Goal: Communication & Community: Answer question/provide support

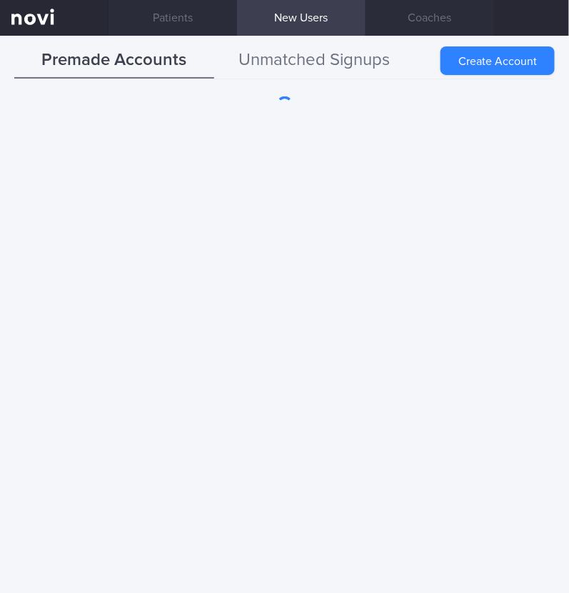
click at [333, 63] on button "Unmatched Signups" at bounding box center [314, 61] width 200 height 36
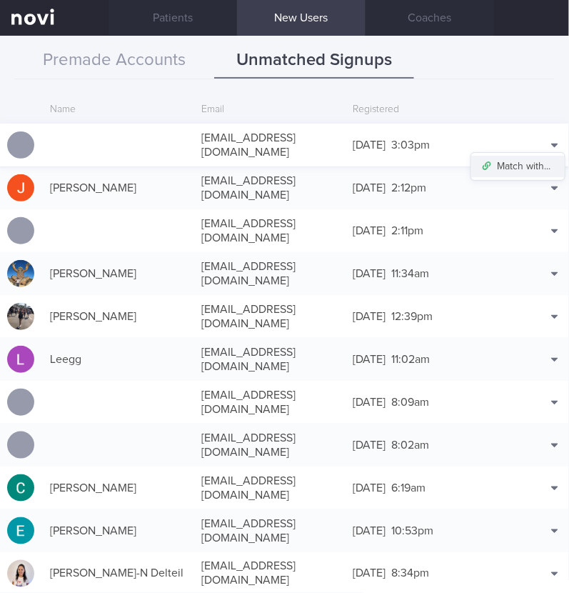
click at [523, 156] on button "Match with..." at bounding box center [518, 166] width 94 height 21
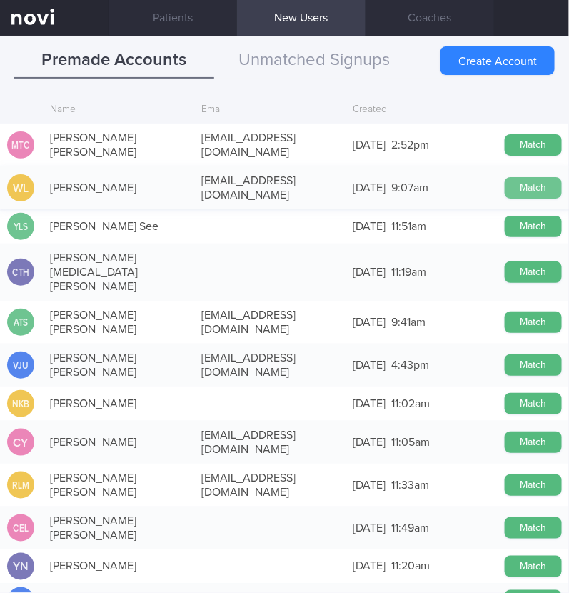
click at [511, 178] on button "Match" at bounding box center [533, 187] width 57 height 21
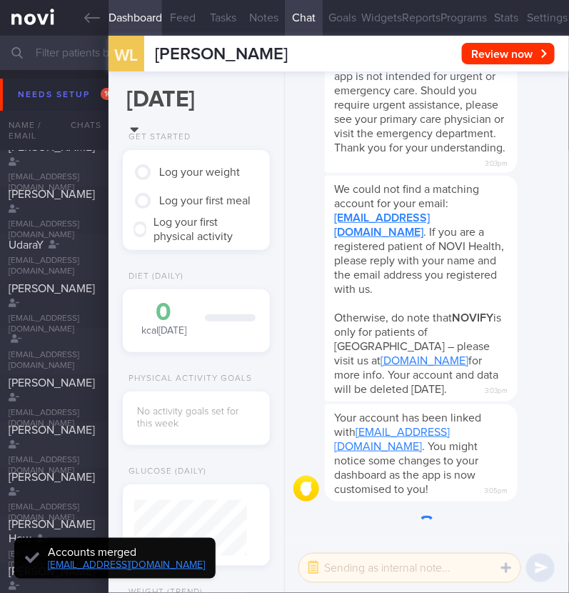
scroll to position [-546, 0]
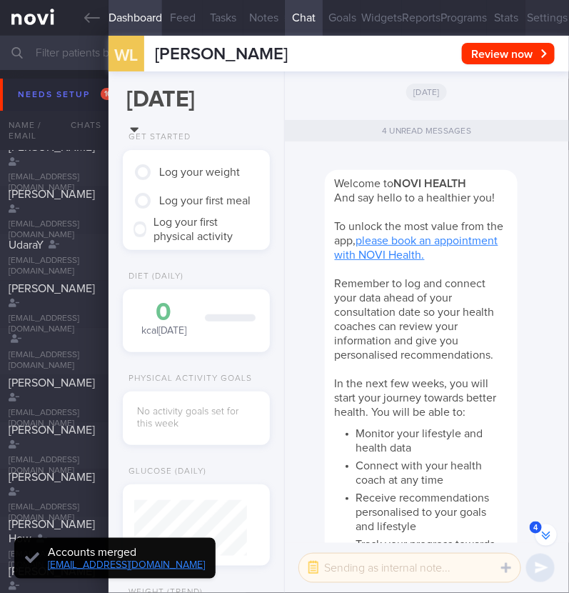
click at [526, 19] on button "Settings" at bounding box center [548, 18] width 44 height 36
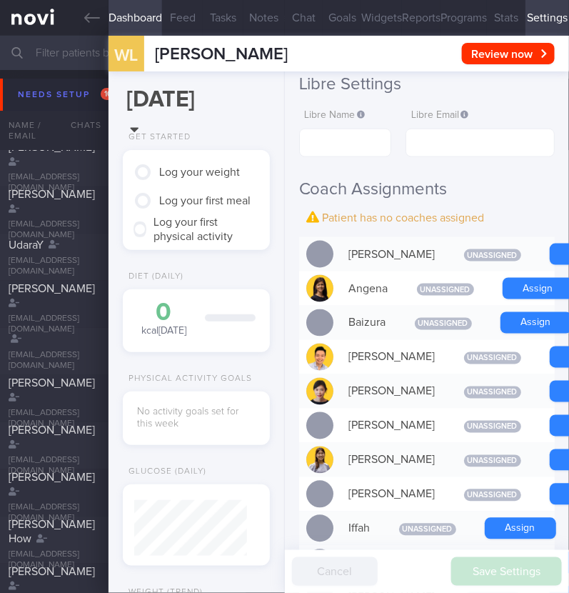
scroll to position [356, 0]
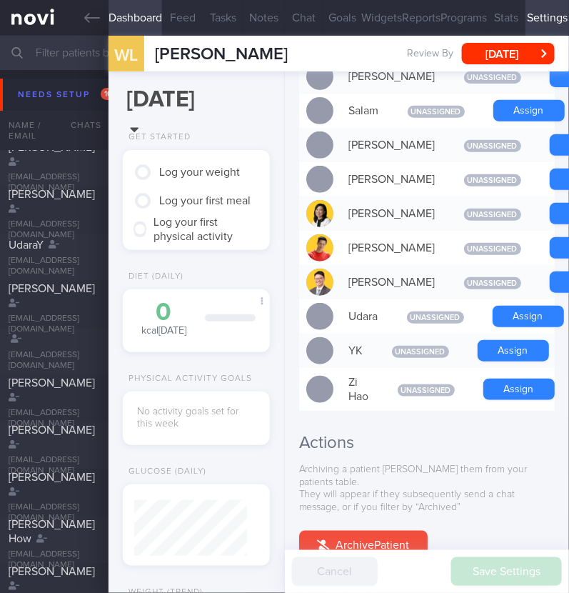
scroll to position [1338, 0]
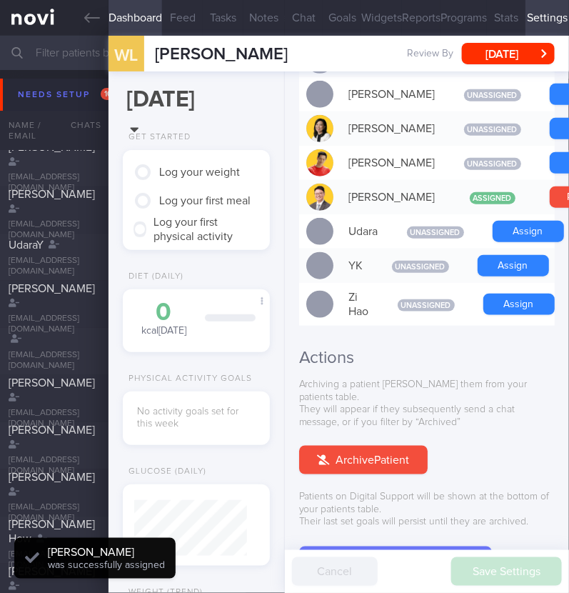
scroll to position [56, 113]
click at [302, 18] on button "Chat" at bounding box center [304, 18] width 39 height 36
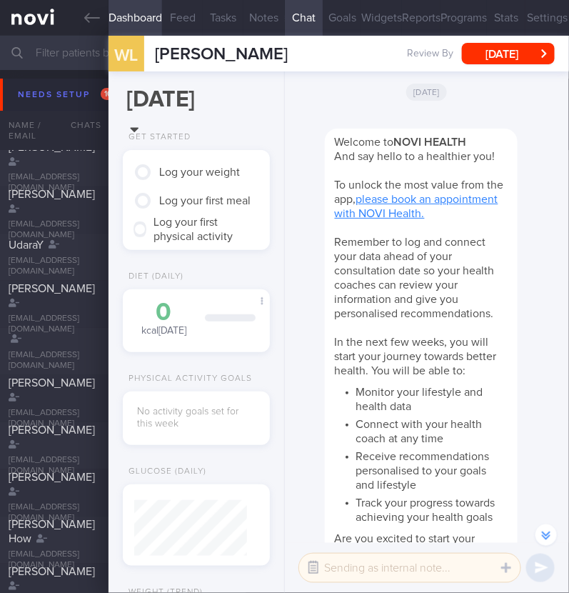
click at [313, 566] on button "button" at bounding box center [314, 568] width 26 height 26
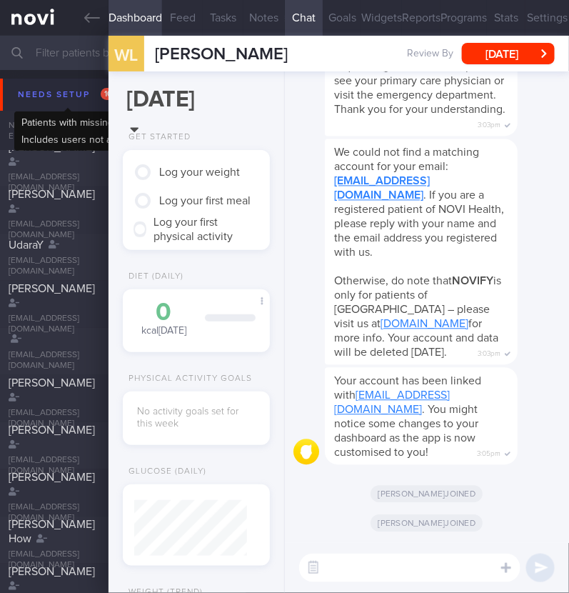
click at [38, 90] on div "Needs setup 101" at bounding box center [68, 94] width 108 height 19
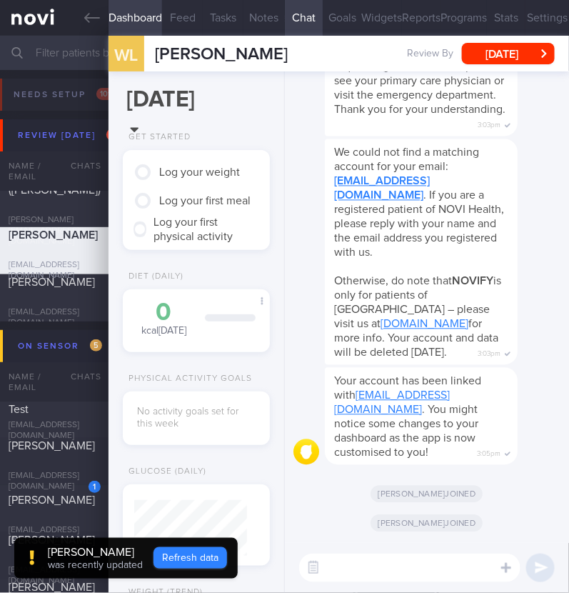
click at [209, 558] on button "Refresh data" at bounding box center [191, 557] width 74 height 21
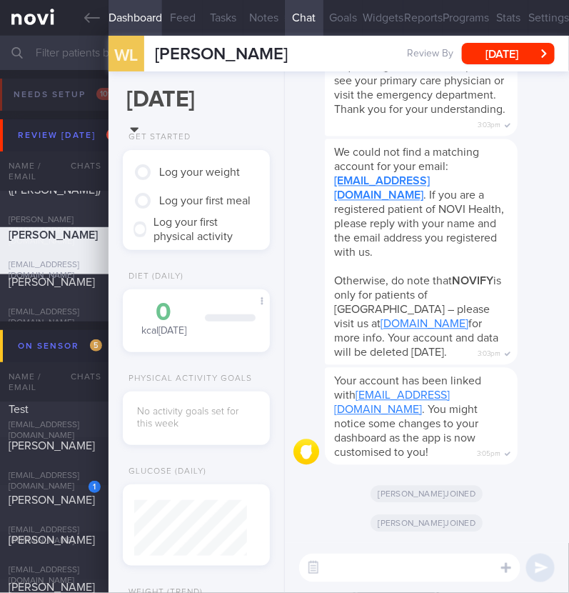
scroll to position [56, 113]
click at [339, 562] on textarea at bounding box center [409, 567] width 221 height 29
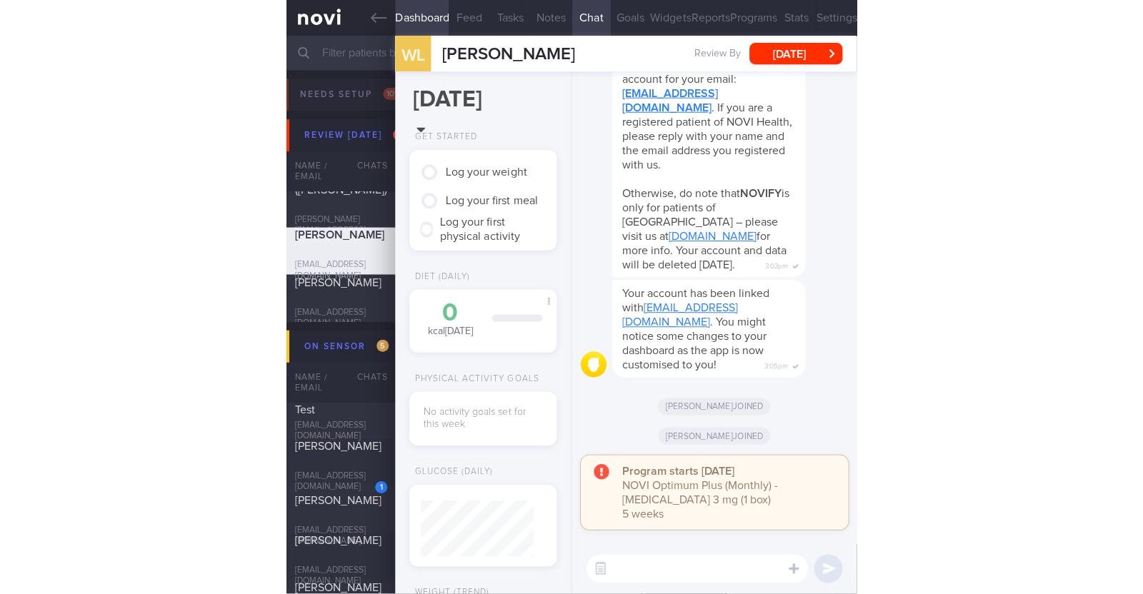
scroll to position [0, 0]
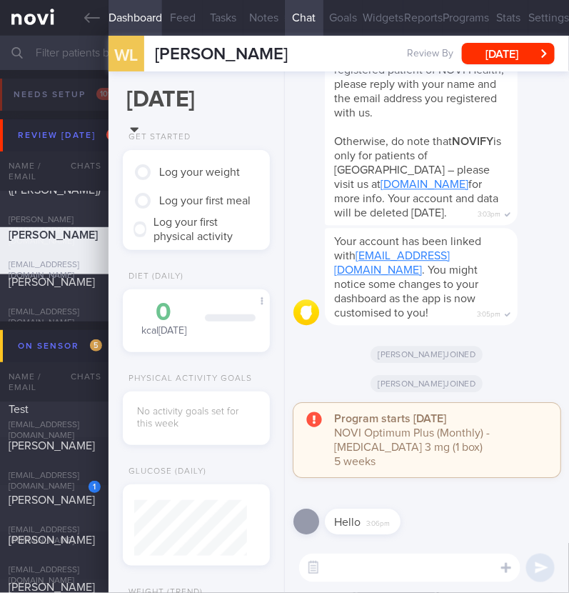
click at [358, 551] on div "​ ​" at bounding box center [427, 568] width 284 height 50
click at [358, 555] on textarea at bounding box center [409, 567] width 221 height 29
type textarea "Hi:)"
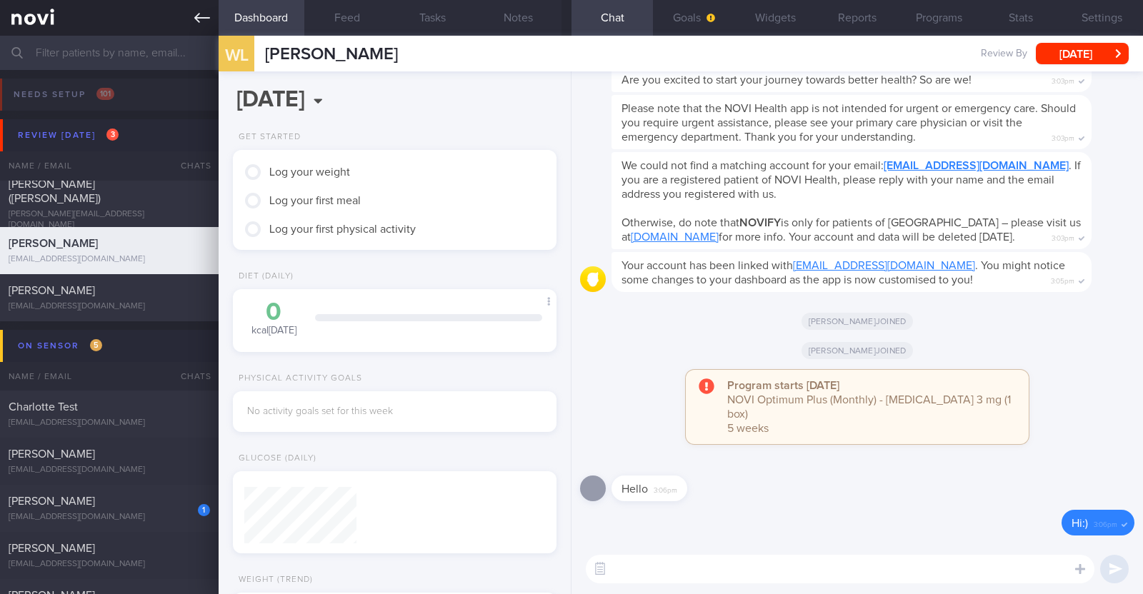
scroll to position [141, 284]
click at [568, 19] on button "Widgets" at bounding box center [775, 18] width 81 height 36
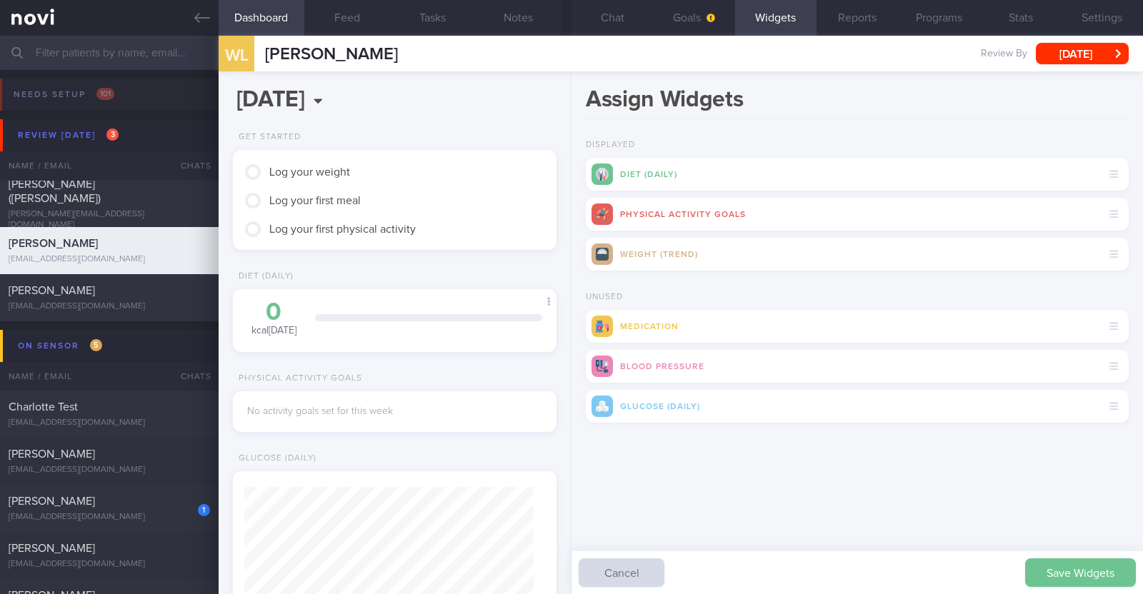
click at [568, 564] on button "Save Widgets" at bounding box center [1080, 572] width 111 height 29
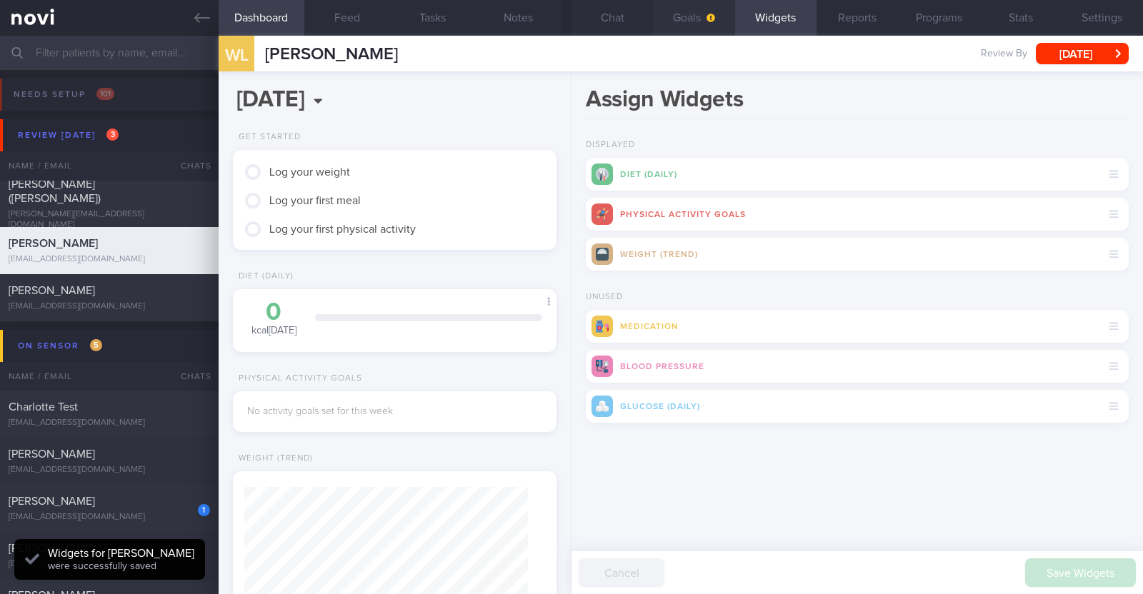
click at [568, 23] on button "Goals" at bounding box center [693, 18] width 81 height 36
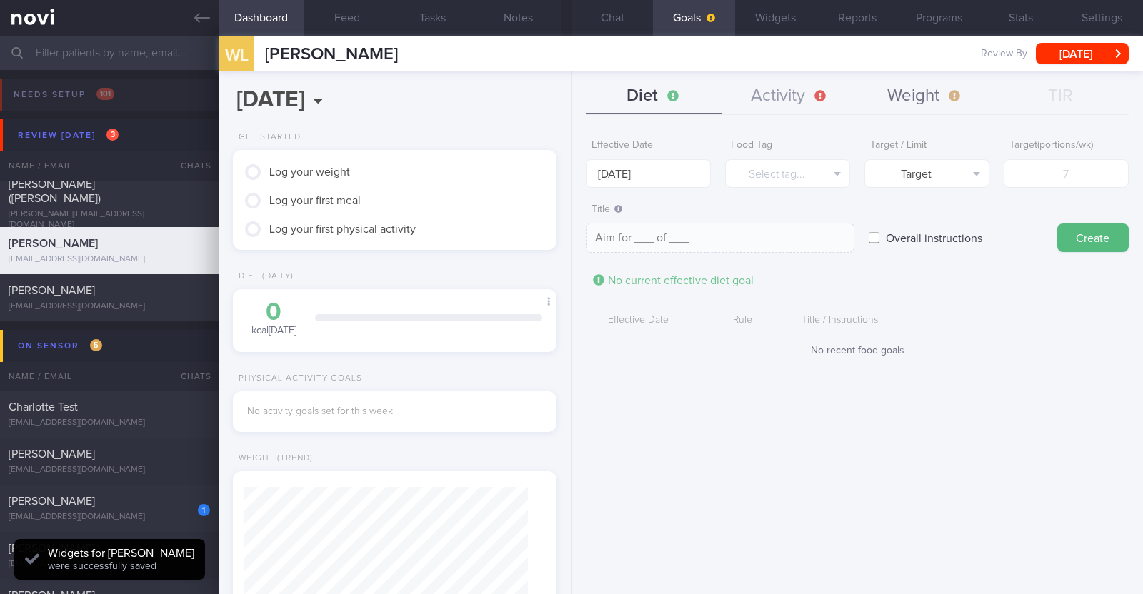
click at [568, 94] on button "Weight" at bounding box center [925, 97] width 136 height 36
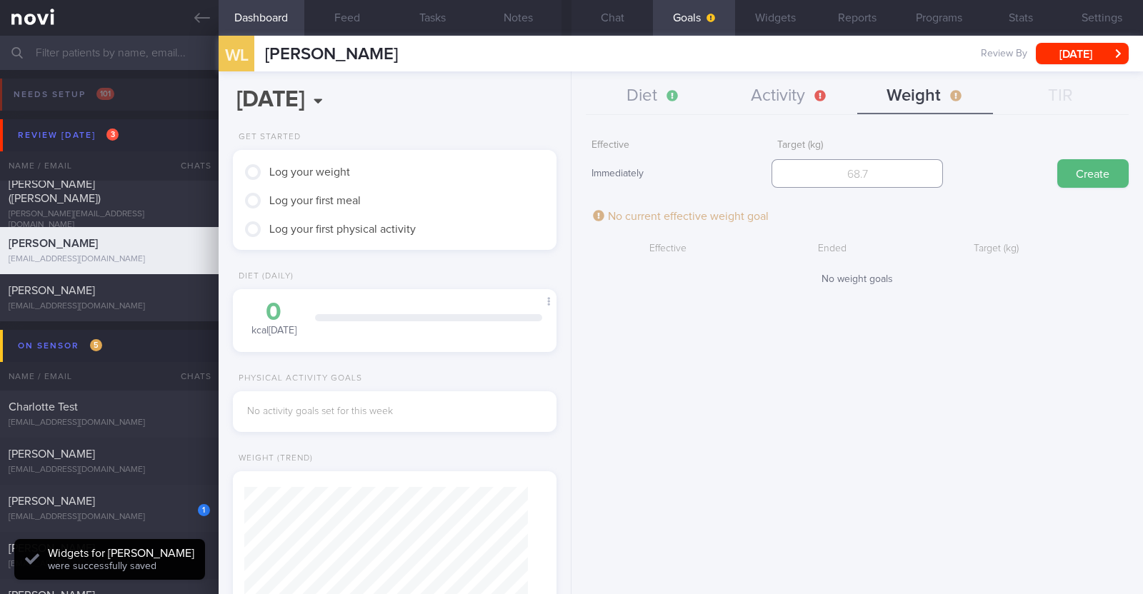
click at [568, 171] on input "number" at bounding box center [856, 173] width 171 height 29
type input "63.5"
click at [568, 180] on button "Create" at bounding box center [1092, 173] width 71 height 29
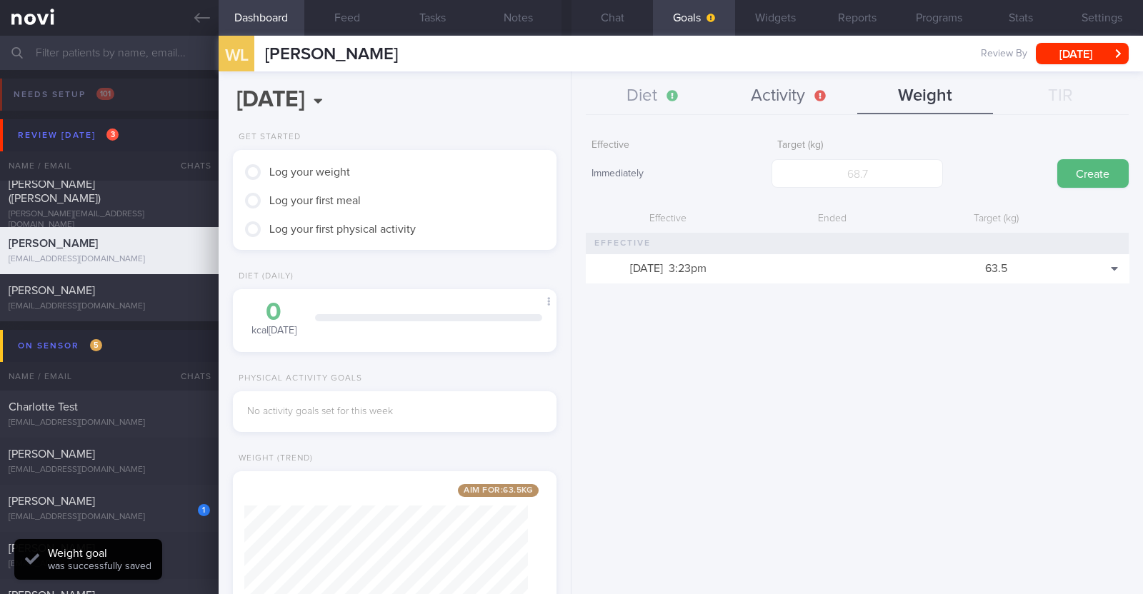
scroll to position [161, 284]
click at [568, 98] on button "Activity" at bounding box center [789, 97] width 136 height 36
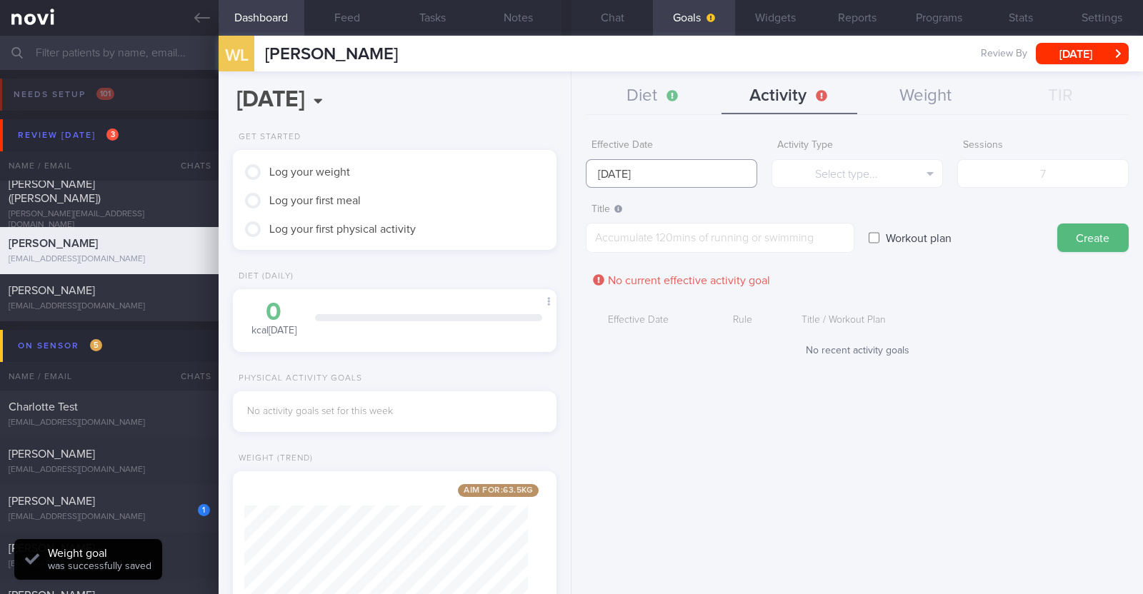
click at [568, 179] on input "22 Sep 2025" at bounding box center [671, 173] width 171 height 29
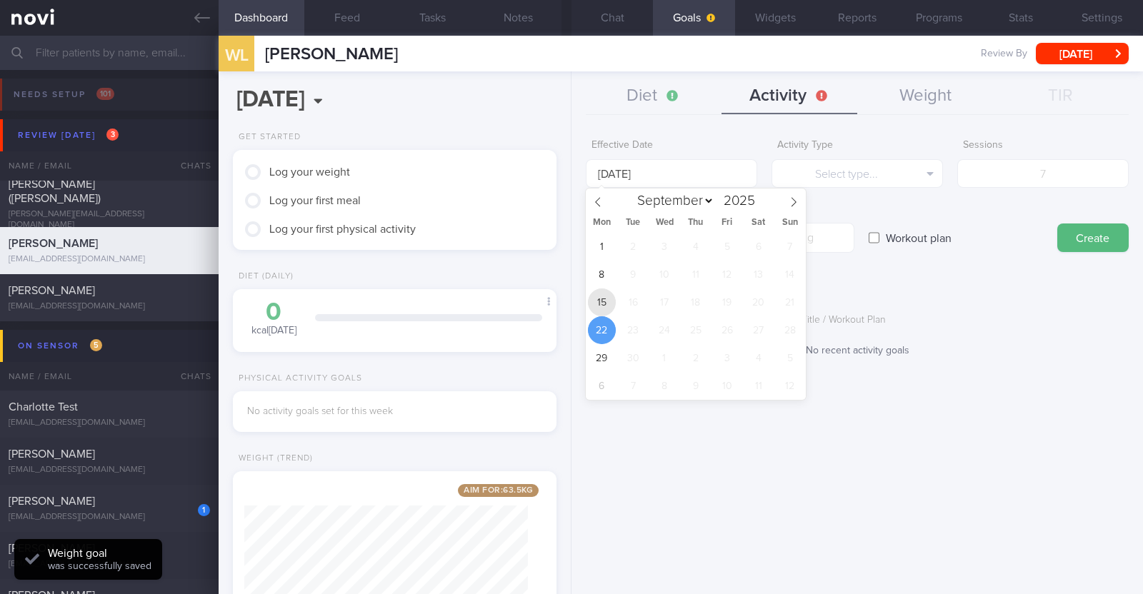
click at [568, 300] on span "15" at bounding box center [602, 302] width 28 height 28
type input "15 Sep 2025"
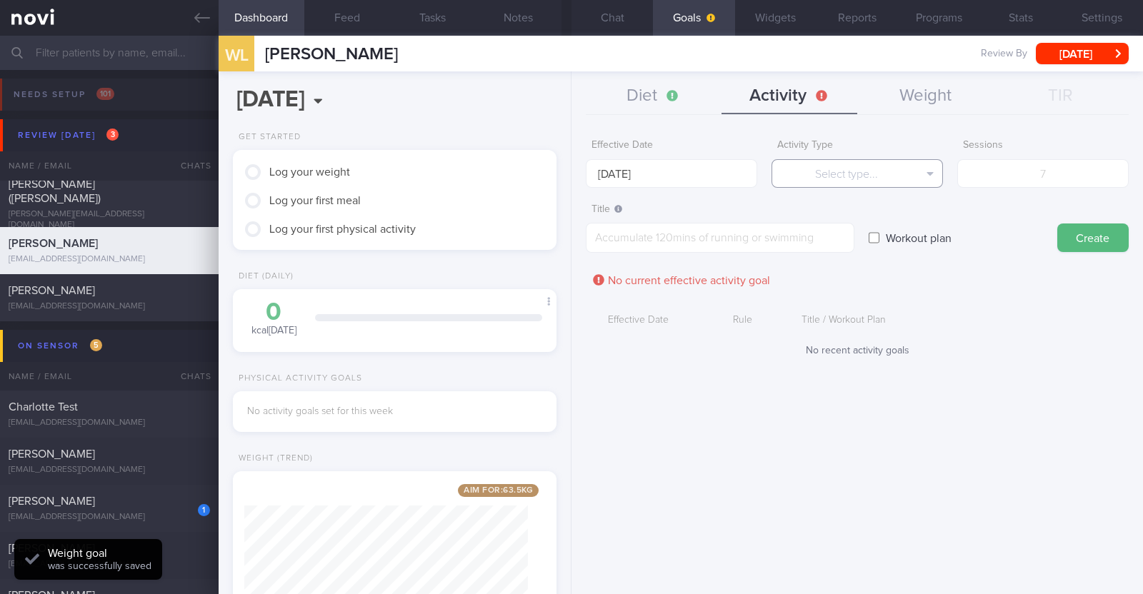
click at [568, 162] on button "Select type..." at bounding box center [856, 173] width 171 height 29
click at [568, 259] on button "Steps" at bounding box center [857, 265] width 170 height 21
click at [568, 173] on input "number" at bounding box center [1042, 173] width 171 height 29
type input "70000"
click at [568, 246] on textarea at bounding box center [720, 238] width 268 height 30
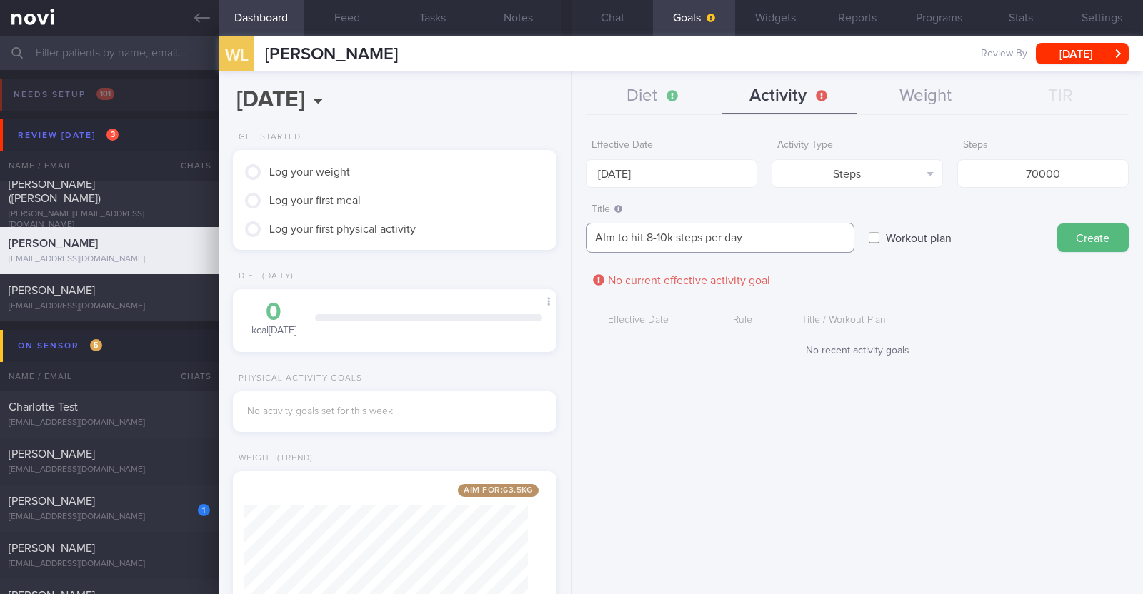
click at [568, 241] on textarea "AIm to hit 8-10k steps per day" at bounding box center [720, 238] width 268 height 30
type textarea "Aim to hit 8-10k steps per day"
drag, startPoint x: 1080, startPoint y: 238, endPoint x: 677, endPoint y: 184, distance: 406.3
click at [568, 231] on div "Title Aim to hit 8-10k steps per day Aim to hit 8-10k steps per day ​ Workout p…" at bounding box center [857, 224] width 543 height 57
click at [568, 235] on button "Create" at bounding box center [1092, 238] width 71 height 29
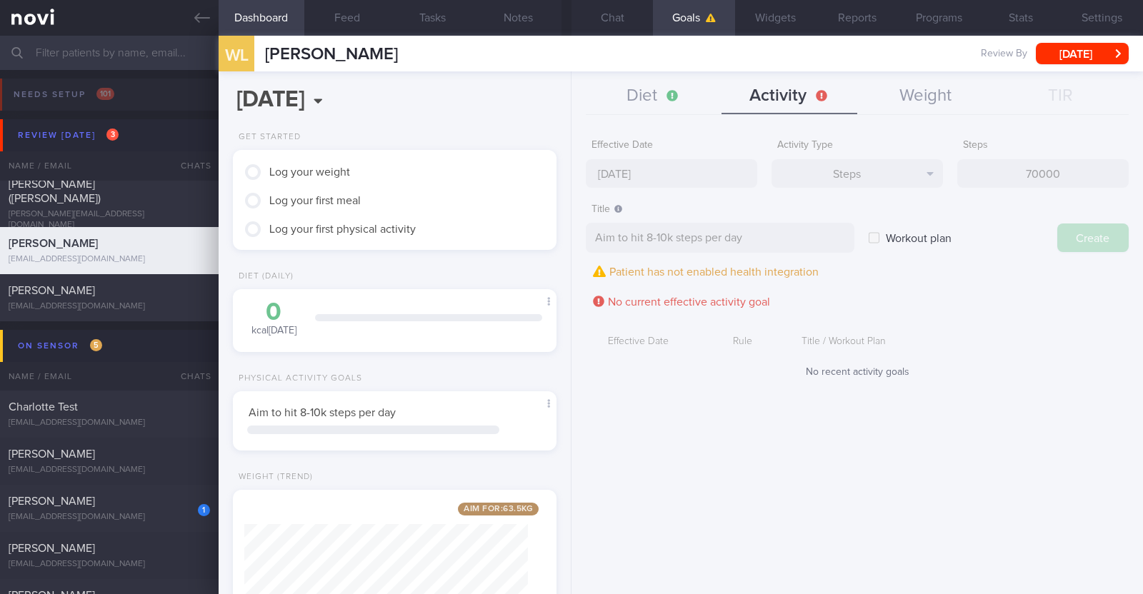
type input "22 Sep 2025"
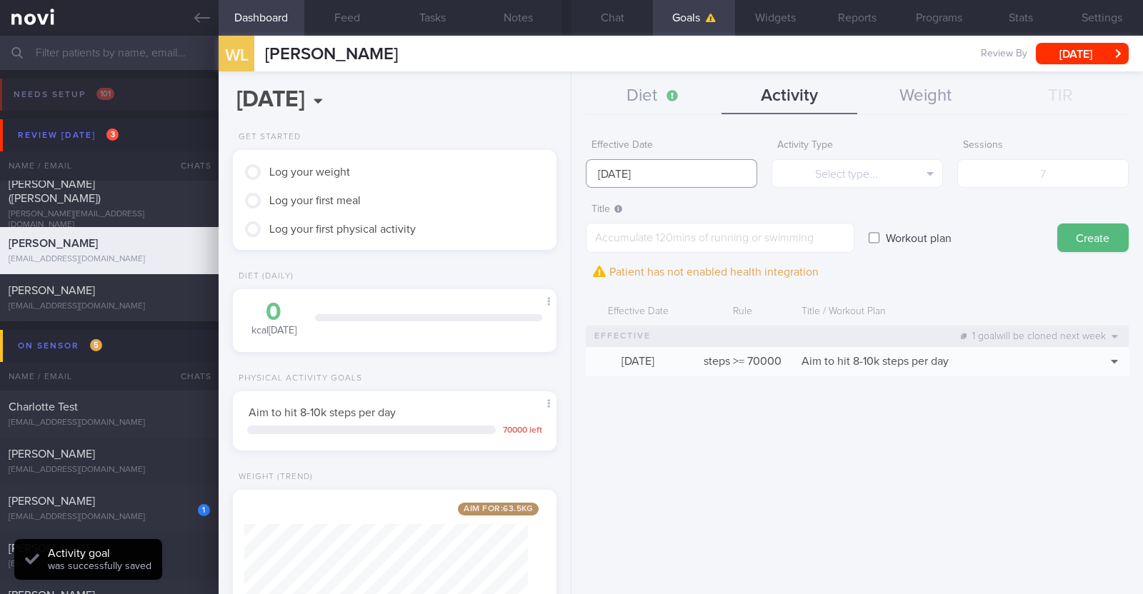
click at [568, 169] on input "22 Sep 2025" at bounding box center [671, 173] width 171 height 29
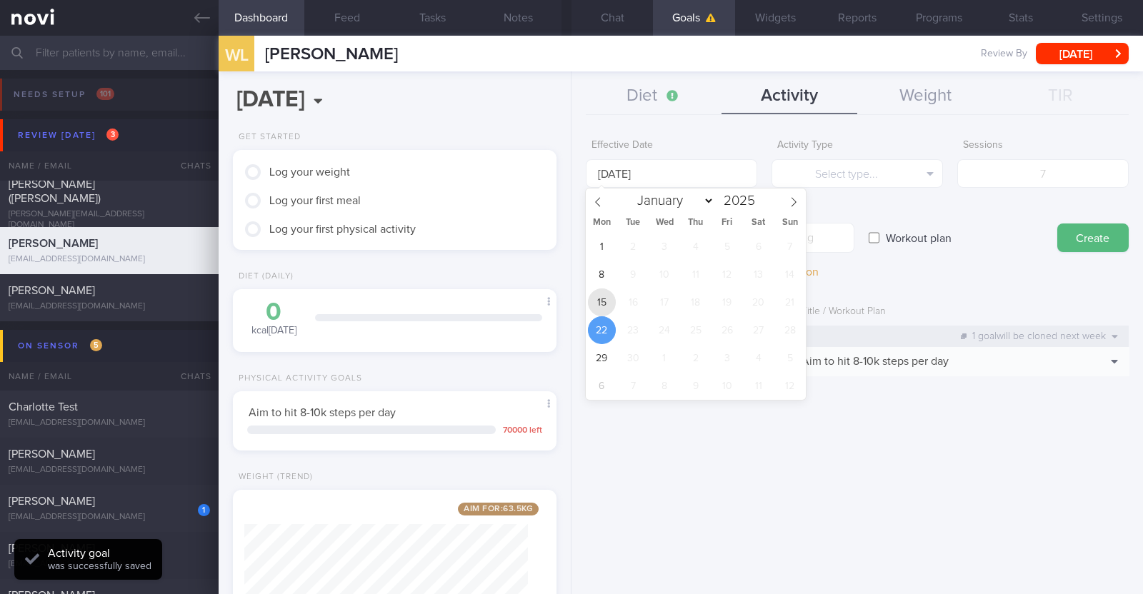
click at [568, 291] on span "15" at bounding box center [602, 302] width 28 height 28
type input "15 Sep 2025"
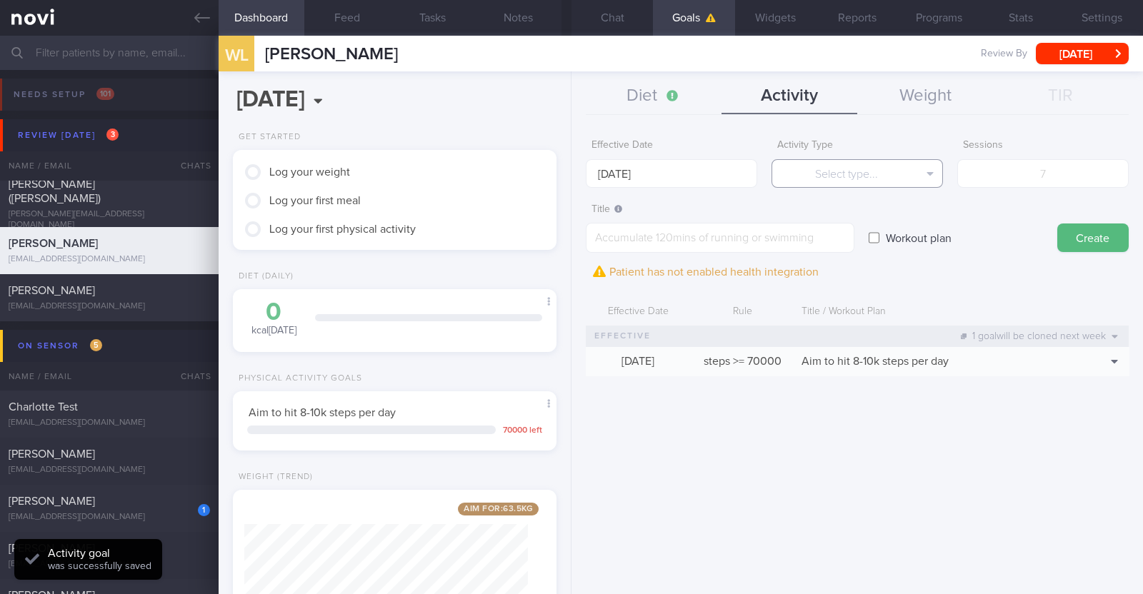
click at [568, 166] on button "Select type..." at bounding box center [856, 173] width 171 height 29
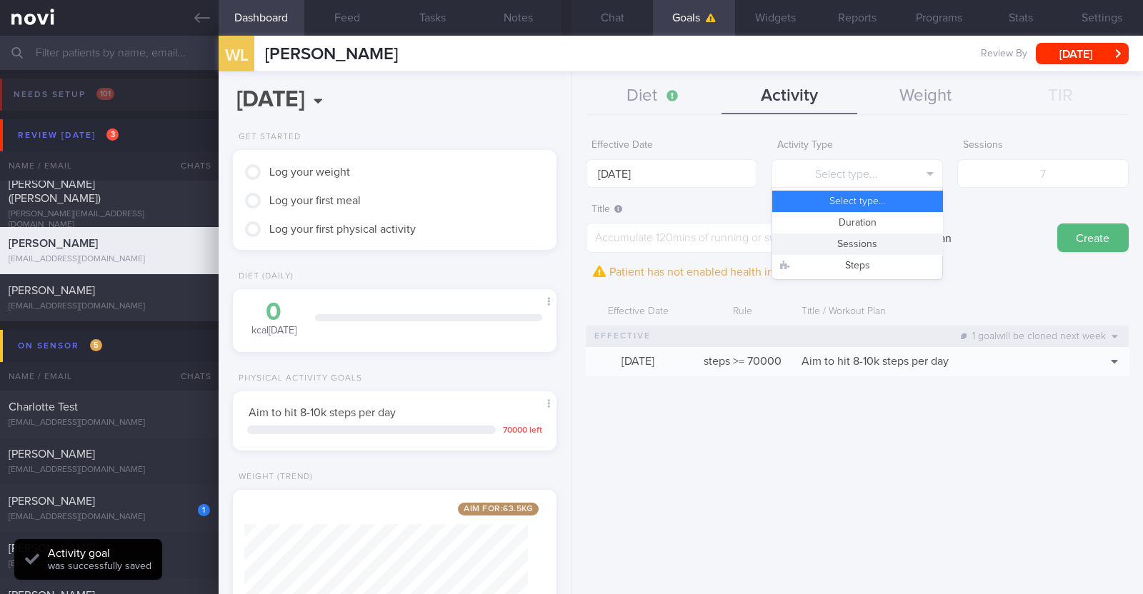
click at [568, 241] on button "Sessions" at bounding box center [857, 244] width 170 height 21
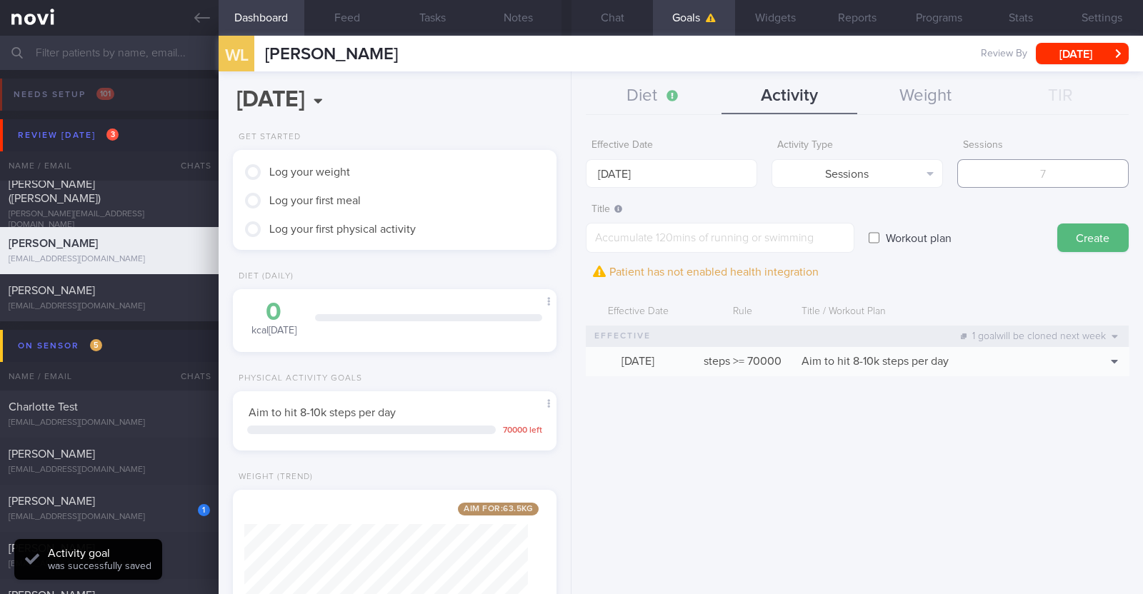
click at [568, 176] on input "number" at bounding box center [1042, 173] width 171 height 29
type input "2"
click at [568, 231] on textarea at bounding box center [720, 238] width 268 height 30
click at [568, 240] on textarea at bounding box center [720, 238] width 268 height 30
paste textarea "Aim to do 2x strength training sessions per week. Body weight training - [Exerc…"
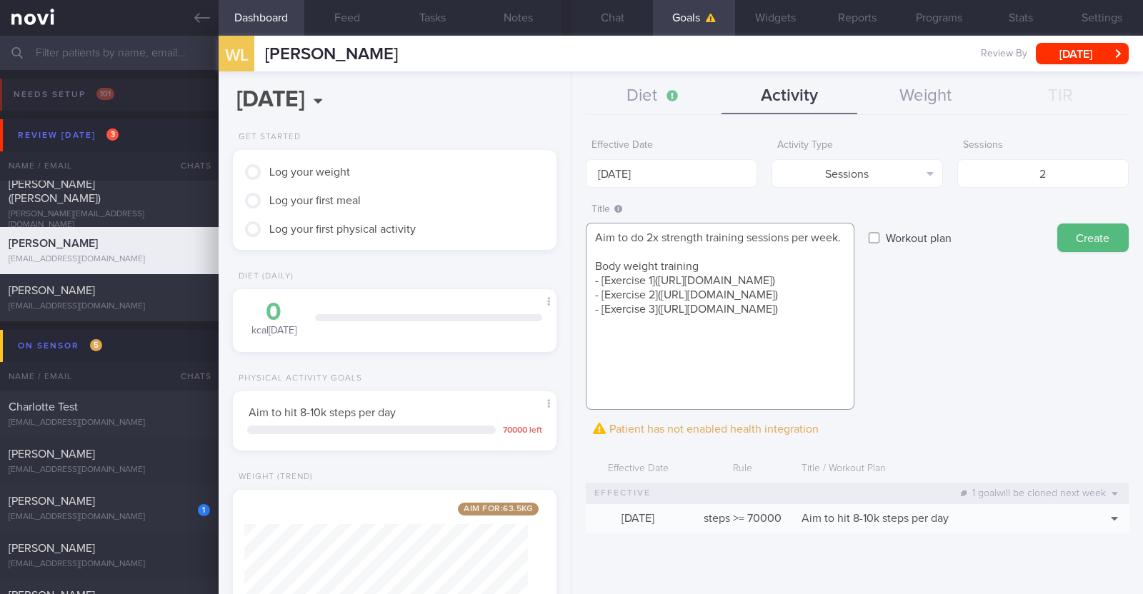
scroll to position [14, 0]
click at [568, 387] on textarea "Aim to do 2x strength training sessions per week. Body weight training - [Exerc…" at bounding box center [720, 316] width 268 height 187
click at [568, 395] on textarea "Aim to do 2x strength training sessions per week. Body weight training - [Exerc…" at bounding box center [720, 316] width 268 height 187
click at [568, 380] on textarea "Aim to do 2x strength training sessions per week. Body weight training - [Exerc…" at bounding box center [720, 316] width 268 height 187
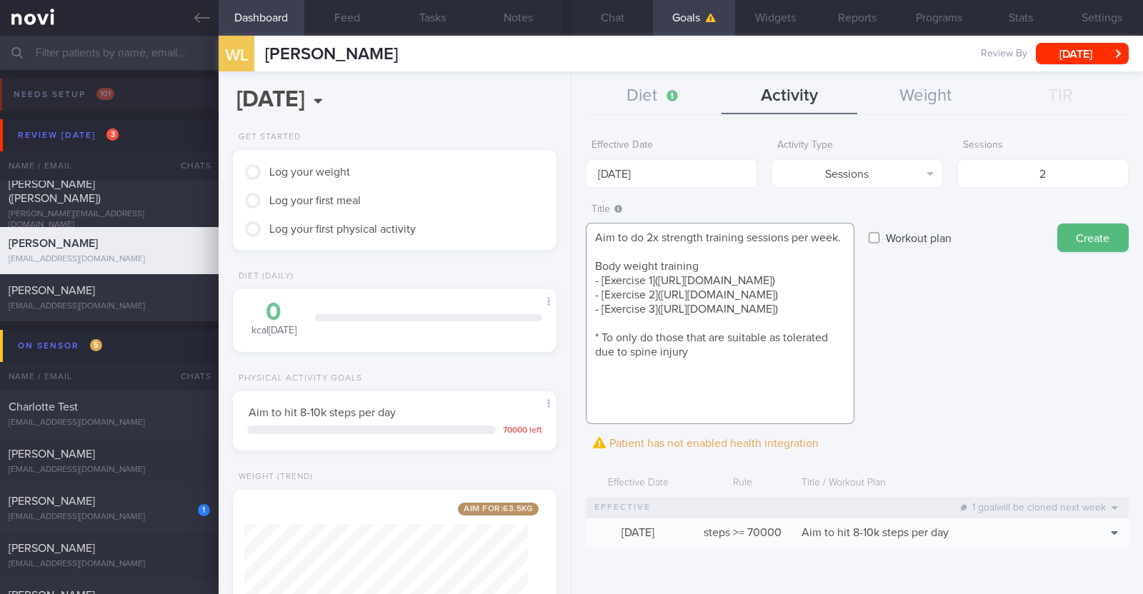
scroll to position [14, 0]
type textarea "Aim to do 2x strength training sessions per week. Body weight training - [Exerc…"
click at [568, 234] on button "Create" at bounding box center [1092, 238] width 71 height 29
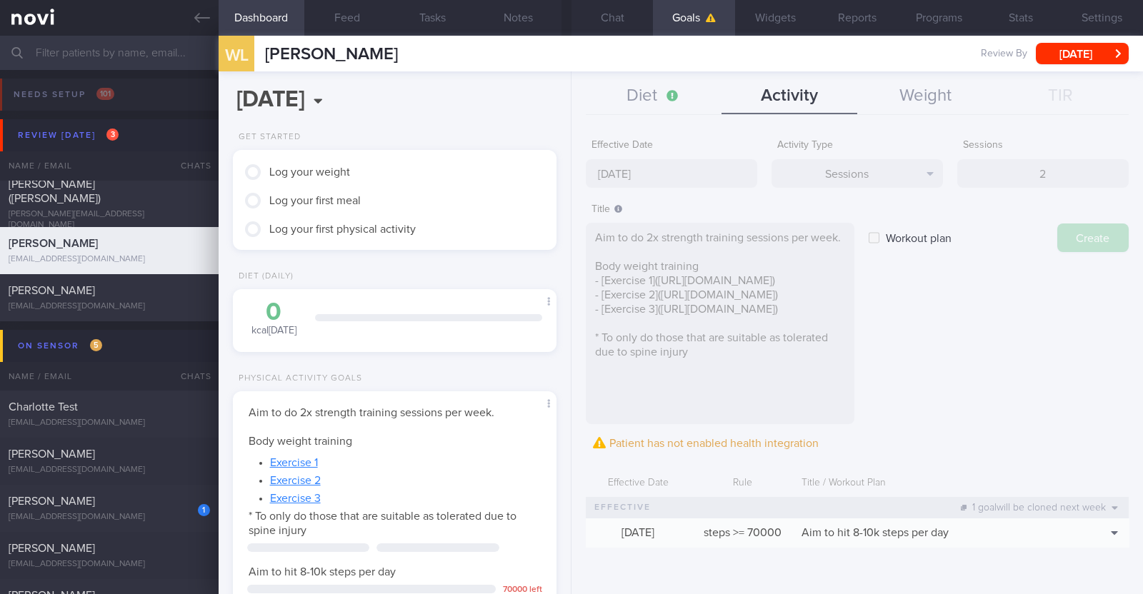
type input "22 Sep 2025"
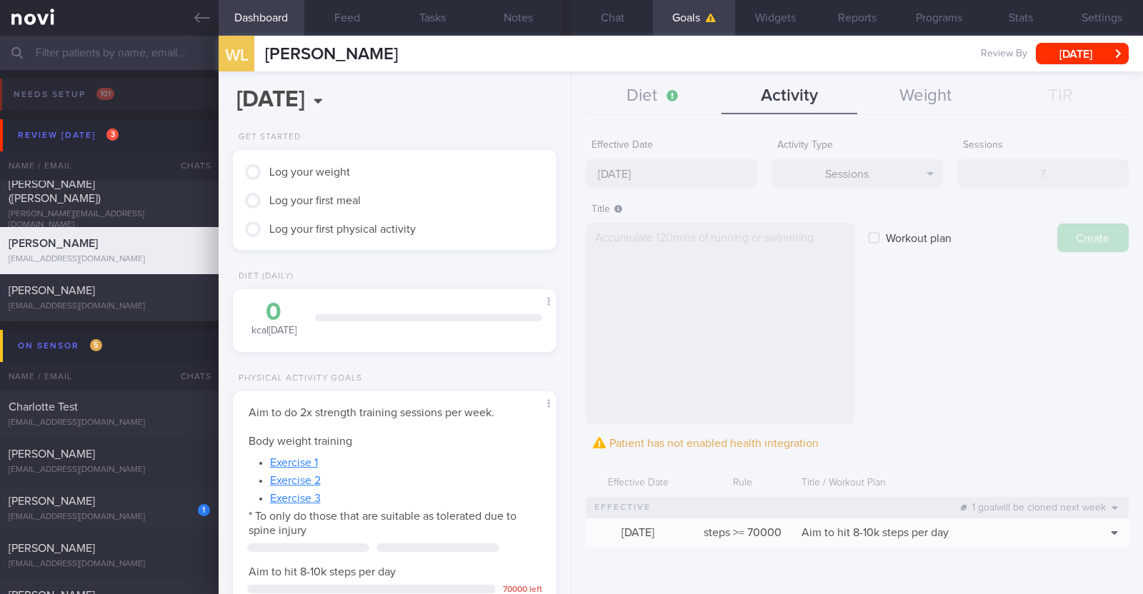
scroll to position [0, 0]
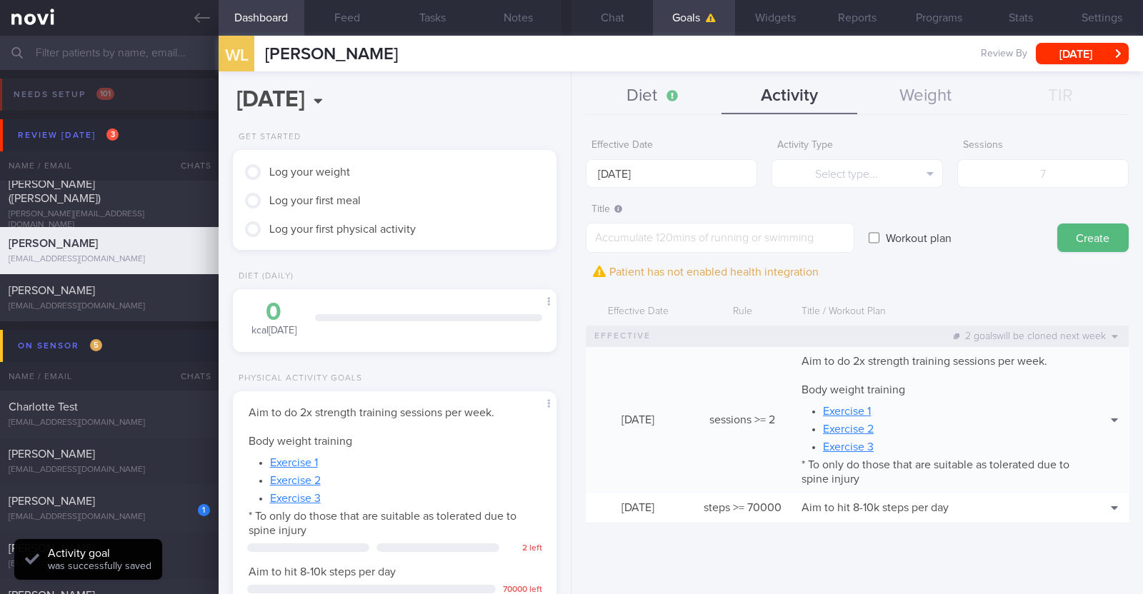
click at [568, 91] on button "Diet" at bounding box center [654, 97] width 136 height 36
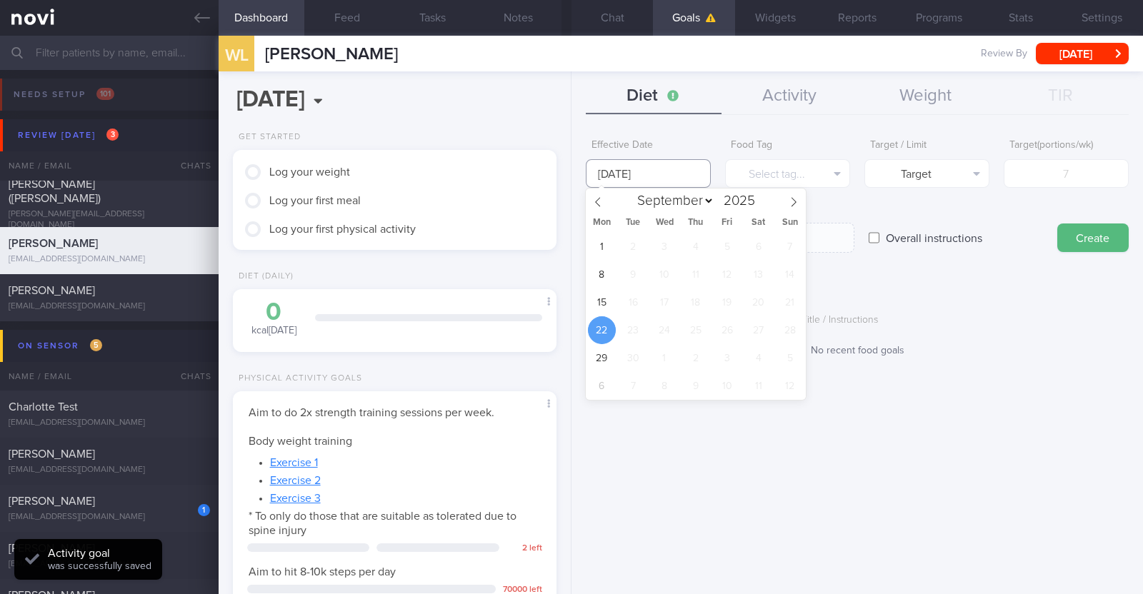
click at [568, 173] on input "22 Sep 2025" at bounding box center [648, 173] width 125 height 29
click at [568, 293] on span "15" at bounding box center [602, 302] width 28 height 28
type input "15 Sep 2025"
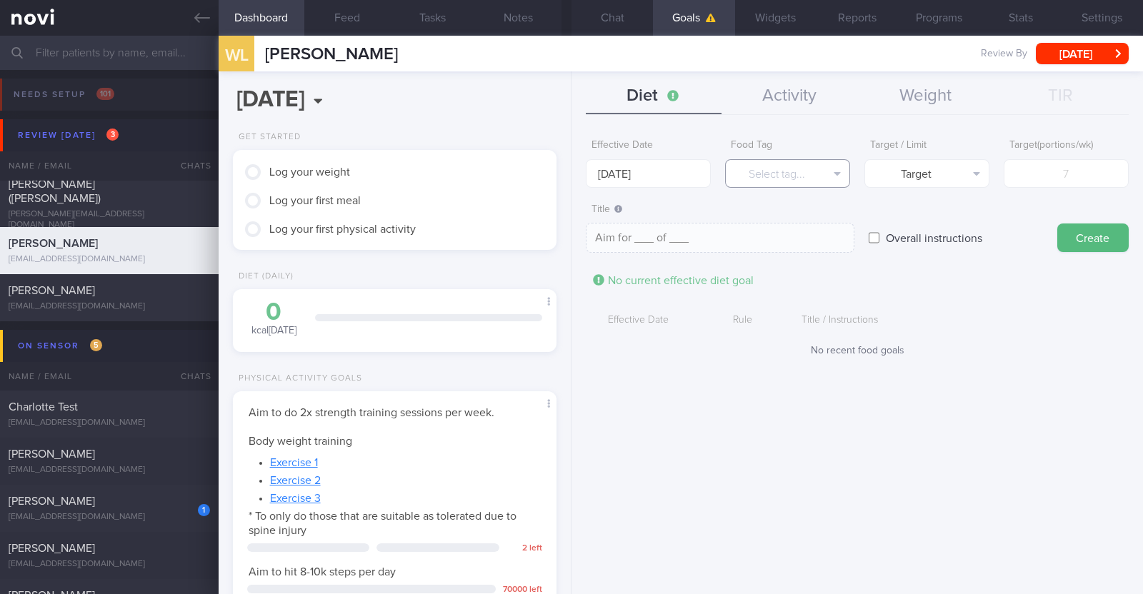
click at [568, 176] on button "Select tag..." at bounding box center [787, 173] width 125 height 29
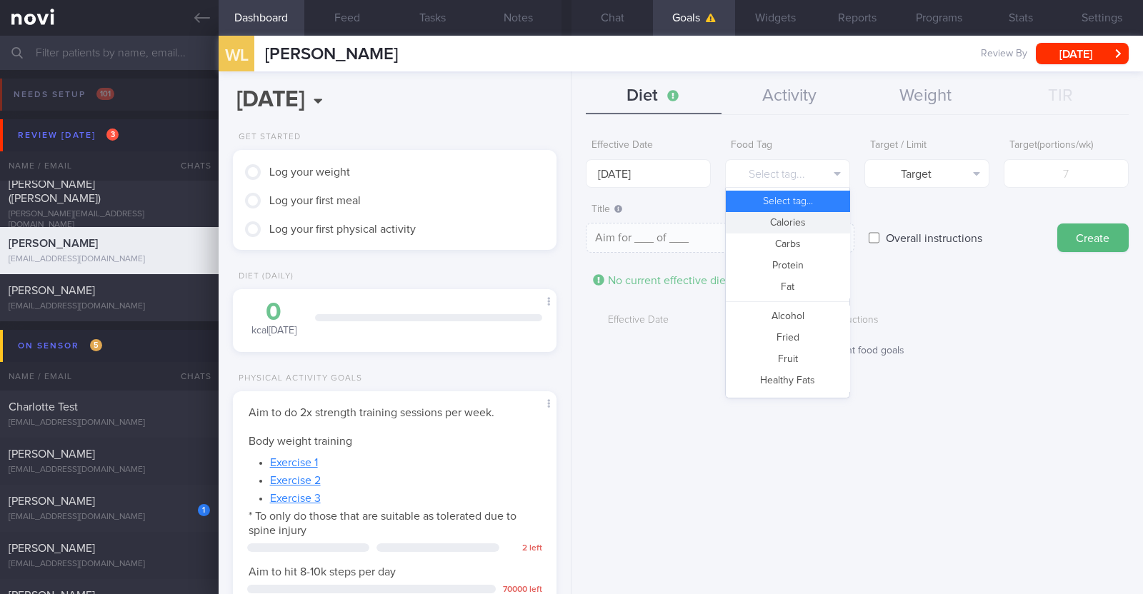
click at [568, 220] on button "Calories" at bounding box center [788, 222] width 124 height 21
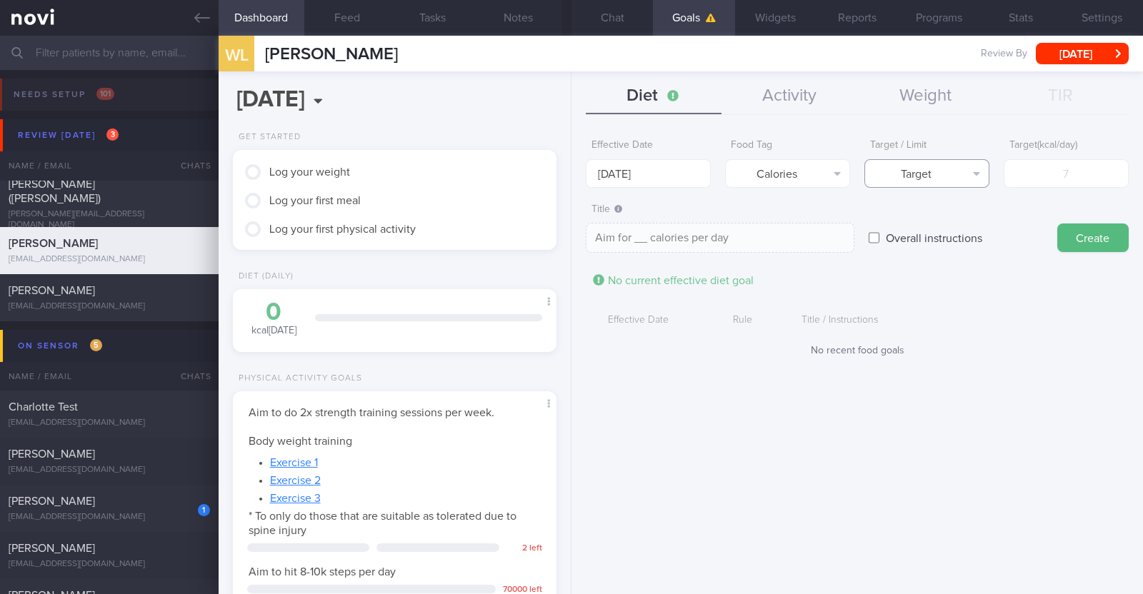
click at [568, 169] on button "Target" at bounding box center [926, 173] width 125 height 29
click at [568, 219] on button "Limit" at bounding box center [927, 222] width 124 height 21
type textarea "Keep to __ calories per day"
click at [568, 169] on input "number" at bounding box center [1065, 173] width 125 height 29
type input "1"
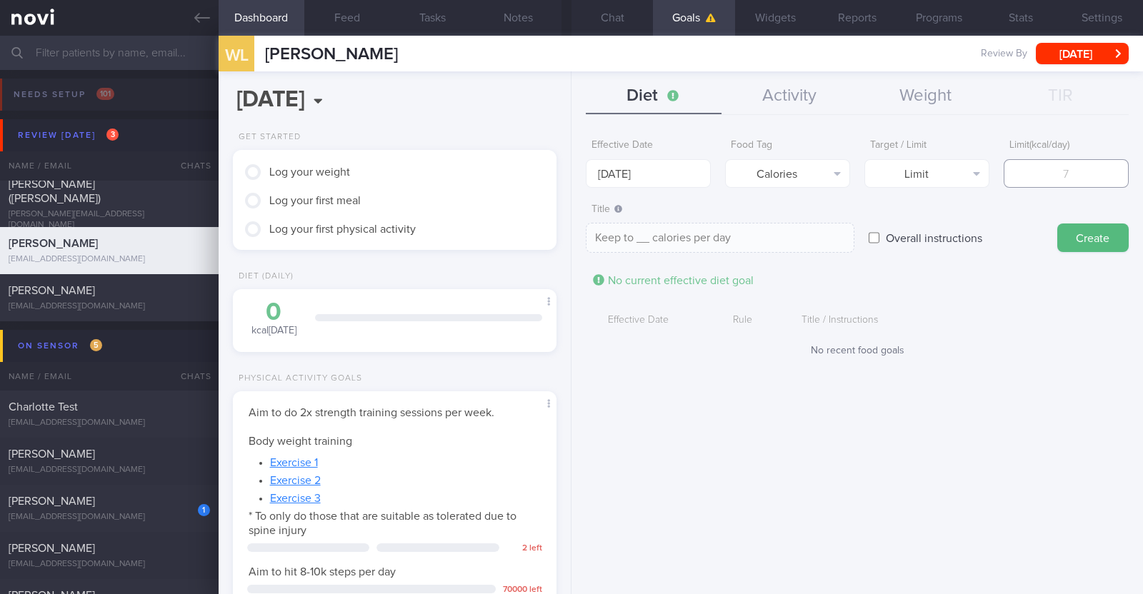
type textarea "Keep to 1 calories per day"
type input "12"
type textarea "Keep to 12 calories per day"
type input "120"
type textarea "Keep to 120 calories per day"
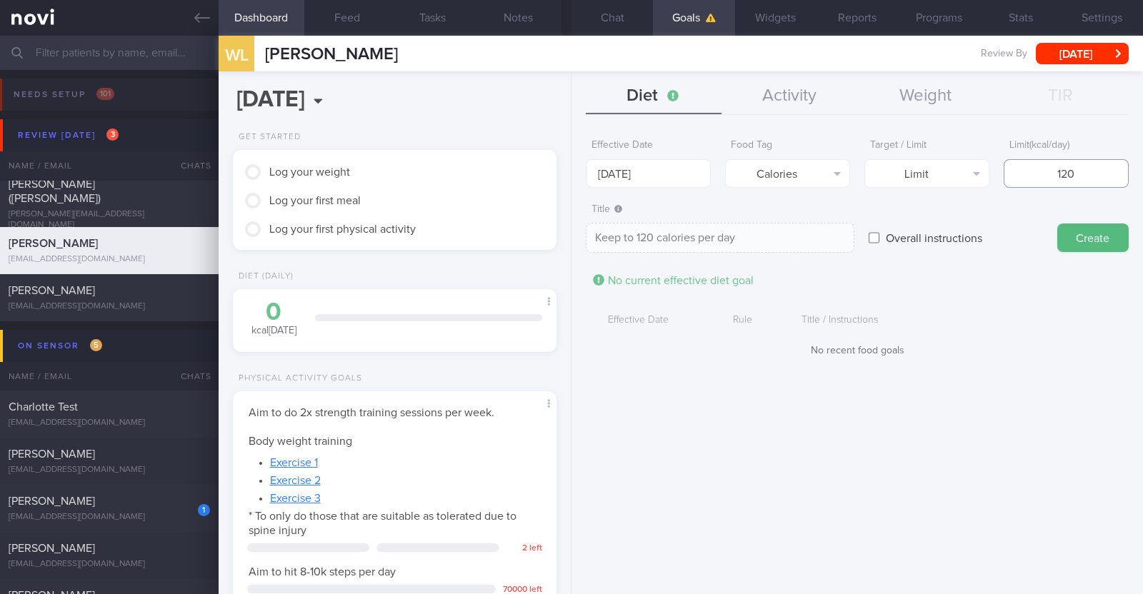
type input "1200"
type textarea "Keep to 1200 calories per day"
type input "1200"
click at [568, 226] on button "Create" at bounding box center [1092, 238] width 71 height 29
type input "22 Sep 2025"
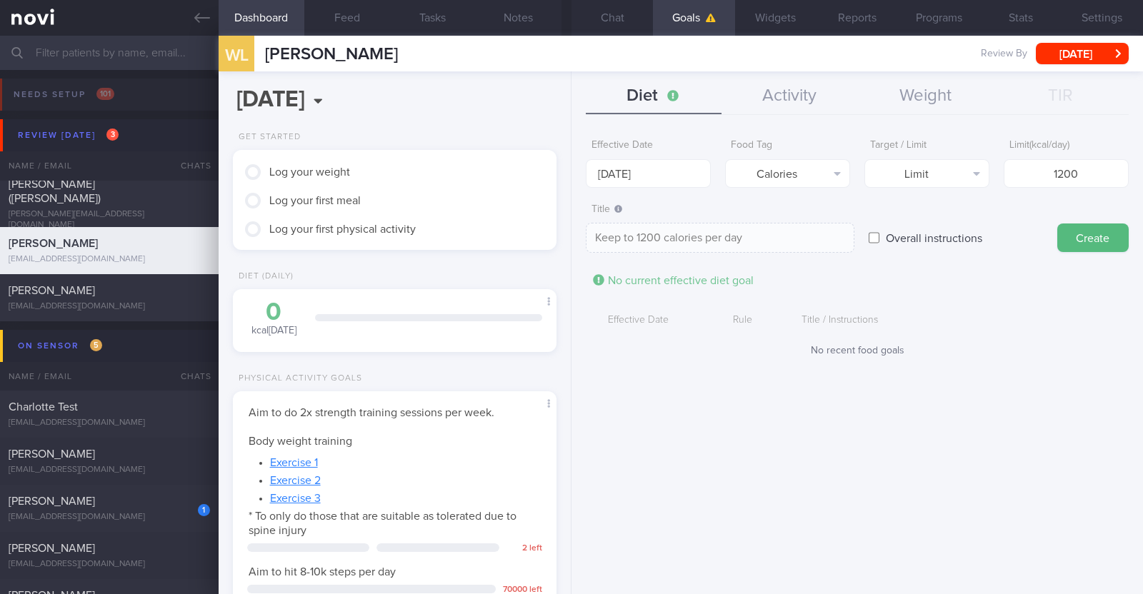
type textarea "Aim for ___ of ___"
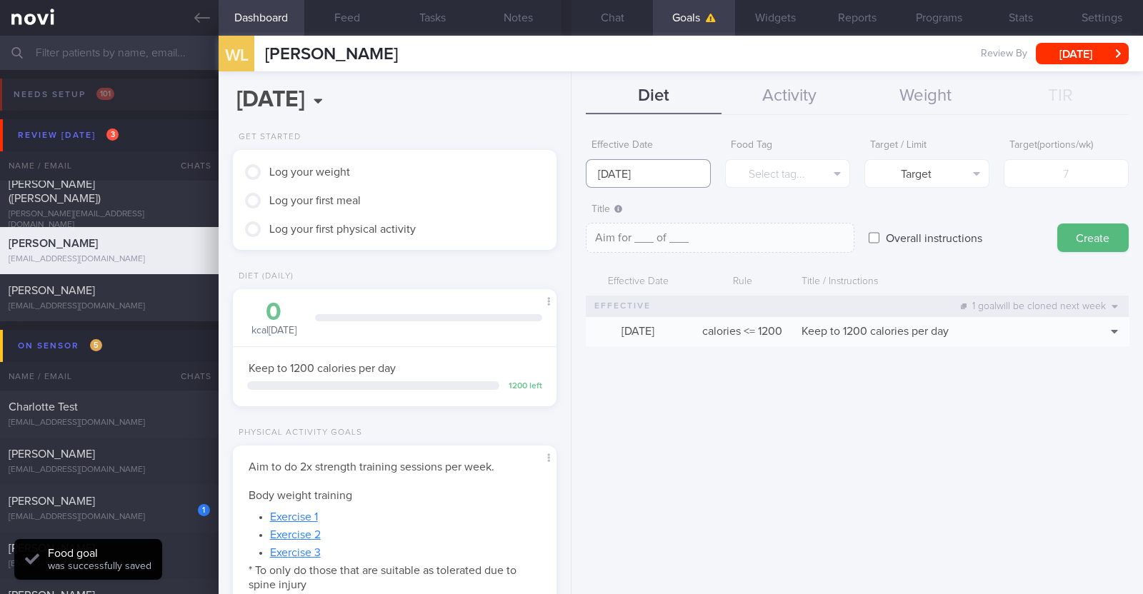
click at [568, 180] on input "22 Sep 2025" at bounding box center [648, 173] width 125 height 29
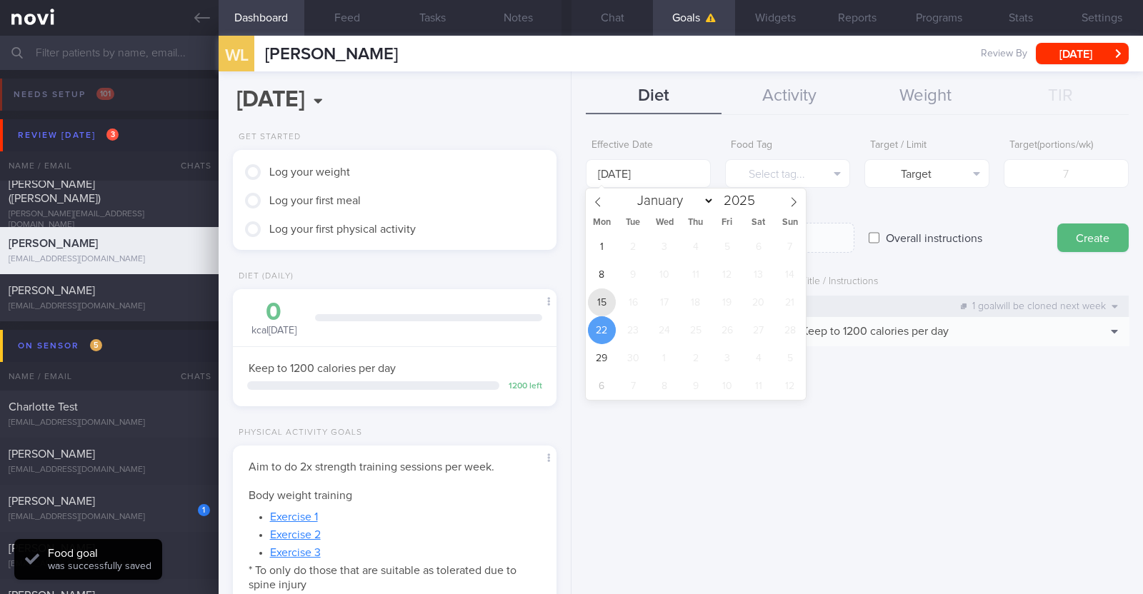
click at [568, 304] on span "15" at bounding box center [602, 302] width 28 height 28
type input "15 Sep 2025"
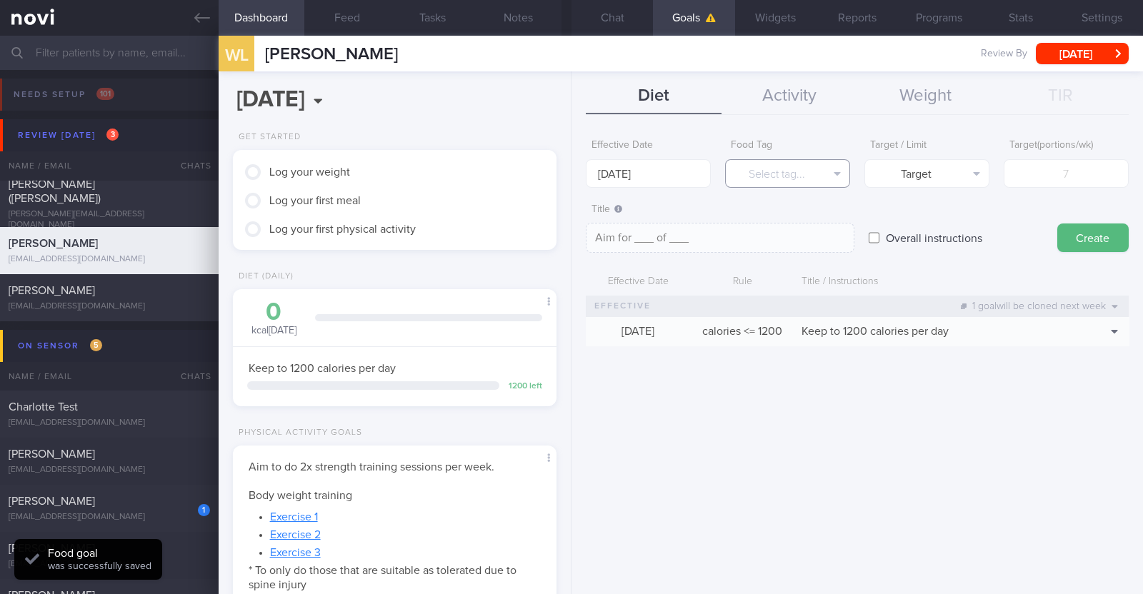
click at [568, 174] on button "Select tag..." at bounding box center [787, 173] width 125 height 29
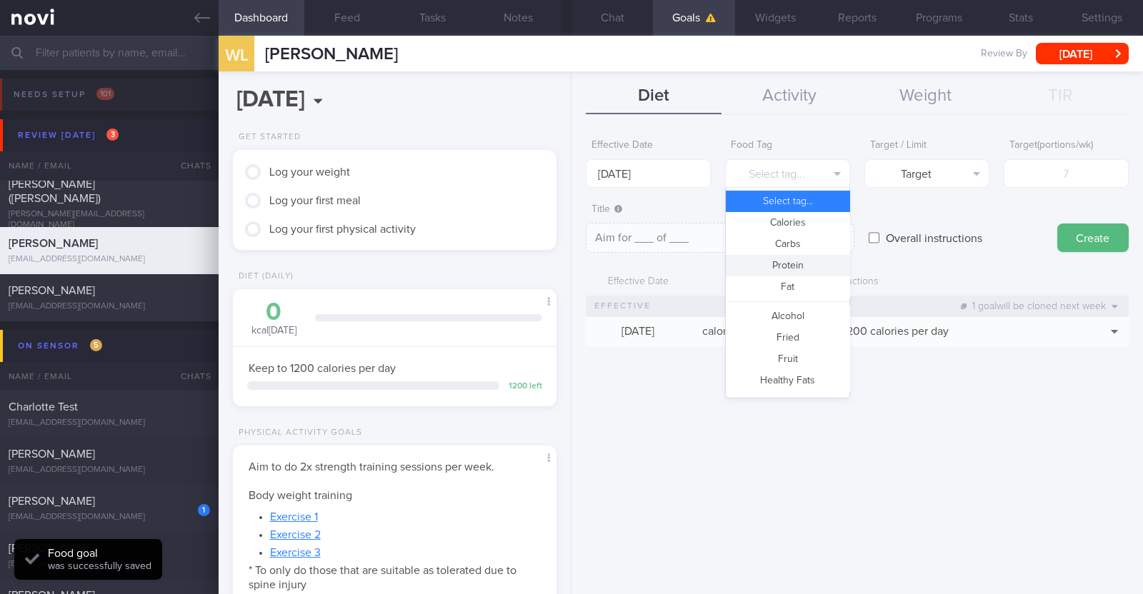
click at [568, 255] on button "Protein" at bounding box center [788, 265] width 124 height 21
type textarea "Aim for __g of protein per day"
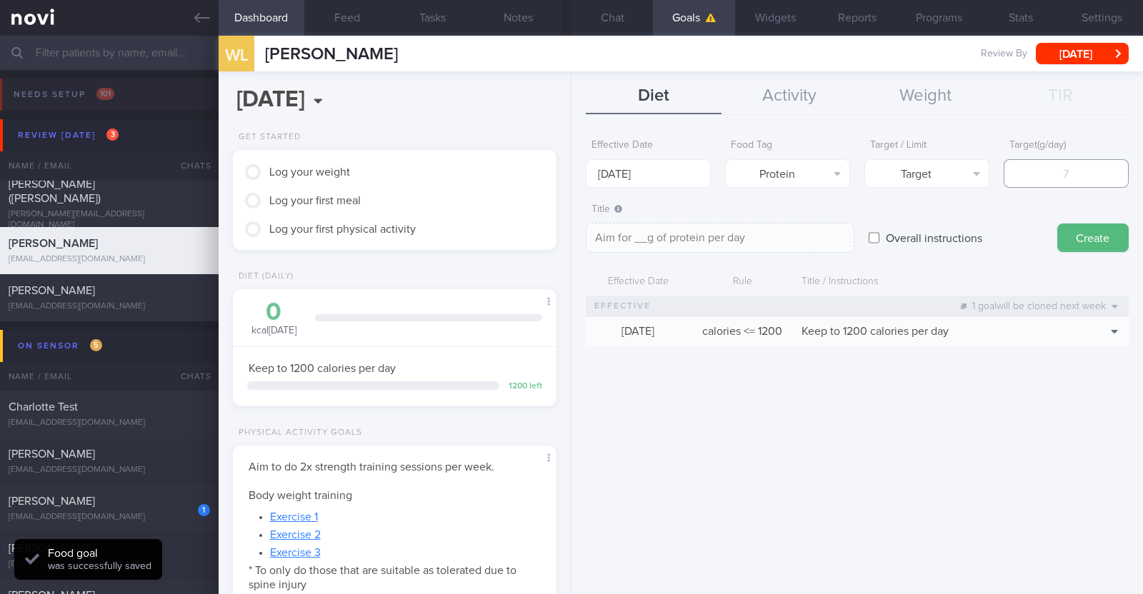
click at [568, 178] on input "number" at bounding box center [1065, 173] width 125 height 29
type input "7"
type textarea "Aim for 7g of protein per day"
type input "70"
type textarea "Aim for 70g of protein per day"
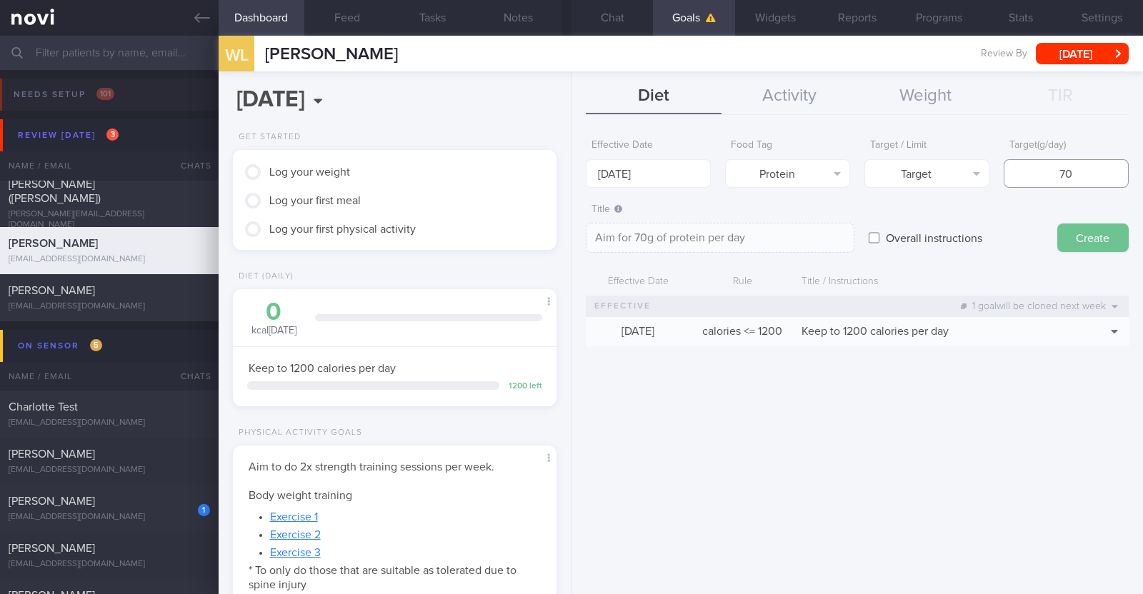
type input "70"
click at [568, 241] on button "Create" at bounding box center [1092, 238] width 71 height 29
type input "22 Sep 2025"
type textarea "Aim for ___ of ___"
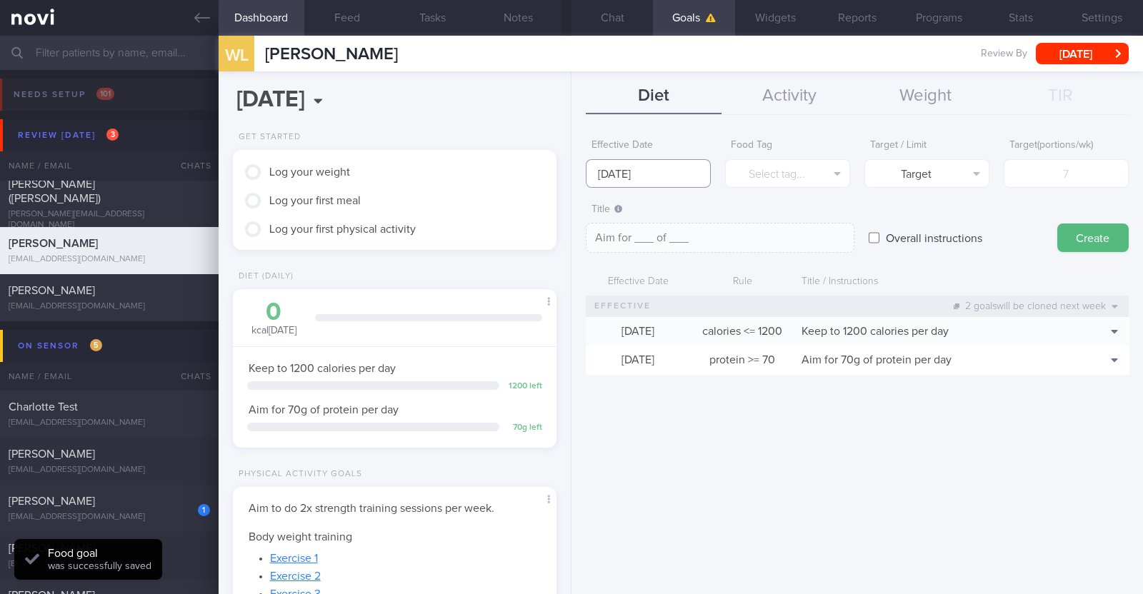
click at [568, 178] on input "22 Sep 2025" at bounding box center [648, 173] width 125 height 29
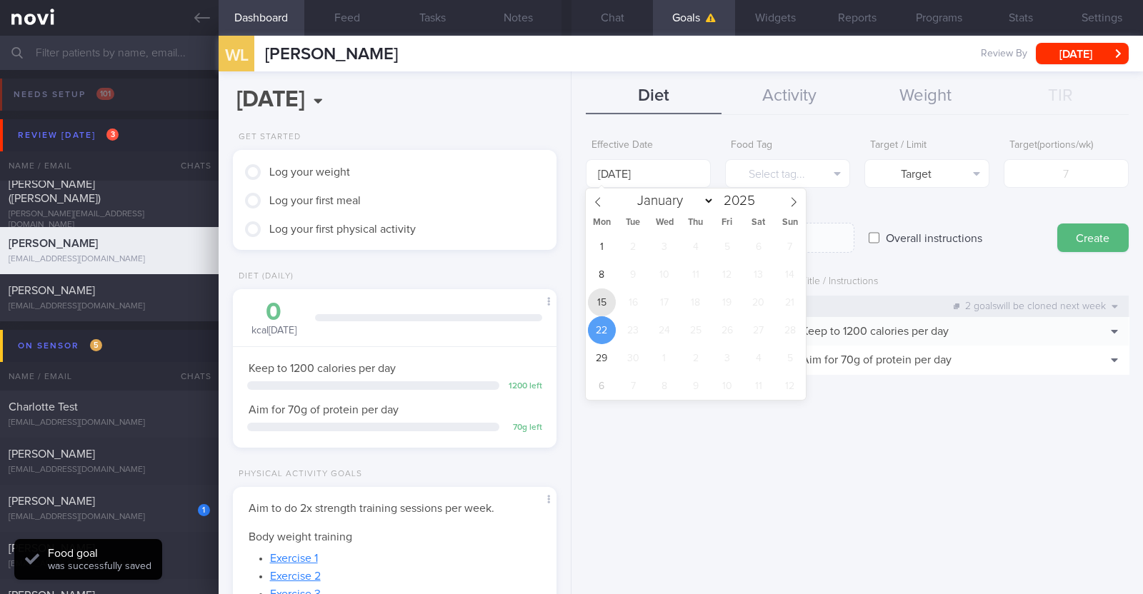
click at [568, 291] on span "15" at bounding box center [602, 302] width 28 height 28
type input "15 Sep 2025"
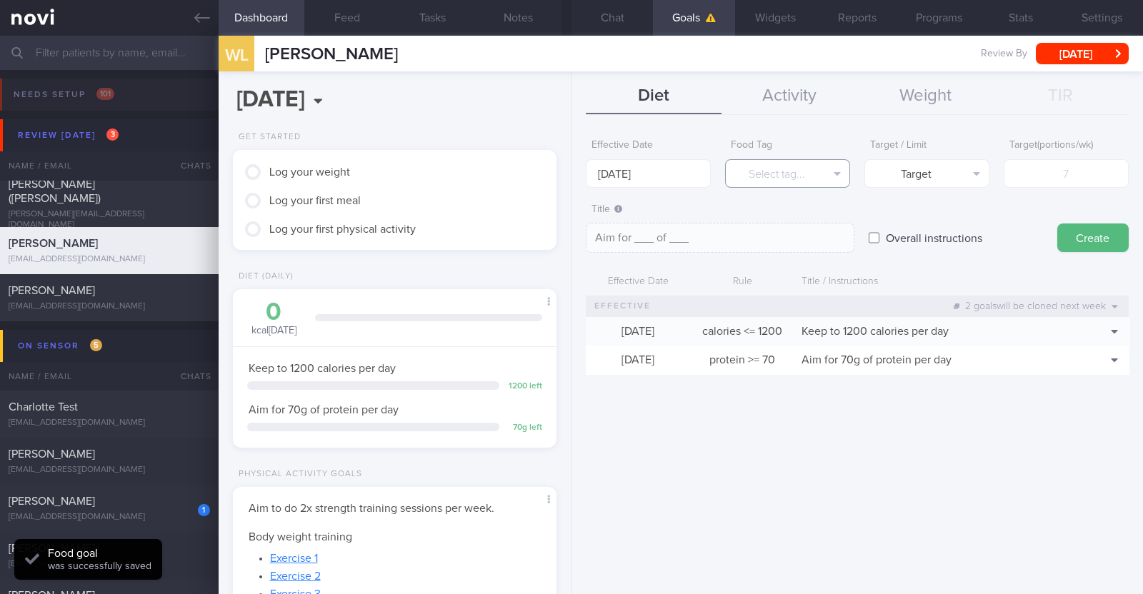
click at [568, 172] on button "Select tag..." at bounding box center [787, 173] width 125 height 29
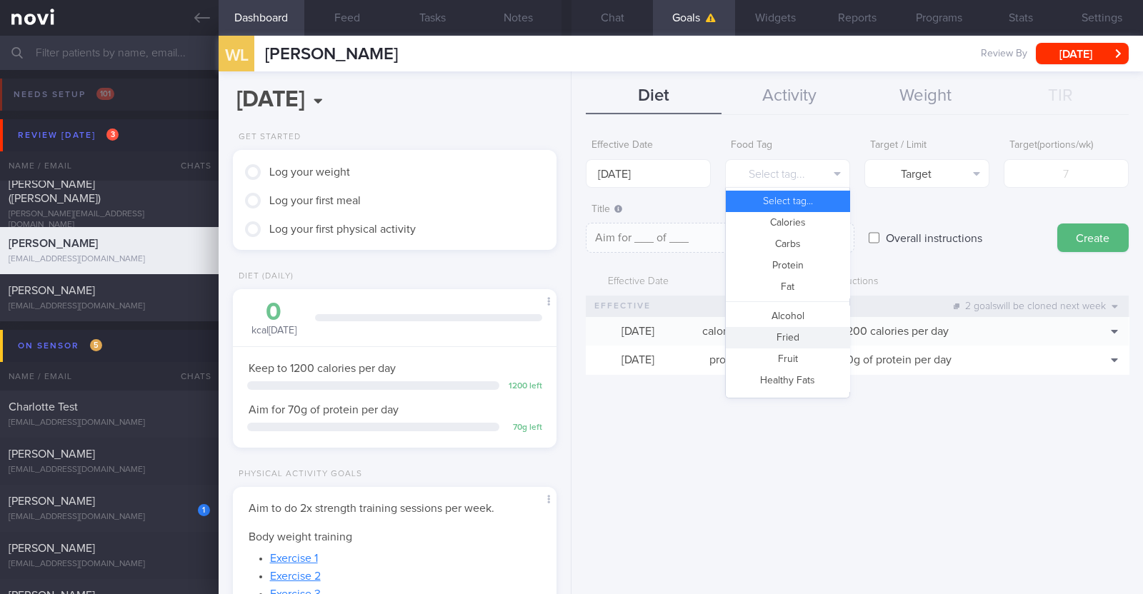
click at [568, 333] on button "Fried" at bounding box center [788, 337] width 124 height 21
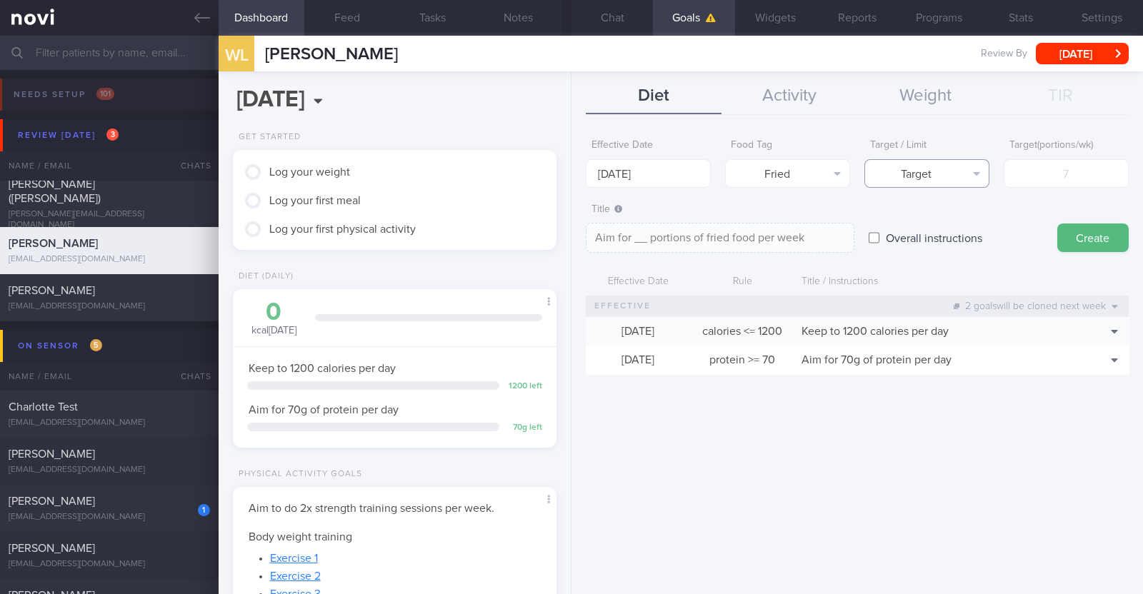
click at [568, 179] on button "Target" at bounding box center [926, 173] width 125 height 29
click at [568, 227] on button "Limit" at bounding box center [927, 222] width 124 height 21
type textarea "Keep to __ portions of fried food per week"
click at [568, 171] on input "number" at bounding box center [1065, 173] width 125 height 29
type input "2"
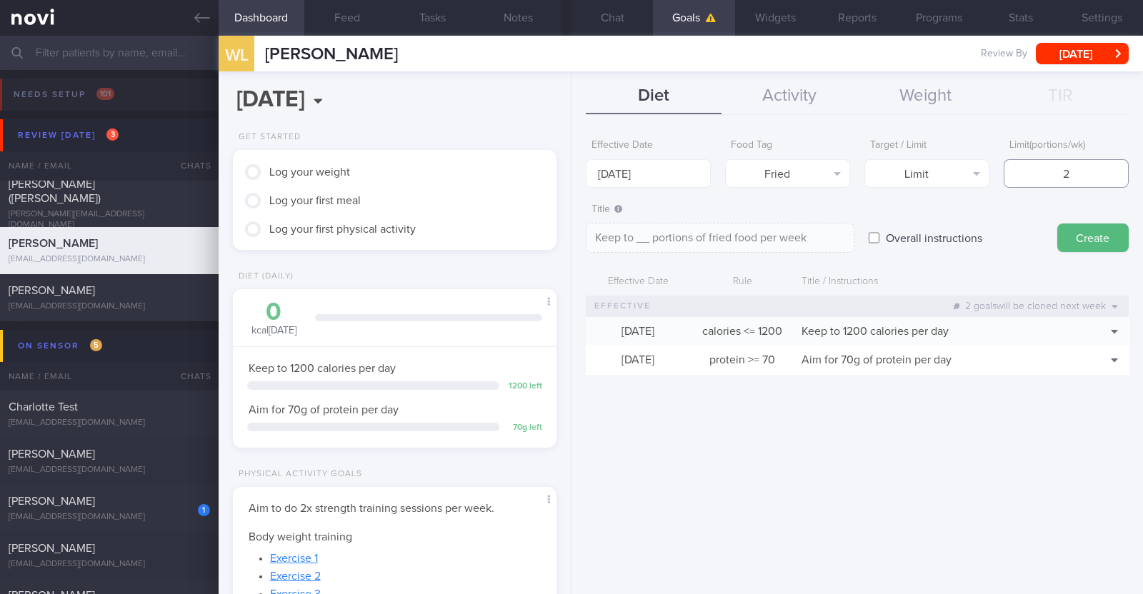
type textarea "Keep to 2 portions of fried food per week"
type input "2"
click at [568, 239] on button "Create" at bounding box center [1092, 238] width 71 height 29
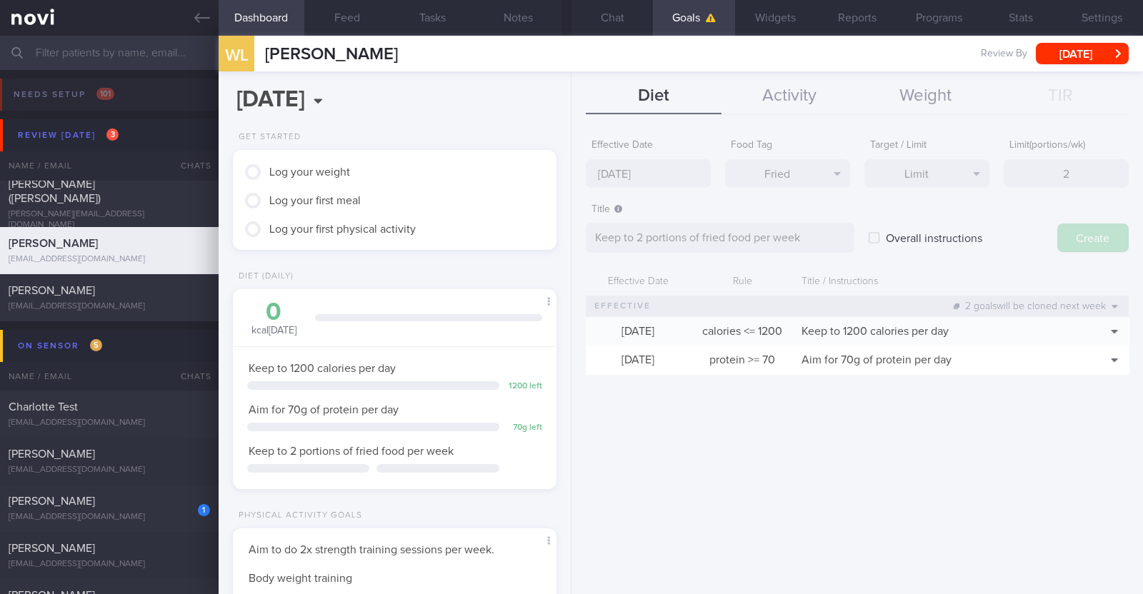
type input "22 Sep 2025"
type textarea "Aim for ___ of ___"
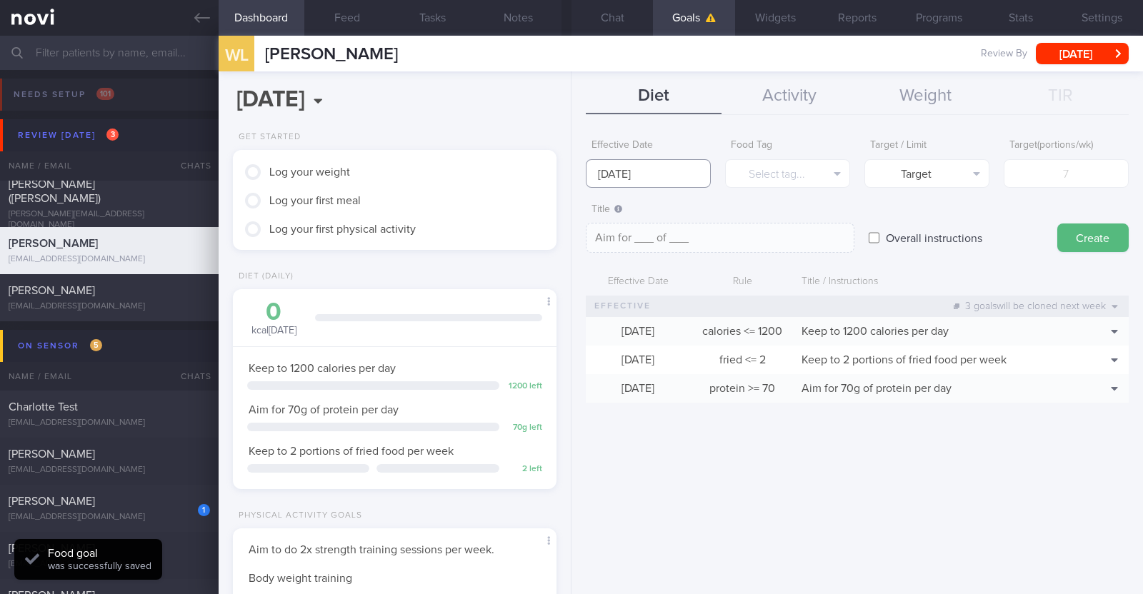
click at [568, 176] on input "22 Sep 2025" at bounding box center [648, 173] width 125 height 29
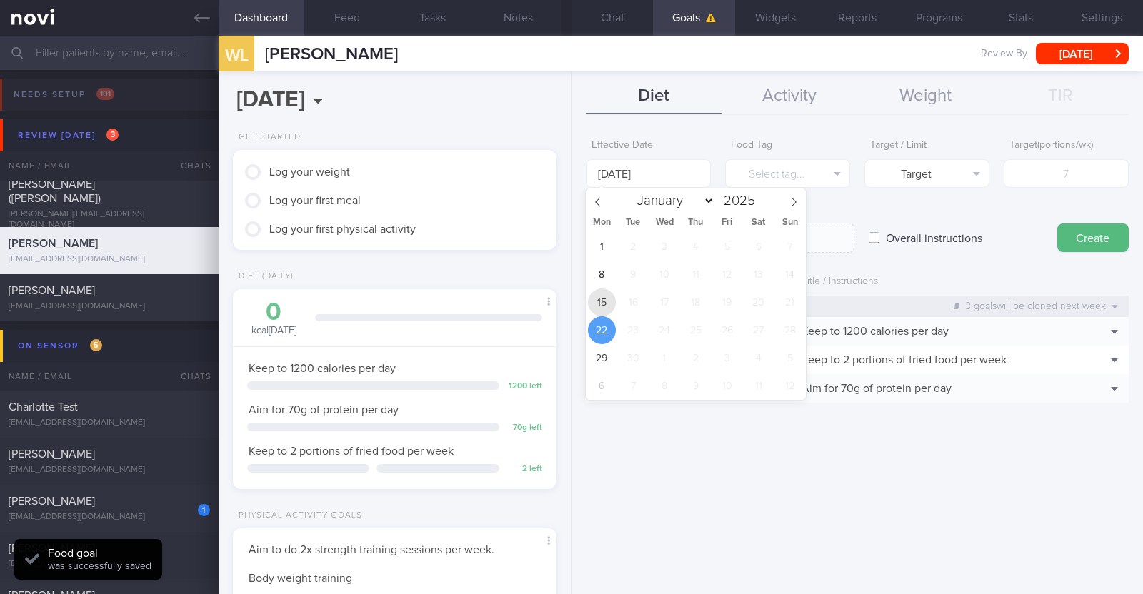
click at [568, 297] on span "15" at bounding box center [602, 302] width 28 height 28
type input "15 Sep 2025"
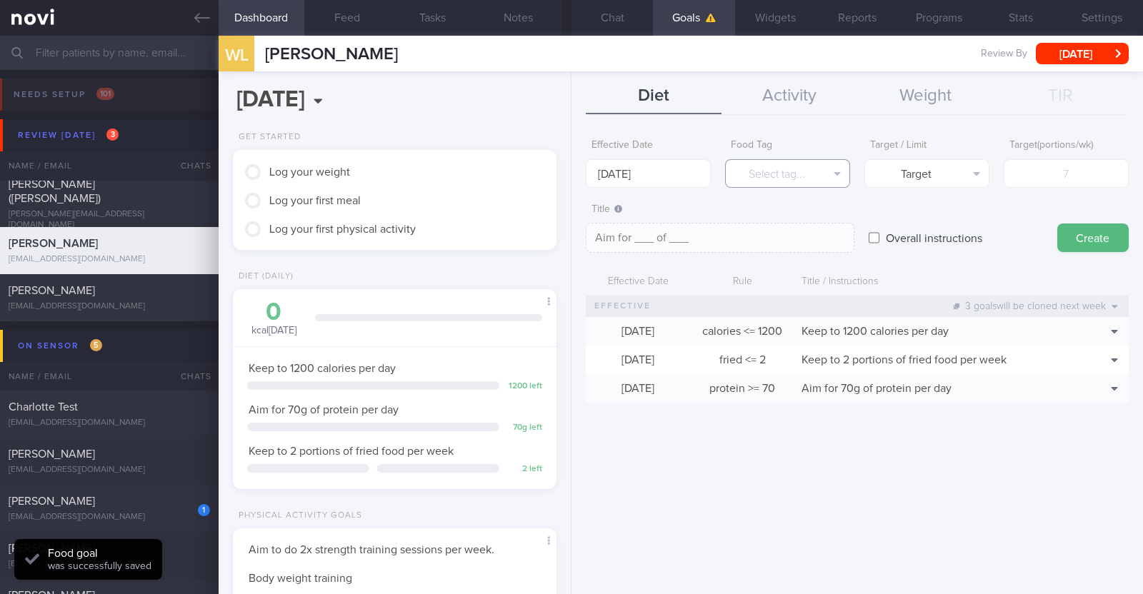
click at [568, 169] on button "Select tag..." at bounding box center [787, 173] width 125 height 29
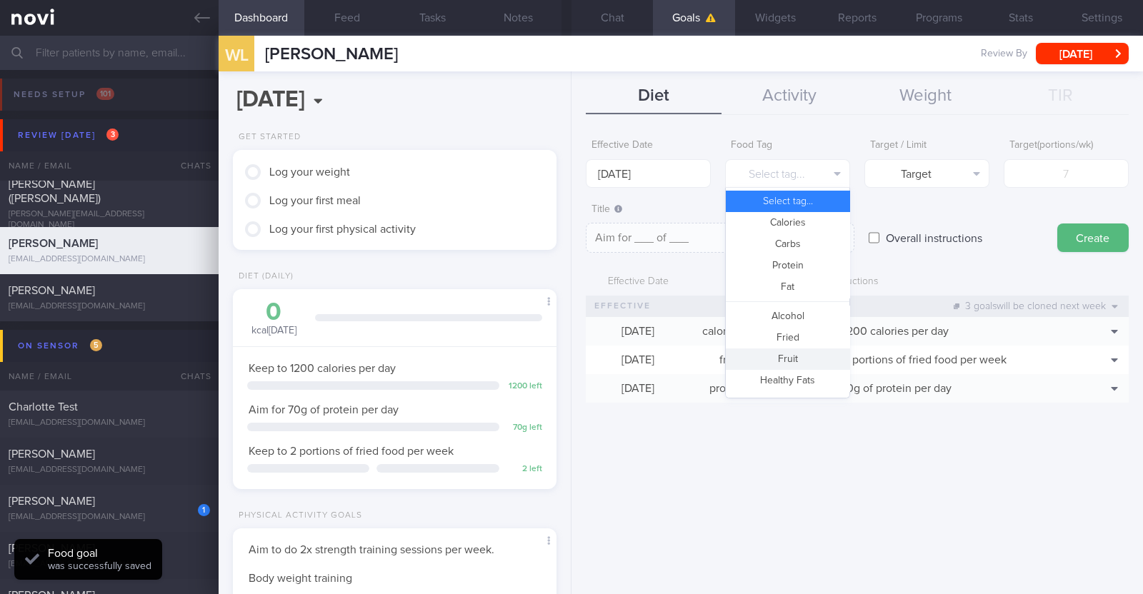
click at [568, 352] on button "Fruit" at bounding box center [788, 358] width 124 height 21
type textarea "Aim for __ portions of fruits per week"
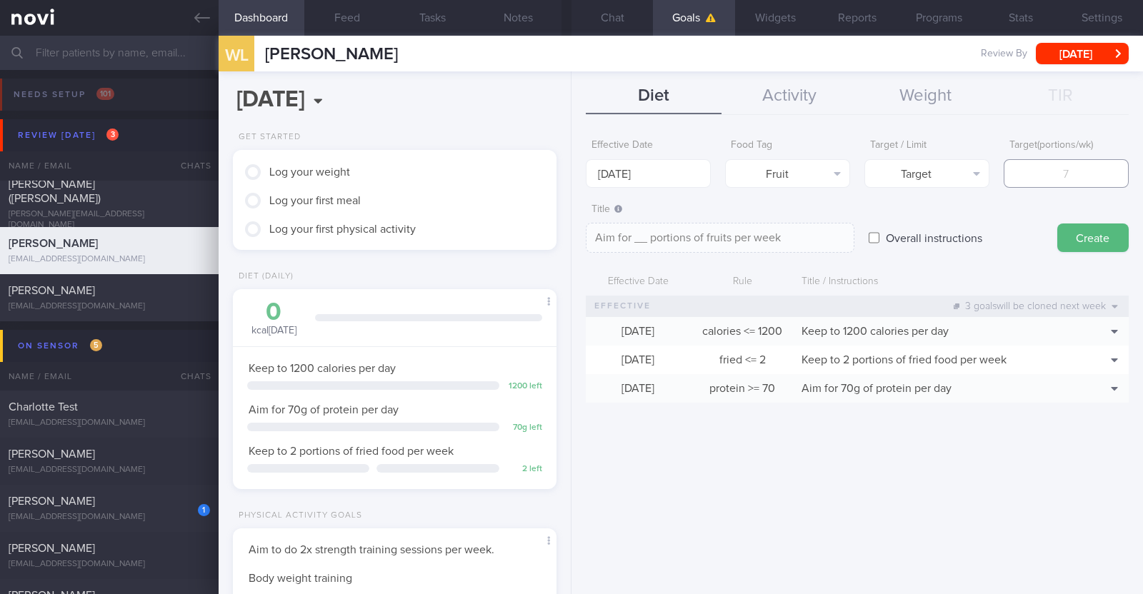
click at [568, 161] on input "number" at bounding box center [1065, 173] width 125 height 29
type input "1"
type textarea "Aim for 1 portions of fruits per week"
type input "14"
type textarea "Aim for 14 portions of fruits per week"
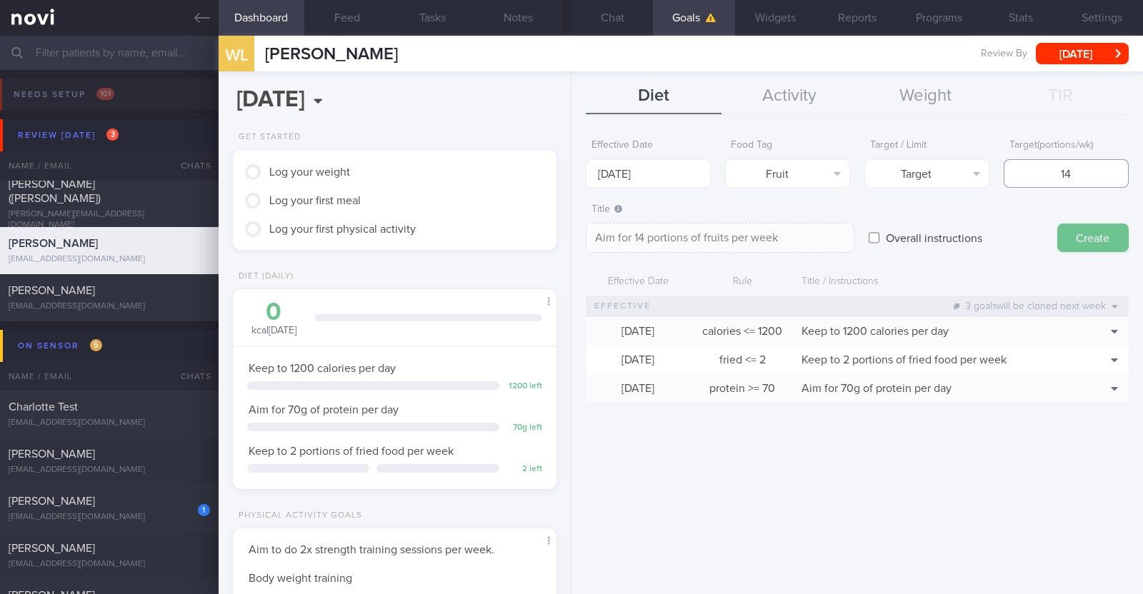
type input "14"
click at [568, 226] on button "Create" at bounding box center [1092, 238] width 71 height 29
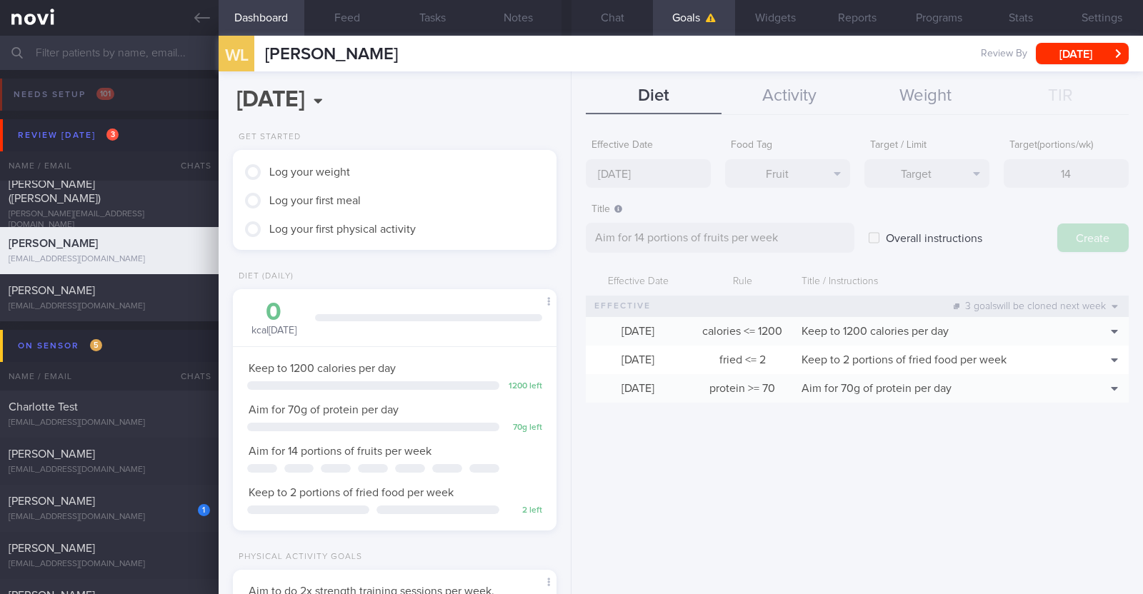
type input "22 Sep 2025"
type textarea "Aim for ___ of ___"
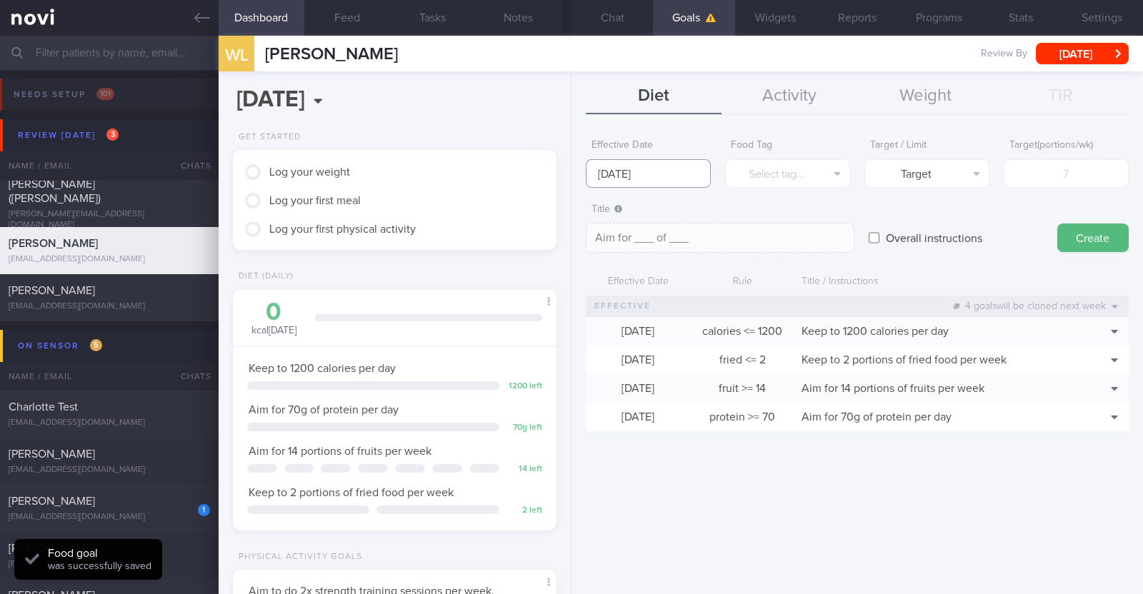
click at [568, 186] on body "You are offline! Some functionality will be unavailable Patients New Users Coac…" at bounding box center [571, 297] width 1143 height 594
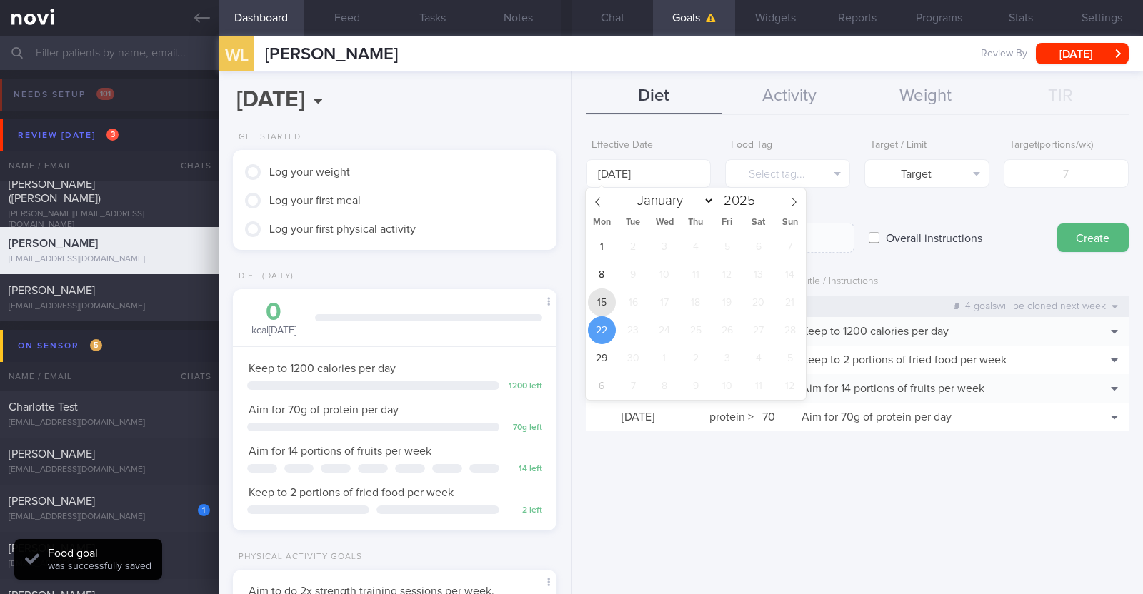
click at [568, 292] on span "15" at bounding box center [602, 302] width 28 height 28
type input "15 Sep 2025"
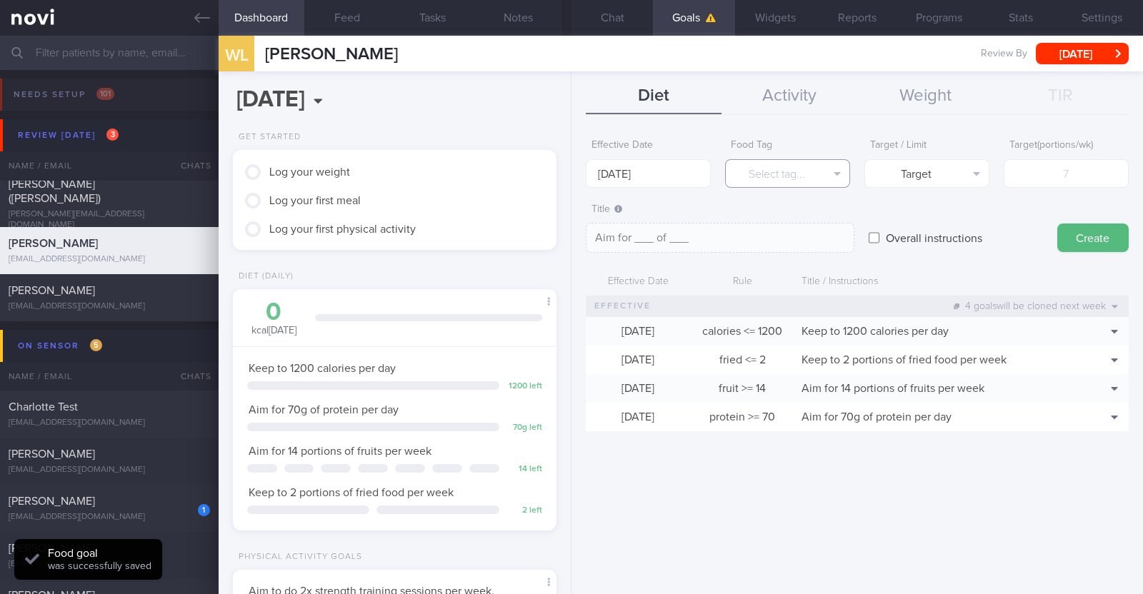
click at [568, 176] on button "Select tag..." at bounding box center [787, 173] width 125 height 29
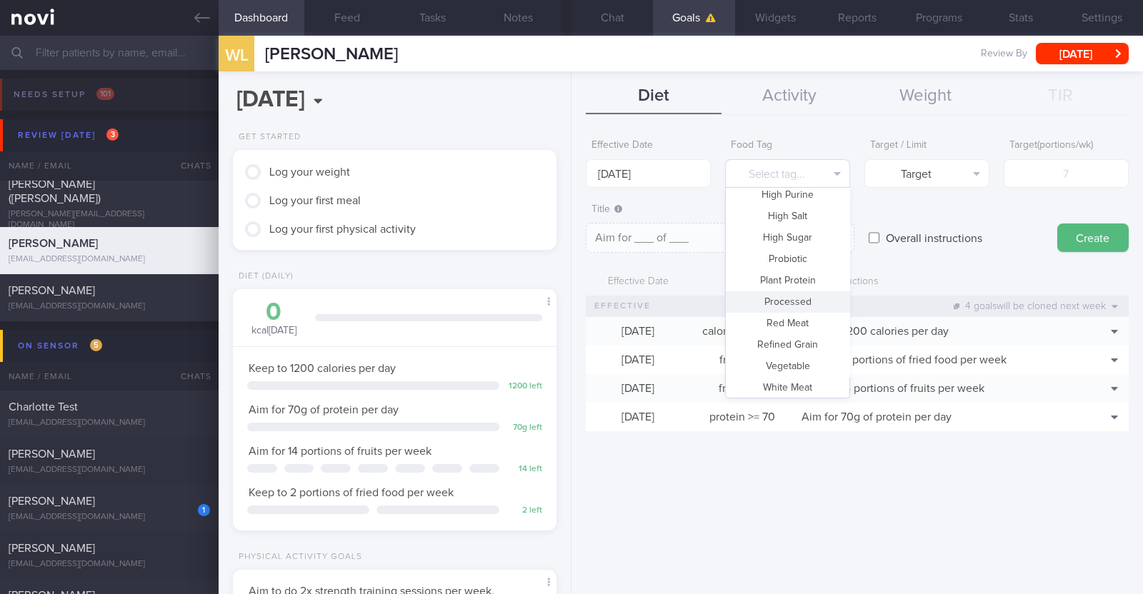
scroll to position [425, 0]
click at [568, 338] on button "Vegetable" at bounding box center [788, 341] width 124 height 21
type textarea "Aim for __ portions of vegetables per week"
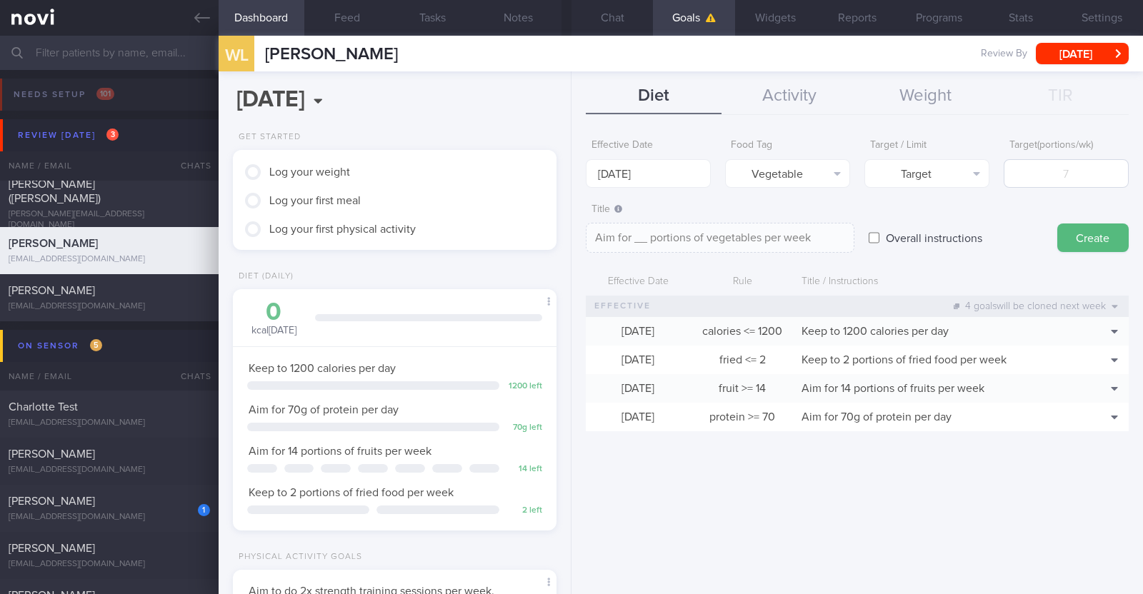
scroll to position [1133, 0]
click at [1036, 169] on input "number" at bounding box center [1065, 173] width 125 height 29
type input "1"
type textarea "Aim for 1 portions of vegetables per week"
type input "14"
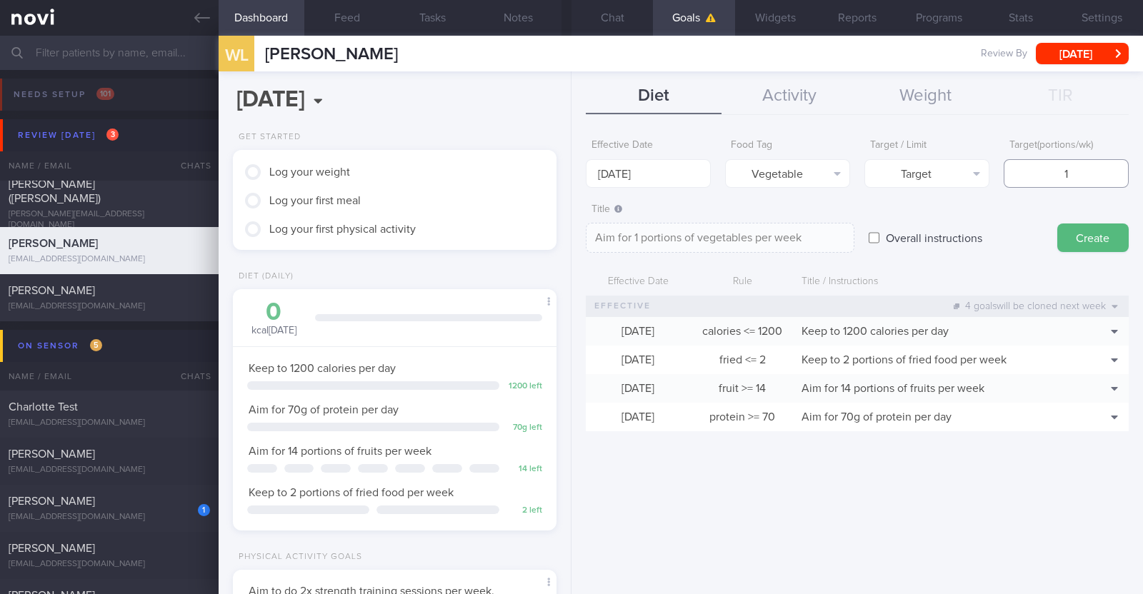
type textarea "Aim for 14 portions of vegetables per week"
type input "14"
click at [1073, 231] on button "Create" at bounding box center [1092, 238] width 71 height 29
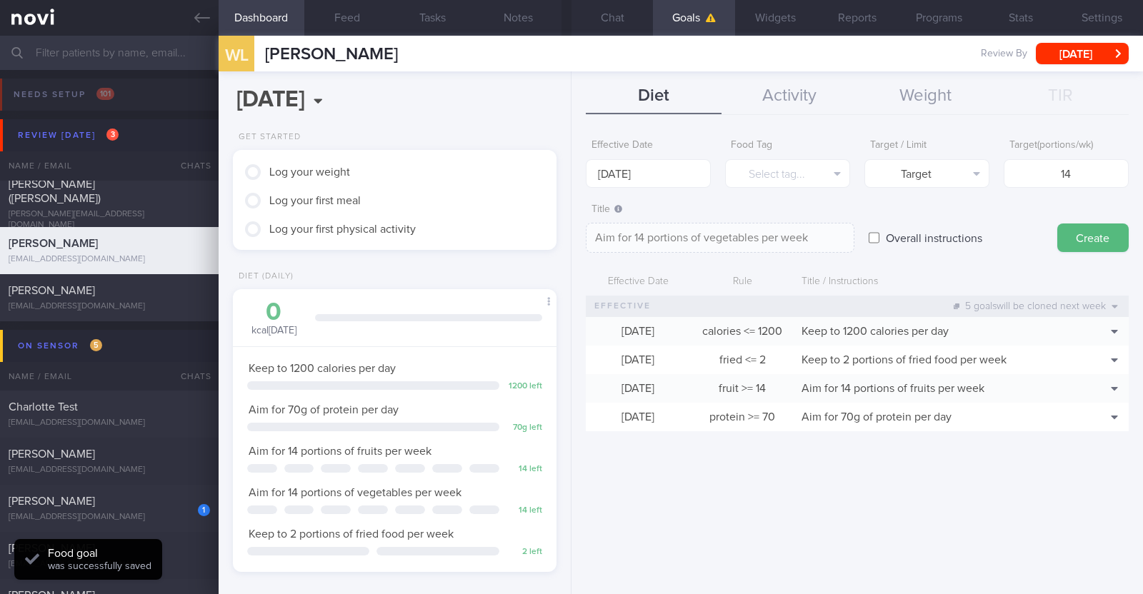
type input "22 Sep 2025"
type textarea "Aim for ___ of ___"
click at [668, 176] on input "22 Sep 2025" at bounding box center [648, 173] width 125 height 29
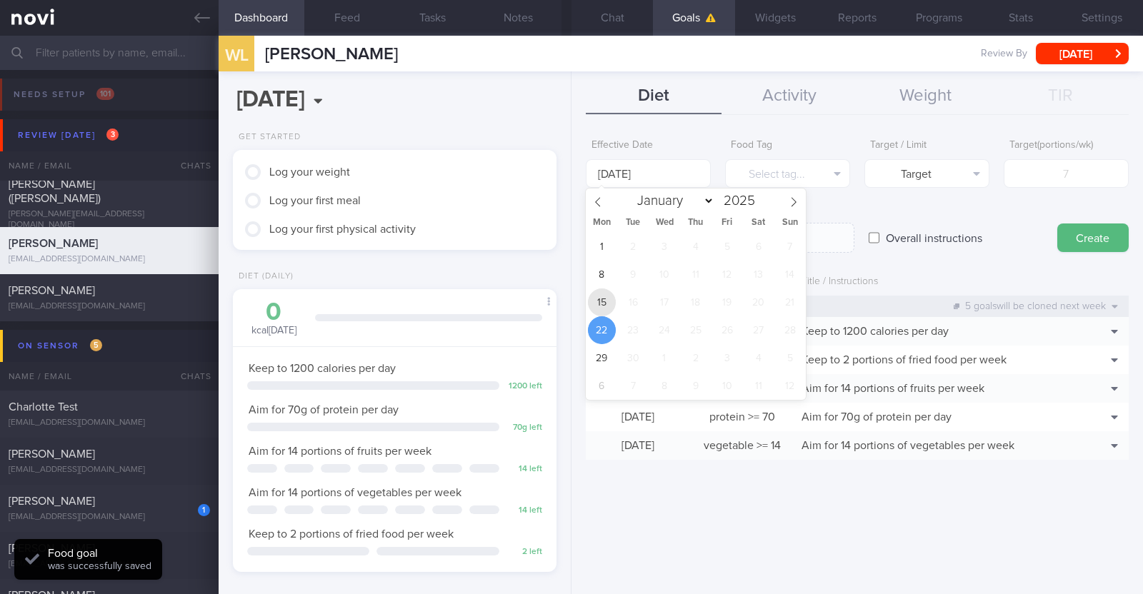
click at [608, 294] on span "15" at bounding box center [602, 302] width 28 height 28
type input "15 Sep 2025"
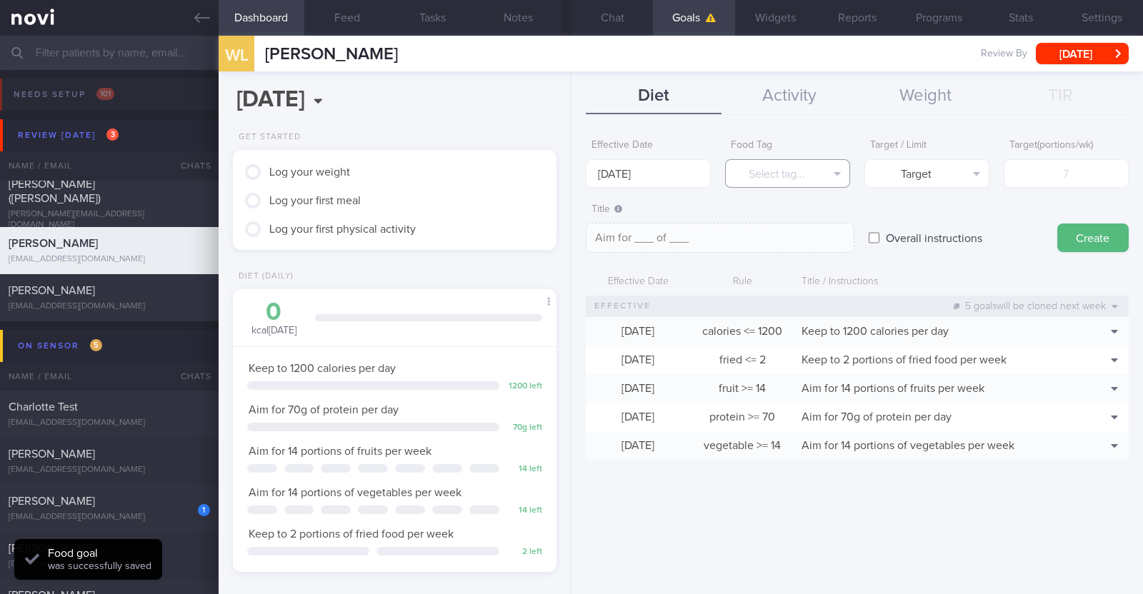
click at [806, 173] on button "Select tag..." at bounding box center [787, 173] width 125 height 29
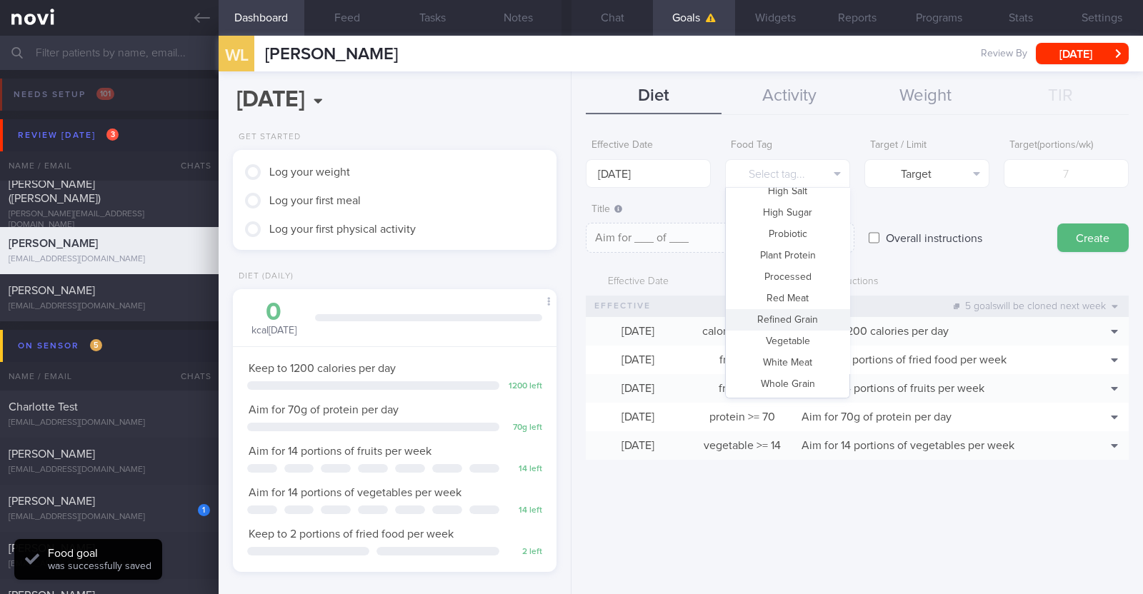
click at [890, 200] on div "Overall instructions" at bounding box center [955, 224] width 174 height 56
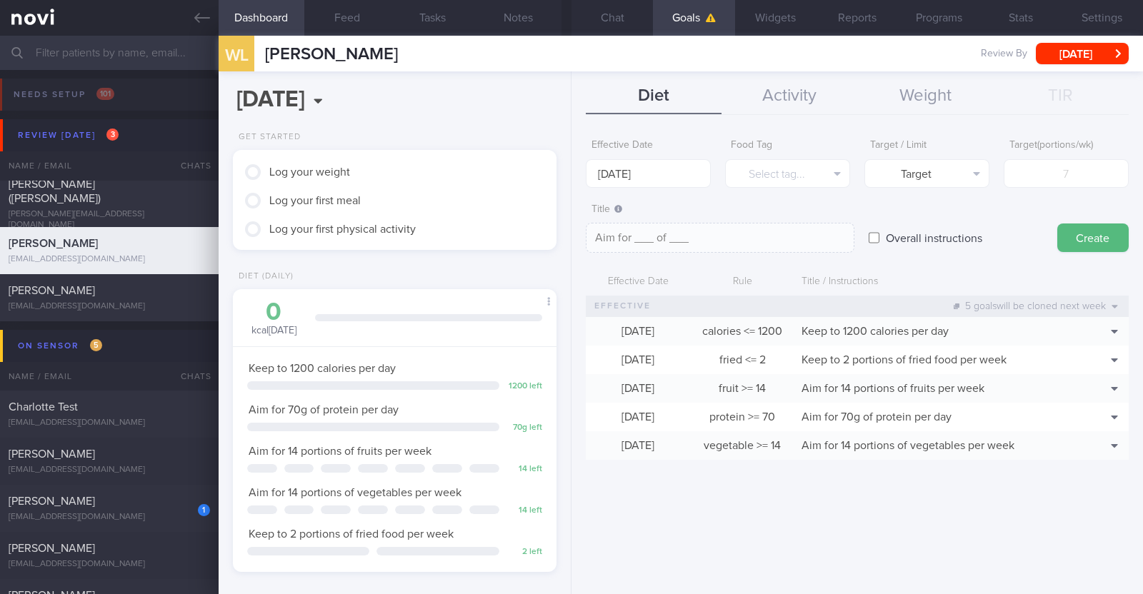
click at [872, 232] on input "Overall instructions" at bounding box center [873, 238] width 11 height 29
checkbox input "true"
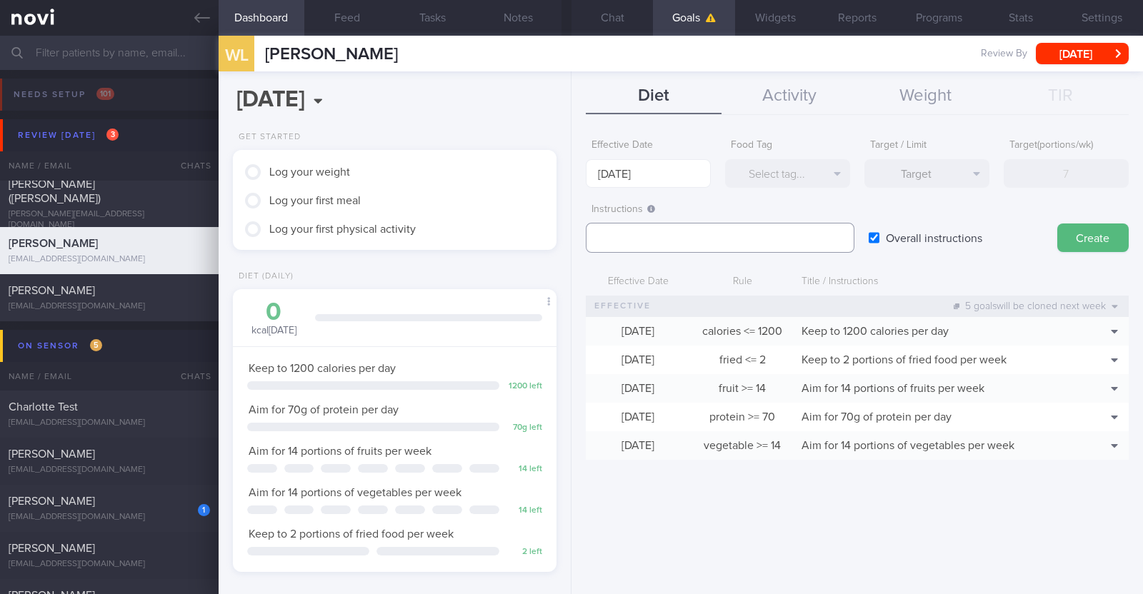
click at [655, 237] on textarea at bounding box center [720, 238] width 268 height 30
paste textarea "Aim to consume xxL of fluids per day (Choose water first)"
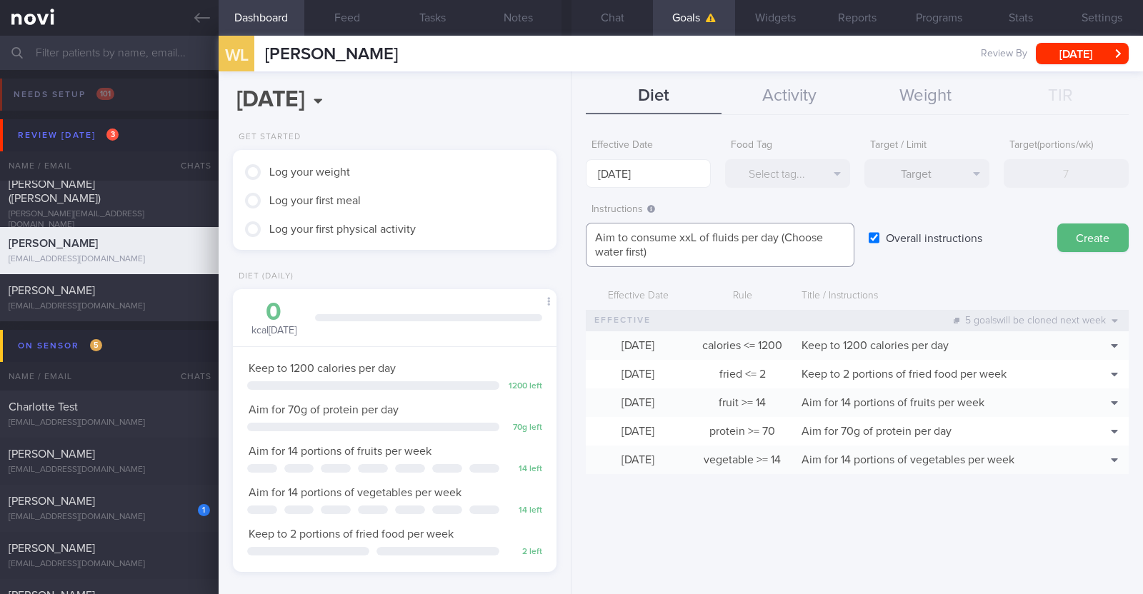
scroll to position [0, 0]
click at [691, 231] on textarea "Aim to consume xxL of fluids per day (Choose water first)" at bounding box center [720, 245] width 268 height 44
paste textarea "2.1-2.4"
type textarea "Aim to consume 2.1-2.4L of fluids per day (Choose water first)"
click at [1087, 239] on button "Create" at bounding box center [1092, 238] width 71 height 29
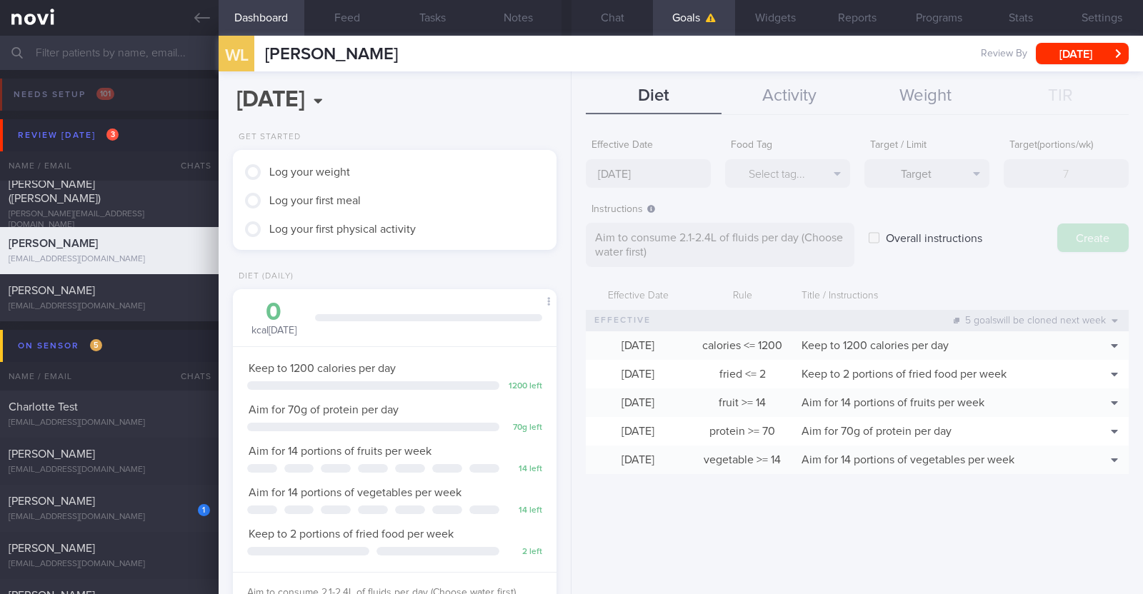
type input "22 Sep 2025"
type textarea "Aim for ___ of ___"
checkbox input "false"
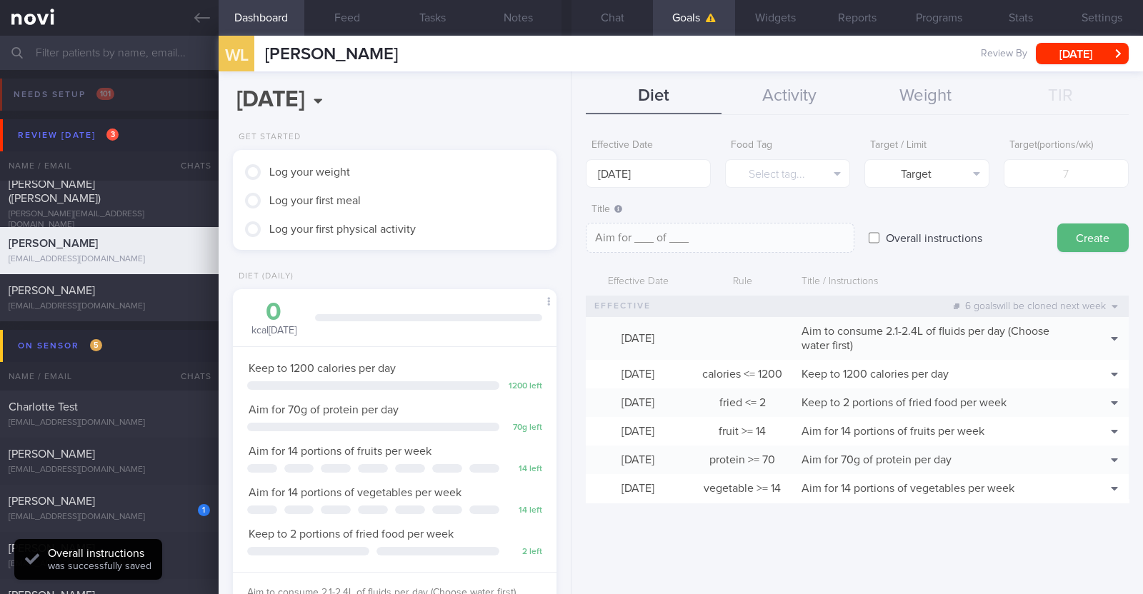
click at [1018, 276] on div "Title / Instructions" at bounding box center [936, 281] width 284 height 27
click at [602, 19] on button "Chat" at bounding box center [611, 18] width 81 height 36
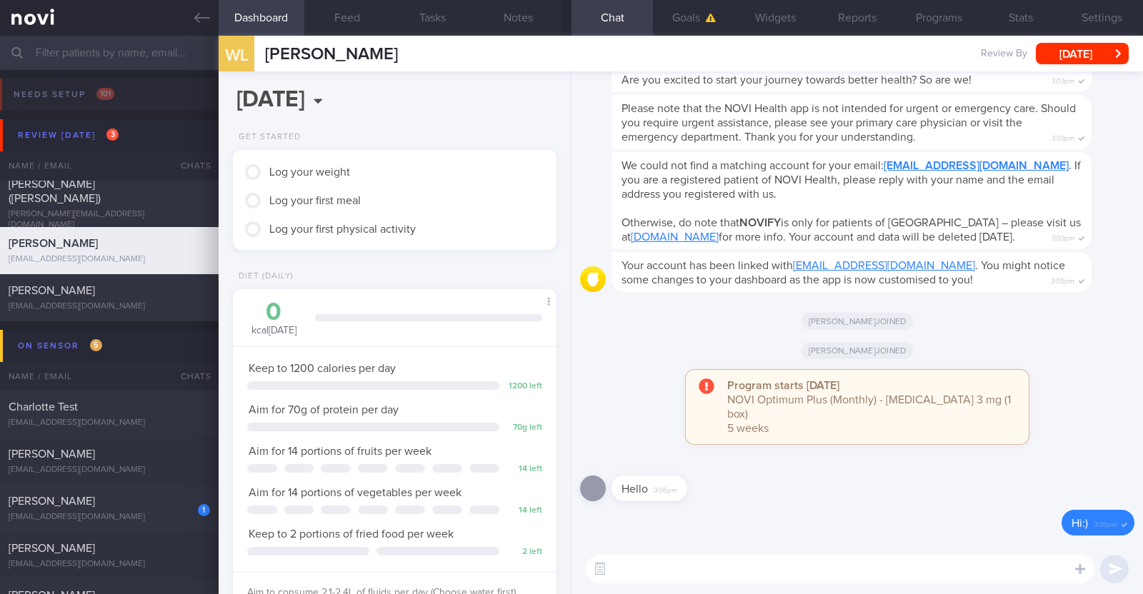
click at [691, 566] on textarea at bounding box center [840, 569] width 508 height 29
paste textarea "Hi [patient’s name]! This is Charlotte, the dietitian. It was nice meeting you …"
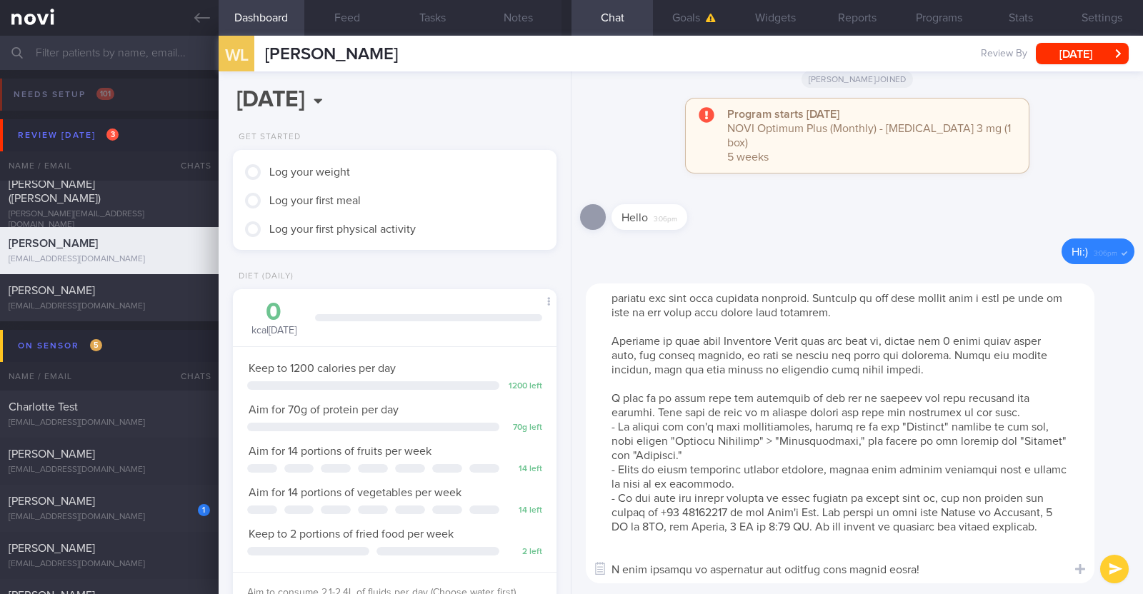
scroll to position [42, 0]
click at [641, 556] on textarea at bounding box center [840, 433] width 508 height 300
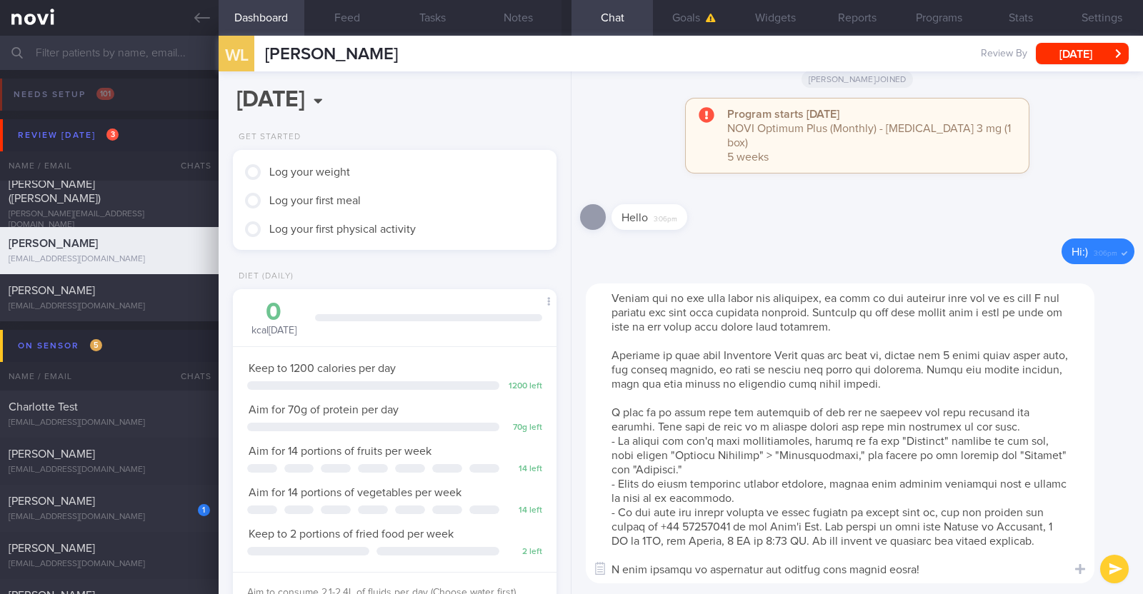
scroll to position [28, 0]
drag, startPoint x: 607, startPoint y: 345, endPoint x: 955, endPoint y: 373, distance: 349.6
click at [955, 373] on textarea at bounding box center [840, 433] width 508 height 300
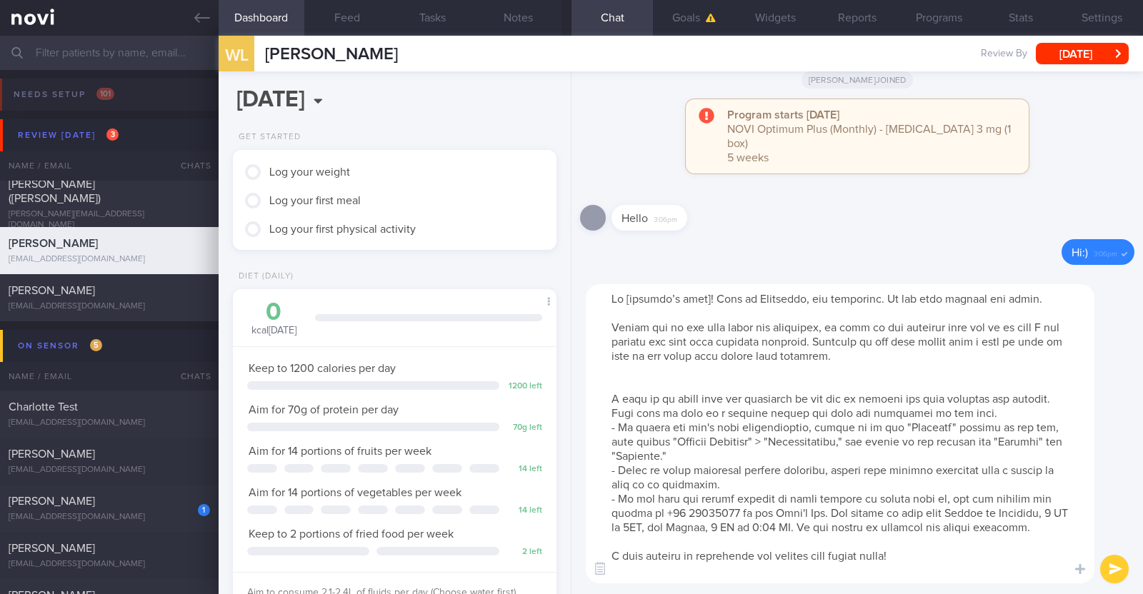
scroll to position [0, 0]
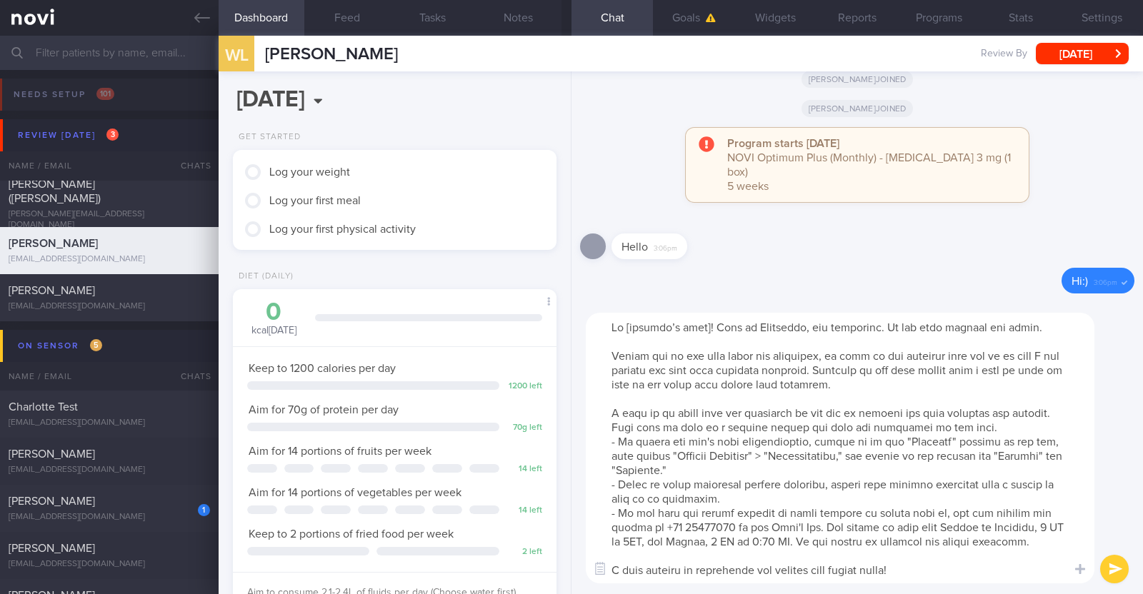
click at [702, 331] on textarea at bounding box center [840, 448] width 508 height 271
type textarea "Hi Lijun! This is Charlotte, the dietitian. It was nice meeting you today. Plea…"
click at [1105, 571] on button "submit" at bounding box center [1114, 569] width 29 height 29
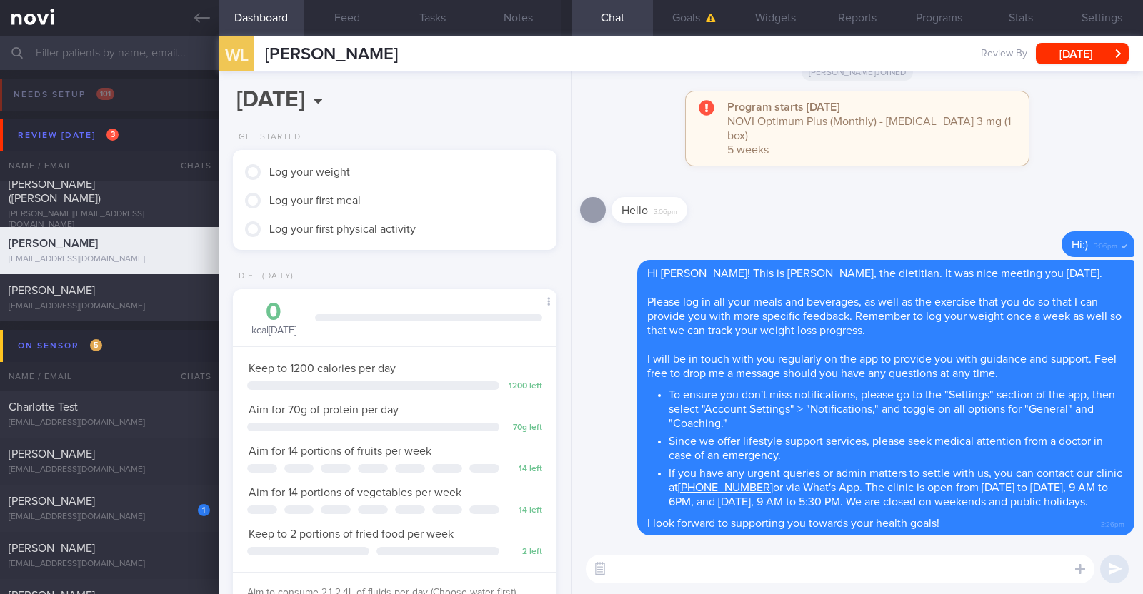
click at [750, 568] on textarea at bounding box center [840, 569] width 508 height 29
paste textarea "Here is a summary of what we discussed: Basics of Weight Management - Diet: A w…"
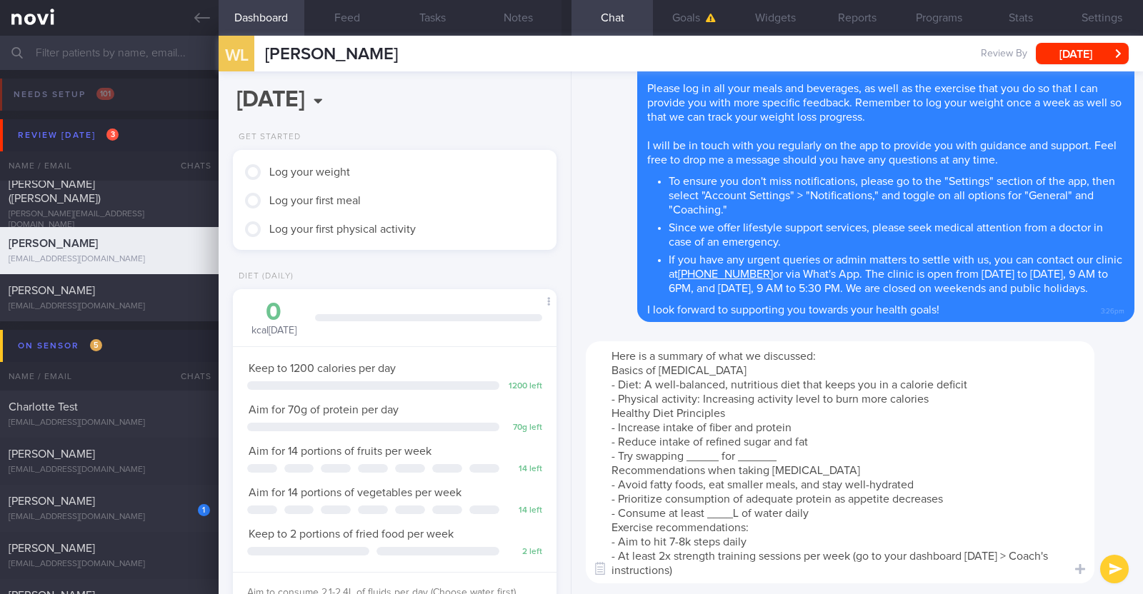
click at [934, 399] on textarea "Here is a summary of what we discussed: Basics of Weight Management - Diet: A w…" at bounding box center [840, 462] width 508 height 242
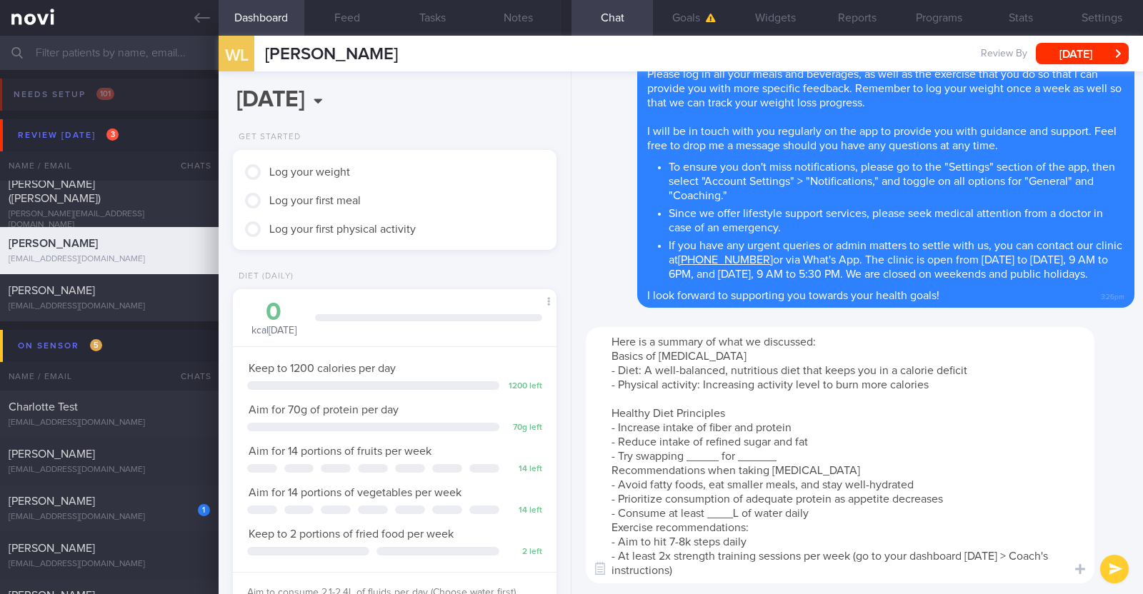
click at [716, 457] on textarea "Here is a summary of what we discussed: Basics of Weight Management - Diet: A w…" at bounding box center [840, 455] width 508 height 256
click at [798, 459] on textarea "Here is a summary of what we discussed: Basics of Weight Management - Diet: A w…" at bounding box center [840, 455] width 508 height 256
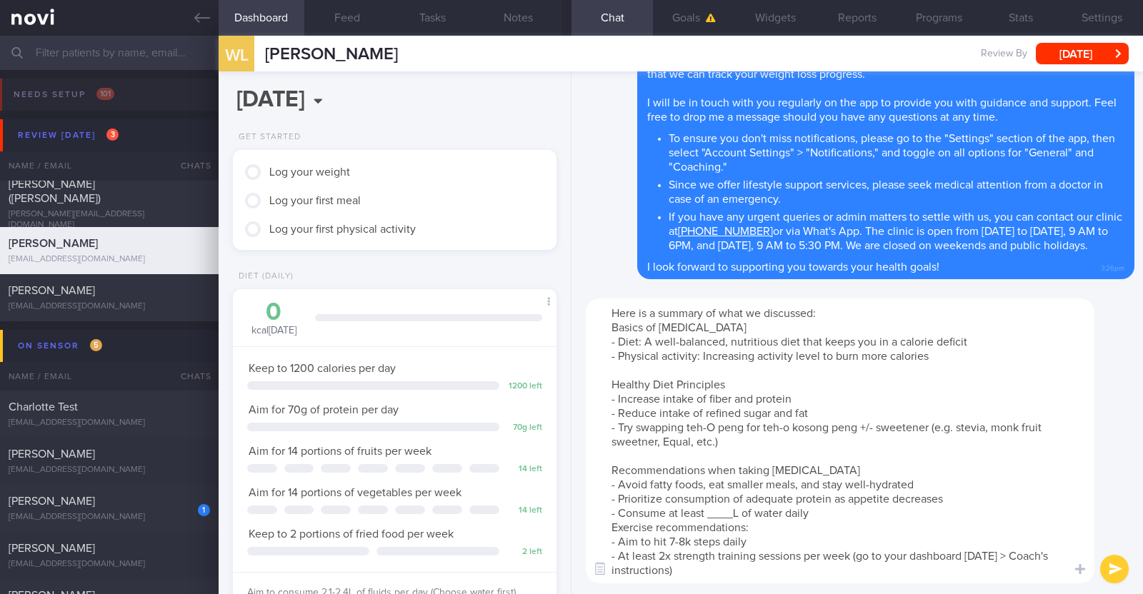
click at [646, 437] on textarea "Here is a summary of what we discussed: Basics of Weight Management - Diet: A w…" at bounding box center [840, 440] width 508 height 285
click at [742, 509] on textarea "Here is a summary of what we discussed: Basics of Weight Management - Diet: A w…" at bounding box center [840, 440] width 508 height 285
paste textarea "2.1-2.4"
click at [828, 511] on textarea "Here is a summary of what we discussed: Basics of Weight Management - Diet: A w…" at bounding box center [840, 440] width 508 height 285
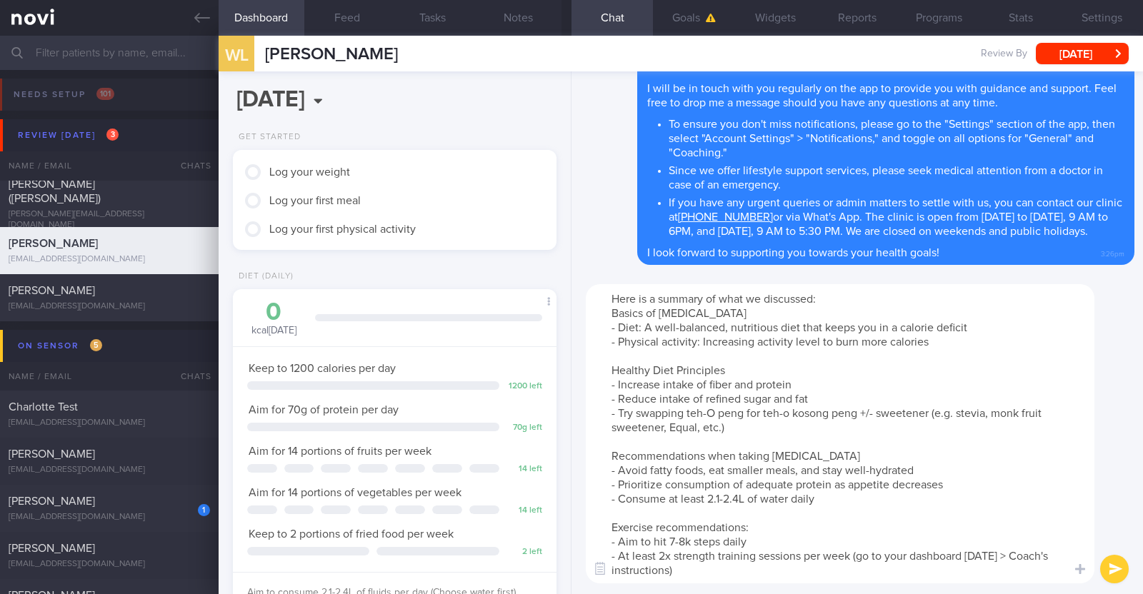
click at [678, 541] on textarea "Here is a summary of what we discussed: Basics of Weight Management - Diet: A w…" at bounding box center [840, 433] width 508 height 299
click at [854, 560] on textarea "Here is a summary of what we discussed: Basics of Weight Management - Diet: A w…" at bounding box center [840, 433] width 508 height 299
click at [776, 566] on textarea "Here is a summary of what we discussed: Basics of Weight Management - Diet: A w…" at bounding box center [840, 433] width 508 height 299
type textarea "Here is a summary of what we discussed: Basics of Weight Management - Diet: A w…"
click at [1125, 574] on button "submit" at bounding box center [1114, 569] width 29 height 29
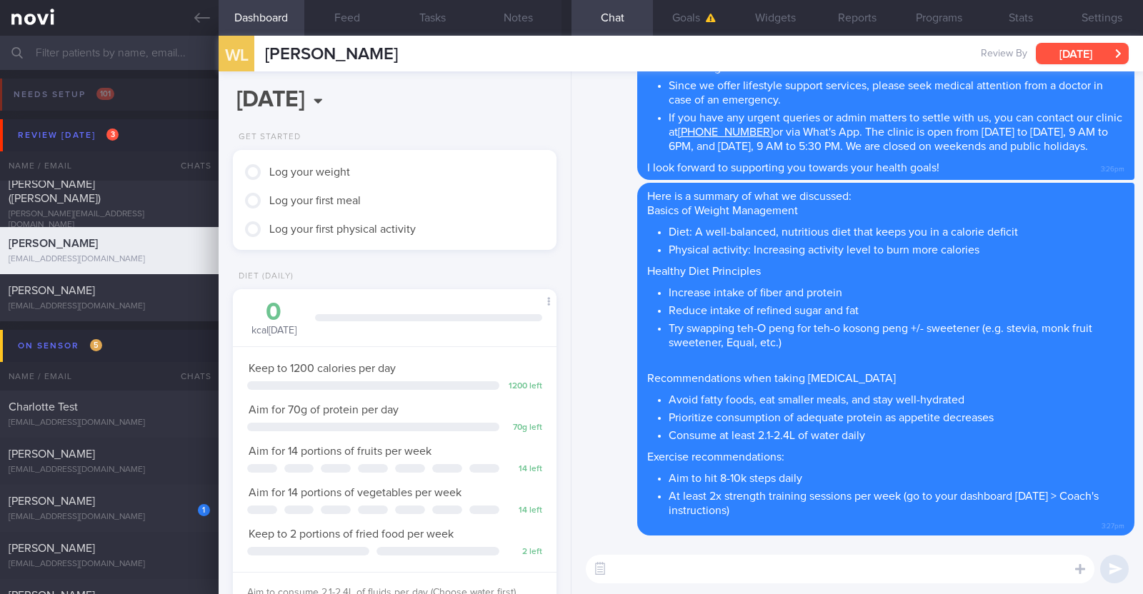
click at [1090, 45] on button "[DATE]" at bounding box center [1081, 53] width 93 height 21
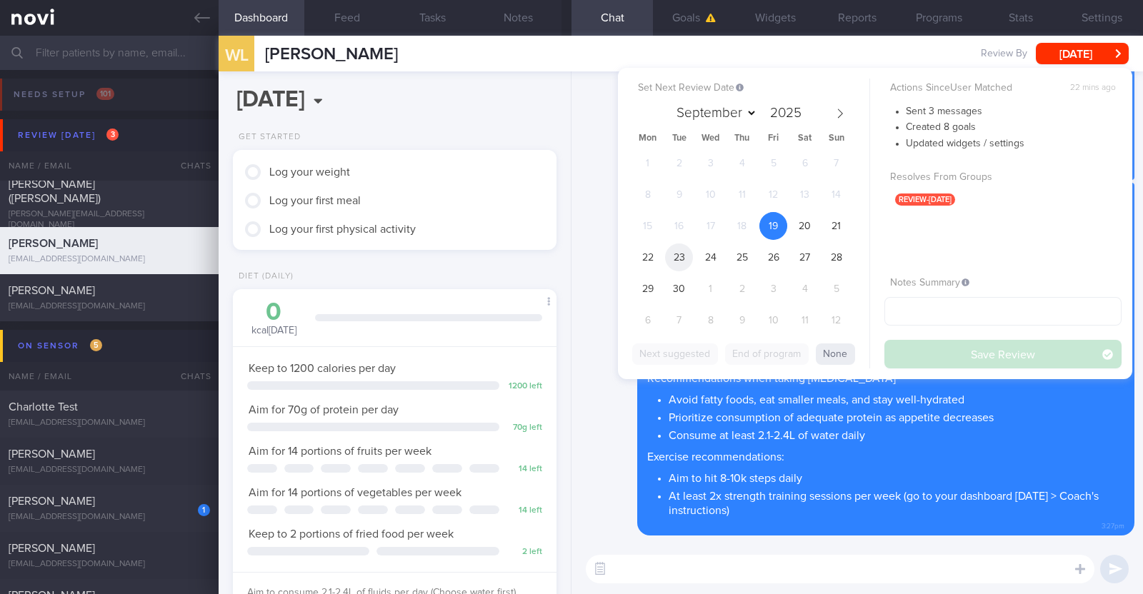
click at [668, 262] on span "23" at bounding box center [679, 258] width 28 height 28
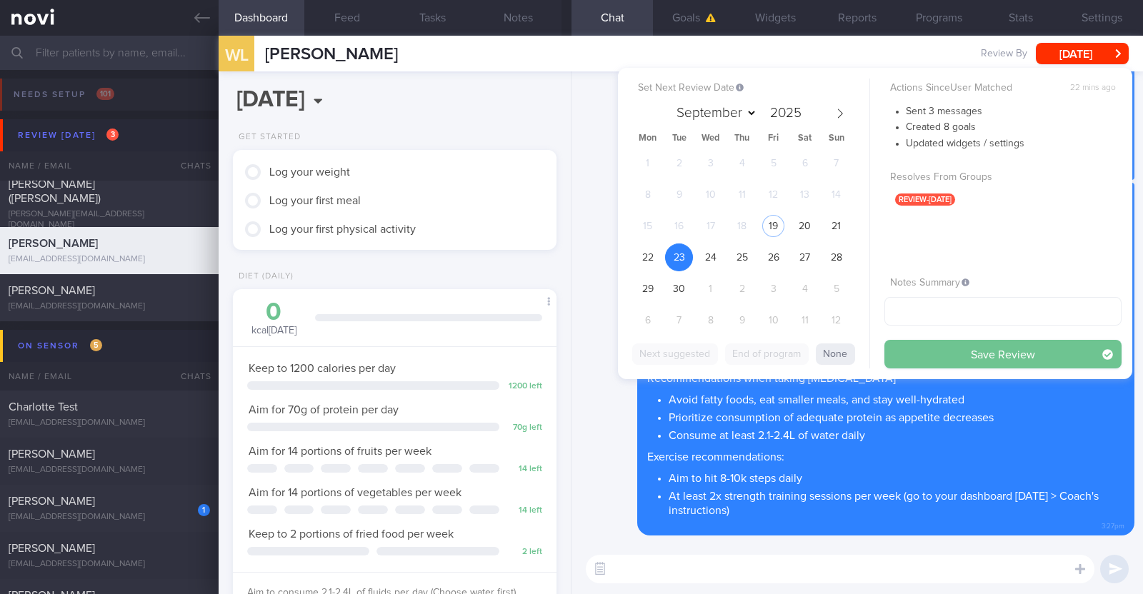
click at [985, 360] on button "Save Review" at bounding box center [1002, 354] width 237 height 29
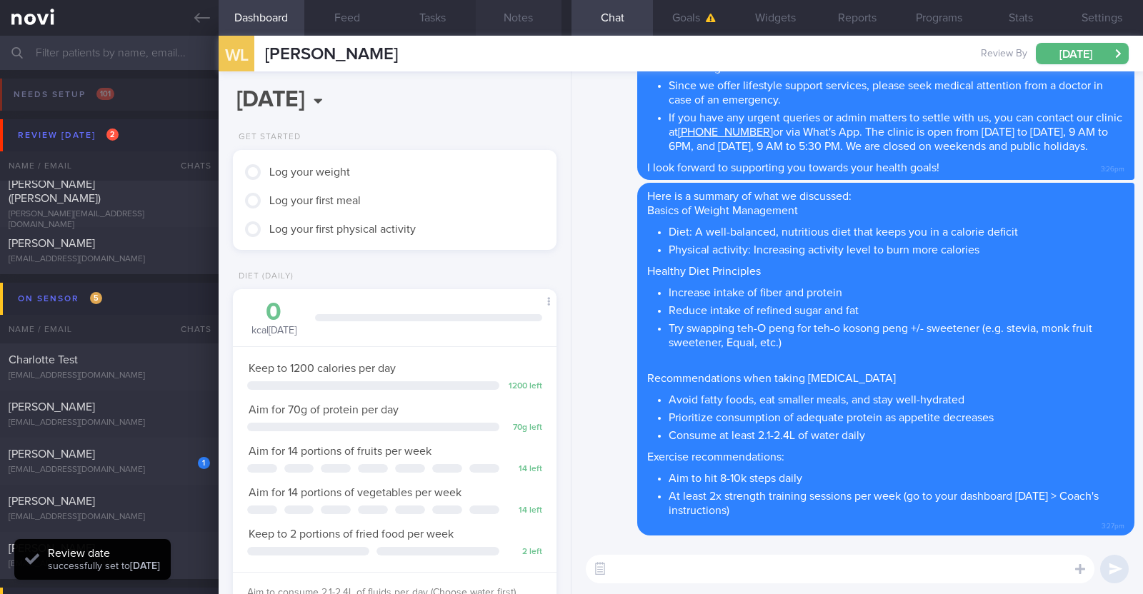
click at [542, 24] on button "Notes" at bounding box center [519, 18] width 86 height 36
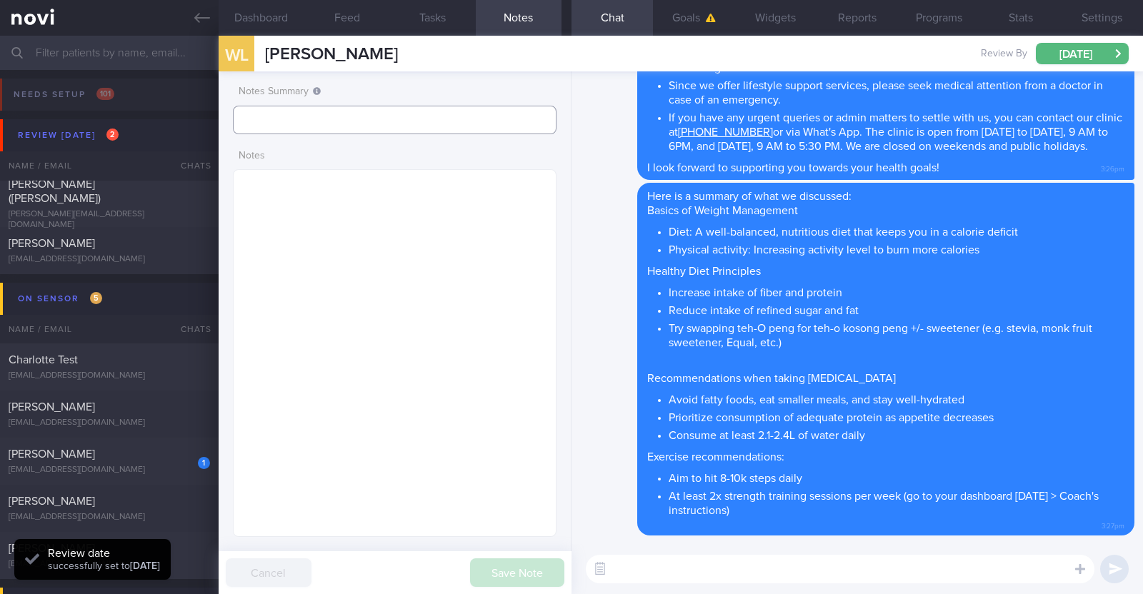
click at [423, 118] on input "text" at bounding box center [394, 120] width 323 height 29
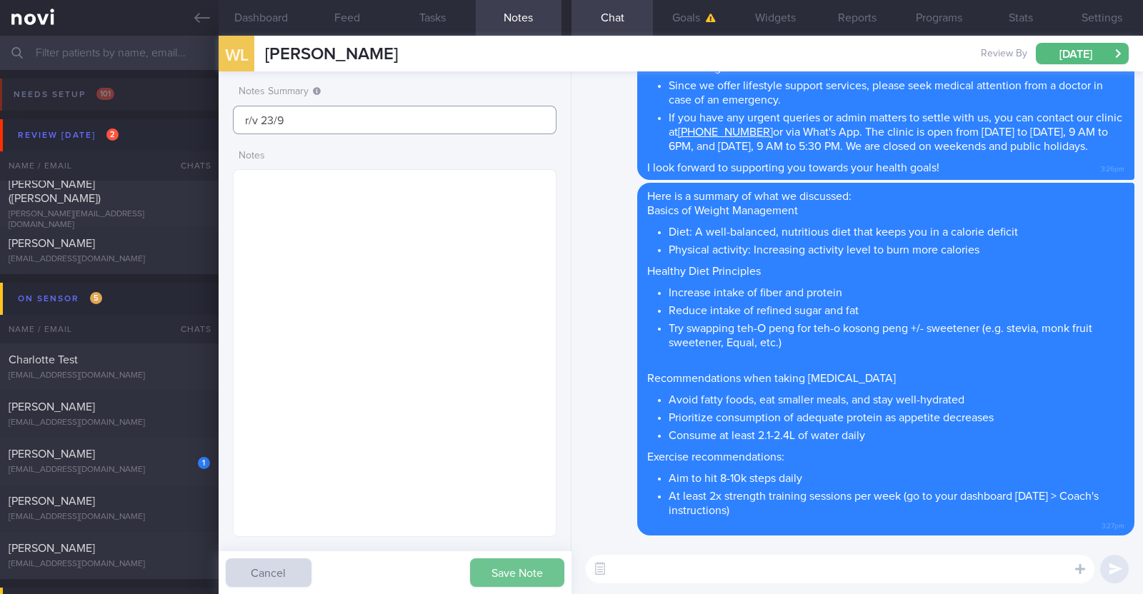
type input "r/v 23/9"
click at [536, 577] on button "Save Note" at bounding box center [517, 572] width 94 height 29
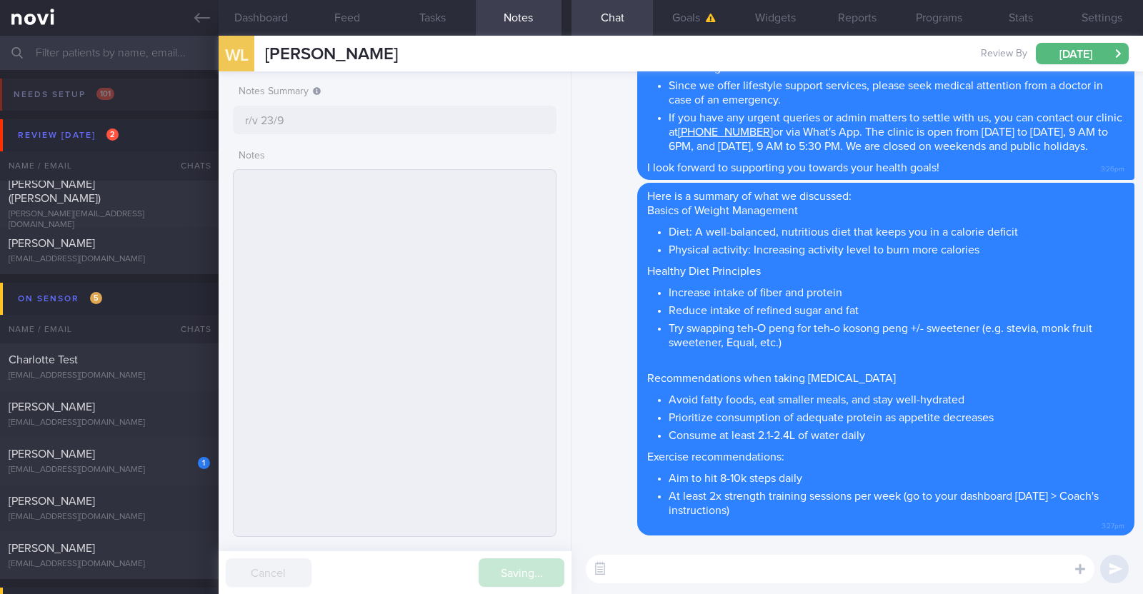
type input "r/v 23/9"
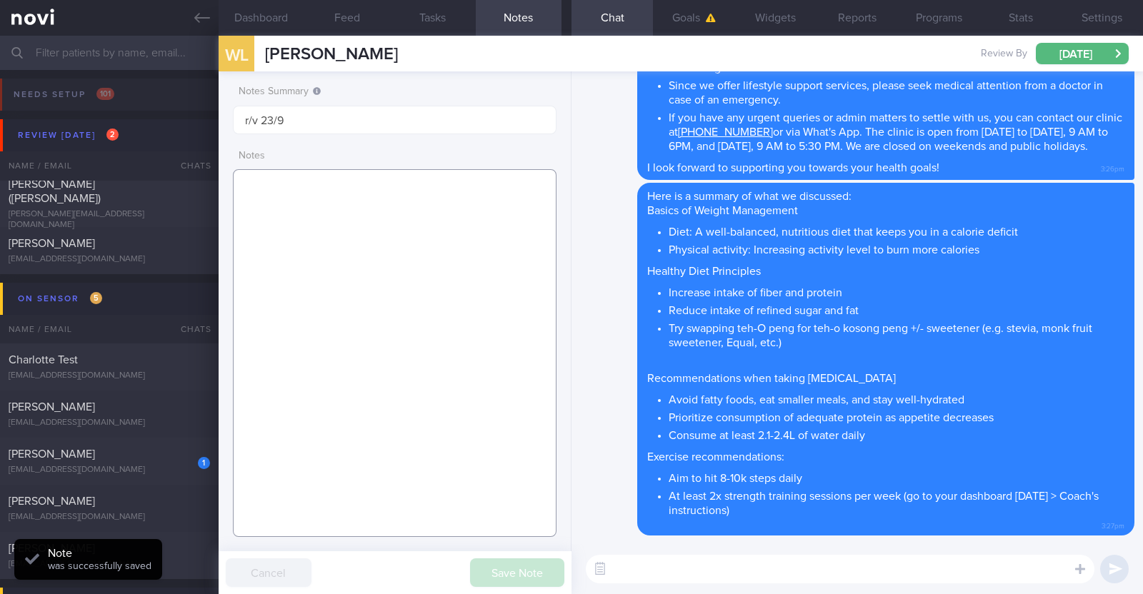
click at [370, 186] on textarea at bounding box center [394, 353] width 323 height 368
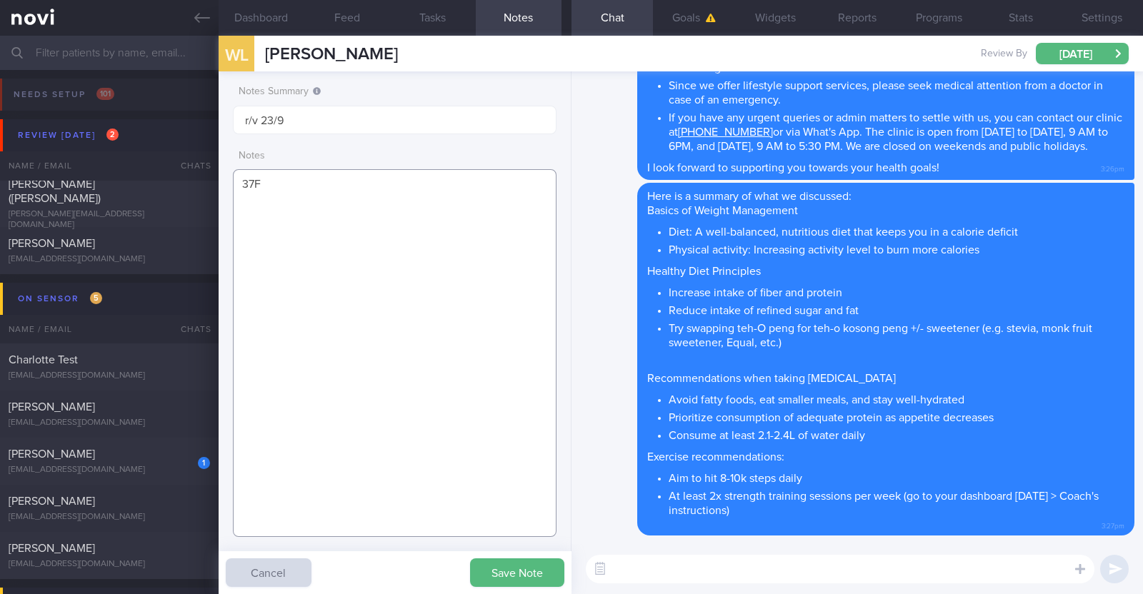
paste textarea "Comorbidities PCOS - f/up private Gynae Dr James Lee (Astra Women's clinic) Apr…"
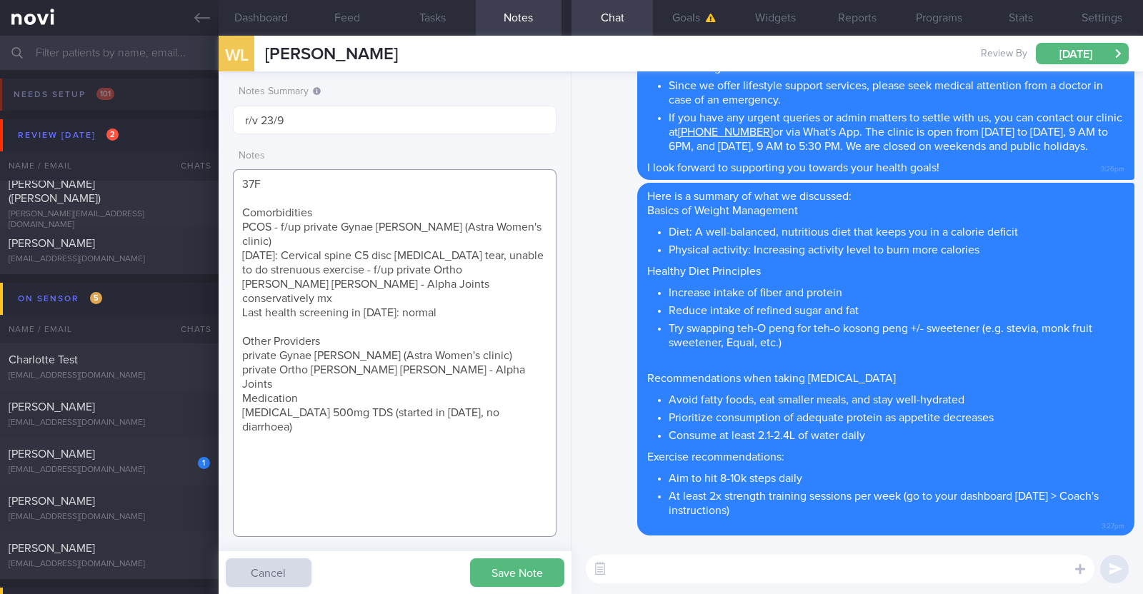
click at [322, 212] on textarea "37F Comorbidities PCOS - f/up private Gynae Dr James Lee (Astra Women's clinic)…" at bounding box center [394, 353] width 323 height 368
drag, startPoint x: 271, startPoint y: 227, endPoint x: 283, endPoint y: 237, distance: 15.7
click at [283, 237] on textarea "37F Comorbidities: PCOS - f/up private Gynae Dr James Lee (Astra Women's clinic…" at bounding box center [394, 353] width 323 height 368
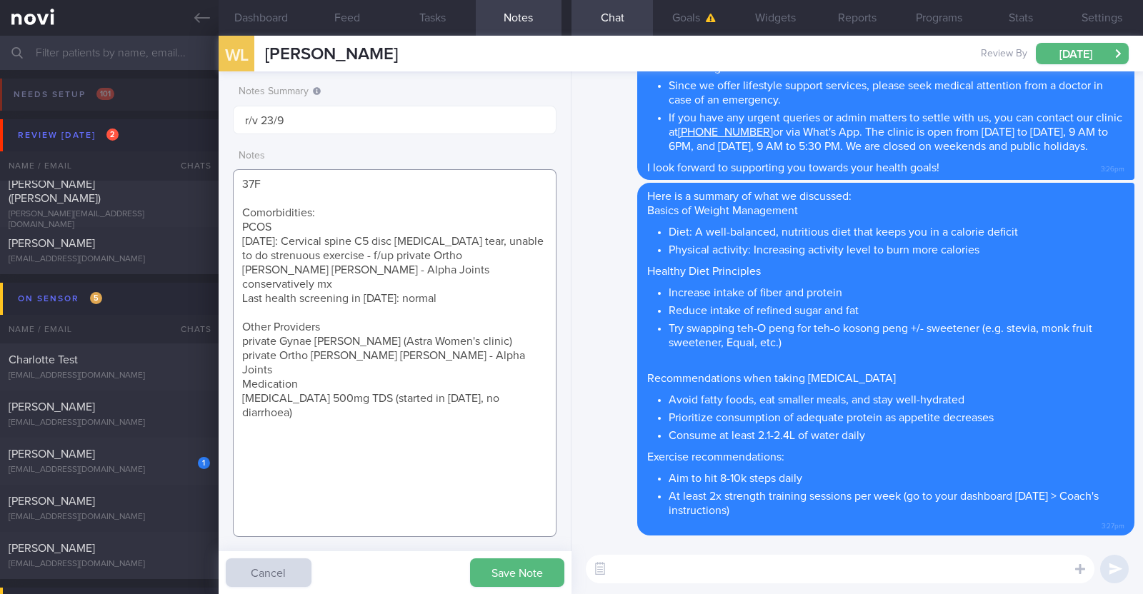
drag, startPoint x: 338, startPoint y: 256, endPoint x: 548, endPoint y: 263, distance: 210.1
click at [548, 263] on textarea "37F Comorbidities: PCOS April 2025: Cervical spine C5 disc fissure tear, unable…" at bounding box center [394, 353] width 323 height 368
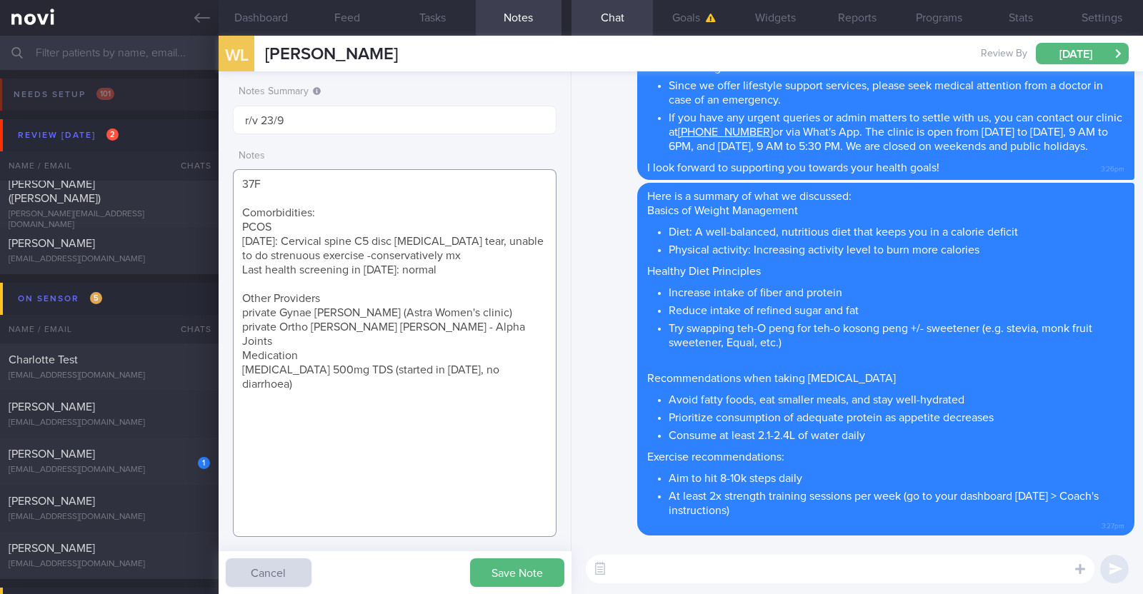
drag, startPoint x: 241, startPoint y: 301, endPoint x: 508, endPoint y: 323, distance: 268.0
click at [508, 323] on textarea "37F Comorbidities: PCOS April 2025: Cervical spine C5 disc fissure tear, unable…" at bounding box center [394, 353] width 323 height 368
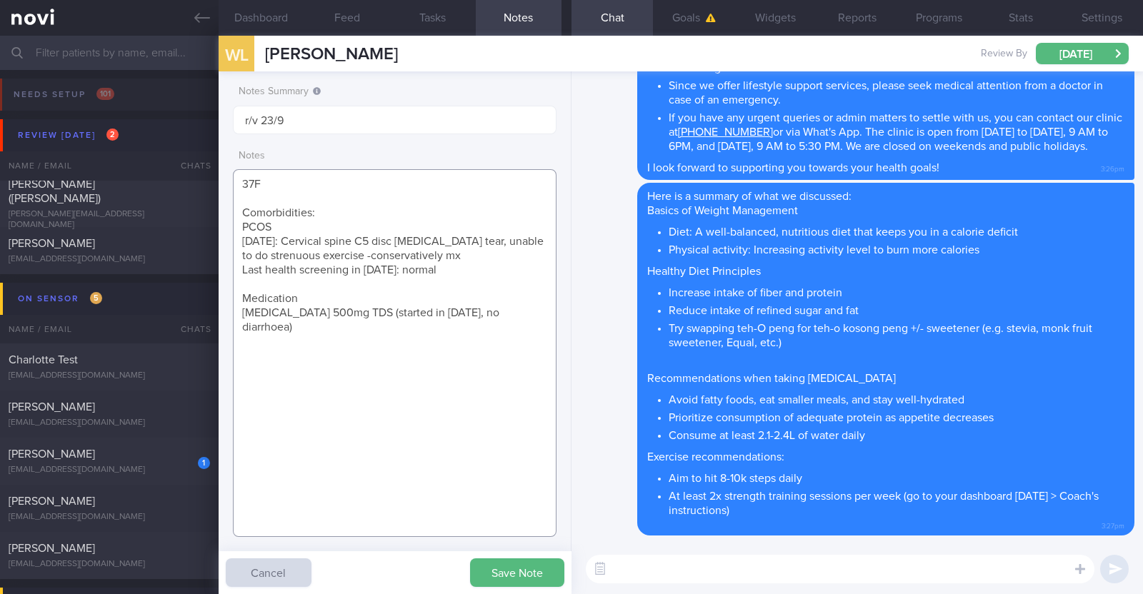
click at [352, 300] on textarea "37F Comorbidities: PCOS April 2025: Cervical spine C5 disc fissure tear, unable…" at bounding box center [394, 353] width 323 height 368
click at [541, 316] on textarea "37F Comorbidities: PCOS April 2025: Cervical spine C5 disc fissure tear, unable…" at bounding box center [394, 353] width 323 height 368
paste textarea "Rybelsus 3mg OM for 1 month"
paste textarea "Pilates/Barre 1-2x/week, 50min has cervical spine C5 disc fissure tear, unable …"
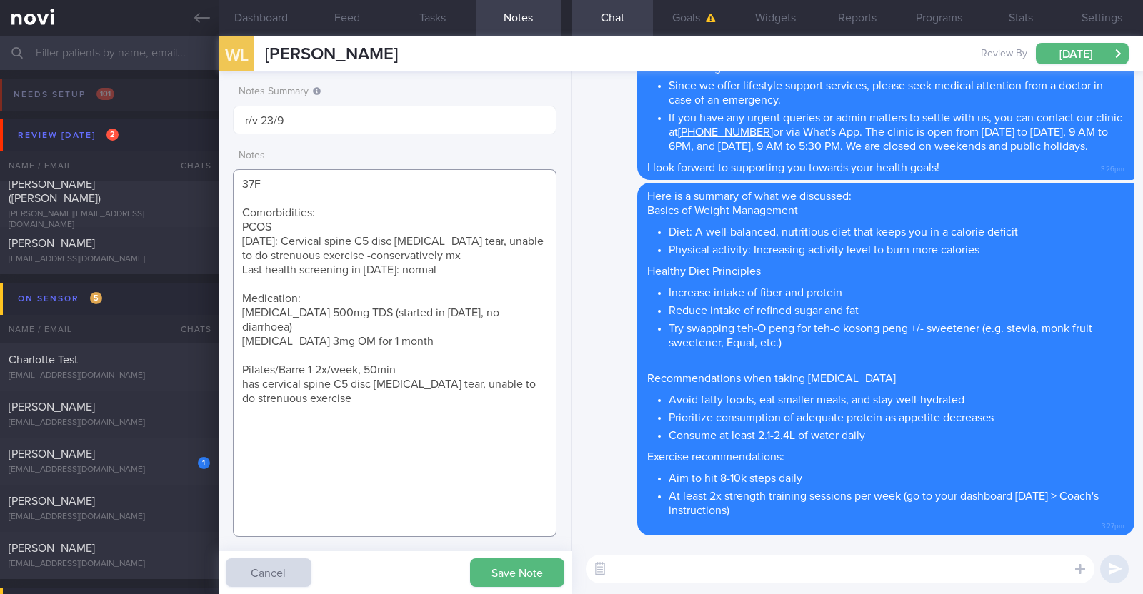
click at [245, 365] on textarea "37F Comorbidities: PCOS April 2025: Cervical spine C5 disc fissure tear, unable…" at bounding box center [394, 353] width 323 height 368
type textarea "37F Comorbidities: PCOS April 2025: Cervical spine C5 disc fissure tear, unable…"
click at [518, 565] on button "Save Note" at bounding box center [517, 572] width 94 height 29
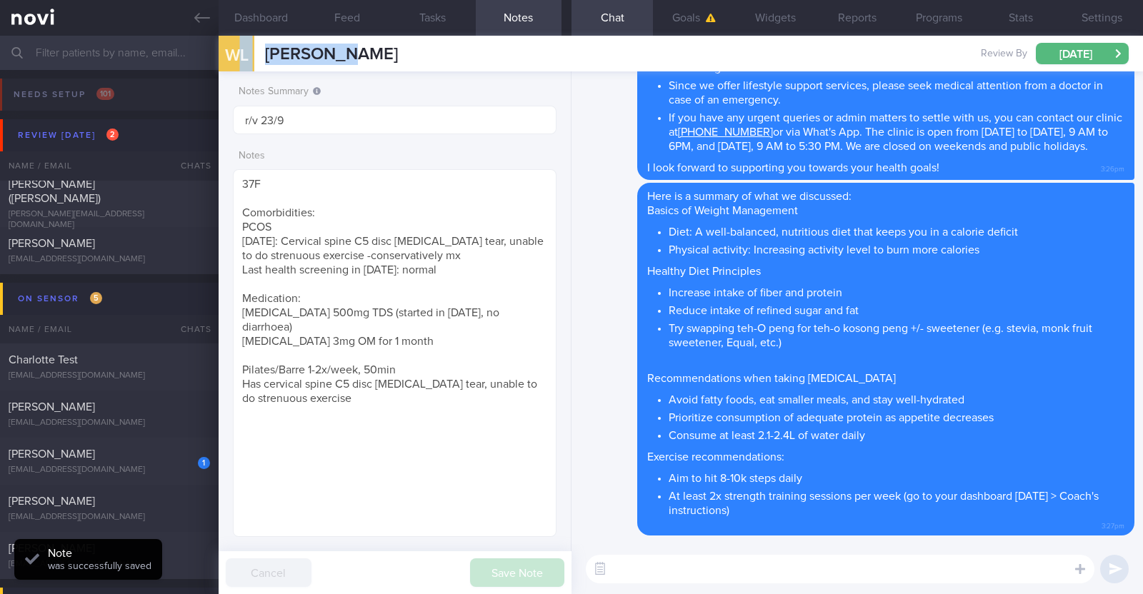
drag, startPoint x: 364, startPoint y: 58, endPoint x: 243, endPoint y: 61, distance: 121.4
click at [243, 61] on div "WL Wan Lijun Wan Lijun lijun_wan87@hotmail.com Review By Tue, 23 Sep Set Next R…" at bounding box center [681, 54] width 924 height 36
click at [326, 55] on span "[PERSON_NAME]" at bounding box center [331, 54] width 133 height 17
drag, startPoint x: 364, startPoint y: 51, endPoint x: 268, endPoint y: 62, distance: 97.1
click at [268, 62] on div "WL Wan Lijun Wan Lijun lijun_wan87@hotmail.com Review By Tue, 23 Sep Set Next R…" at bounding box center [681, 54] width 924 height 36
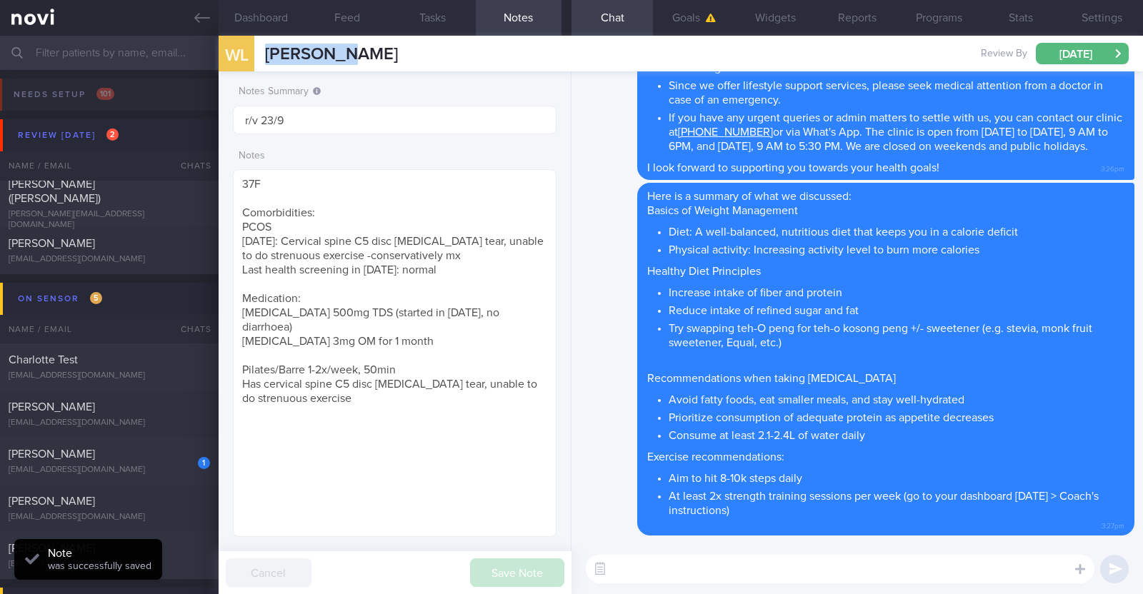
copy span "[PERSON_NAME]"
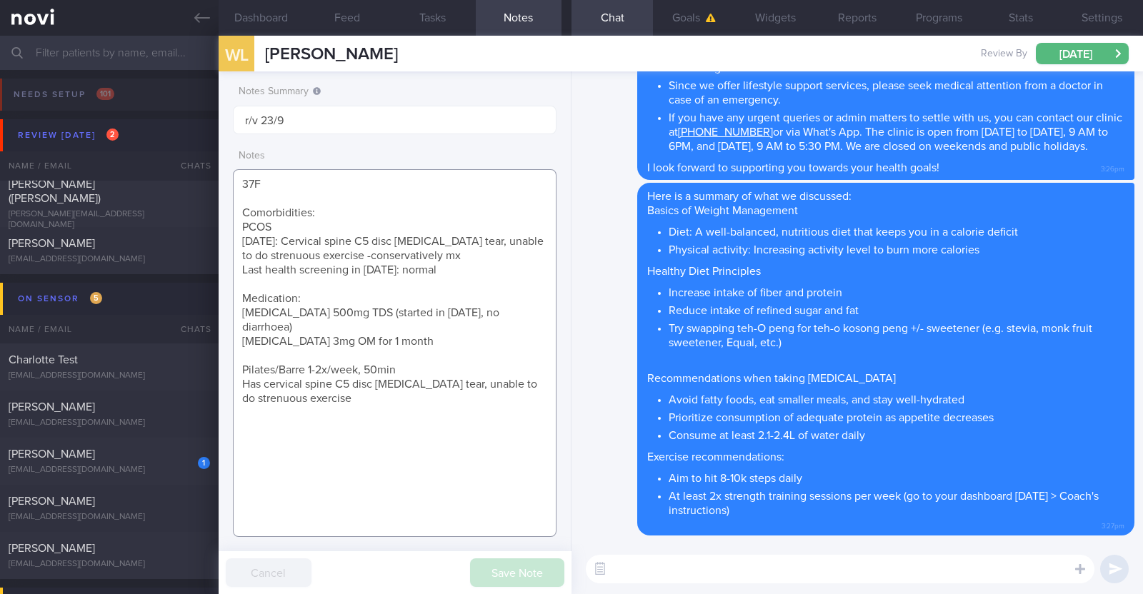
drag, startPoint x: 352, startPoint y: 385, endPoint x: 233, endPoint y: 178, distance: 239.0
click at [233, 178] on textarea "37F Comorbidities: PCOS April 2025: Cervical spine C5 disc fissure tear, unable…" at bounding box center [394, 353] width 323 height 368
click at [146, 189] on div "[PERSON_NAME] ([PERSON_NAME])" at bounding box center [108, 191] width 198 height 29
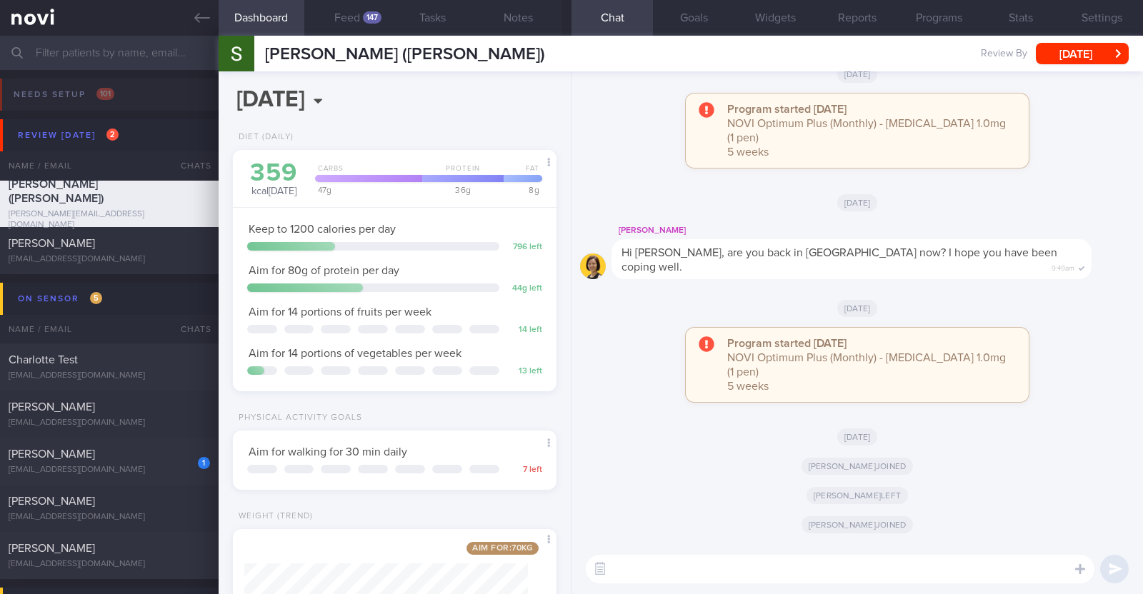
scroll to position [159, 317]
click at [795, 23] on button "Widgets" at bounding box center [775, 18] width 81 height 36
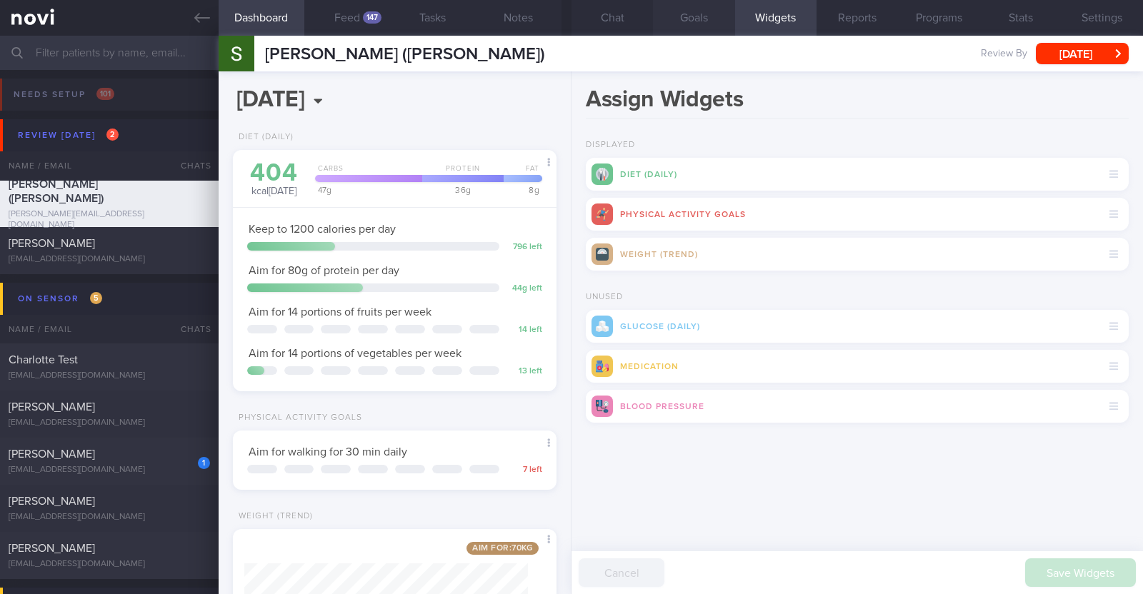
click at [696, 19] on button "Goals" at bounding box center [693, 18] width 81 height 36
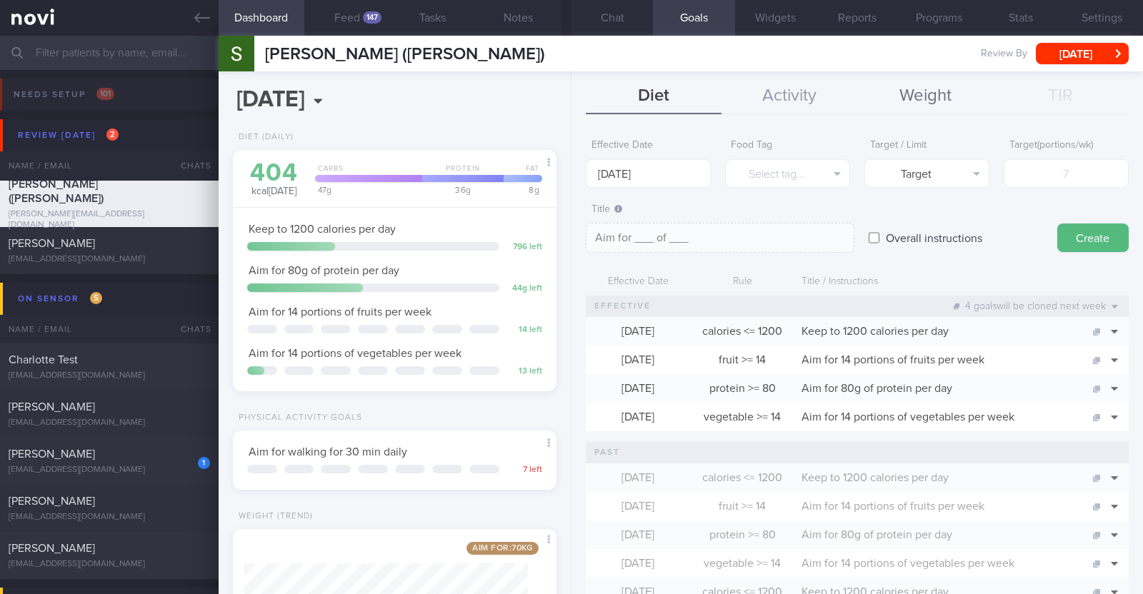
click at [907, 92] on button "Weight" at bounding box center [925, 97] width 136 height 36
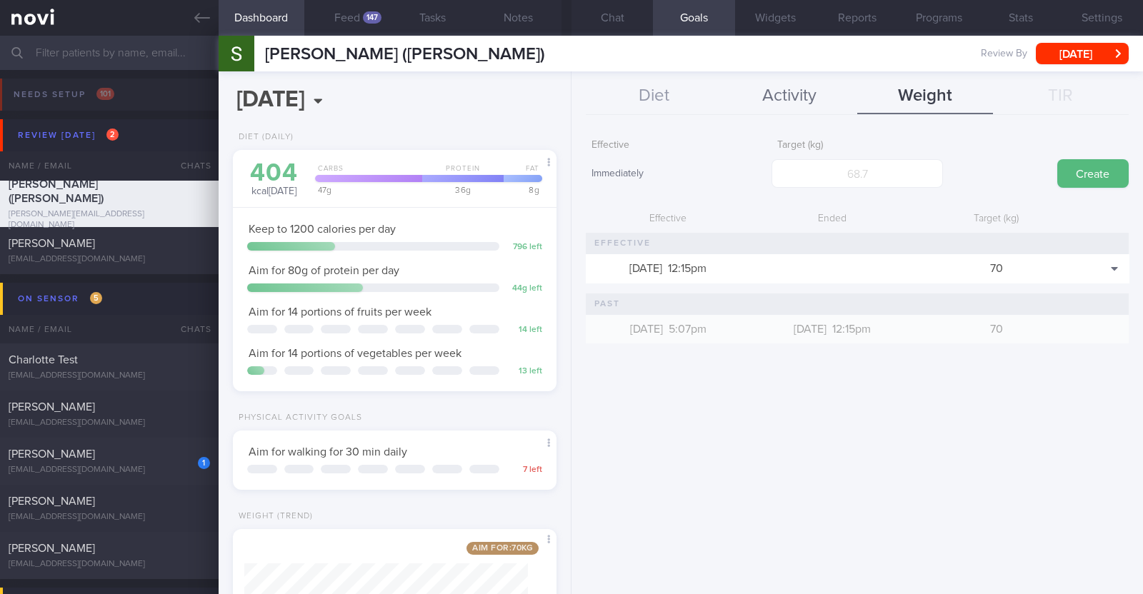
click at [759, 85] on button "Activity" at bounding box center [789, 97] width 136 height 36
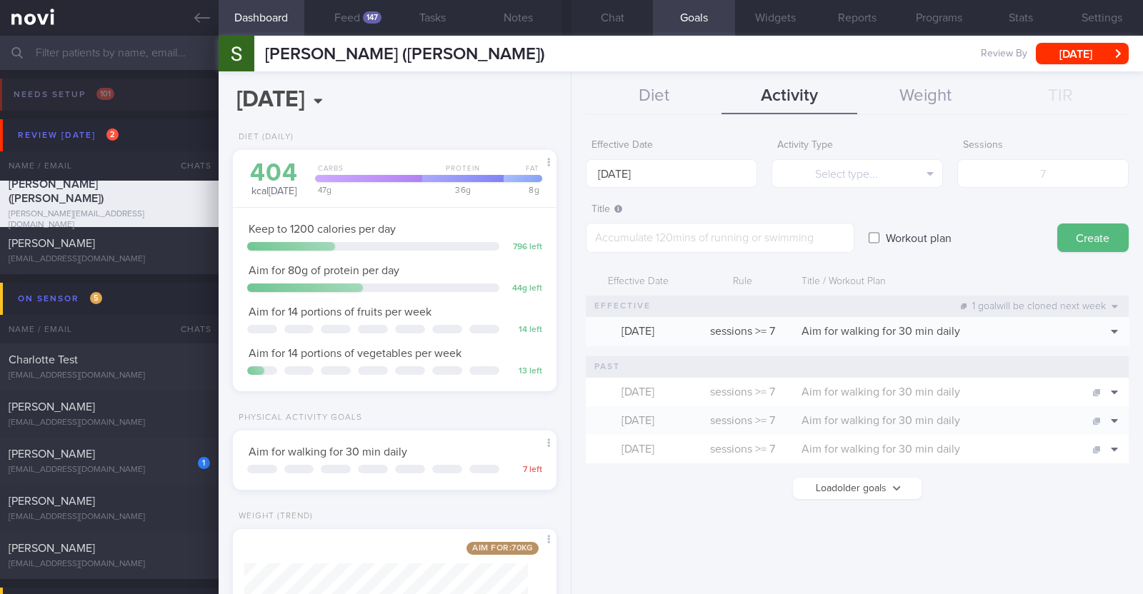
click at [1014, 273] on div "Title / Workout Plan" at bounding box center [936, 281] width 284 height 27
click at [1103, 371] on button "Delete" at bounding box center [1089, 373] width 69 height 21
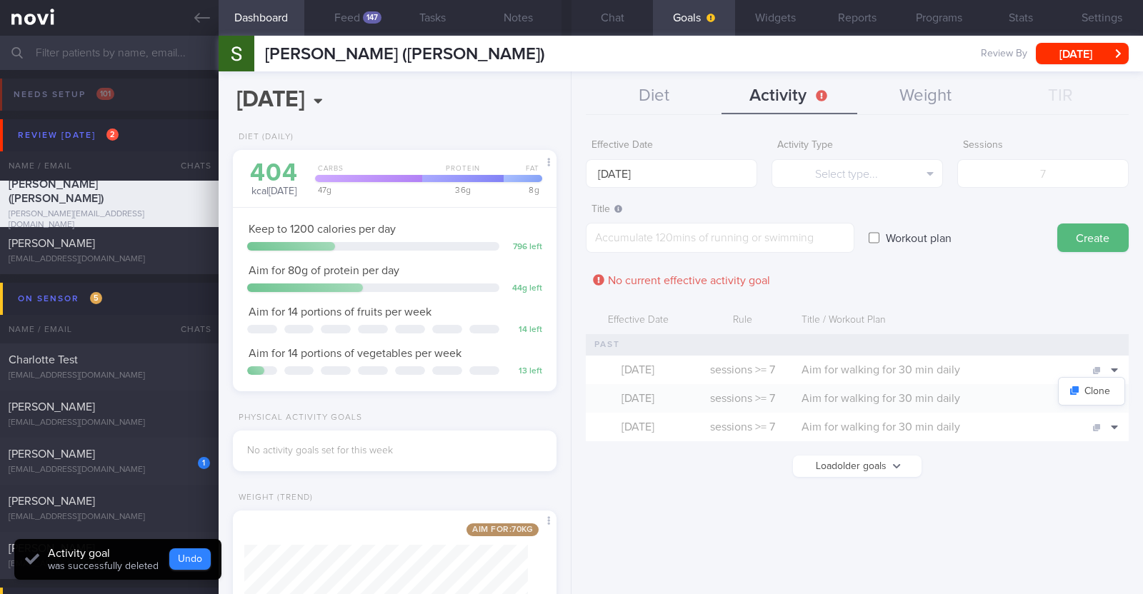
click at [190, 557] on button "Undo" at bounding box center [189, 558] width 41 height 21
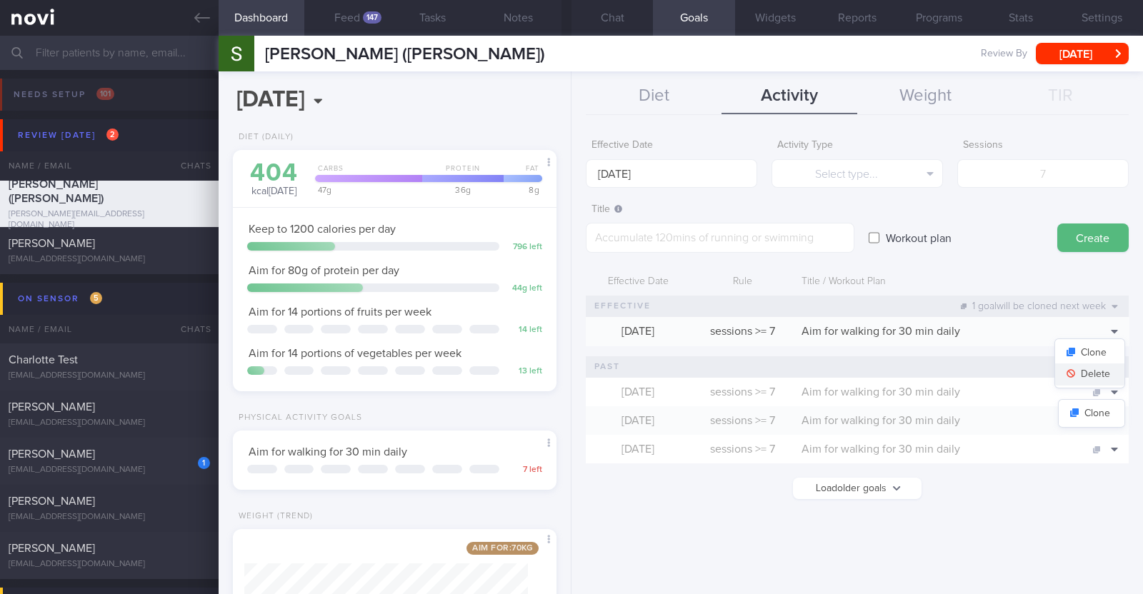
click at [1097, 369] on button "Delete" at bounding box center [1089, 373] width 69 height 21
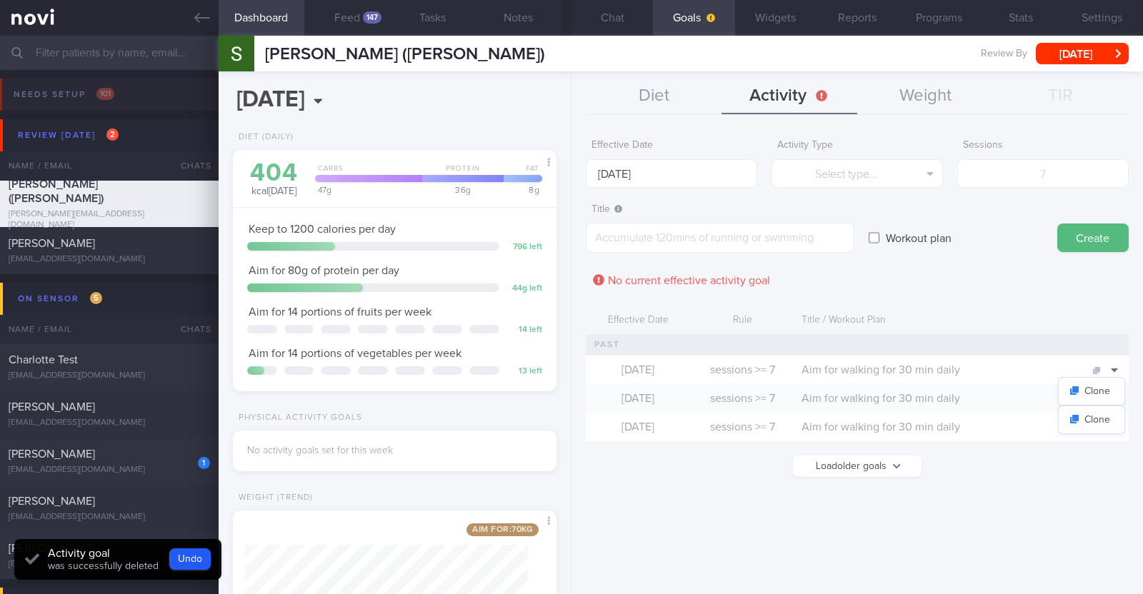
click at [975, 276] on form "Effective Date 22 Sep 2025 Activity Type Select type... Select type... Duration…" at bounding box center [857, 311] width 543 height 359
click at [665, 171] on input "22 Sep 2025" at bounding box center [671, 173] width 171 height 29
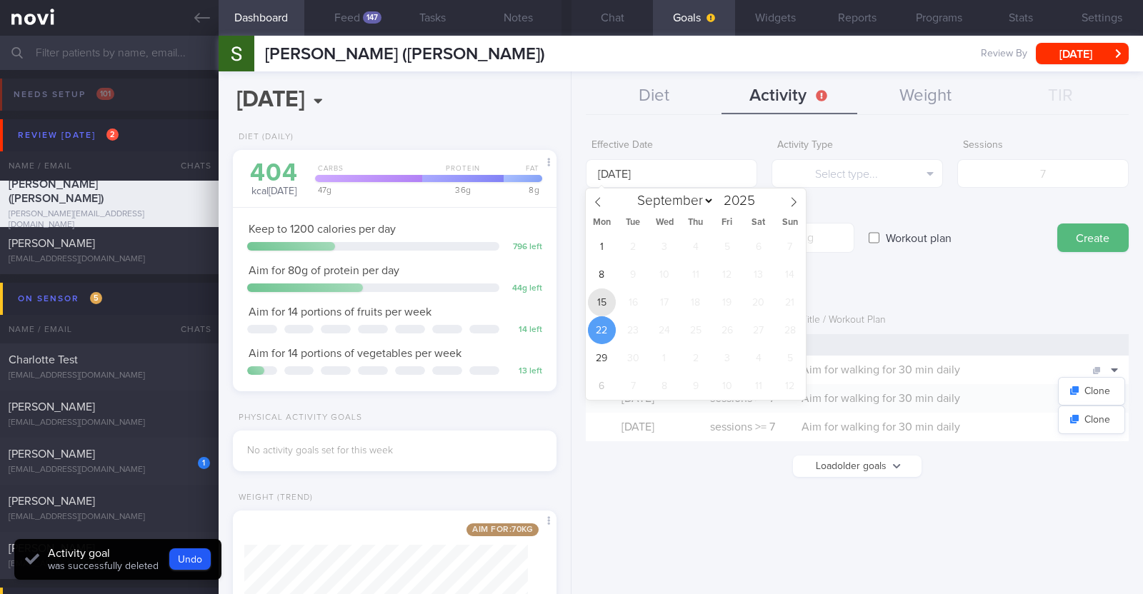
click at [597, 312] on span "15" at bounding box center [602, 302] width 28 height 28
type input "15 Sep 2025"
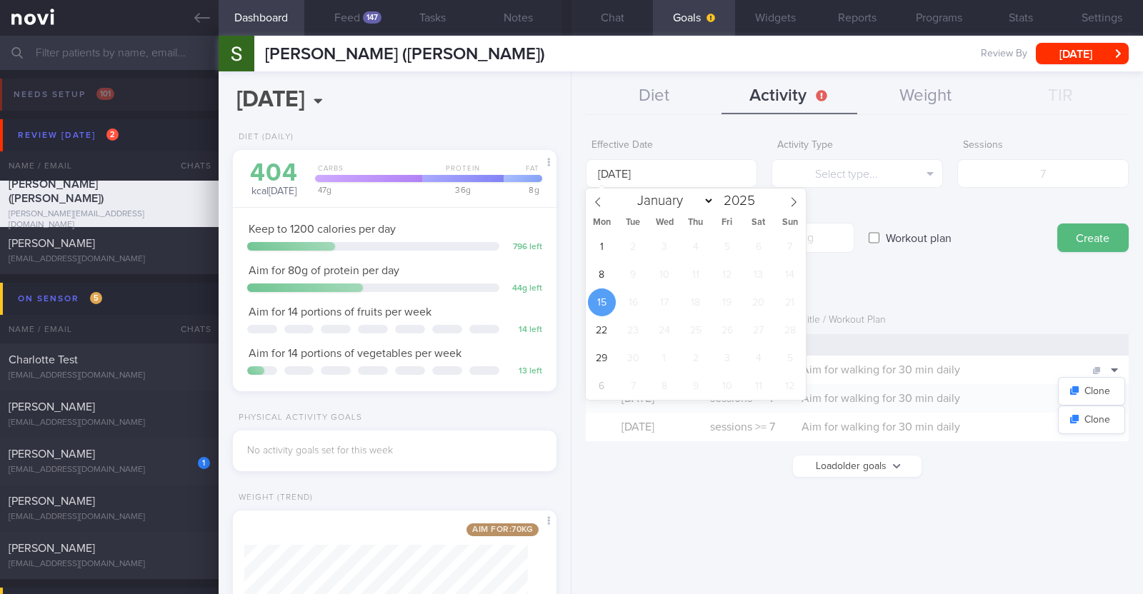
click at [596, 315] on span "15" at bounding box center [602, 302] width 28 height 28
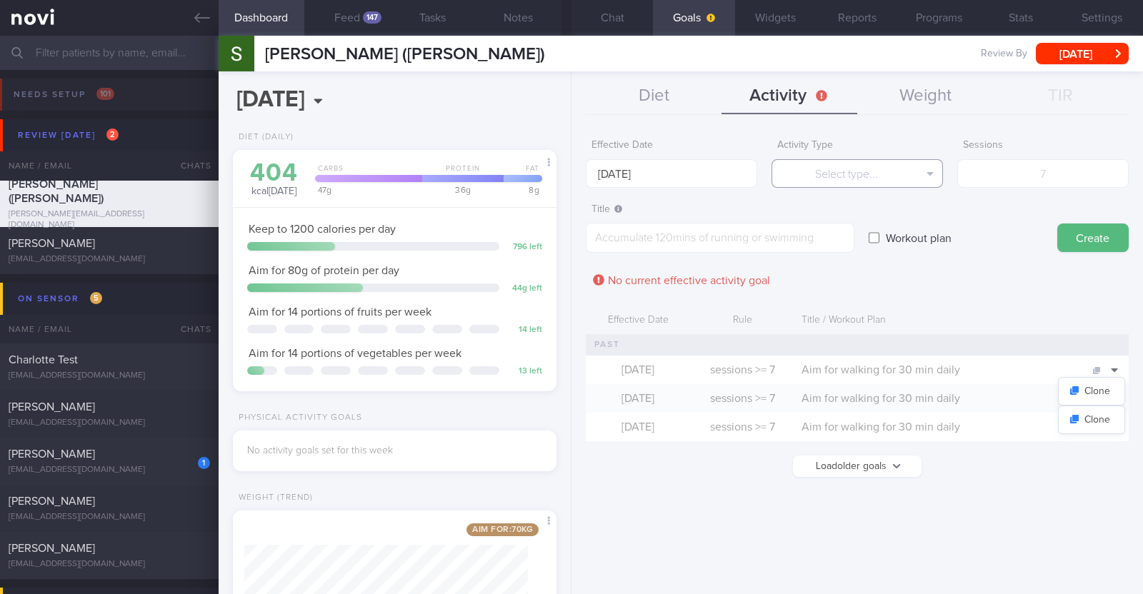
click at [799, 171] on button "Select type..." at bounding box center [856, 173] width 171 height 29
click at [829, 266] on button "Steps" at bounding box center [857, 265] width 170 height 21
click at [1069, 173] on input "number" at bounding box center [1042, 173] width 171 height 29
type input "70000"
click at [827, 232] on textarea at bounding box center [720, 238] width 268 height 30
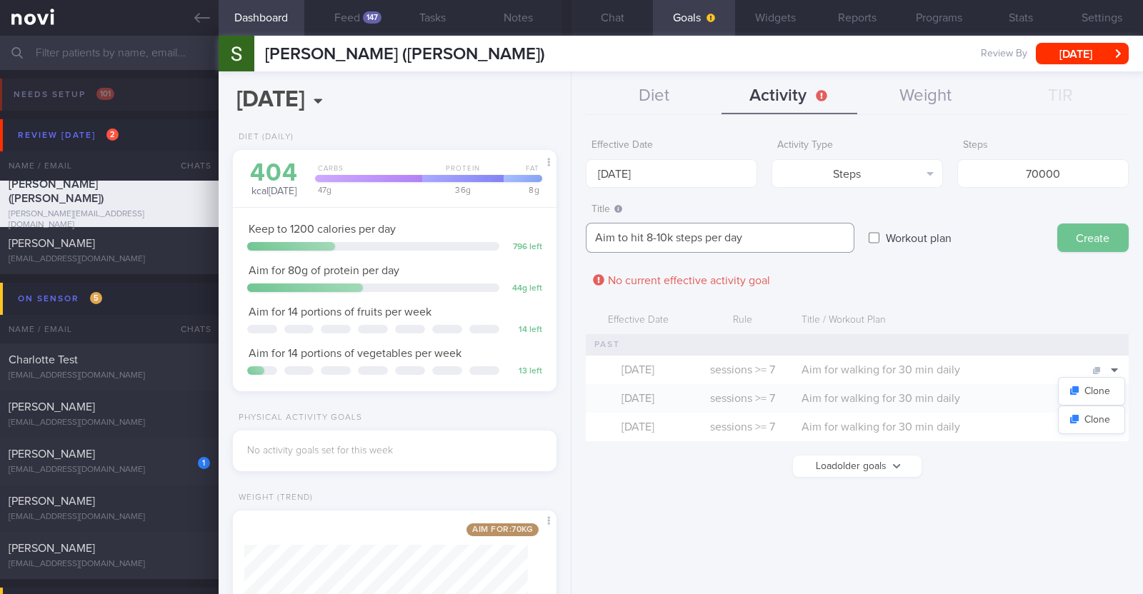
type textarea "Aim to hit 8-10k steps per day"
click at [1088, 238] on button "Create" at bounding box center [1092, 238] width 71 height 29
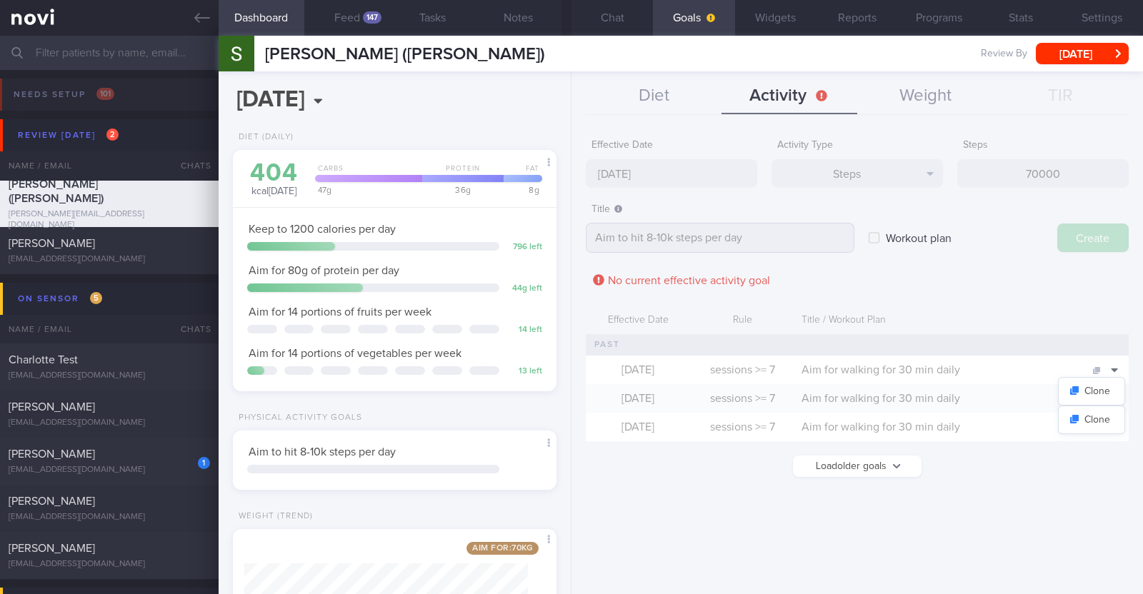
type input "22 Sep 2025"
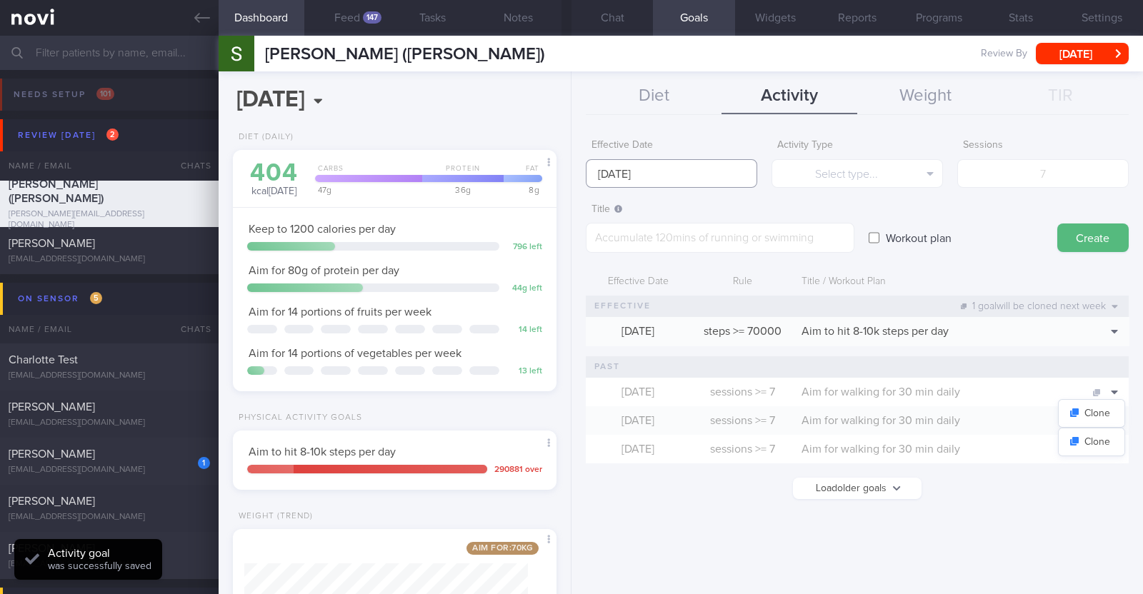
click at [713, 172] on input "22 Sep 2025" at bounding box center [671, 173] width 171 height 29
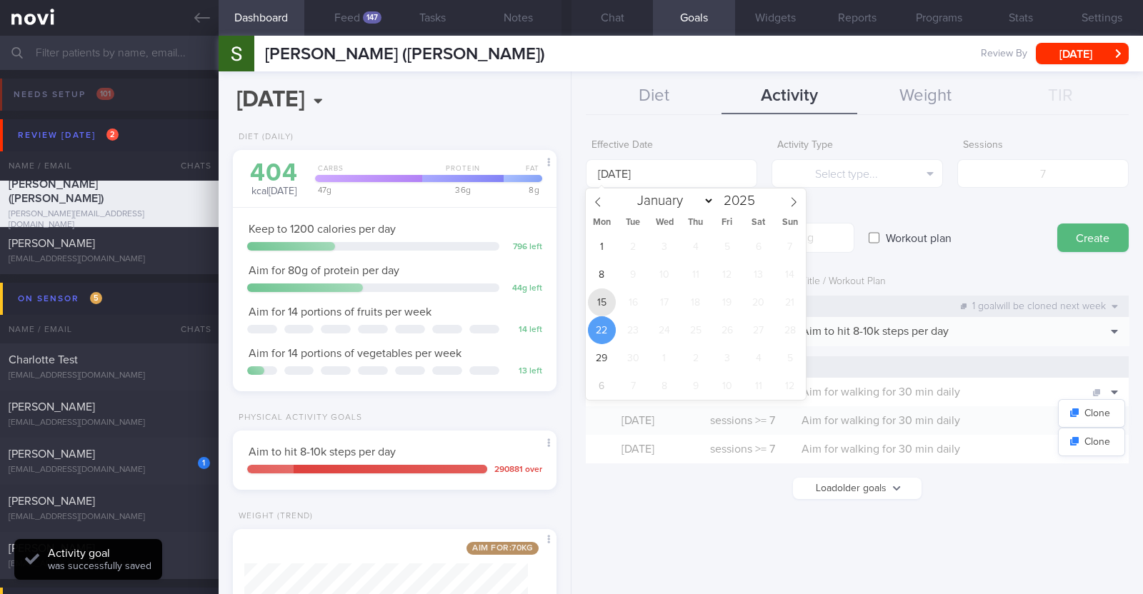
click at [606, 305] on span "15" at bounding box center [602, 302] width 28 height 28
type input "15 Sep 2025"
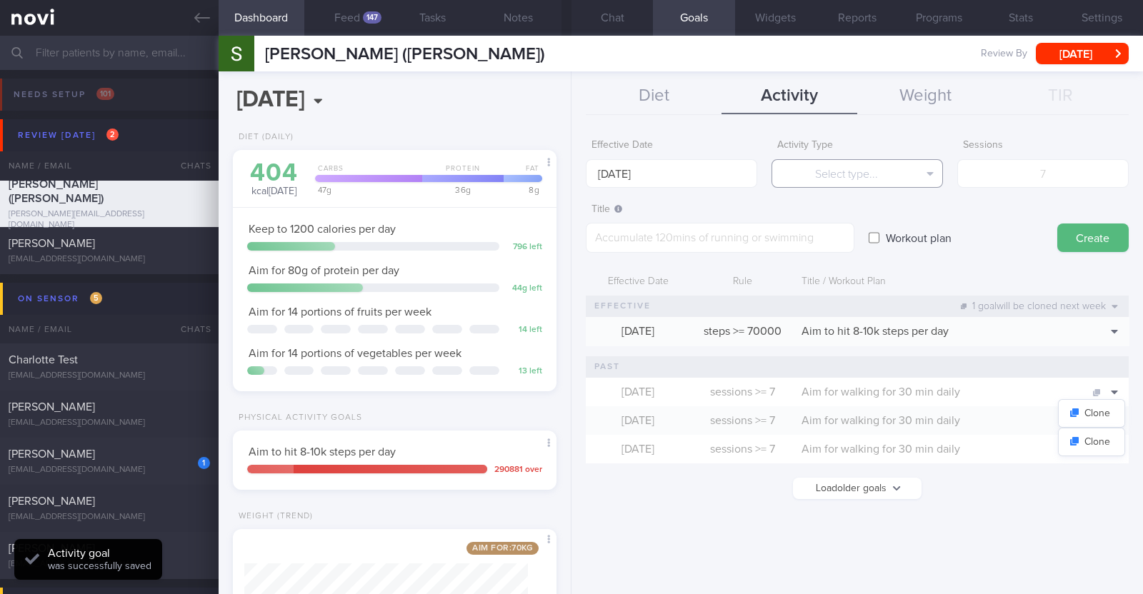
click at [783, 166] on button "Select type..." at bounding box center [856, 173] width 171 height 29
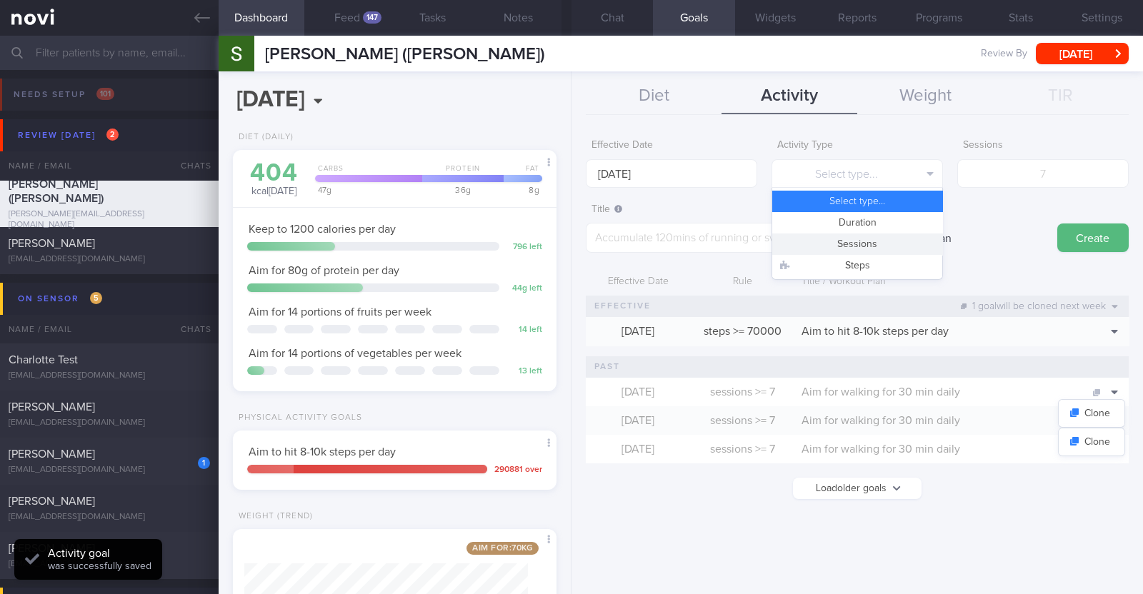
click at [830, 245] on button "Sessions" at bounding box center [857, 244] width 170 height 21
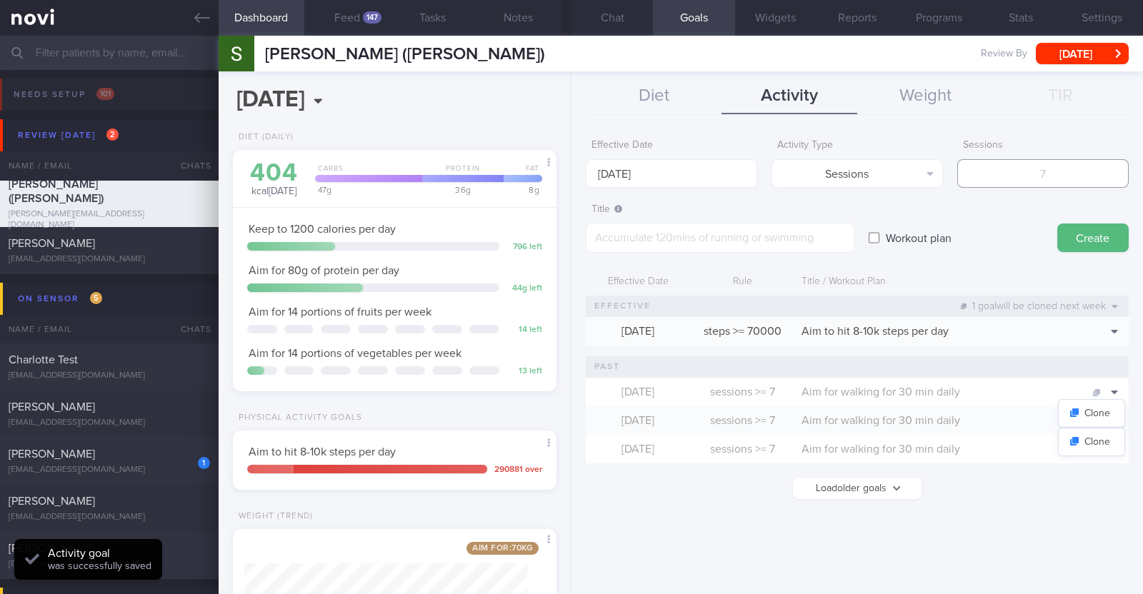
click at [1029, 176] on input "number" at bounding box center [1042, 173] width 171 height 29
type input "2"
click at [780, 246] on textarea at bounding box center [720, 238] width 268 height 30
paste textarea "Aim to do 2x strength training sessions per week. Body weight training - [Exerc…"
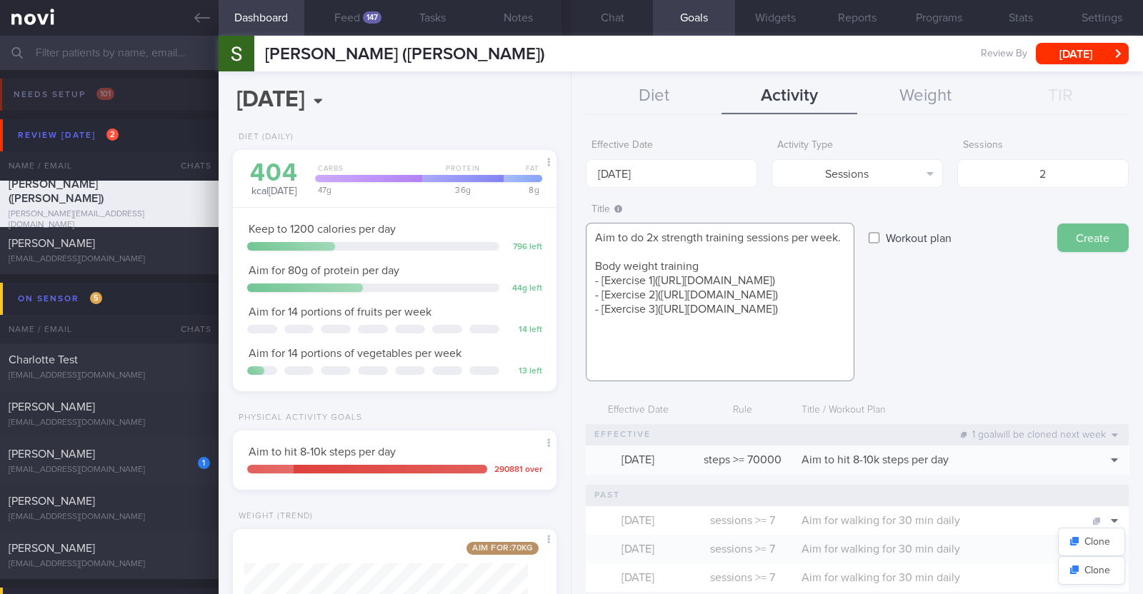
type textarea "Aim to do 2x strength training sessions per week. Body weight training - [Exerc…"
click at [1084, 246] on button "Create" at bounding box center [1092, 238] width 71 height 29
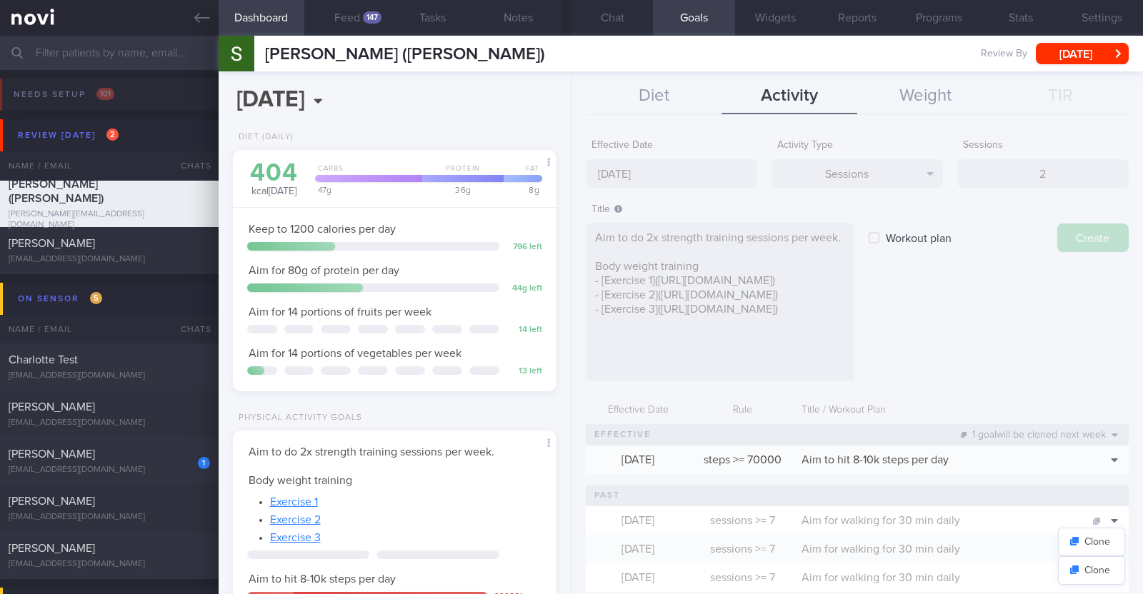
type input "22 Sep 2025"
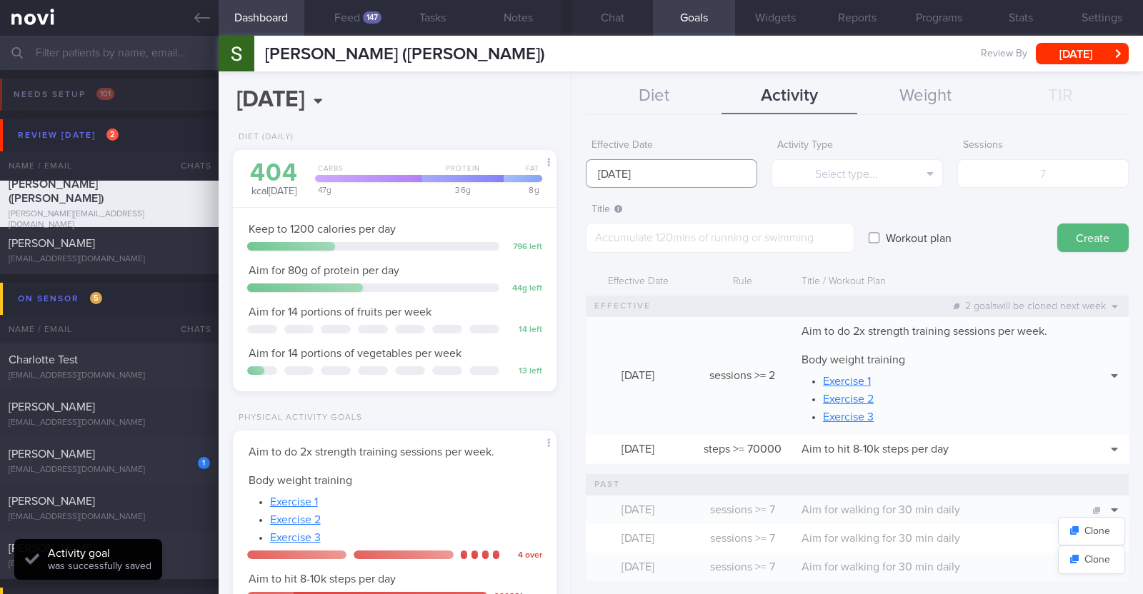
click at [692, 181] on input "22 Sep 2025" at bounding box center [671, 173] width 171 height 29
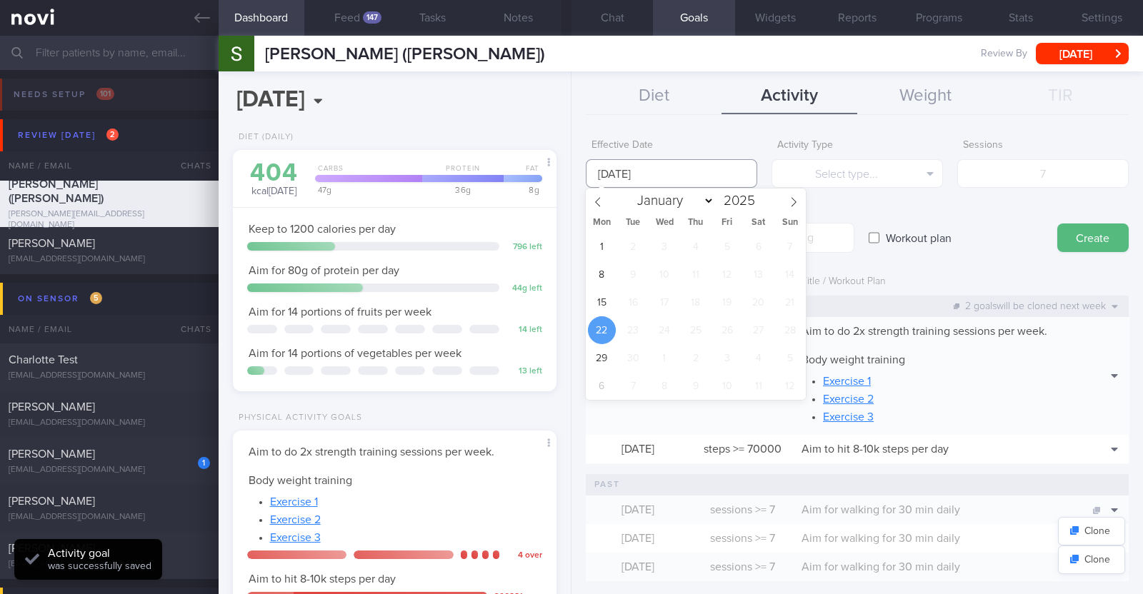
click at [701, 161] on input "22 Sep 2025" at bounding box center [671, 173] width 171 height 29
click at [668, 96] on button "Diet" at bounding box center [654, 97] width 136 height 36
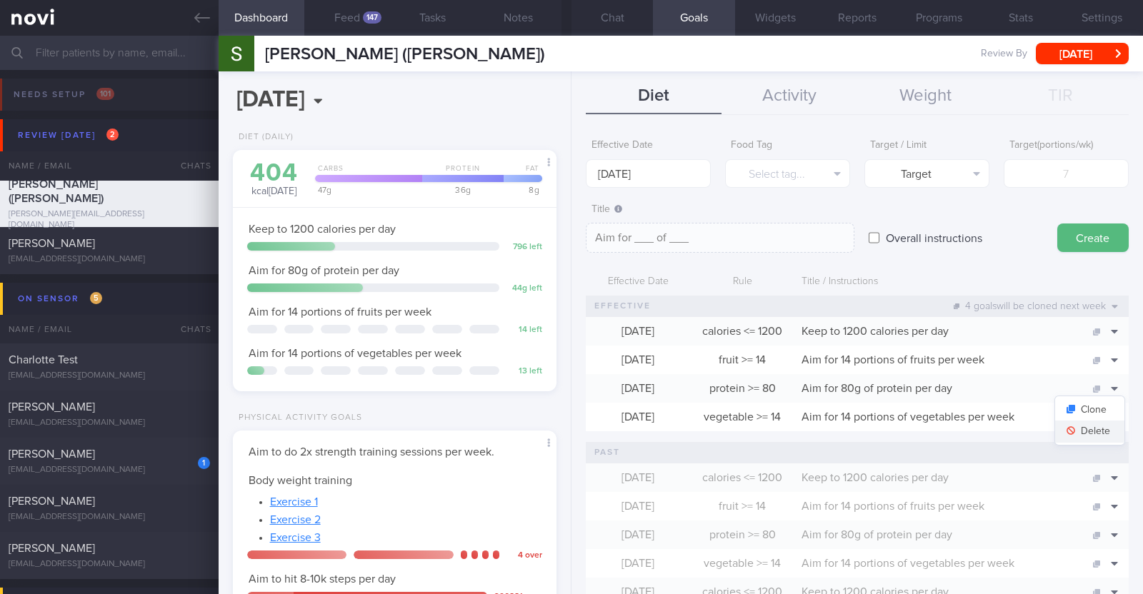
click at [1075, 429] on button "Delete" at bounding box center [1089, 431] width 69 height 21
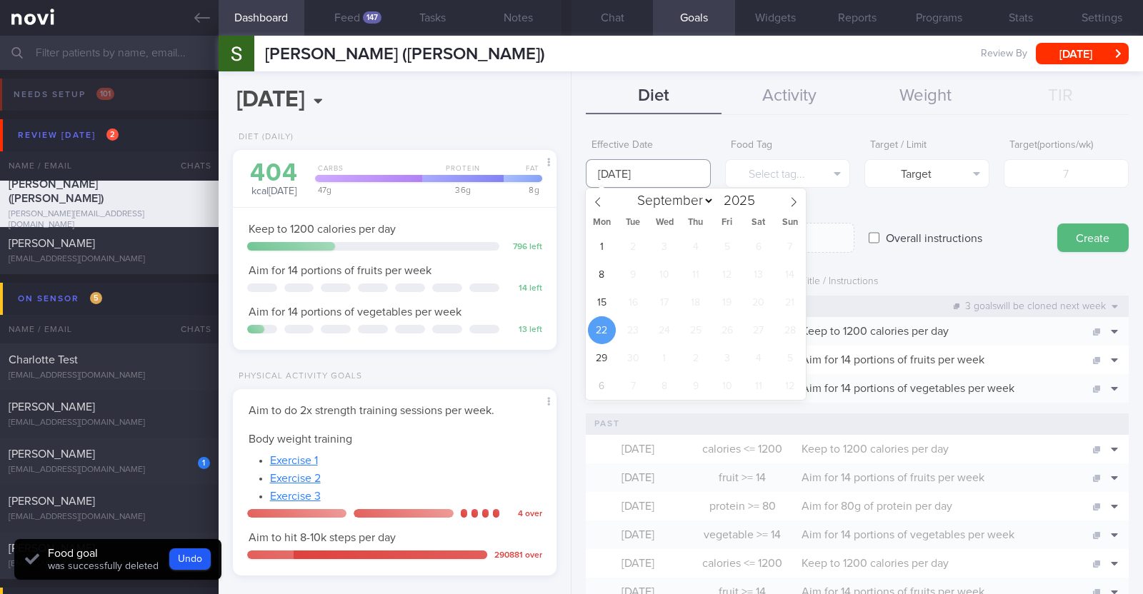
click at [631, 169] on input "22 Sep 2025" at bounding box center [648, 173] width 125 height 29
click at [603, 295] on span "15" at bounding box center [602, 302] width 28 height 28
type input "15 Sep 2025"
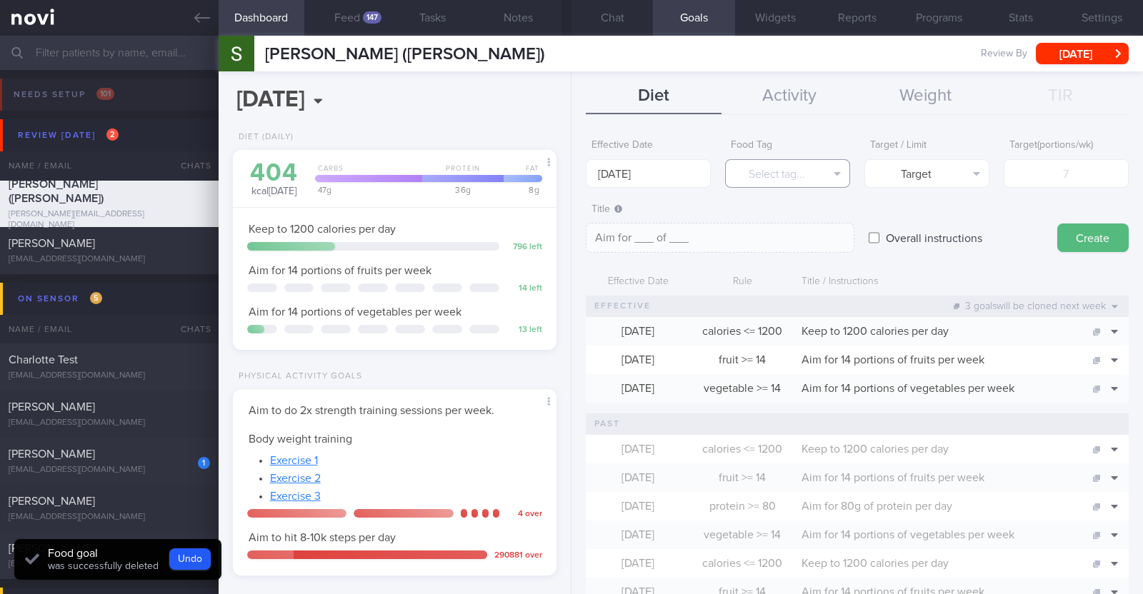
click at [800, 181] on button "Select tag..." at bounding box center [787, 173] width 125 height 29
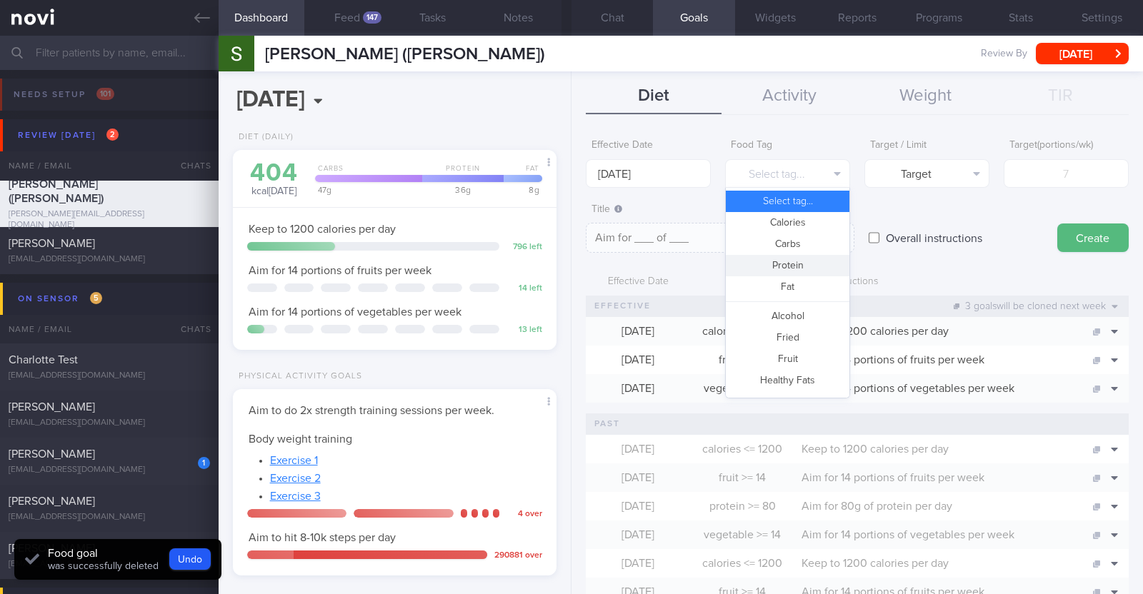
click at [775, 261] on button "Protein" at bounding box center [788, 265] width 124 height 21
type textarea "Aim for __g of protein per day"
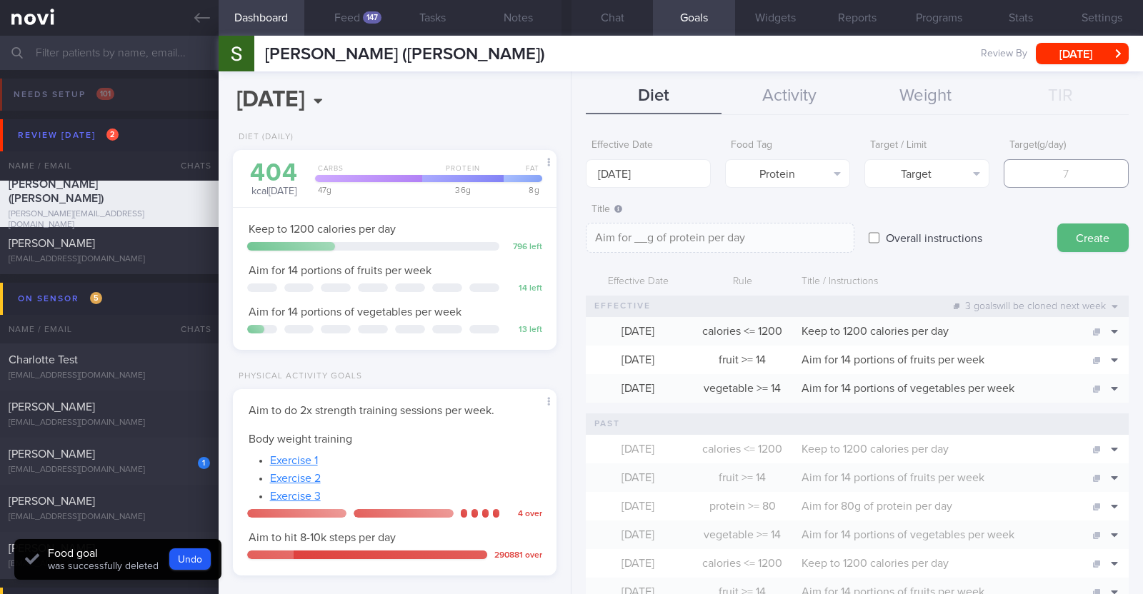
click at [1042, 177] on input "number" at bounding box center [1065, 173] width 125 height 29
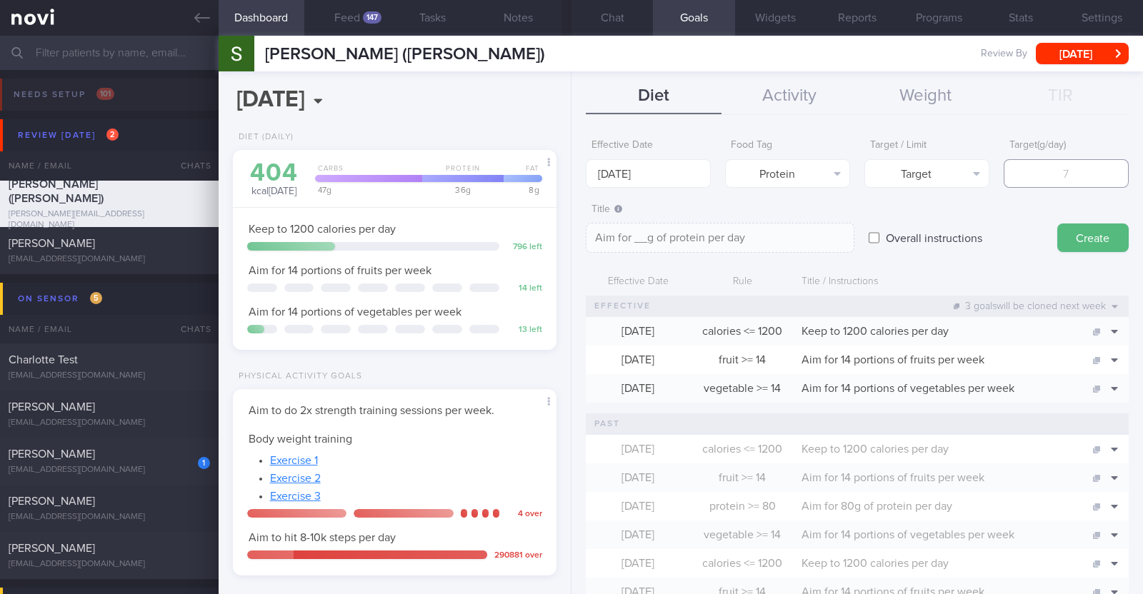
type input "7"
type textarea "Aim for 7g of protein per day"
type input "70"
type textarea "Aim for 70g of protein per day"
type input "70"
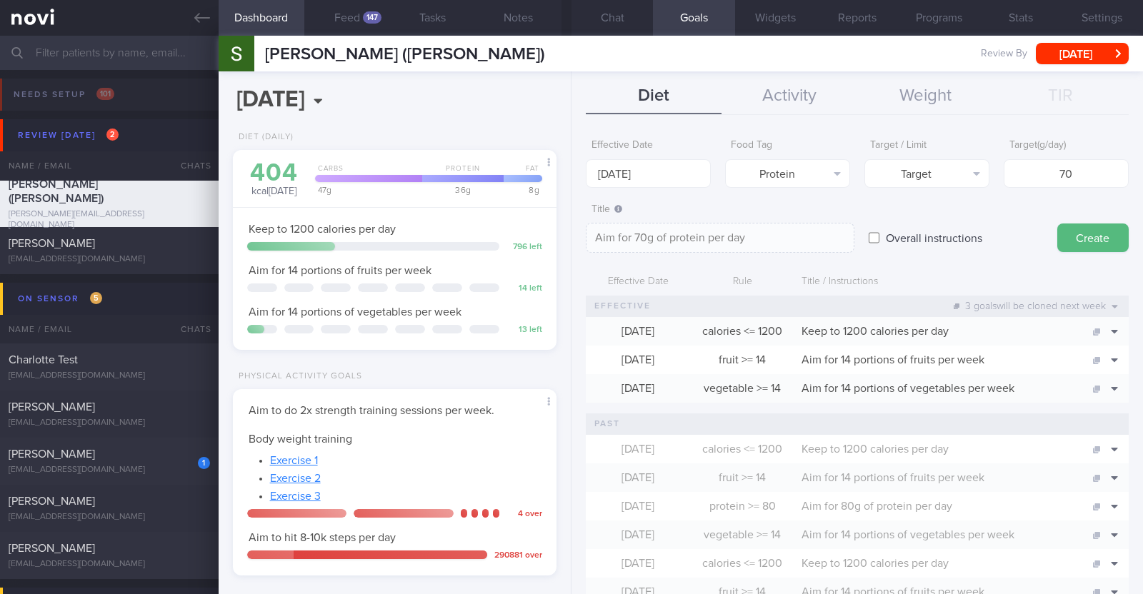
click at [1068, 254] on form "Effective Date 15 Sep 2025 Food Tag Protein Select tag... Calories Carbs Protei…" at bounding box center [857, 480] width 543 height 696
click at [1068, 237] on button "Create" at bounding box center [1092, 238] width 71 height 29
type input "22 Sep 2025"
type textarea "Aim for ___ of ___"
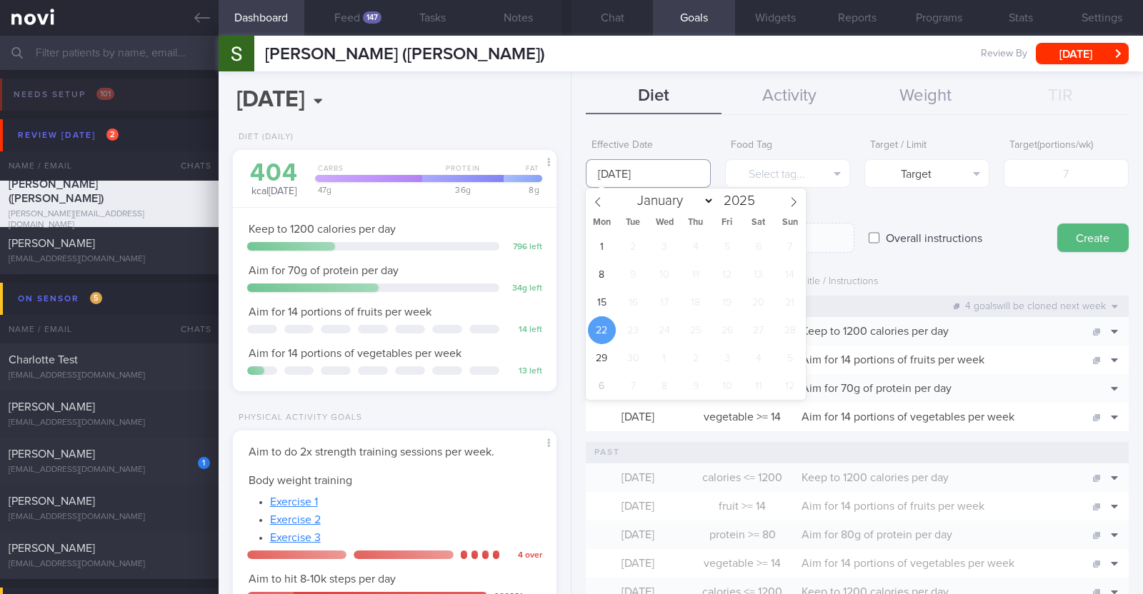
click at [673, 176] on input "22 Sep 2025" at bounding box center [648, 173] width 125 height 29
click at [611, 303] on span "15" at bounding box center [602, 302] width 28 height 28
type input "15 Sep 2025"
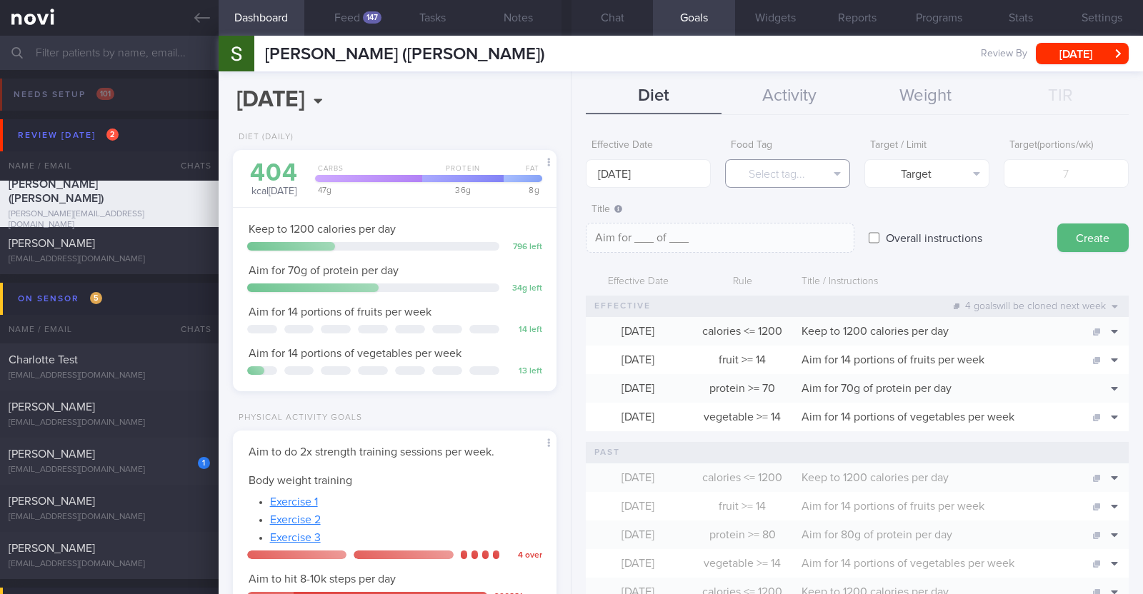
click at [766, 178] on button "Select tag..." at bounding box center [787, 173] width 125 height 29
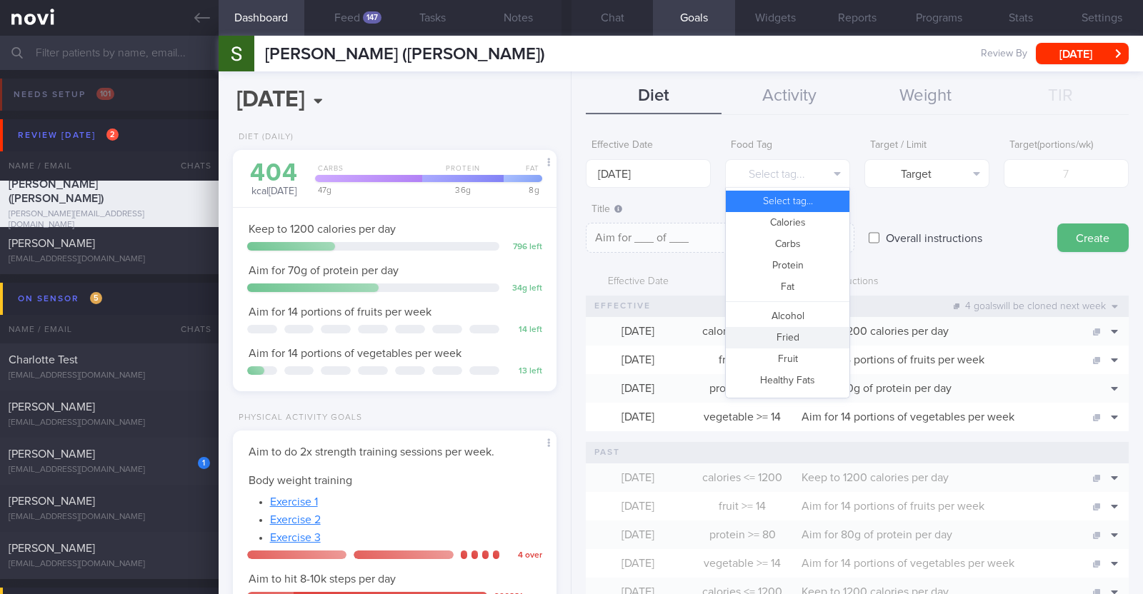
click at [778, 336] on button "Fried" at bounding box center [788, 337] width 124 height 21
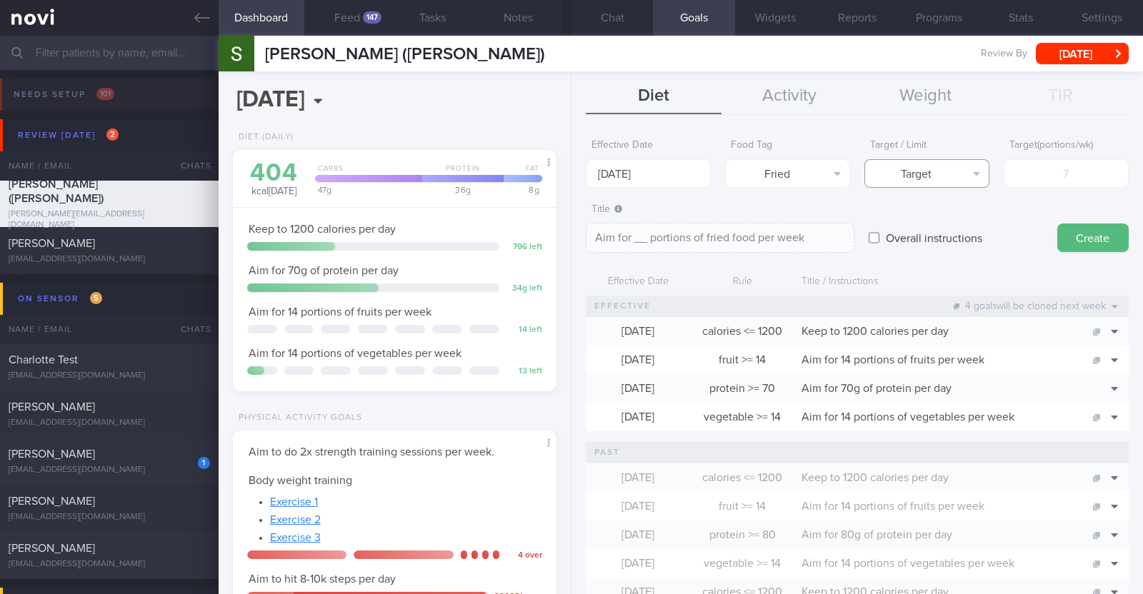
click at [896, 176] on button "Target" at bounding box center [926, 173] width 125 height 29
click at [905, 227] on button "Limit" at bounding box center [927, 222] width 124 height 21
type textarea "Keep to __ portions of fried food per week"
click at [1035, 176] on input "number" at bounding box center [1065, 173] width 125 height 29
type input "2"
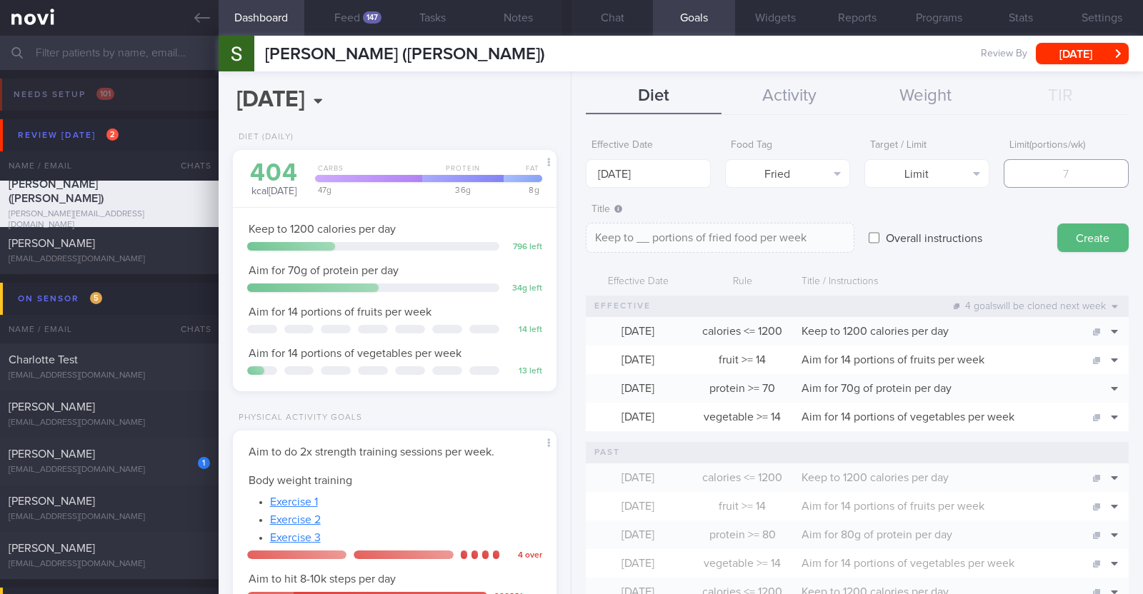
type textarea "Keep to 2 portions of fried food per week"
type input "2"
click at [1071, 231] on button "Create" at bounding box center [1092, 238] width 71 height 29
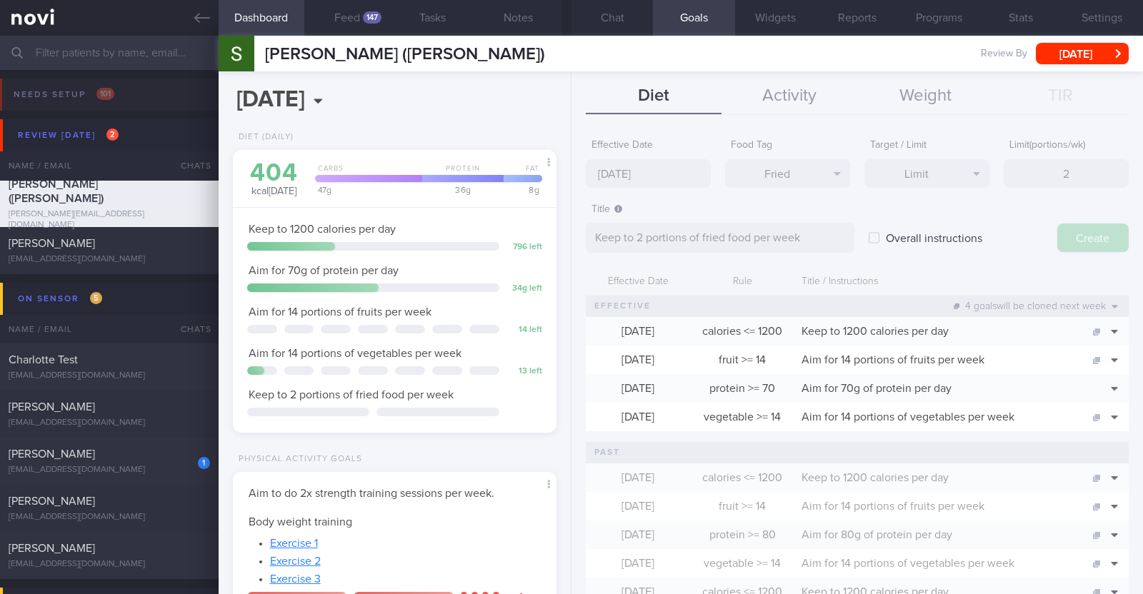
type input "22 Sep 2025"
type textarea "Aim for ___ of ___"
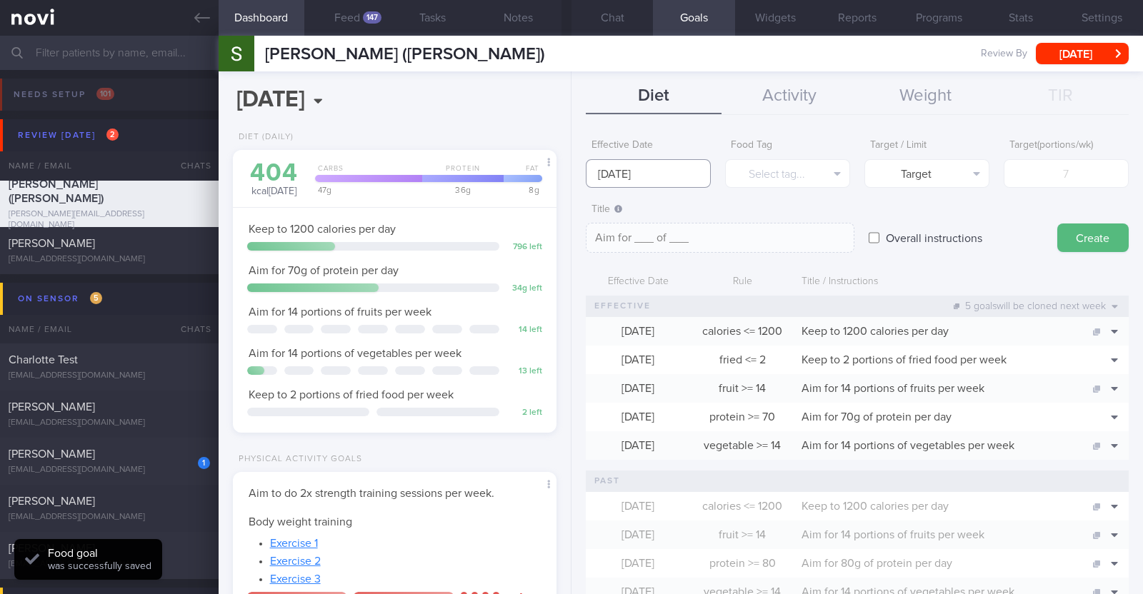
click at [671, 172] on input "22 Sep 2025" at bounding box center [648, 173] width 125 height 29
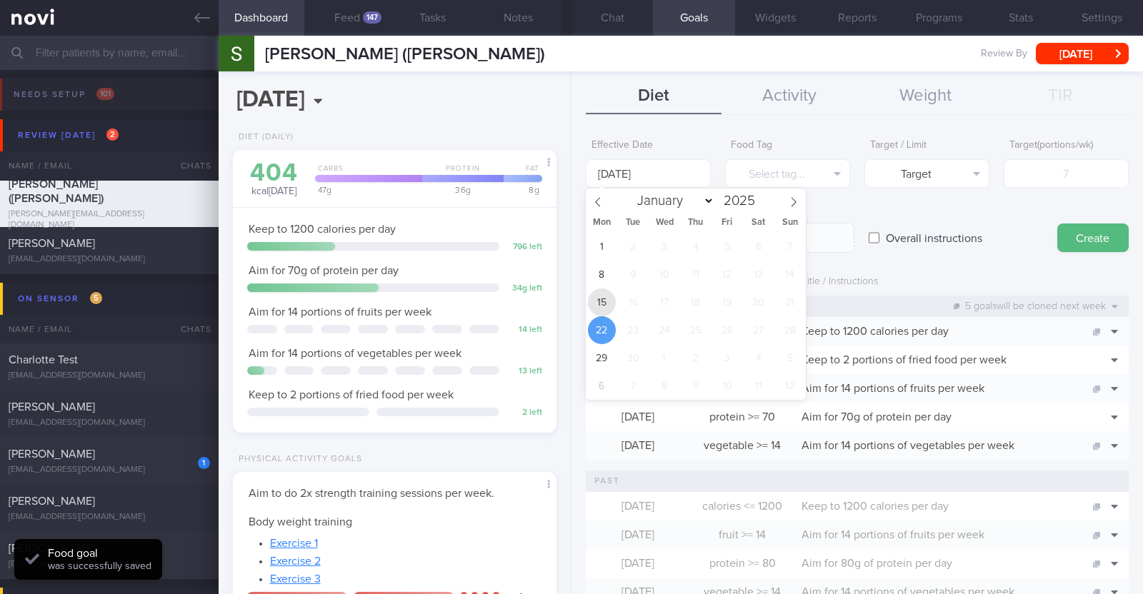
click at [604, 311] on span "15" at bounding box center [602, 302] width 28 height 28
type input "15 Sep 2025"
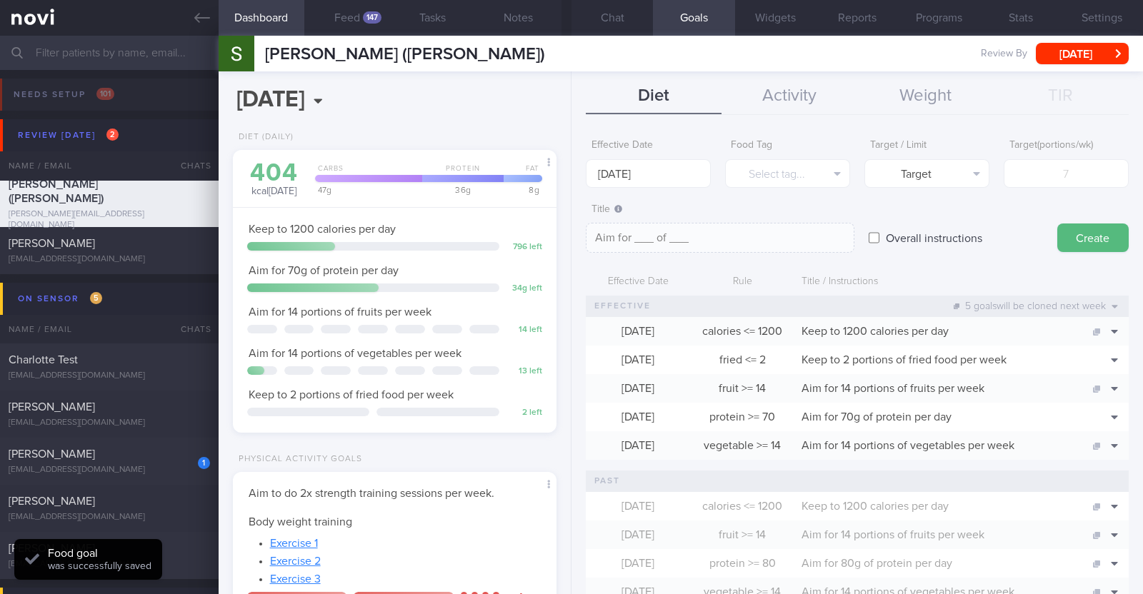
click at [873, 239] on input "Overall instructions" at bounding box center [873, 238] width 11 height 29
checkbox input "true"
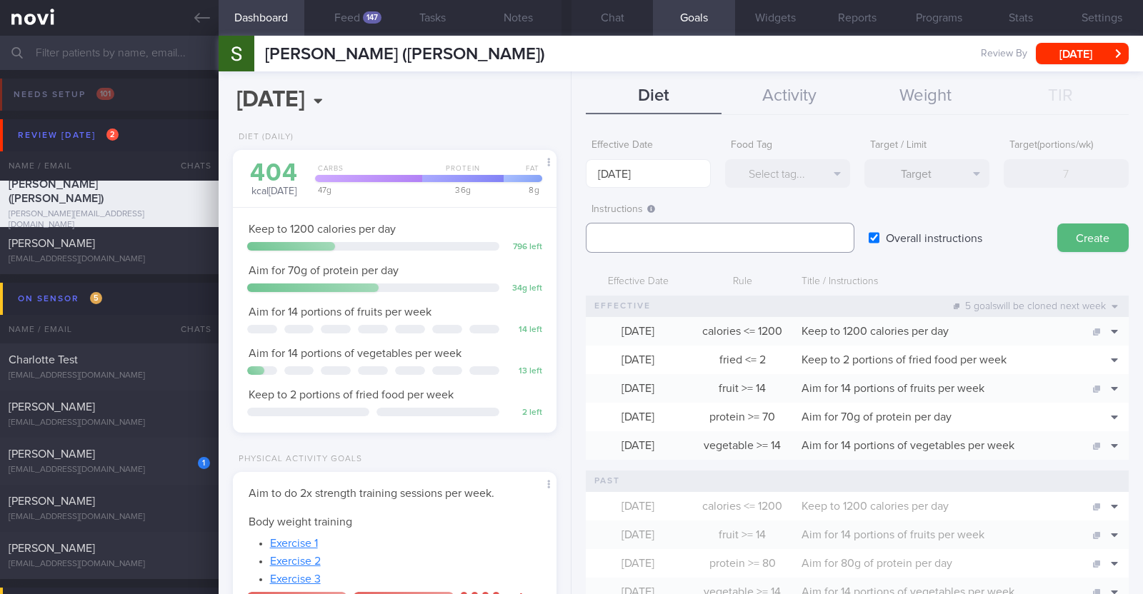
click at [700, 244] on textarea at bounding box center [720, 238] width 268 height 30
paste textarea "Aim to consume xxL of fluids per day (Choose water first)"
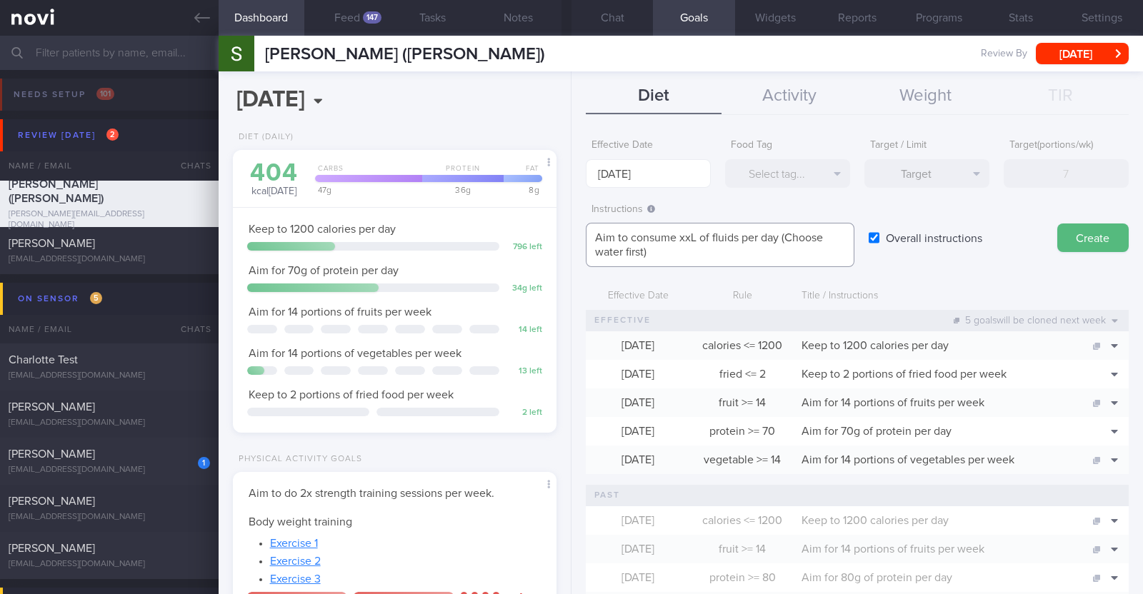
click at [693, 236] on textarea "Aim to consume xxL of fluids per day (Choose water first)" at bounding box center [720, 245] width 268 height 44
paste textarea "2-2.3"
type textarea "Aim to consume 2-2.3L of fluids per day (Choose water first)"
click at [1059, 237] on button "Create" at bounding box center [1092, 238] width 71 height 29
type input "22 Sep 2025"
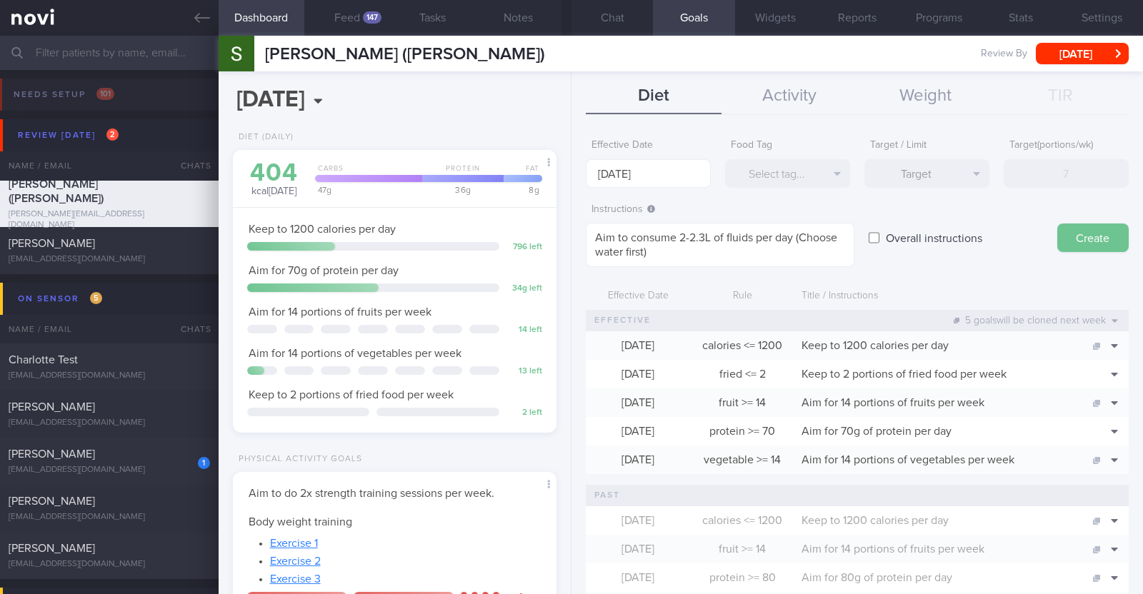
type textarea "Aim for ___ of ___"
checkbox input "false"
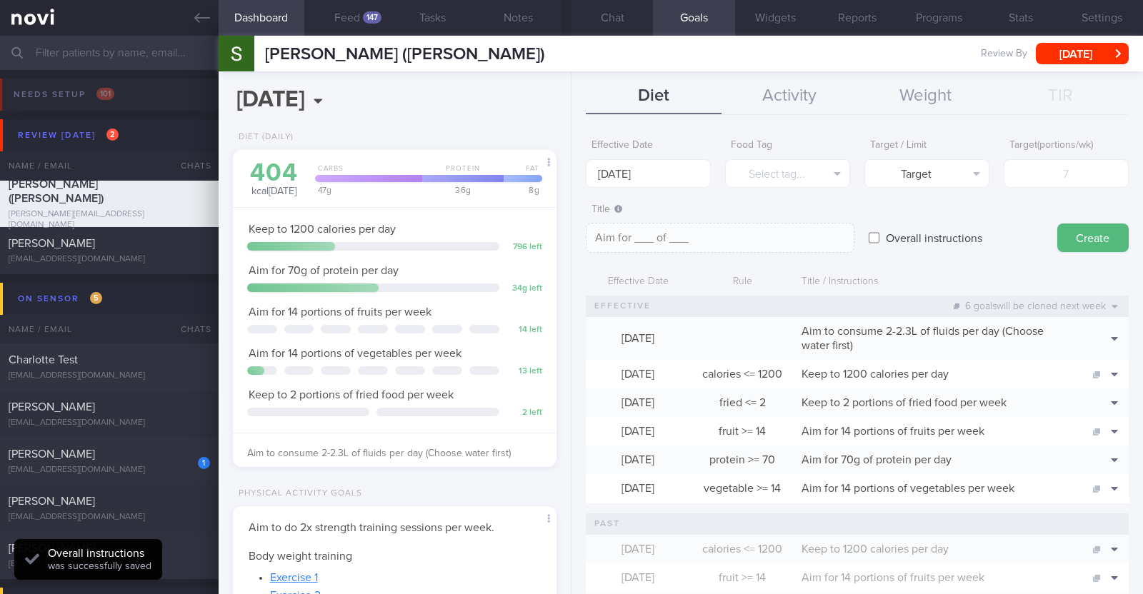
click at [1006, 260] on form "Effective Date 22 Sep 2025 Food Tag Select tag... Select tag... Calories Carbs …" at bounding box center [857, 529] width 543 height 795
click at [608, 11] on button "Chat" at bounding box center [611, 18] width 81 height 36
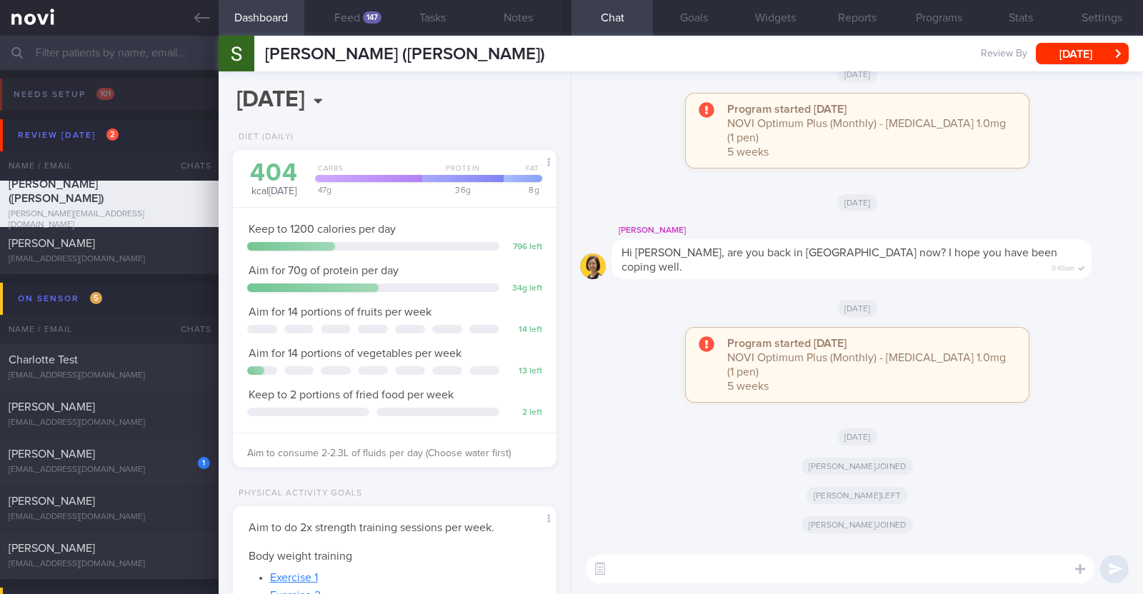
click at [660, 568] on textarea at bounding box center [840, 569] width 508 height 29
paste textarea "Hi [patient’s name]! This is Charlotte, the dietitian. It was nice meeting you …"
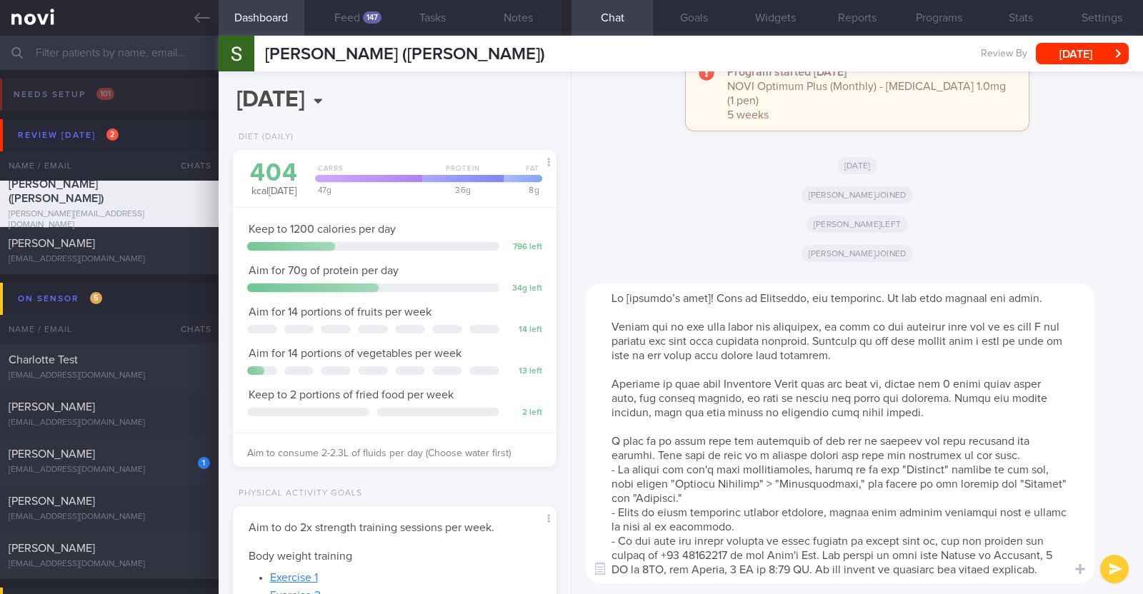
click at [700, 293] on textarea at bounding box center [840, 433] width 508 height 300
drag, startPoint x: 611, startPoint y: 372, endPoint x: 952, endPoint y: 419, distance: 344.6
click at [952, 419] on textarea at bounding box center [840, 433] width 508 height 300
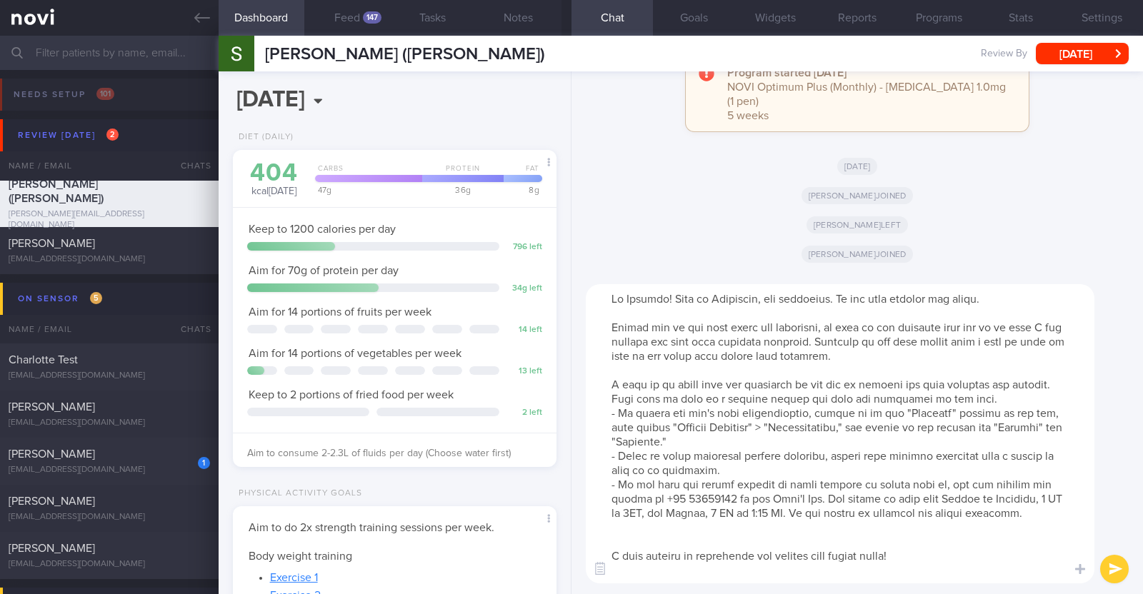
click at [700, 547] on textarea at bounding box center [840, 433] width 508 height 299
type textarea "Hi Shirley! This is Charlotte, the dietitian. It was nice meeting you today. Pl…"
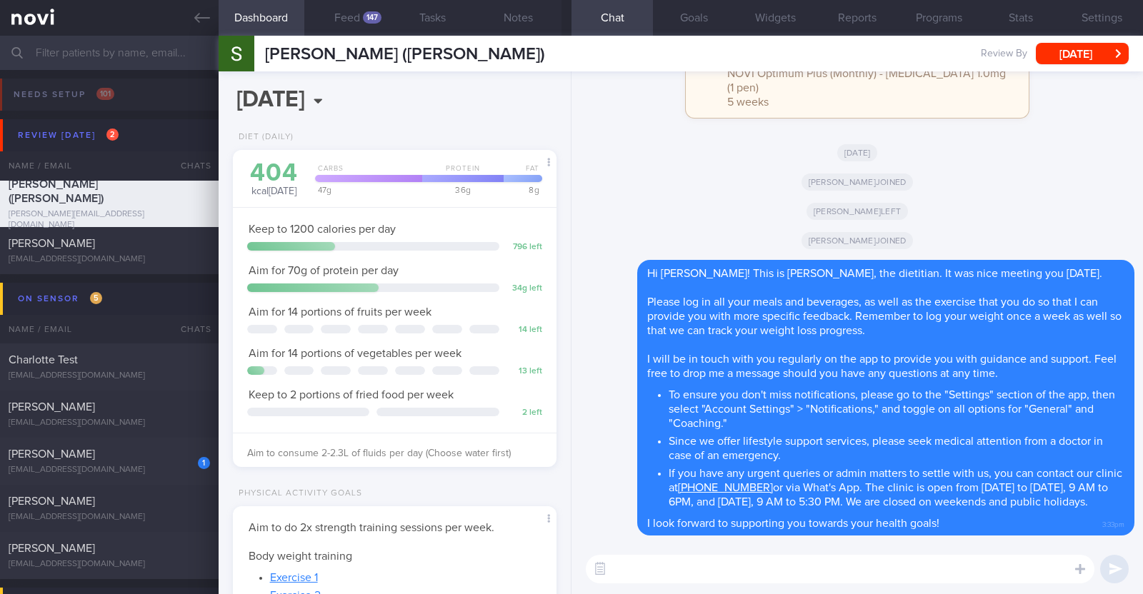
click at [683, 563] on textarea at bounding box center [840, 569] width 508 height 29
paste textarea "Here is a summary of what we discussed: Basics of Weight Management - Diet: A w…"
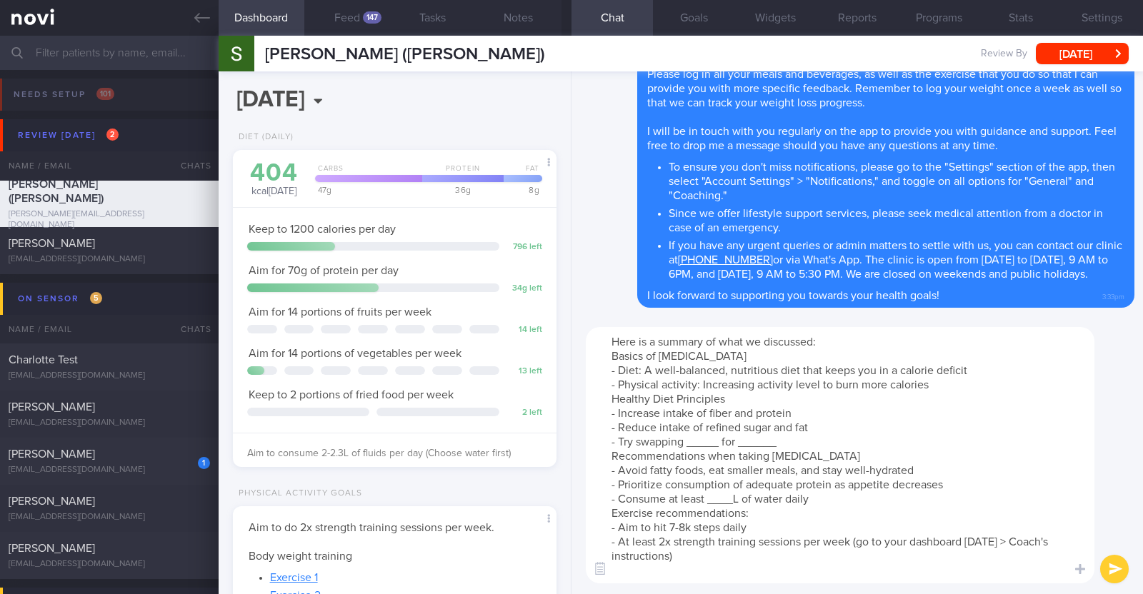
click at [939, 381] on textarea "Here is a summary of what we discussed: Basics of Weight Management - Diet: A w…" at bounding box center [840, 455] width 508 height 256
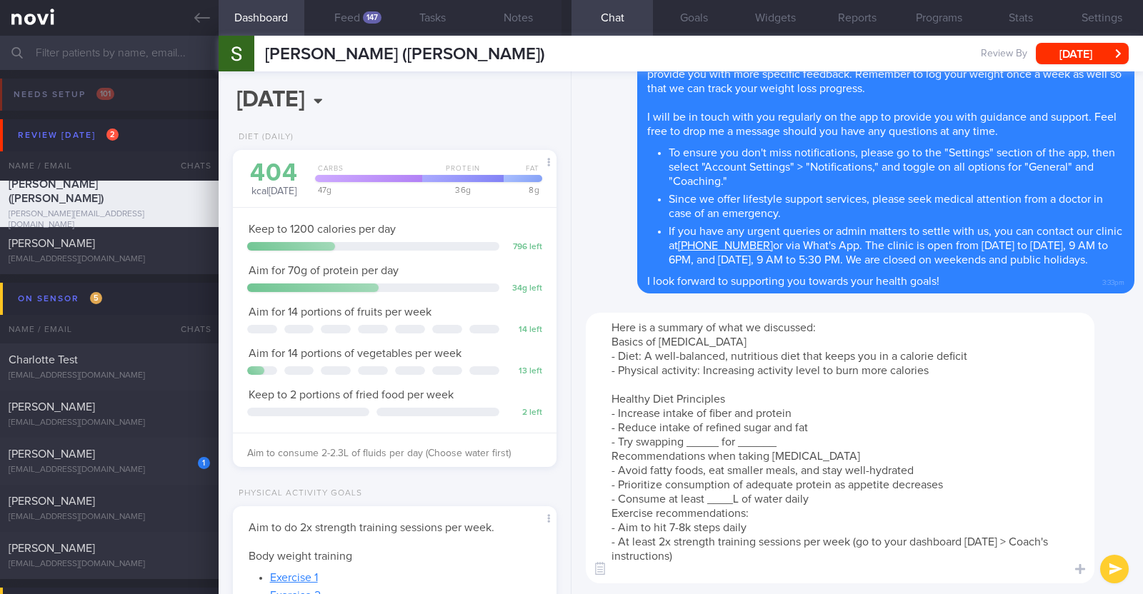
drag, startPoint x: 609, startPoint y: 444, endPoint x: 785, endPoint y: 438, distance: 176.5
click at [785, 438] on textarea "Here is a summary of what we discussed: Basics of Weight Management - Diet: A w…" at bounding box center [840, 448] width 508 height 271
drag, startPoint x: 825, startPoint y: 452, endPoint x: 741, endPoint y: 451, distance: 85.0
click at [741, 451] on textarea "Here is a summary of what we discussed: Basics of Weight Management - Diet: A w…" at bounding box center [840, 448] width 508 height 271
type textarea "Here is a summary of what we discussed: Basics of Weight Management - Diet: A w…"
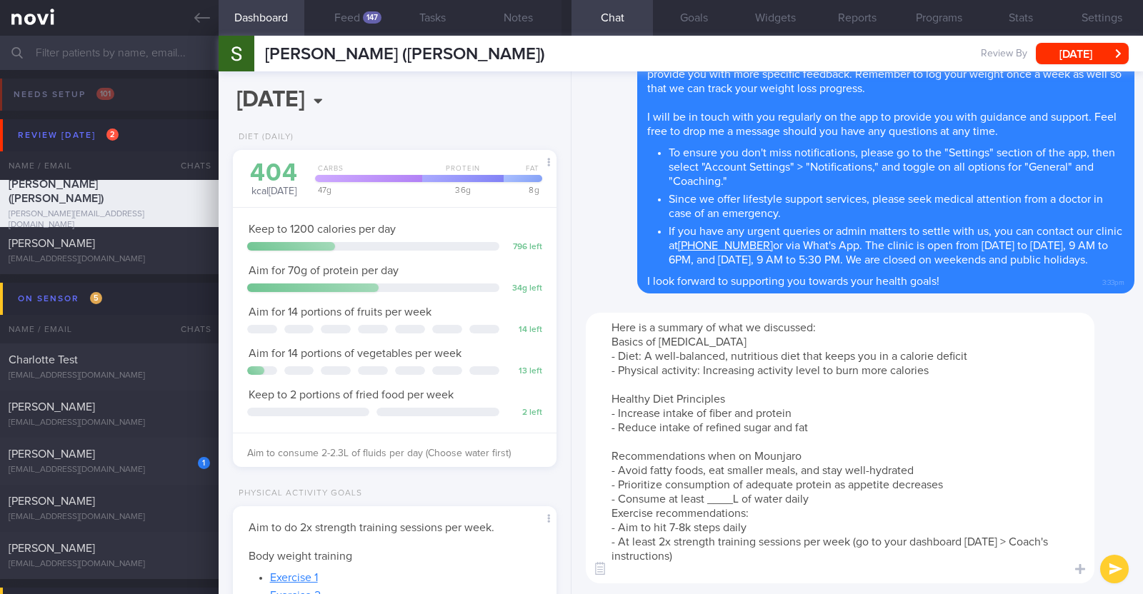
select select "8"
click at [738, 492] on textarea "Here is a summary of what we discussed: Basics of Weight Management - Diet: A w…" at bounding box center [840, 448] width 508 height 271
paste textarea "2-2.3"
click at [811, 498] on textarea "Here is a summary of what we discussed: Basics of Weight Management - Diet: A w…" at bounding box center [840, 448] width 508 height 271
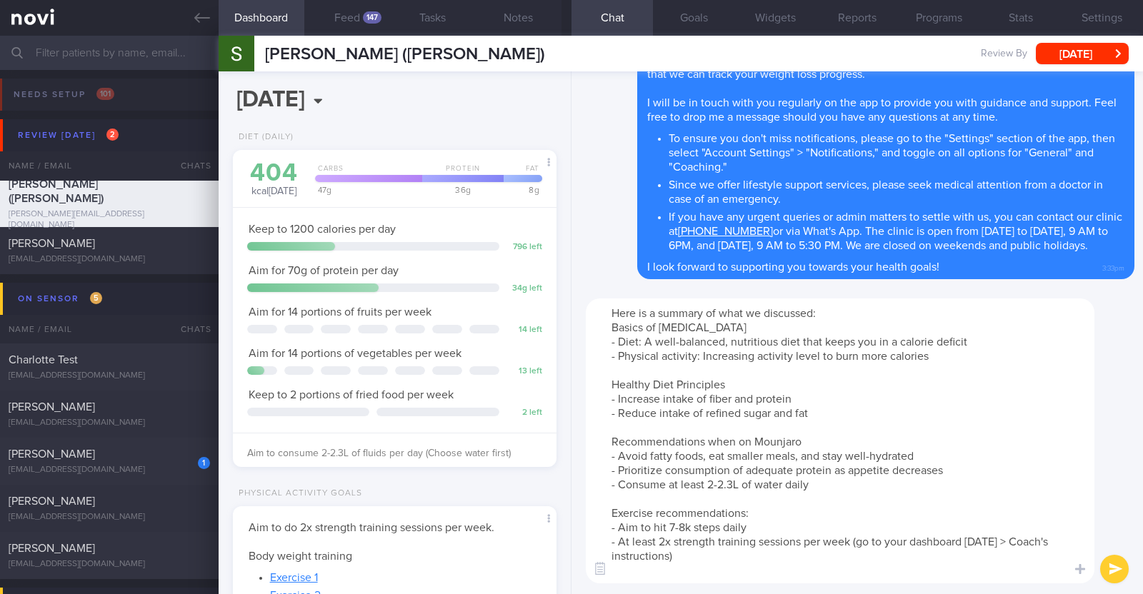
click at [676, 526] on textarea "Here is a summary of what we discussed: Basics of Weight Management - Diet: A w…" at bounding box center [840, 440] width 508 height 285
type textarea "Here is a summary of what we discussed: Basics of Weight Management - Diet: A w…"
click at [1110, 566] on button "submit" at bounding box center [1114, 569] width 29 height 29
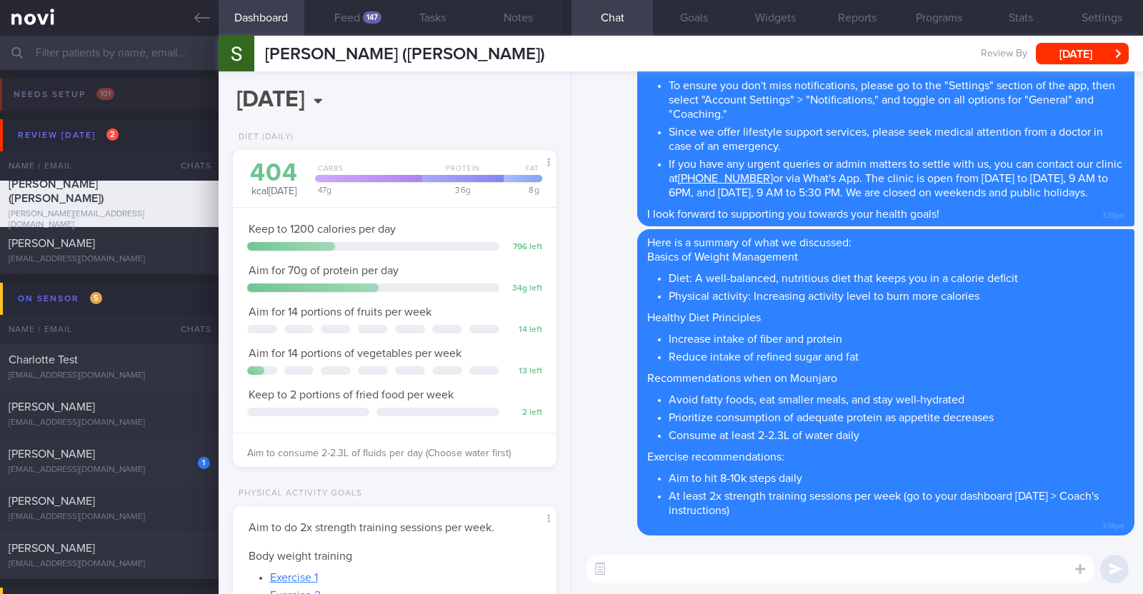
scroll to position [157, 317]
click at [1060, 43] on button "[DATE]" at bounding box center [1081, 53] width 93 height 21
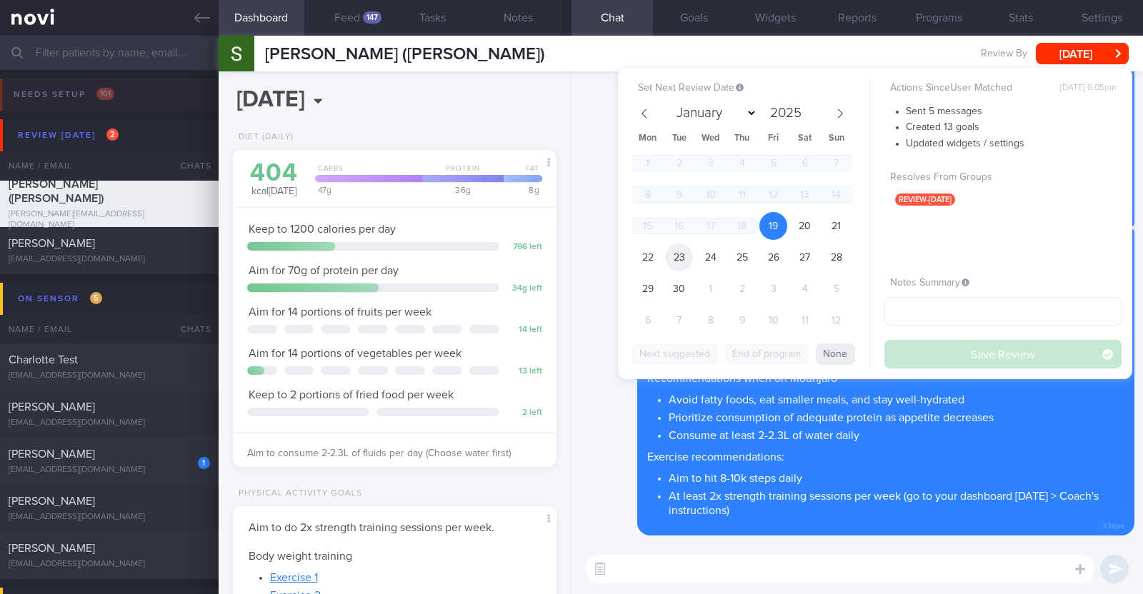
click at [687, 255] on span "23" at bounding box center [679, 258] width 28 height 28
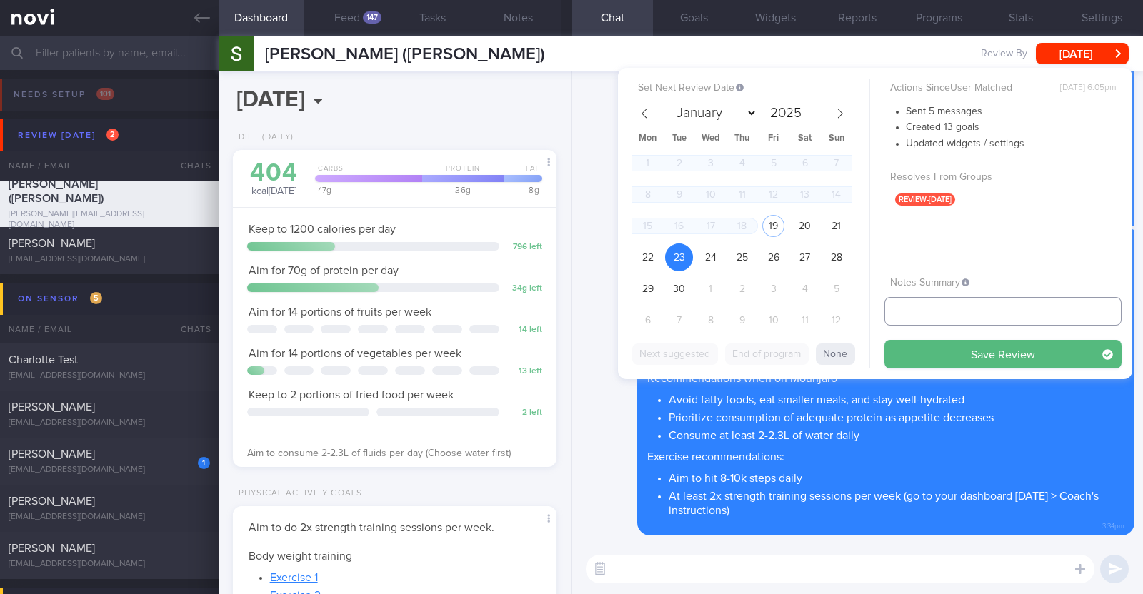
click at [940, 313] on input "text" at bounding box center [1002, 311] width 237 height 29
type input "r/v 23/9"
click at [884, 340] on button "Save Review" at bounding box center [1002, 354] width 237 height 29
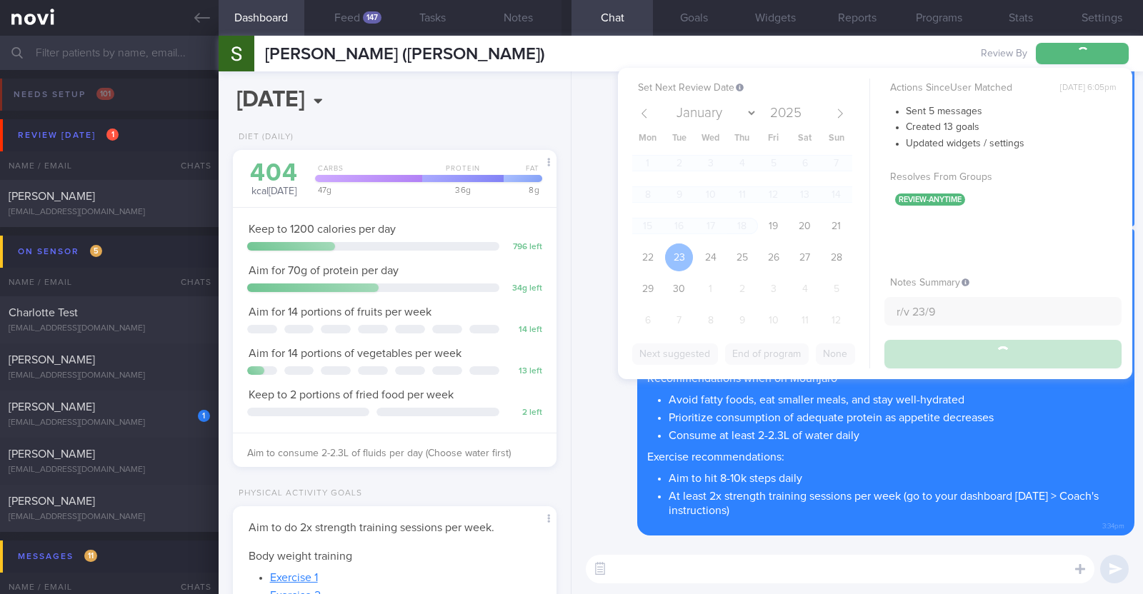
type input "r/v 23/9"
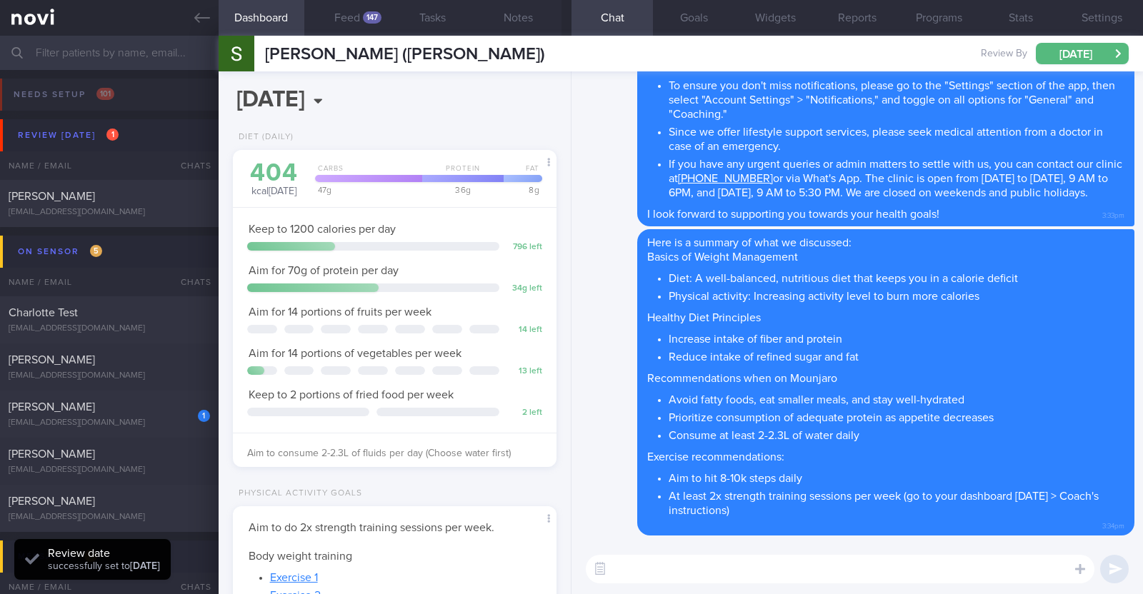
scroll to position [159, 317]
click at [523, 27] on button "Notes" at bounding box center [519, 18] width 86 height 36
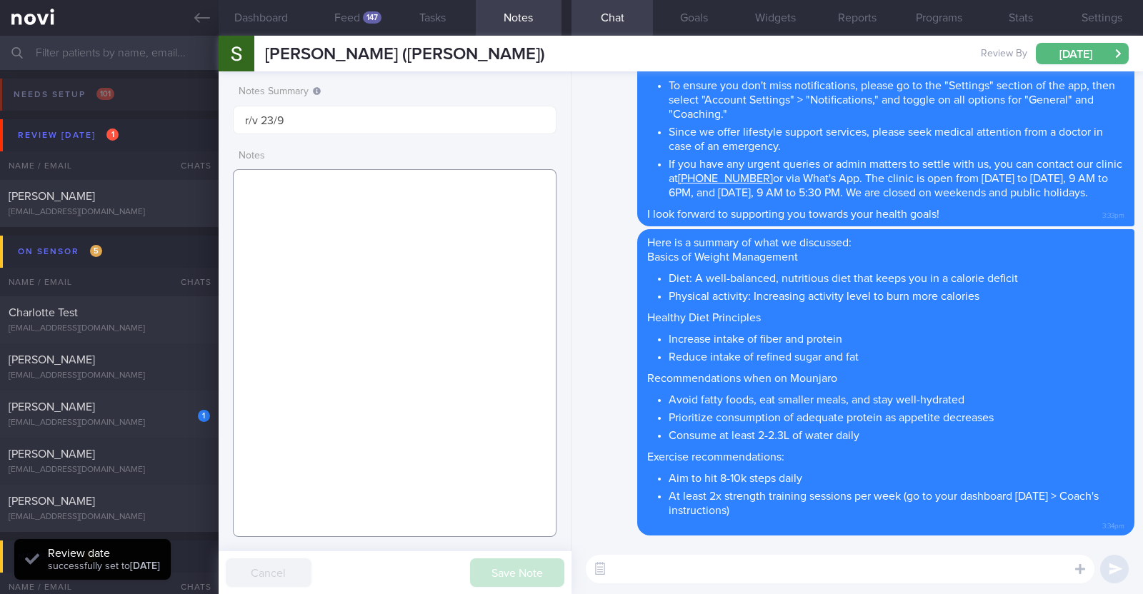
click at [407, 201] on textarea at bounding box center [394, 353] width 323 height 368
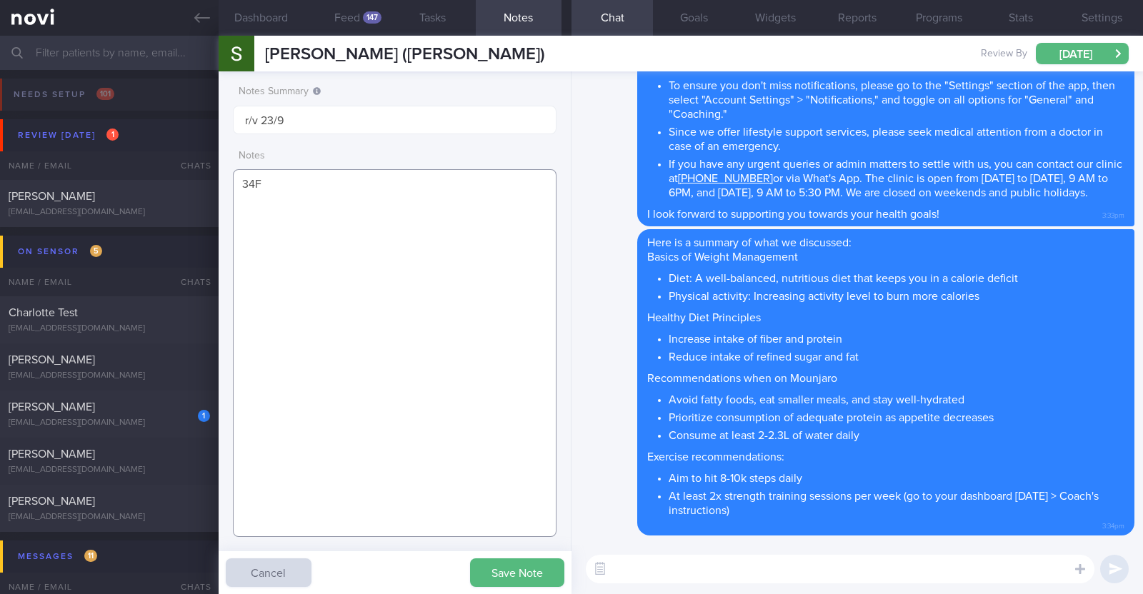
paste textarea "Comorbidities PCOS Metformin 1000mg for 6 years Irregular periods, 40 days Give…"
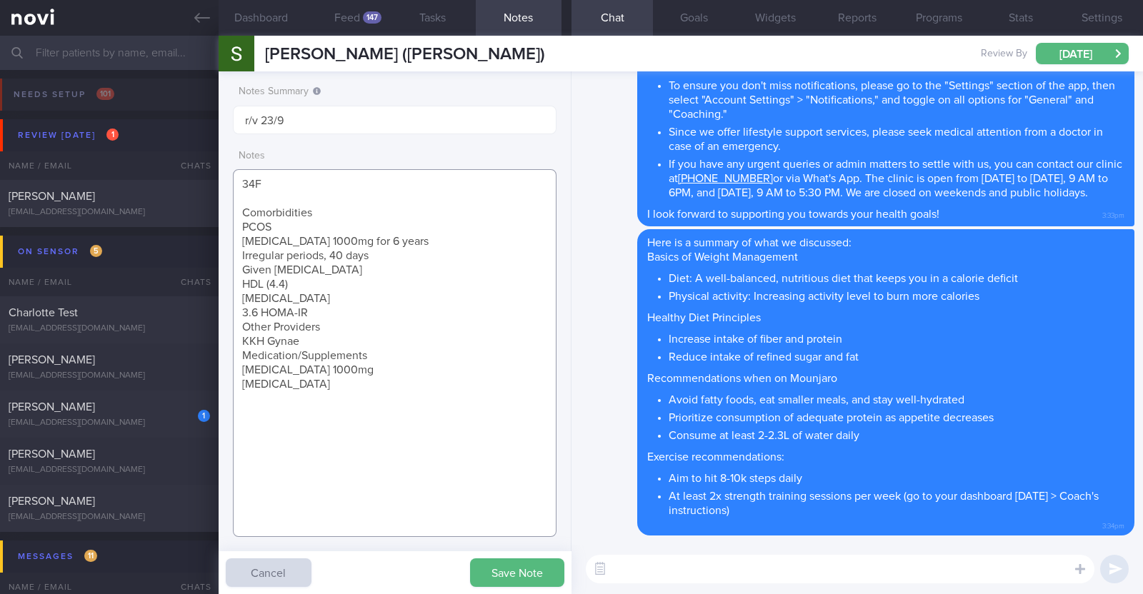
click at [348, 219] on textarea "34F Comorbidities PCOS Metformin 1000mg for 6 years Irregular periods, 40 days …" at bounding box center [394, 353] width 323 height 368
click at [343, 211] on textarea "34F Comorbidities PCOS Metformin 1000mg for 6 years Irregular periods, 40 days …" at bounding box center [394, 353] width 323 height 368
drag, startPoint x: 240, startPoint y: 264, endPoint x: 346, endPoint y: 275, distance: 106.2
click at [346, 275] on textarea "34F Comorbidities: PCOS Metformin 1000mg for 6 years Irregular periods, 40 days…" at bounding box center [394, 353] width 323 height 368
drag, startPoint x: 241, startPoint y: 294, endPoint x: 321, endPoint y: 303, distance: 80.5
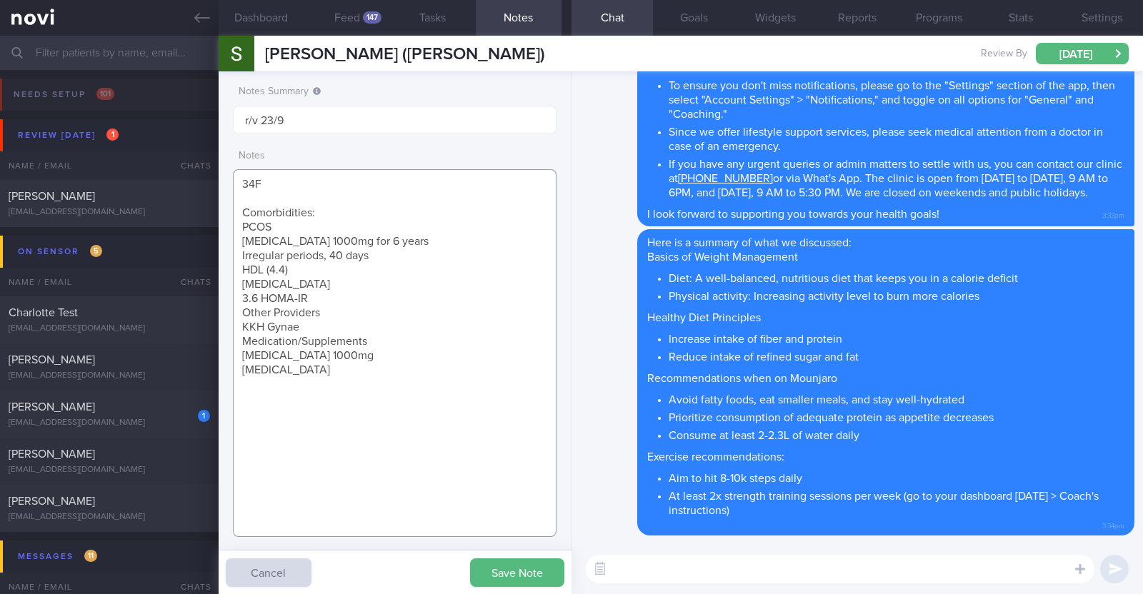
click at [321, 303] on textarea "34F Comorbidities: PCOS Metformin 1000mg for 6 years Irregular periods, 40 days…" at bounding box center [394, 353] width 323 height 368
drag, startPoint x: 376, startPoint y: 312, endPoint x: 301, endPoint y: 305, distance: 75.3
click at [301, 305] on textarea "34F Comorbidities: PCOS Metformin 1000mg for 6 years Irregular periods, 40 days…" at bounding box center [394, 353] width 323 height 368
click at [308, 338] on textarea "34F Comorbidities: PCOS Metformin 1000mg for 6 years Irregular periods, 40 days…" at bounding box center [394, 353] width 323 height 368
drag, startPoint x: 317, startPoint y: 372, endPoint x: 226, endPoint y: 361, distance: 91.3
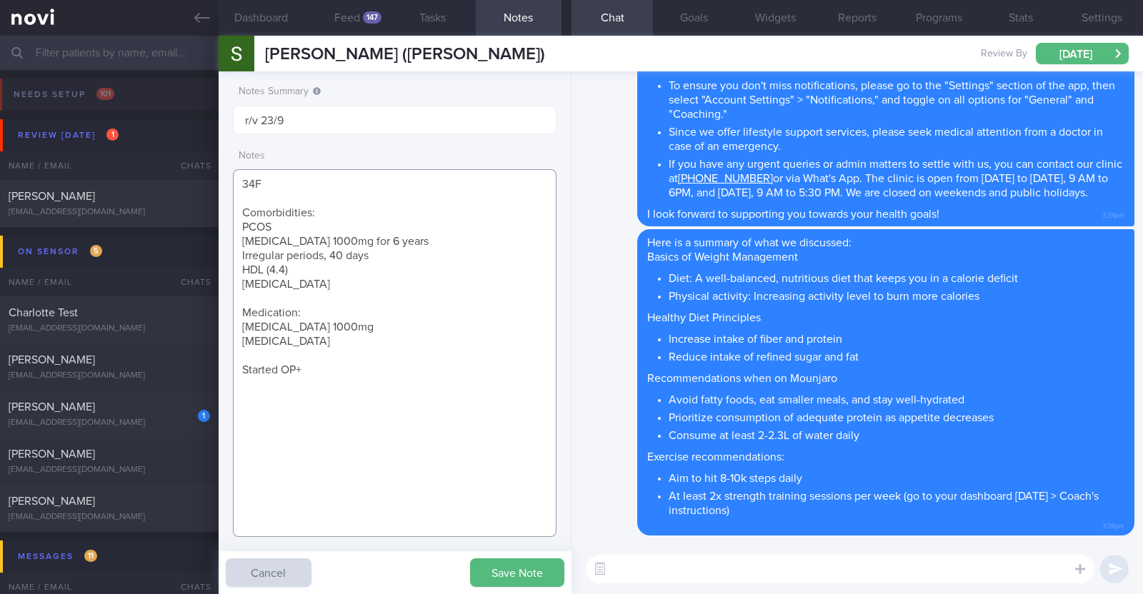
click at [226, 361] on div "Notes Summary r/v 23/9 Notes 34F Comorbidities: PCOS Metformin 1000mg for 6 yea…" at bounding box center [395, 332] width 353 height 523
paste textarea "Started OP+ in Jan '24 -> On Rybelsus Subsequently stopped in Feb '24 as was un…"
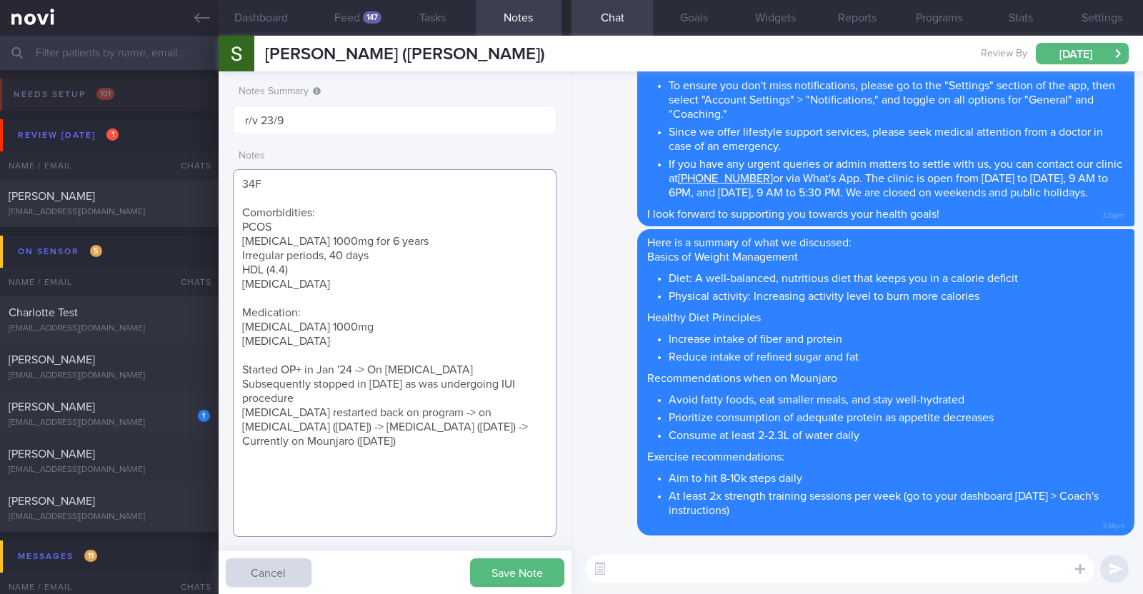
click at [438, 370] on textarea "34F Comorbidities: PCOS Metformin 1000mg for 6 years Irregular periods, 40 days…" at bounding box center [394, 353] width 323 height 368
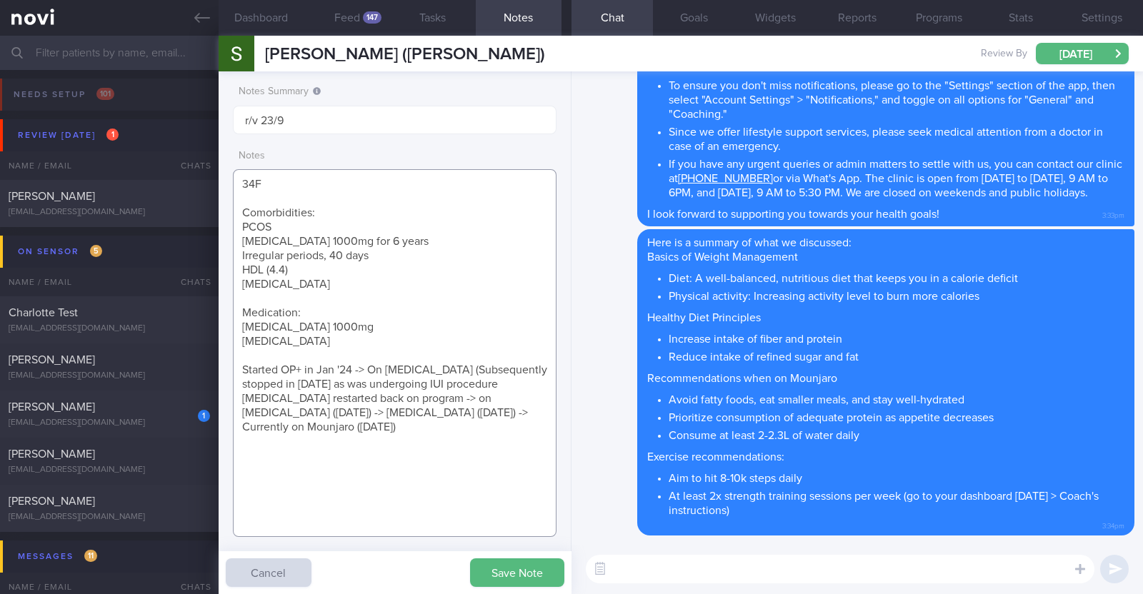
click at [511, 378] on textarea "34F Comorbidities: PCOS Metformin 1000mg for 6 years Irregular periods, 40 days…" at bounding box center [394, 353] width 323 height 368
click at [537, 413] on textarea "34F Comorbidities: PCOS Metformin 1000mg for 6 years Irregular periods, 40 days…" at bounding box center [394, 353] width 323 height 368
click at [270, 353] on textarea "34F Comorbidities: PCOS Metformin 1000mg for 6 years Irregular periods, 40 days…" at bounding box center [394, 353] width 323 height 368
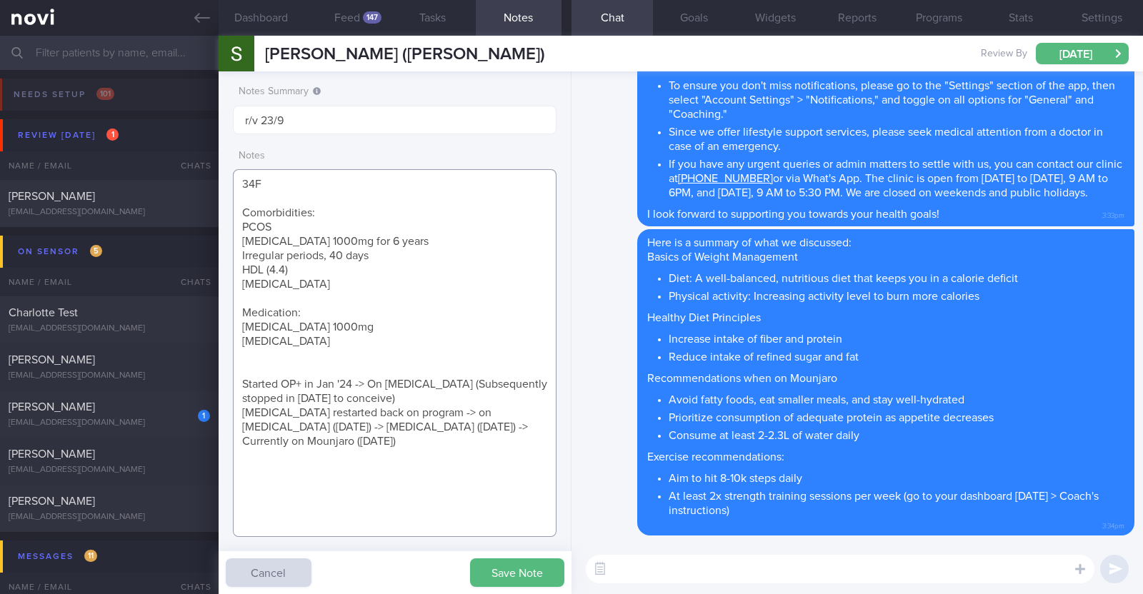
paste textarea "Mounjaro 5mg"
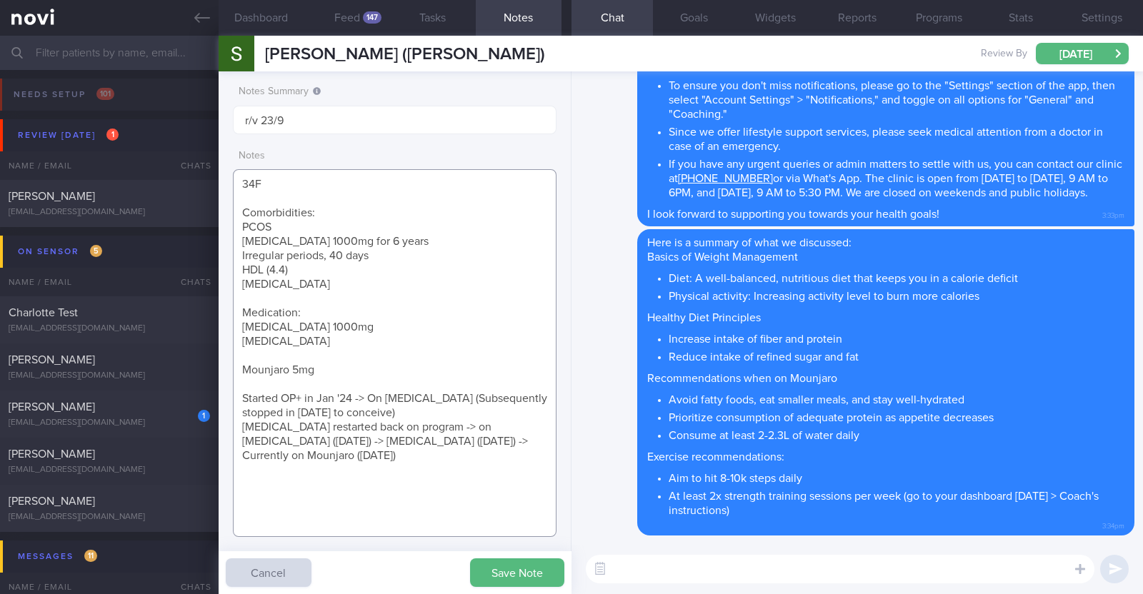
click at [291, 466] on textarea "34F Comorbidities: PCOS Metformin 1000mg for 6 years Irregular periods, 40 days…" at bounding box center [394, 353] width 323 height 368
paste textarea "Occ workout classes (Resistance band, dance, trying out various classes) 3x a w…"
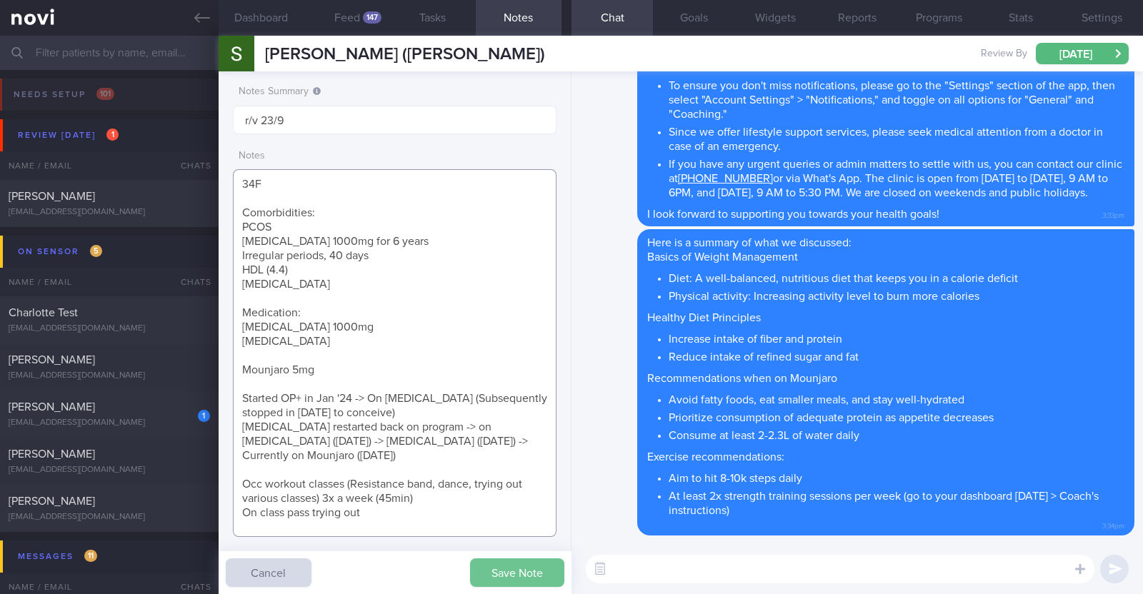
type textarea "34F Comorbidities: PCOS Metformin 1000mg for 6 years Irregular periods, 40 days…"
click at [522, 576] on button "Save Note" at bounding box center [517, 572] width 94 height 29
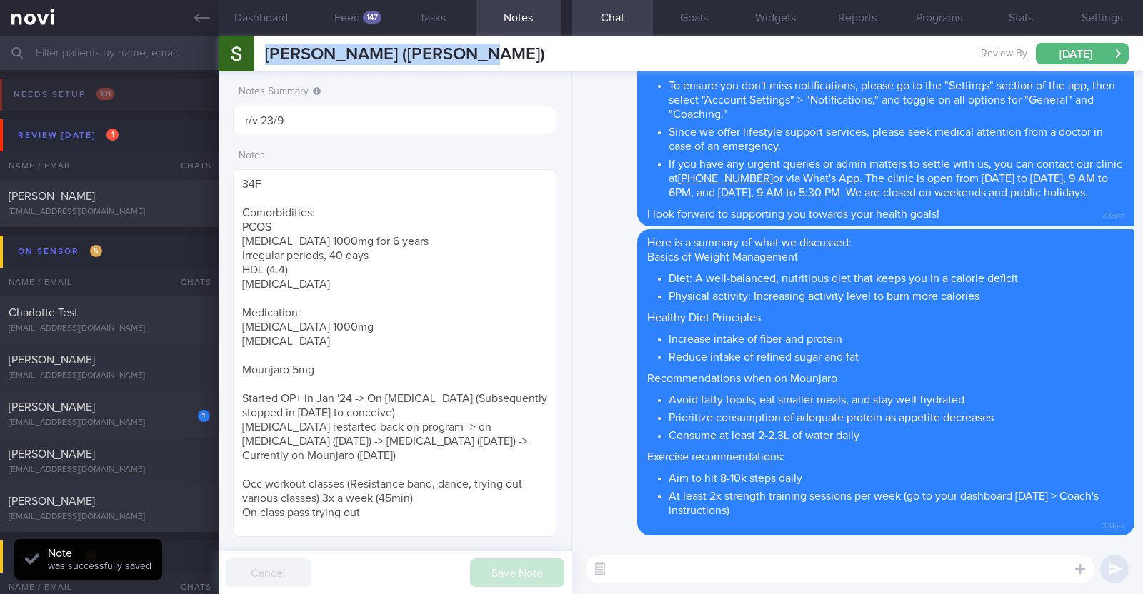
drag, startPoint x: 472, startPoint y: 55, endPoint x: 264, endPoint y: 66, distance: 208.1
click at [264, 66] on div "CHENG SUET YIN (Shirley) CHENG SUET YIN (Shirley) shirley.syin@gmail.com Review…" at bounding box center [681, 54] width 924 height 36
copy span "[PERSON_NAME] ([PERSON_NAME])"
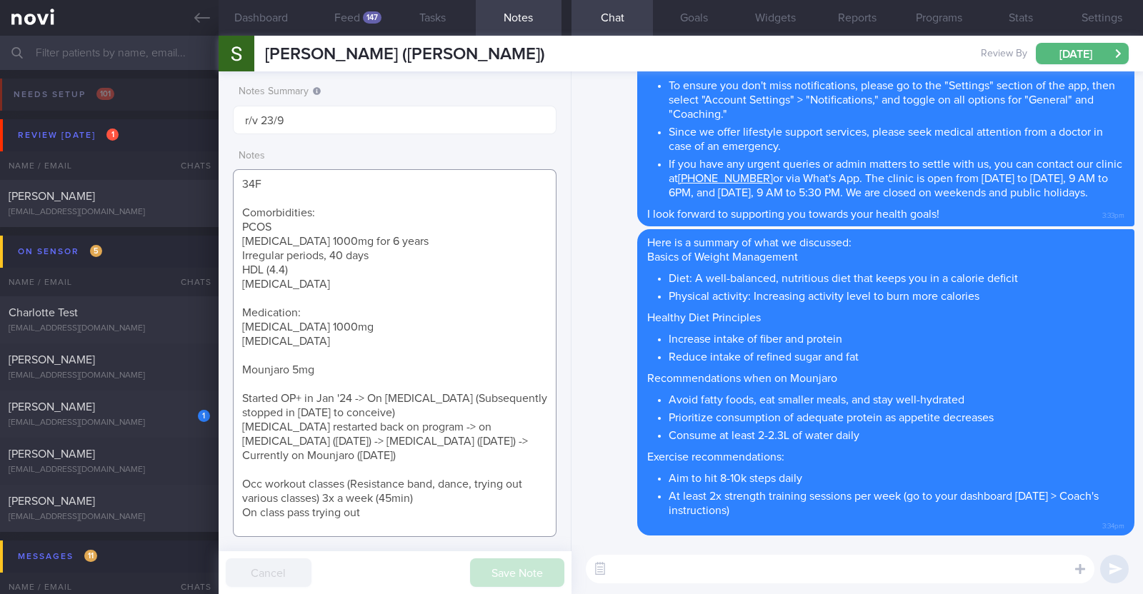
click at [362, 344] on textarea "34F Comorbidities: PCOS [MEDICAL_DATA] 1000mg for 6 years Irregular periods, 40…" at bounding box center [394, 353] width 323 height 368
click at [496, 230] on textarea "34F Comorbidities: PCOS [MEDICAL_DATA] 1000mg for 6 years Irregular periods, 40…" at bounding box center [394, 353] width 323 height 368
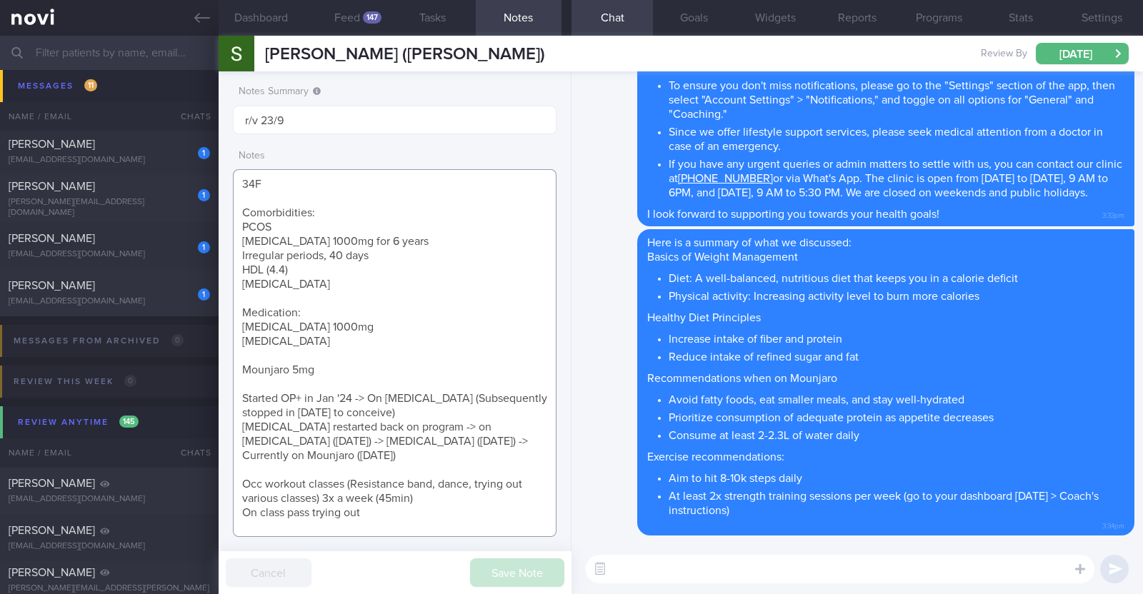
scroll to position [446, 0]
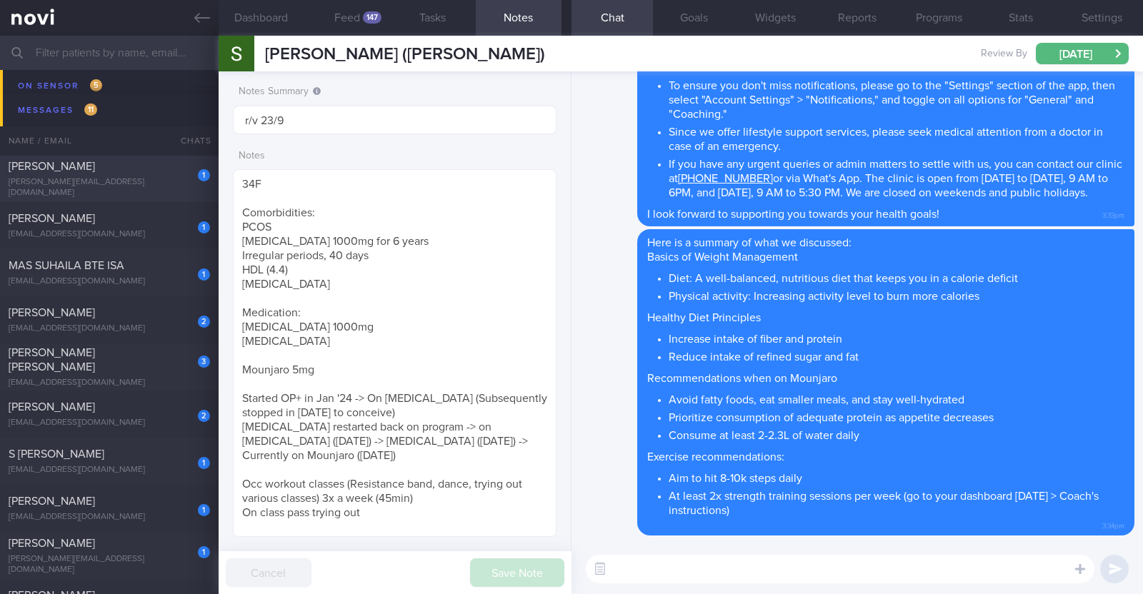
click at [121, 179] on div "1 Alexis Damayo alexis_damayo@yahoo.com" at bounding box center [109, 178] width 219 height 39
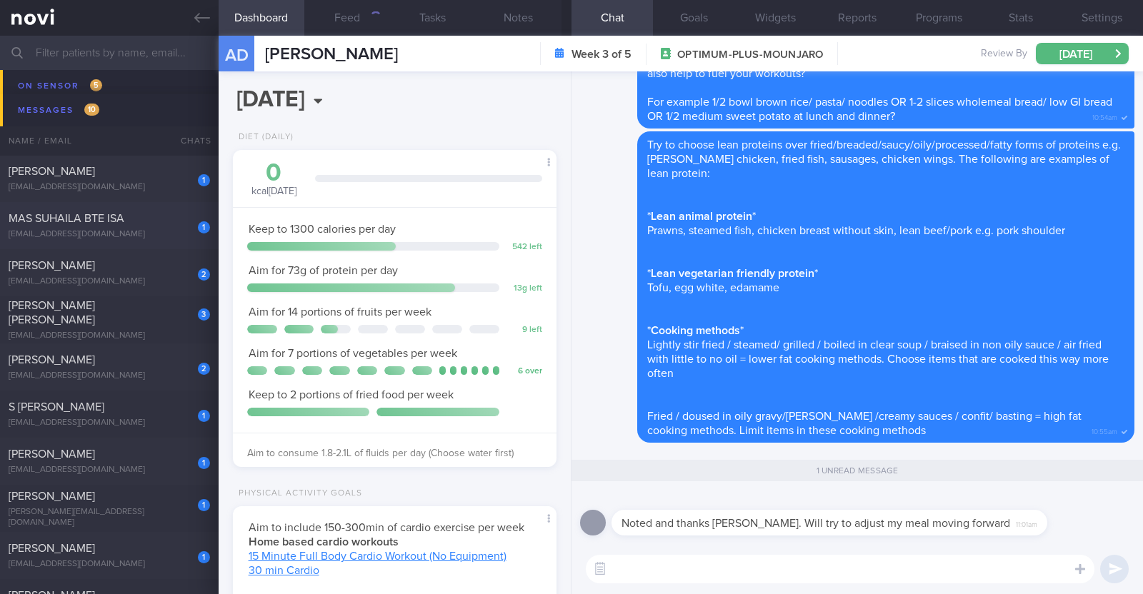
scroll to position [142, 284]
click at [110, 217] on span "MAS SUHAILA BTE ISA" at bounding box center [67, 218] width 116 height 11
type textarea "45F Private PD- Mornings in clinic, afternoons all over the place going to vari…"
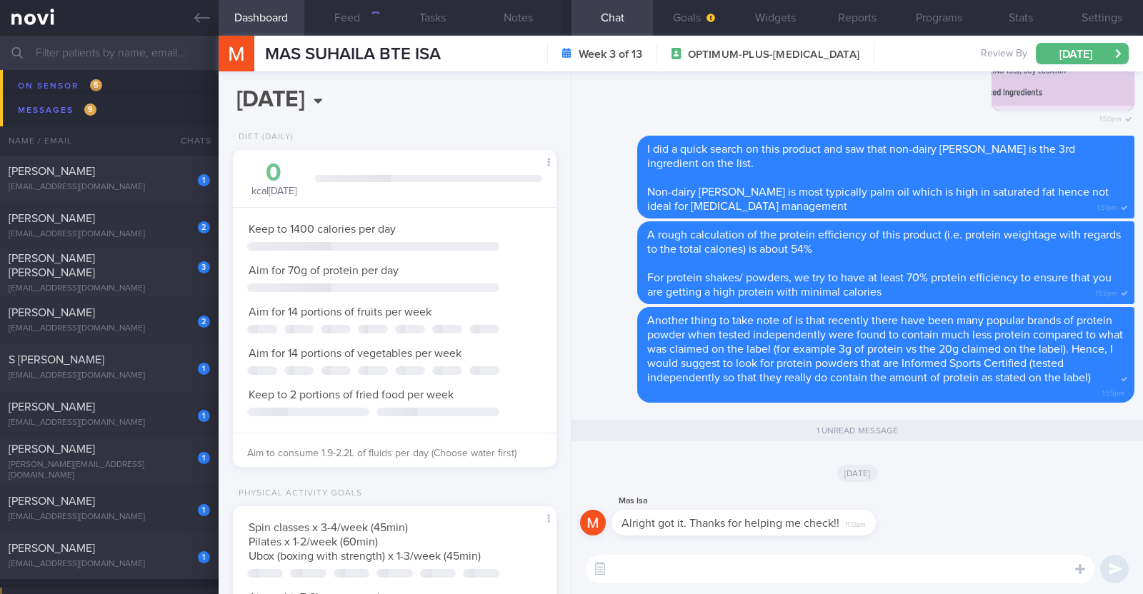
scroll to position [162, 284]
click at [663, 576] on textarea at bounding box center [840, 569] width 508 height 29
type textarea "No problem at all!"
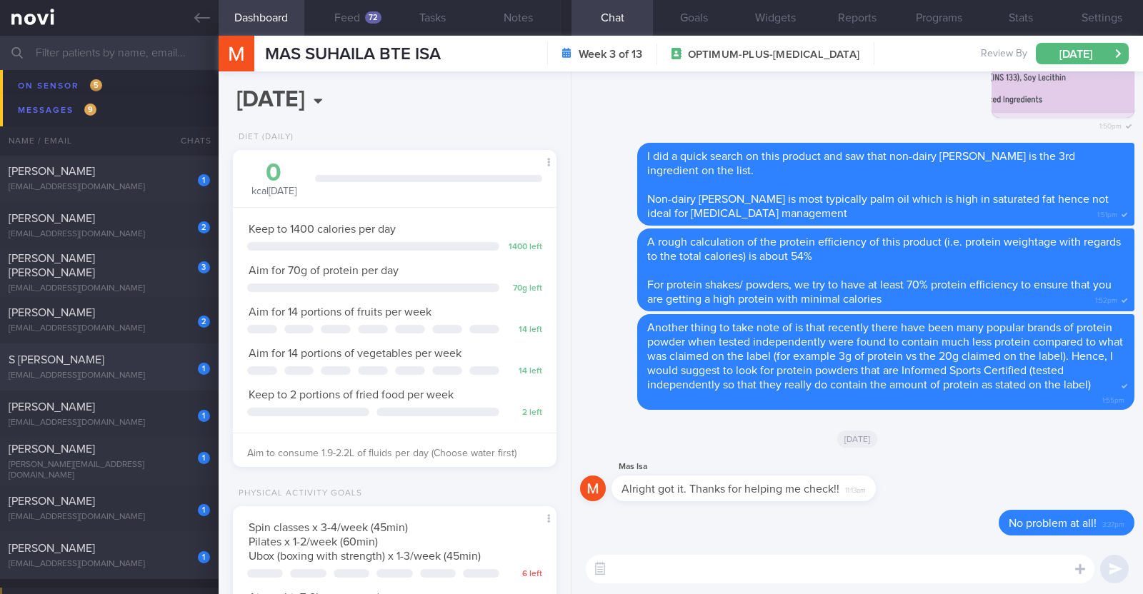
click at [204, 362] on div "1" at bounding box center [204, 368] width 12 height 14
type input "Not continuing with program after it ends"
type textarea "29M Comorbidities Obesity Elevated BP Likely insulin resistance Dyslipidemia Vi…"
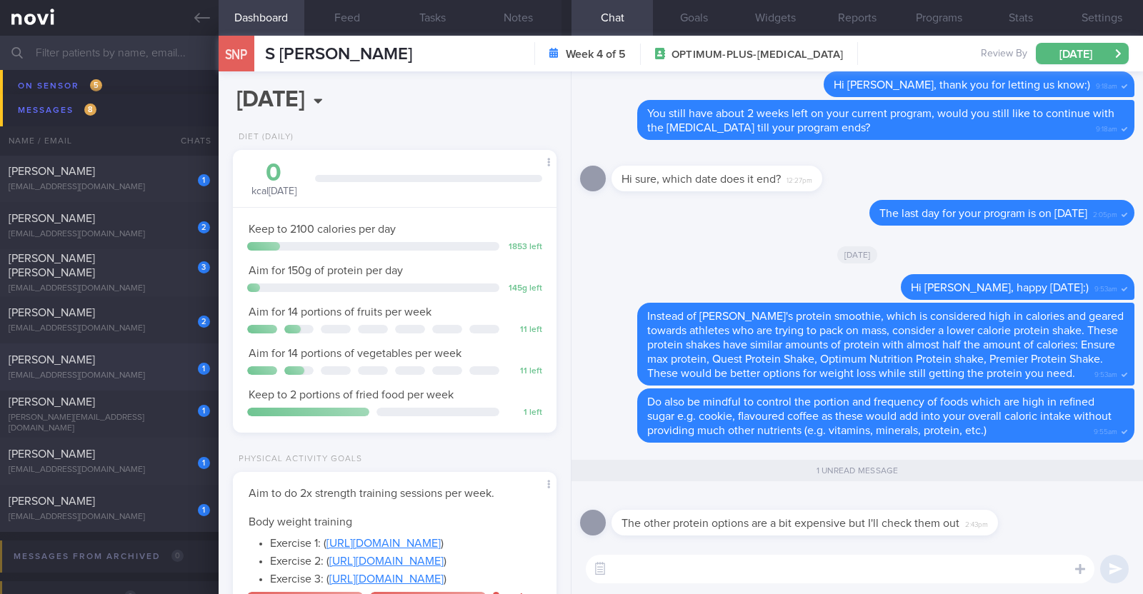
click at [204, 362] on div "1" at bounding box center [204, 368] width 12 height 14
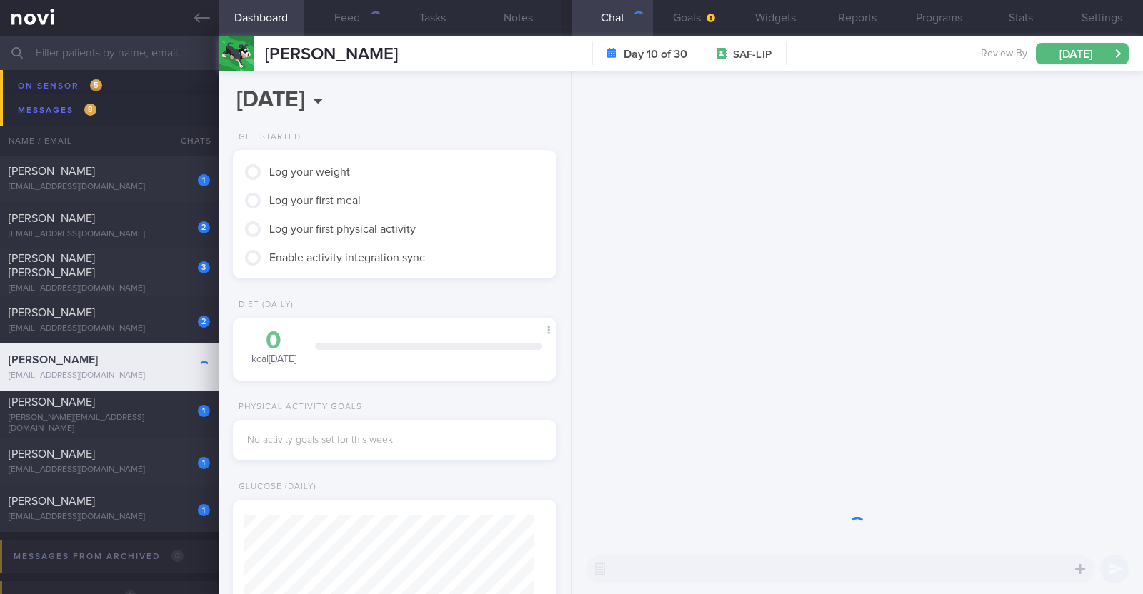
scroll to position [144, 289]
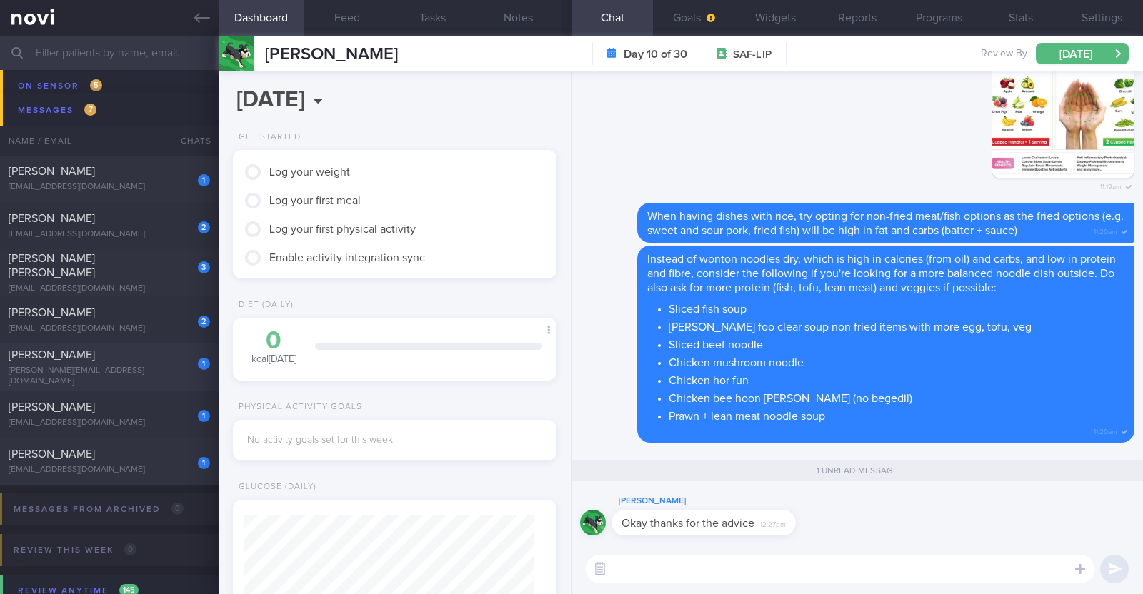
click at [190, 370] on div "1" at bounding box center [194, 359] width 31 height 22
type textarea "45M Co-morbidities: CAD Dyslipidemia Gout Vit D insufficiency Medication/Supple…"
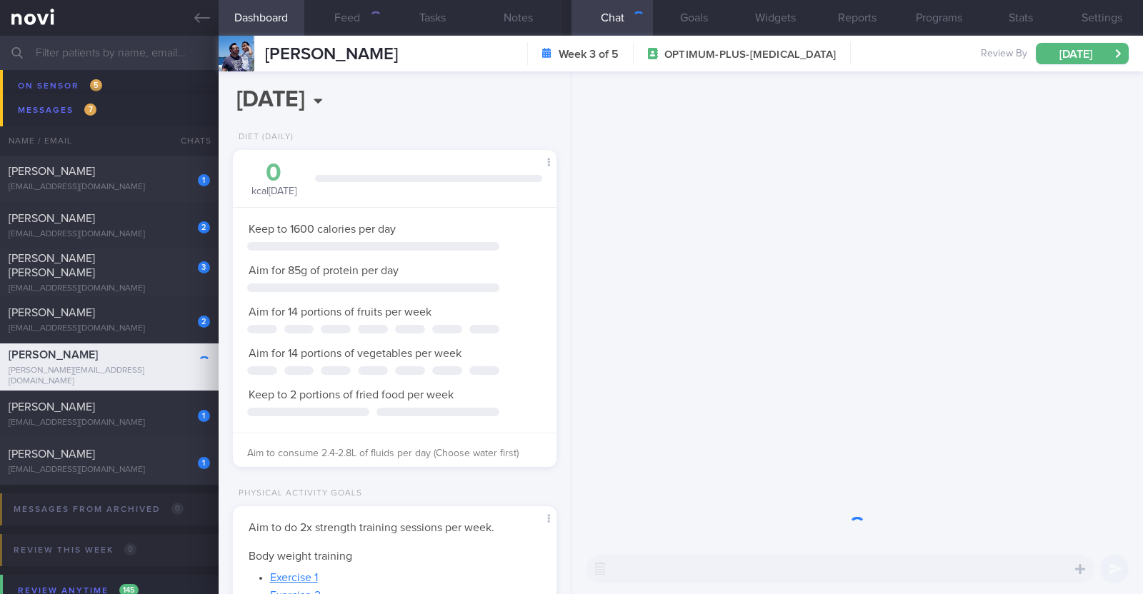
scroll to position [162, 284]
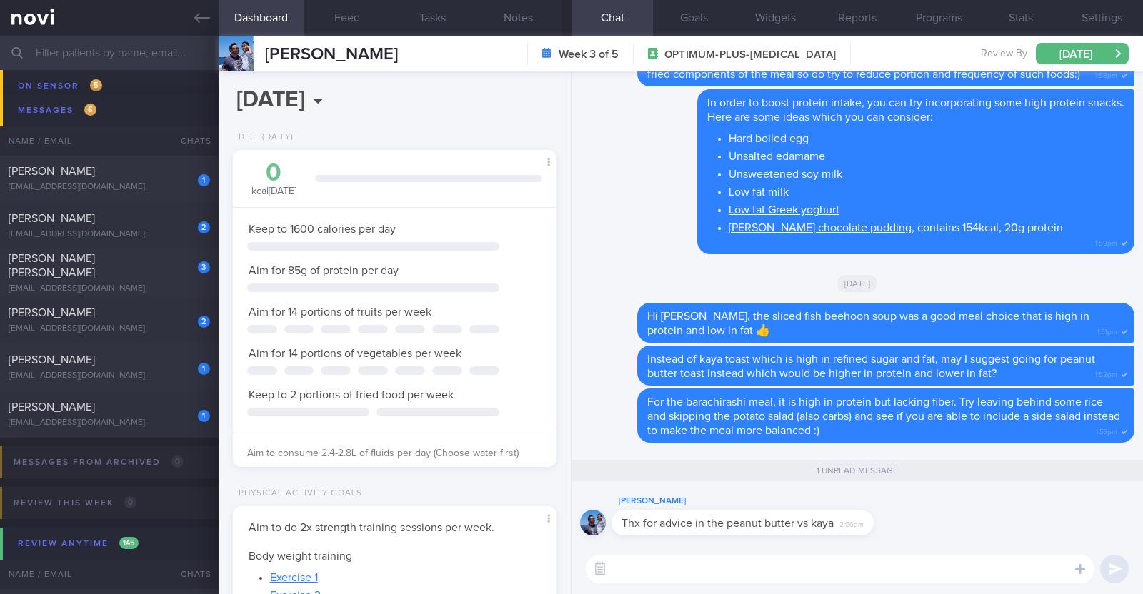
click at [643, 573] on textarea at bounding box center [840, 569] width 508 height 29
paste textarea "👍"
type textarea "👍"
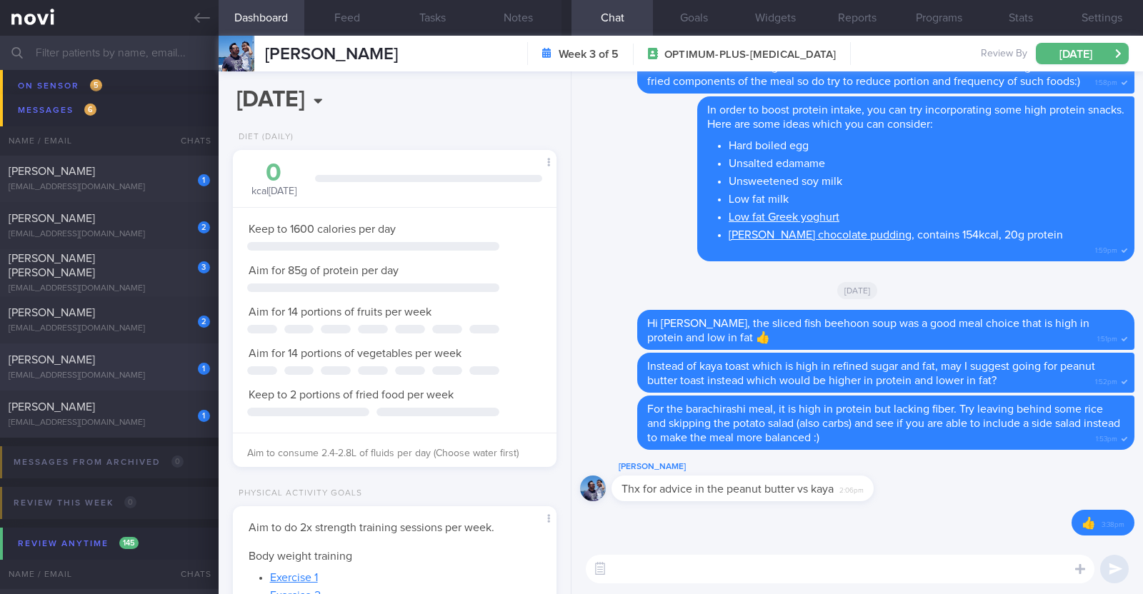
click at [110, 369] on div "1 Sally Lai sallylai2014@gmail.com" at bounding box center [109, 367] width 219 height 29
type input "Nil r/v in system. r/v 26/9"
type textarea "52F Nil PMHx/ Meds [MEDICAL_DATA] 0.25mg for 4 weeks, then 0.5mg for 4 weeks, a…"
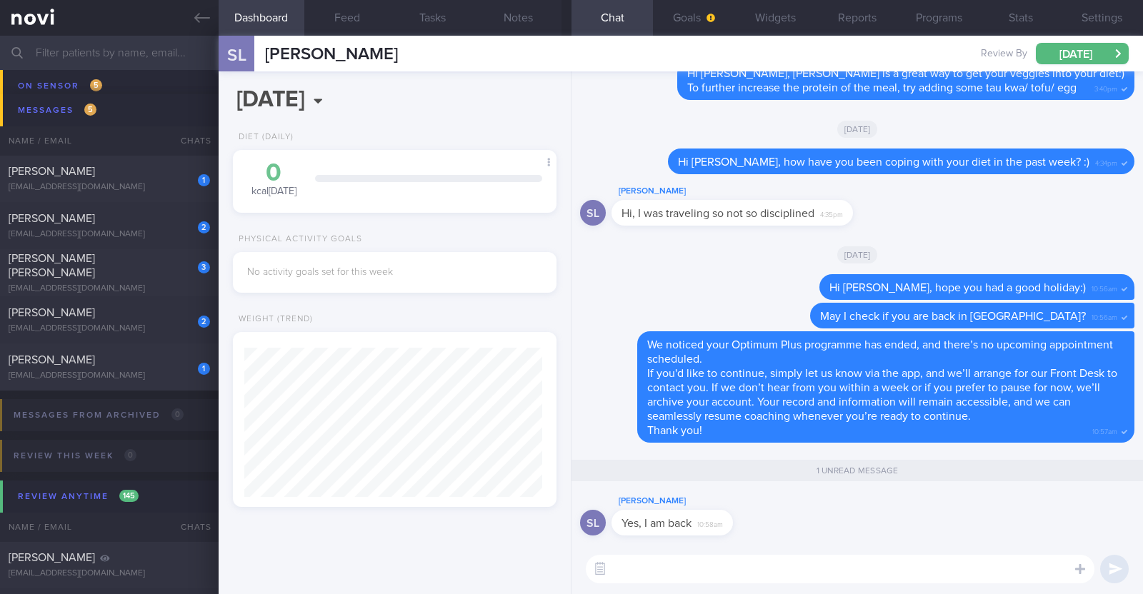
click at [664, 563] on textarea at bounding box center [840, 569] width 508 height 29
click at [708, 567] on textarea "Welcome back to SIngapore:)" at bounding box center [840, 569] width 508 height 29
type textarea "Welcome back to [GEOGRAPHIC_DATA]:)"
click at [1113, 26] on button "Settings" at bounding box center [1101, 18] width 81 height 36
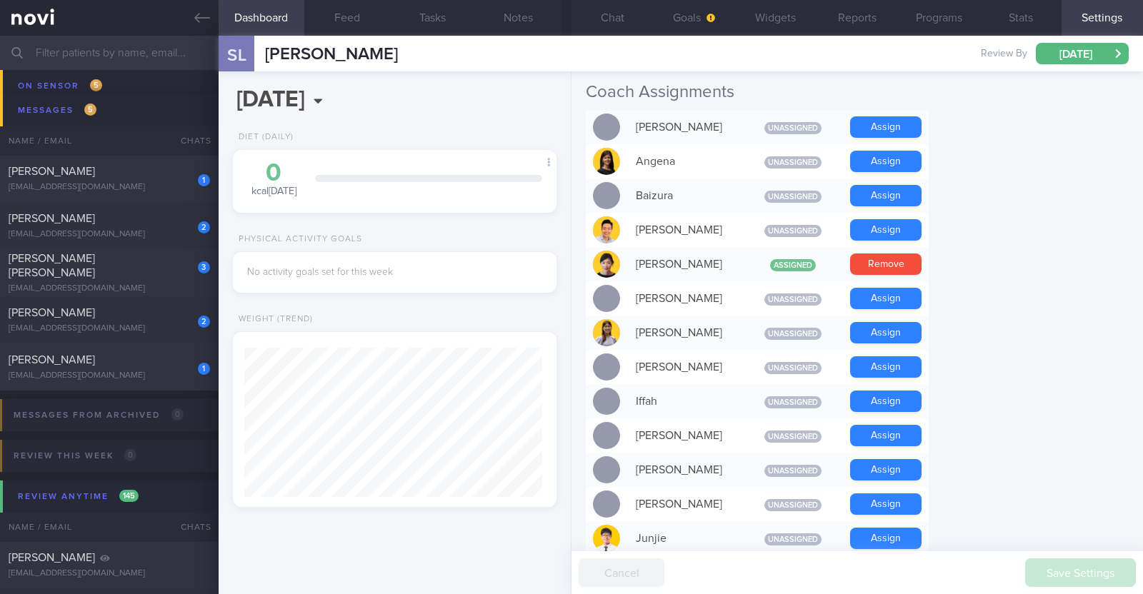
scroll to position [536, 0]
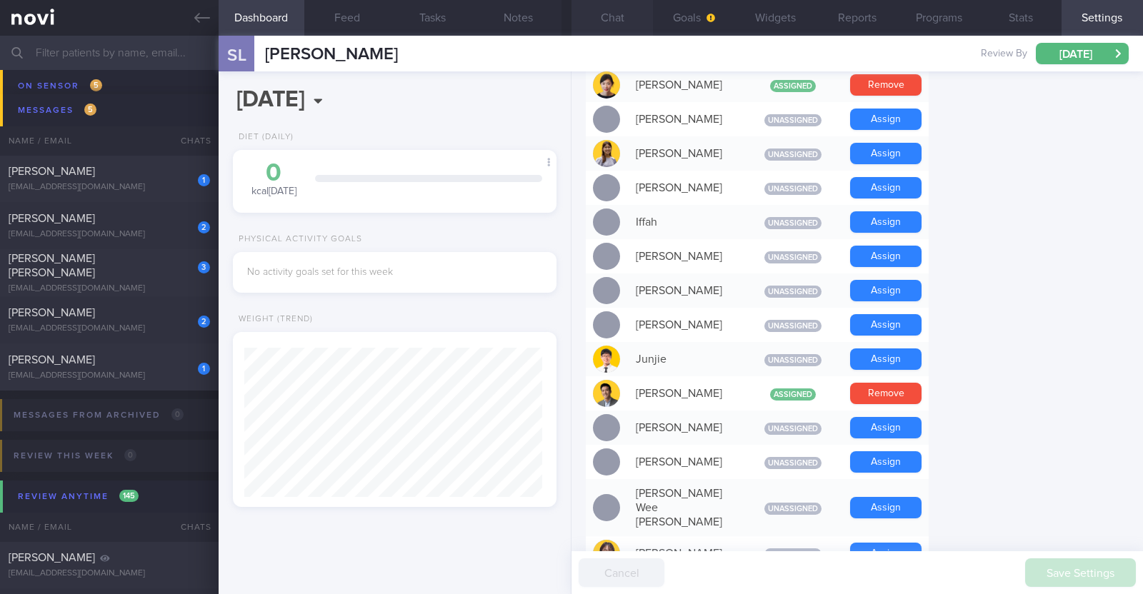
click at [598, 11] on button "Chat" at bounding box center [611, 18] width 81 height 36
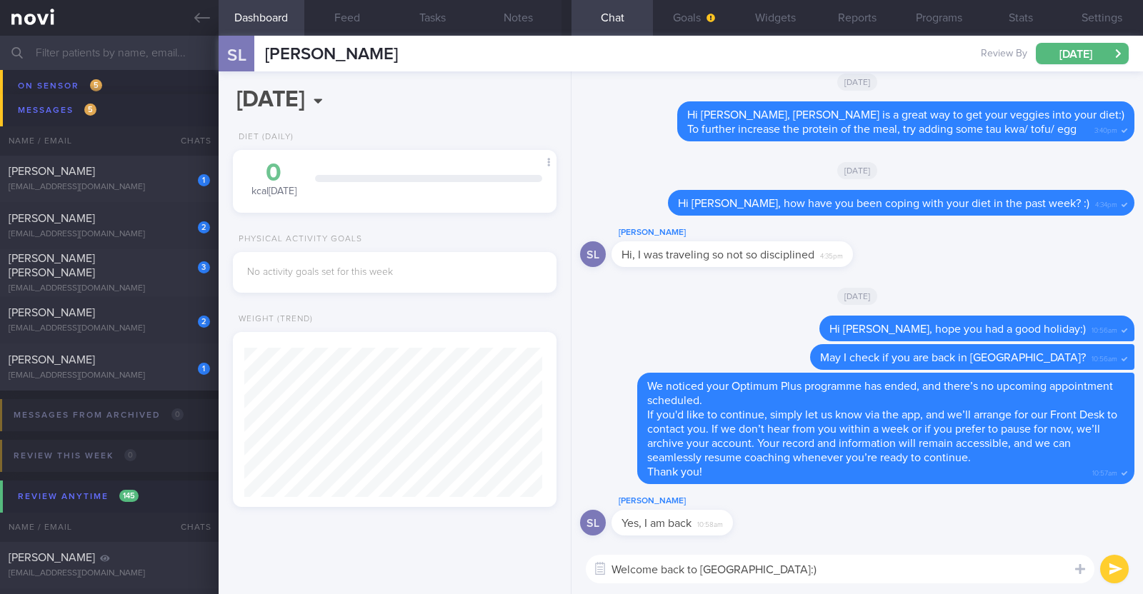
click at [803, 563] on textarea "Welcome back to [GEOGRAPHIC_DATA]:)" at bounding box center [840, 569] width 508 height 29
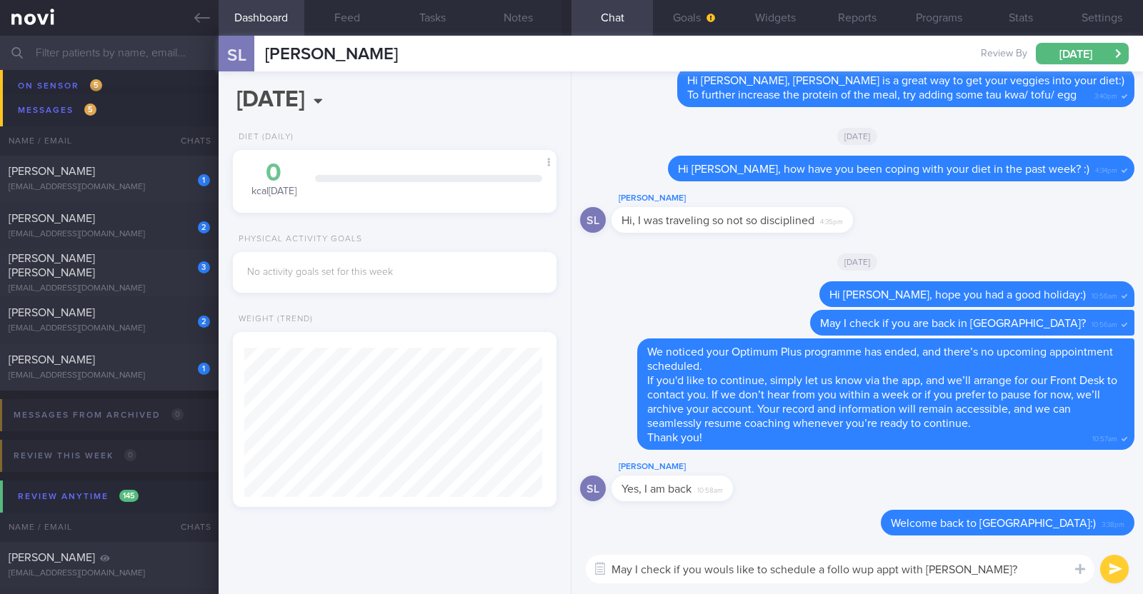
click at [732, 572] on textarea "May I check if you wouls like to schedule a follo wup appt with Dr Kyle?" at bounding box center [840, 569] width 508 height 29
click at [853, 573] on textarea "May I check if you would like to schedule a follo wup appt with Dr Kyle?" at bounding box center [840, 569] width 508 height 29
type textarea "May I check if you would like to schedule a follow up appt with [PERSON_NAME]?"
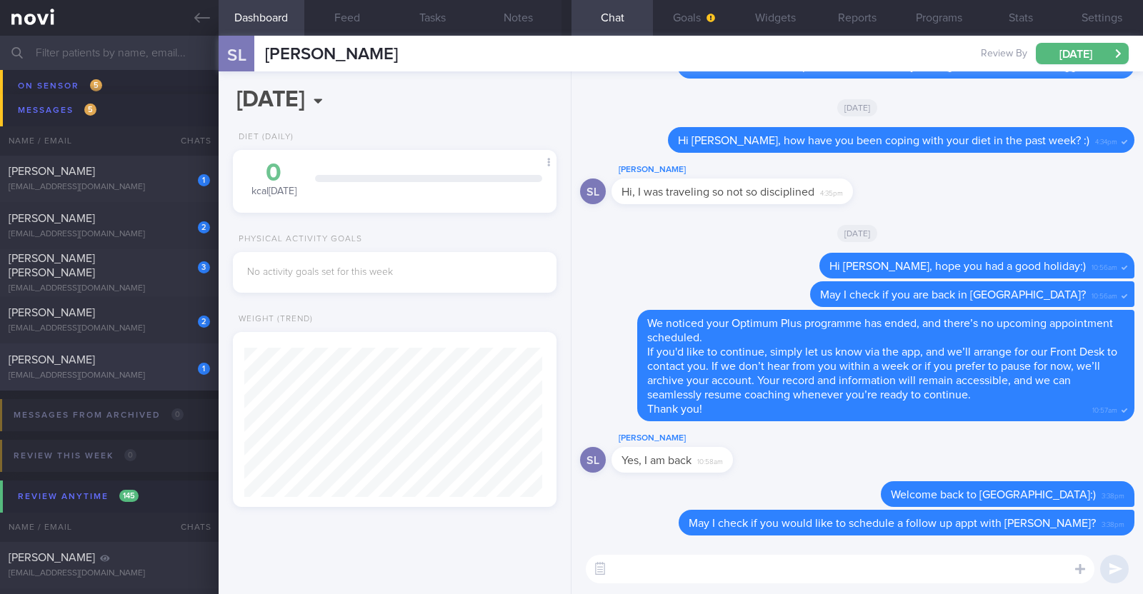
click at [143, 373] on div "[EMAIL_ADDRESS][DOMAIN_NAME]" at bounding box center [109, 376] width 201 height 11
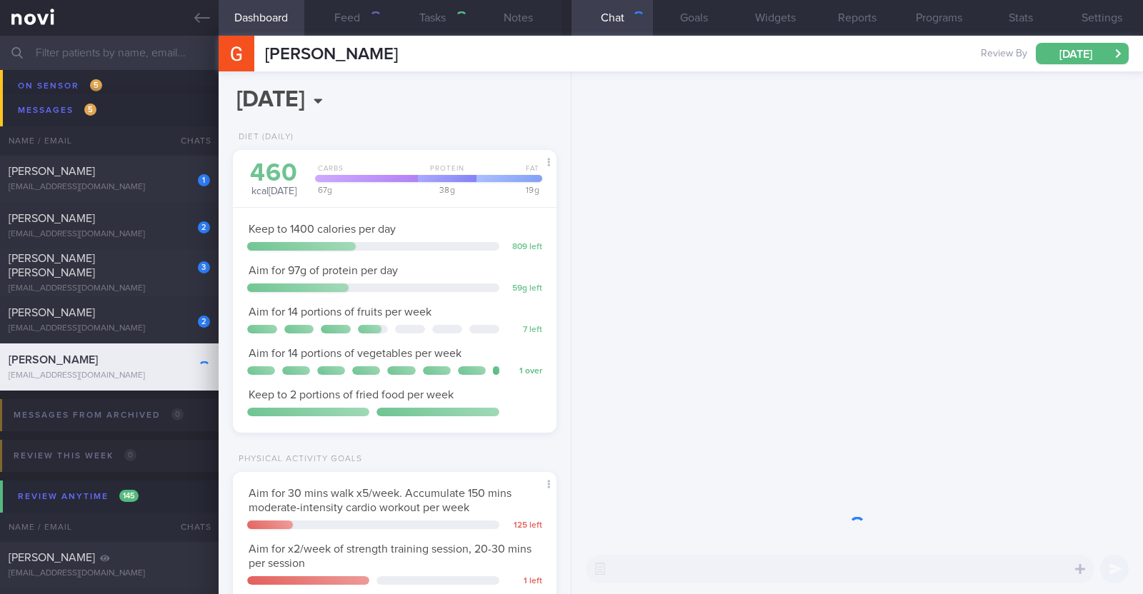
scroll to position [162, 284]
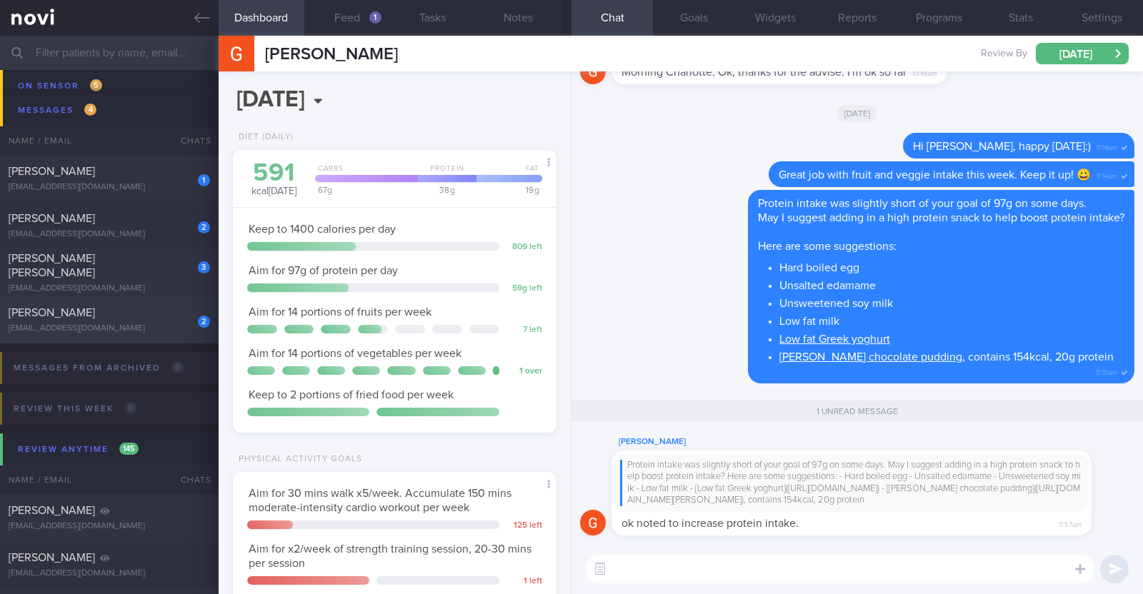
click at [143, 315] on div "YIP WAI LING CHLOE" at bounding box center [108, 313] width 198 height 14
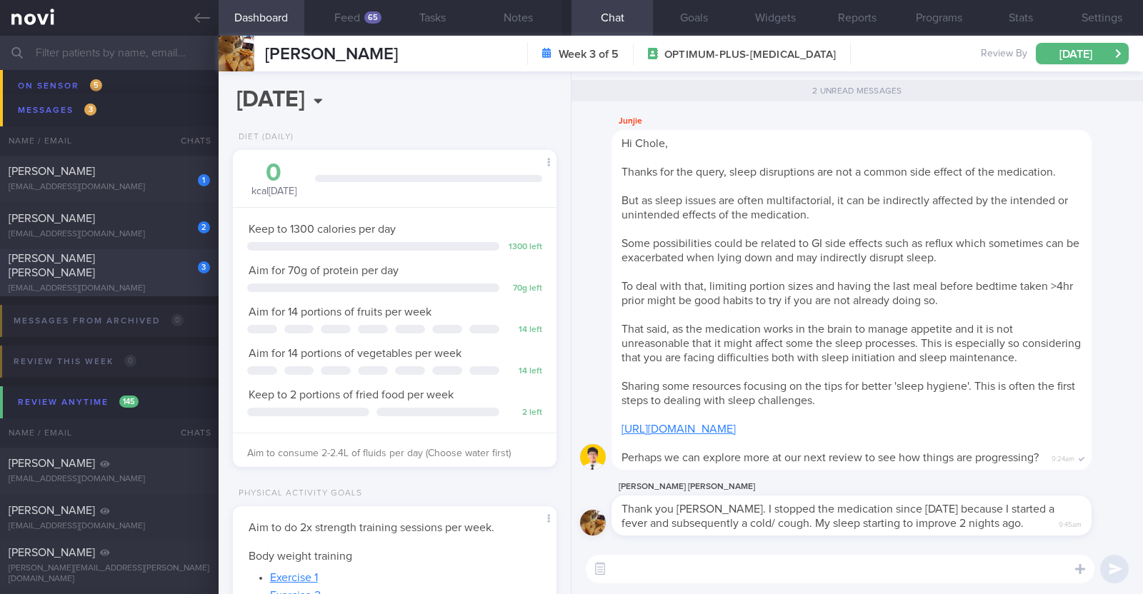
click at [151, 283] on div "zarina.yamaguchi@gmail.com" at bounding box center [109, 288] width 201 height 11
type textarea "44F Comorbidities: Asthma Gastritis - H pylori eGD on 5/4/2025: stomach pangast…"
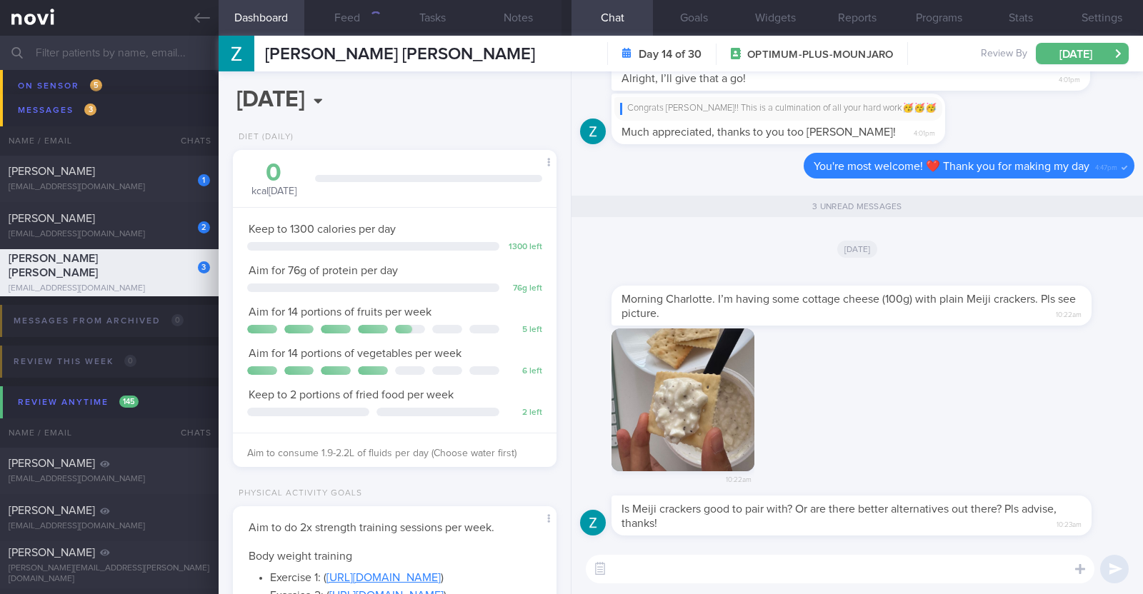
scroll to position [162, 284]
click at [684, 556] on textarea at bounding box center [840, 569] width 508 height 29
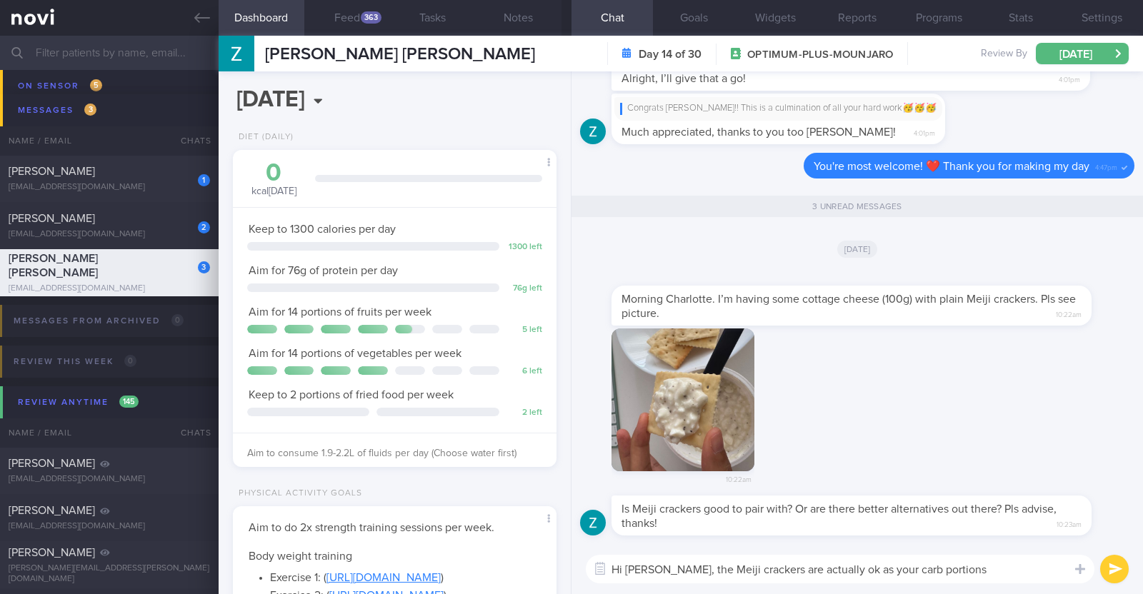
click at [865, 566] on textarea "Hi Zarina, the Meiji crackers are actually ok as your carb portions" at bounding box center [840, 569] width 508 height 29
click at [1003, 570] on textarea "Hi Zarina, the Meiji crackers are actually ok as your overall carb portions" at bounding box center [840, 569] width 508 height 29
type textarea "Hi Zarina, the Meiji crackers are actually ok as your overall carb portions are…"
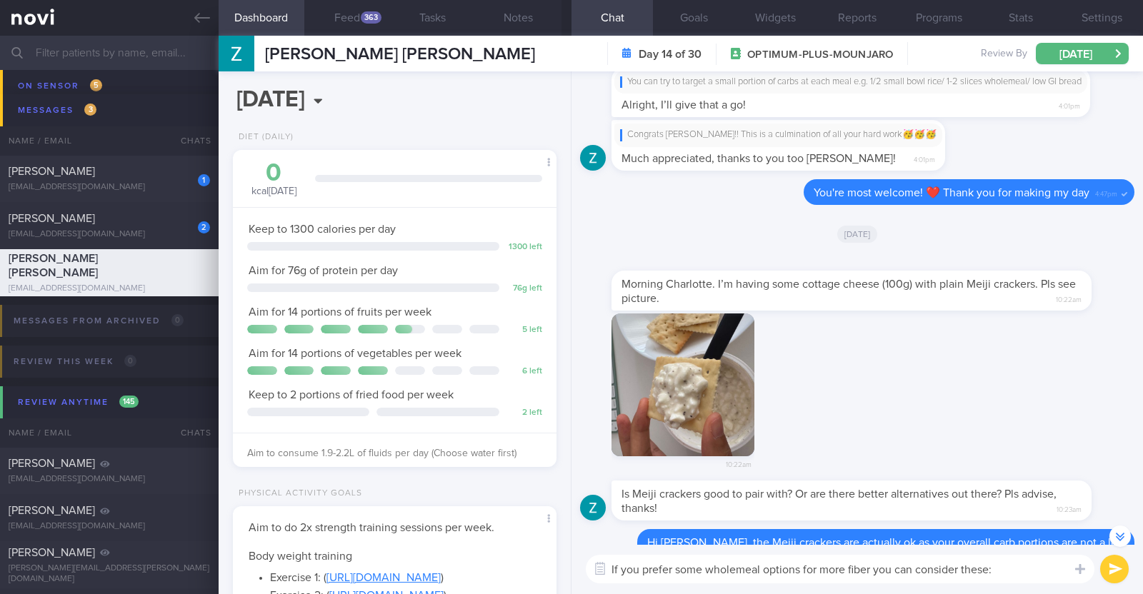
scroll to position [-46, 0]
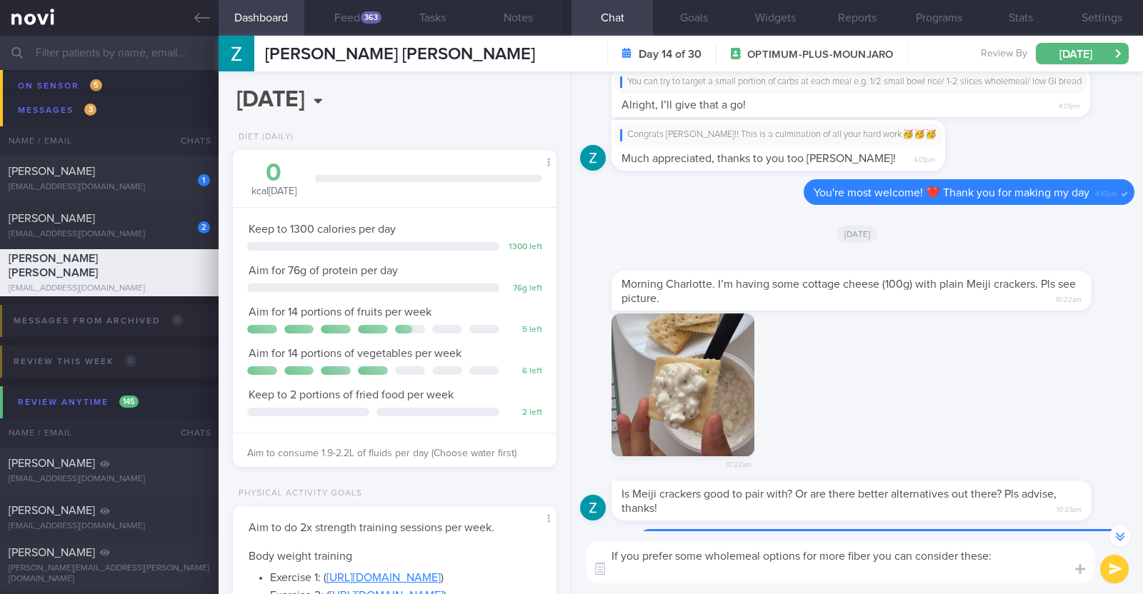
paste textarea "[Wasa Crispy Rye Bread](https://www.fairprice.com.sg/product/wasa-crisp-bread-f…"
type textarea "If you prefer some wholemeal options for more fiber you can consider these: [Wa…"
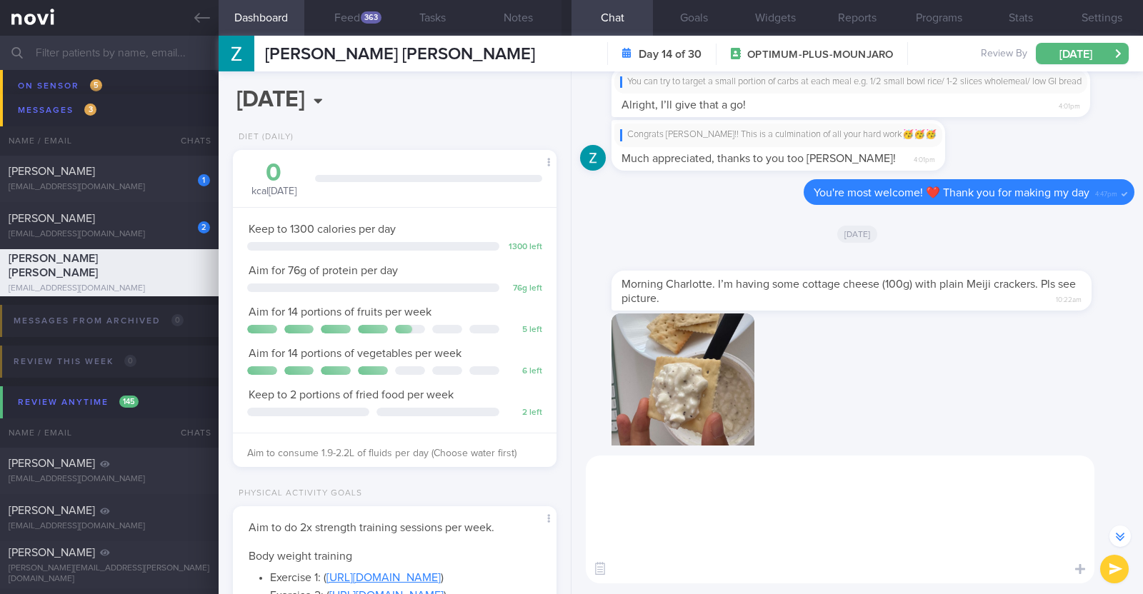
scroll to position [0, 0]
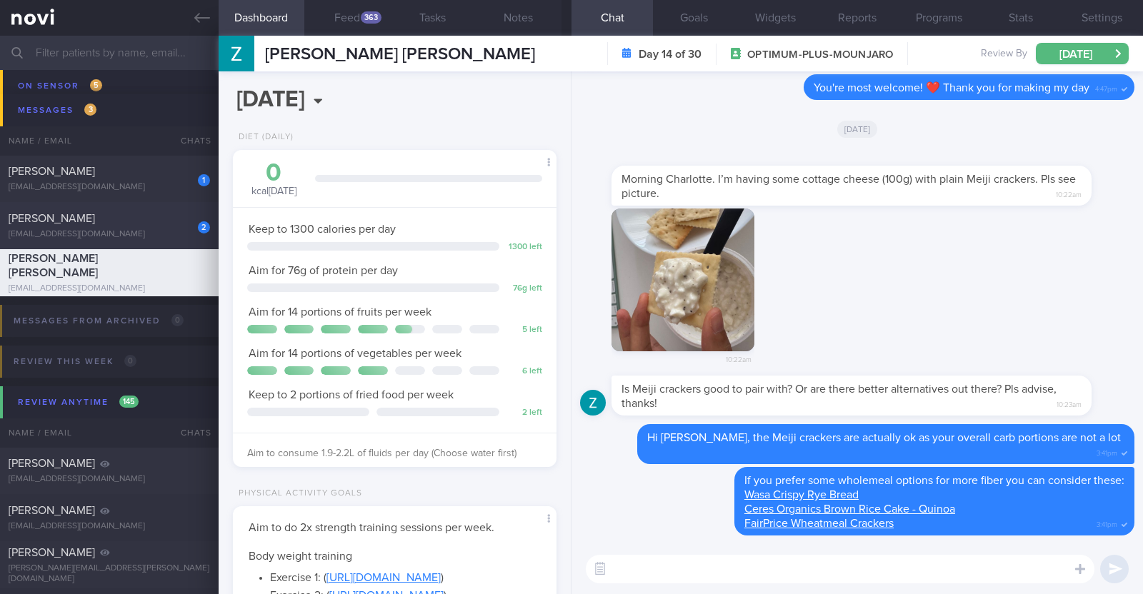
click at [163, 230] on div "sarahsweewj@gmail.com" at bounding box center [109, 234] width 201 height 11
type textarea "30F Comorbidities: L5/S1 compression - has back pain, no longer on f/up Right s…"
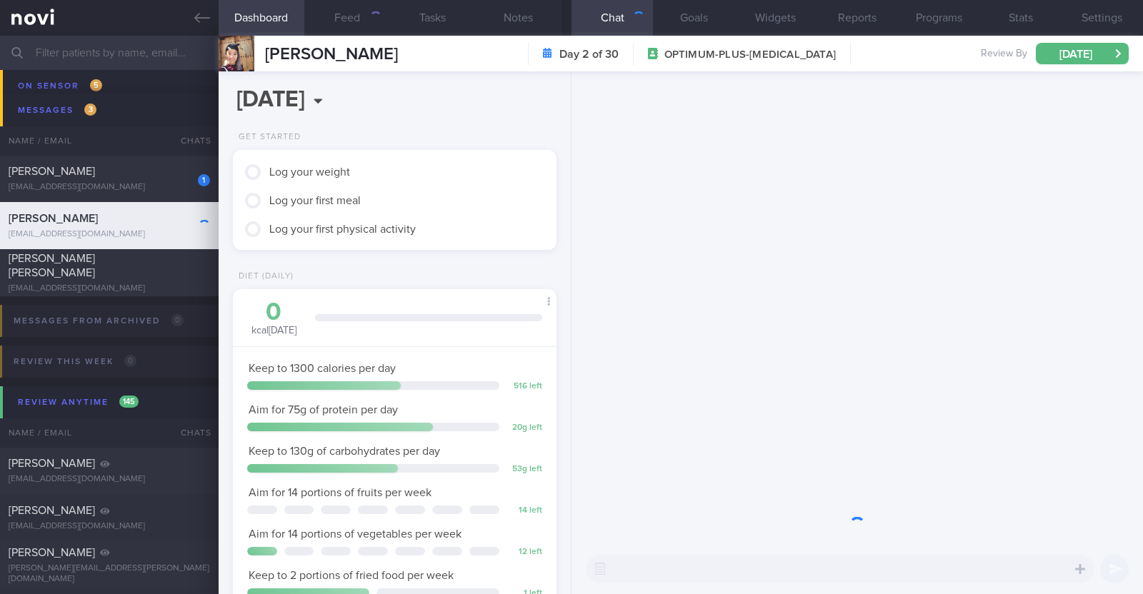
scroll to position [162, 284]
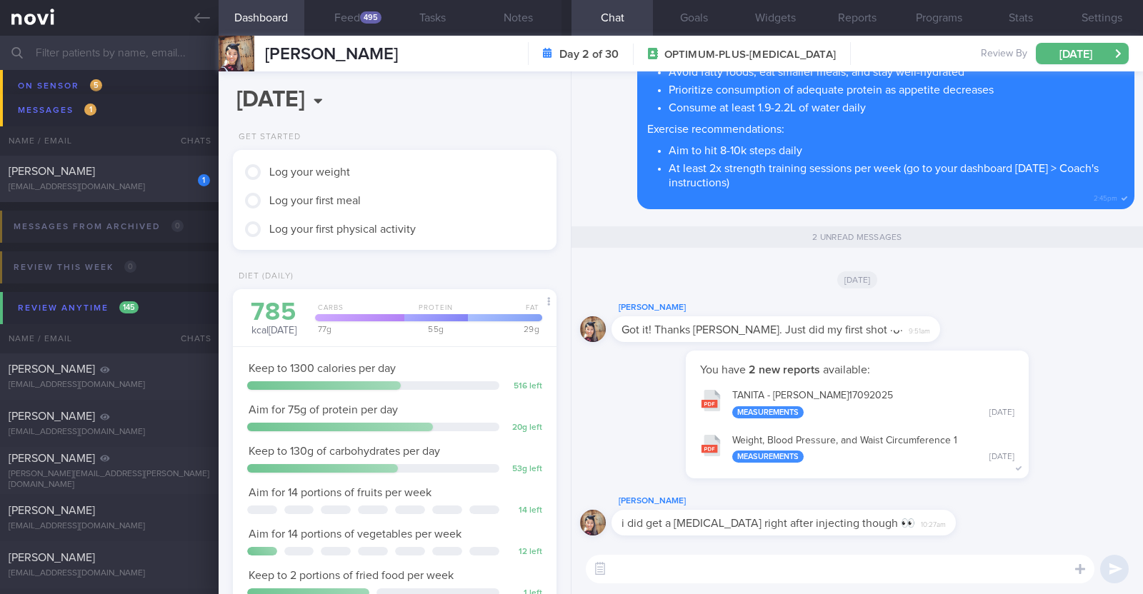
click at [810, 568] on textarea at bounding box center [840, 569] width 508 height 29
type textarea "Hi Sarah, thanks for updating me :)"
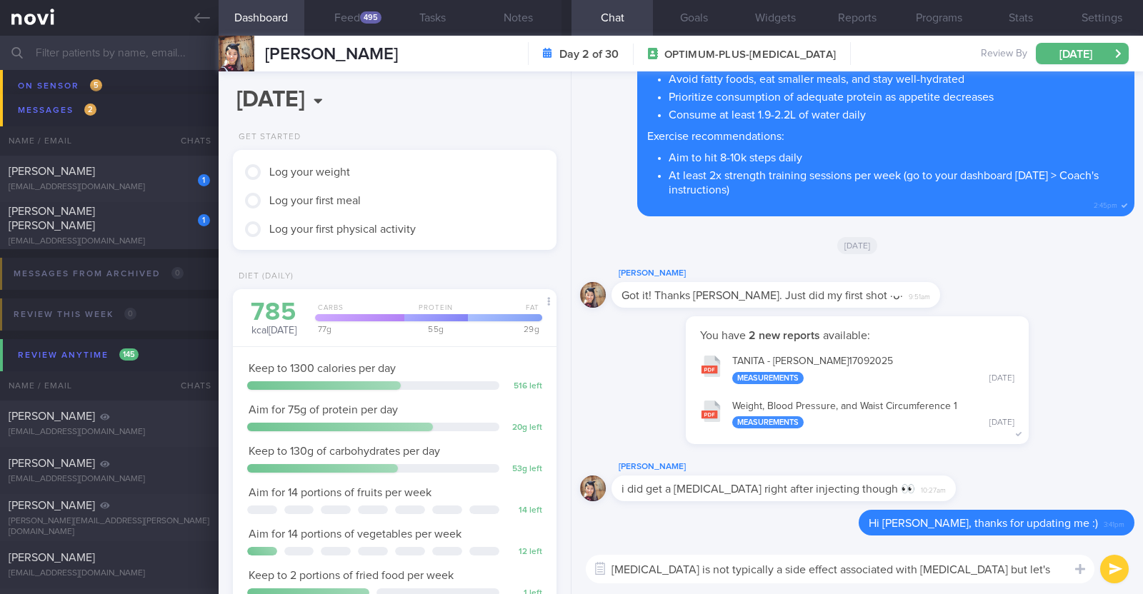
type textarea "Runny nose is not typically a side effect associated with Wegovy but let's cont…"
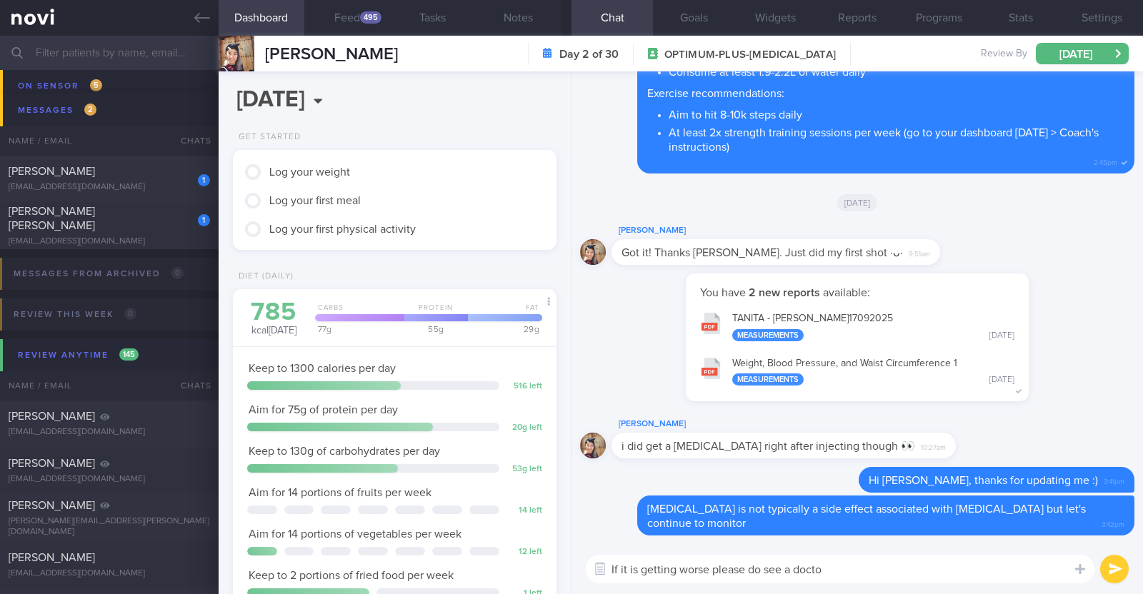
type textarea "If it is getting worse please do see a doctor"
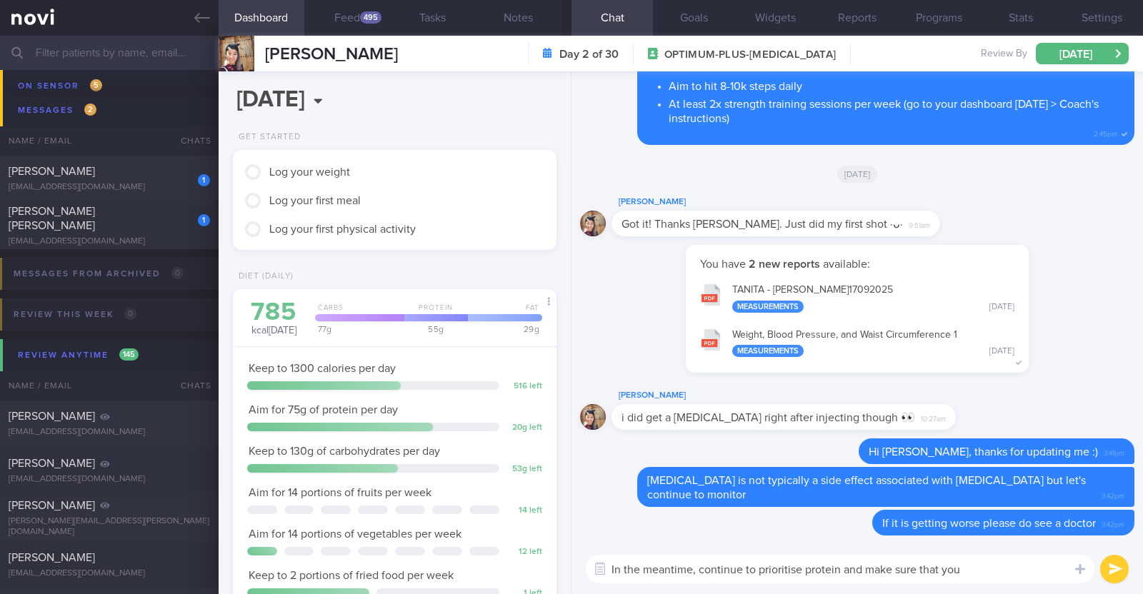
type textarea "In the meantime, continue to prioritise protein and make sure that you a"
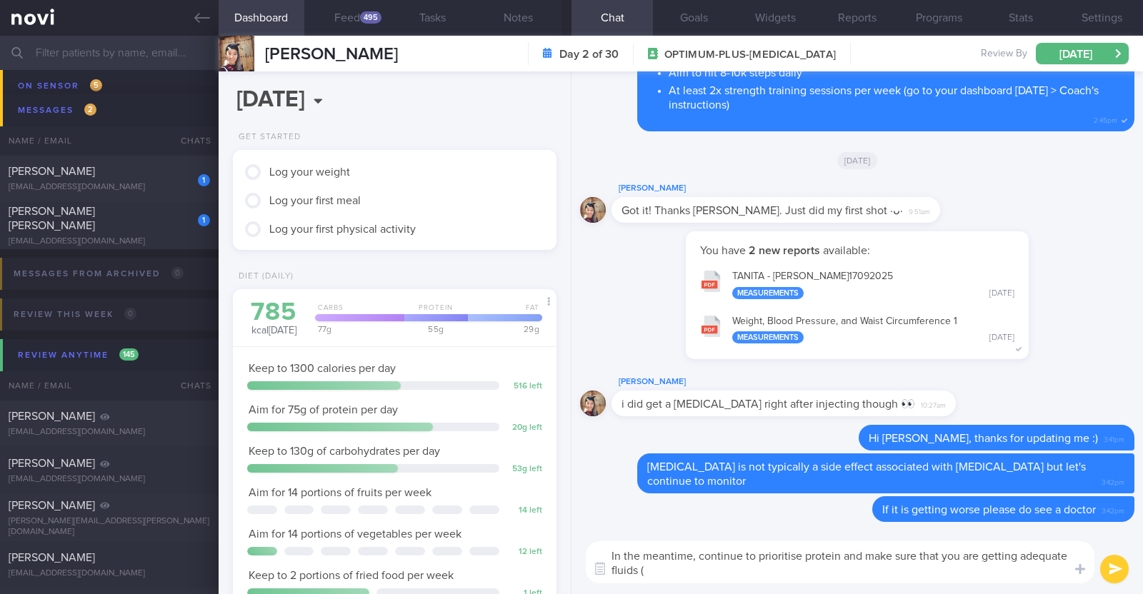
scroll to position [268, 0]
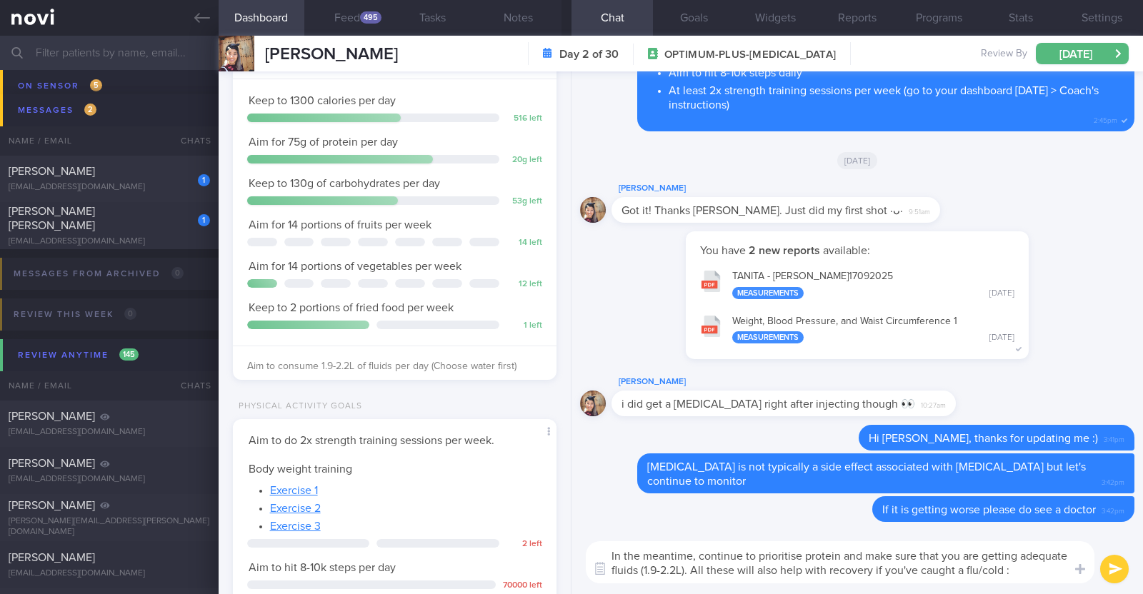
type textarea "In the meantime, continue to prioritise protein and make sure that you are gett…"
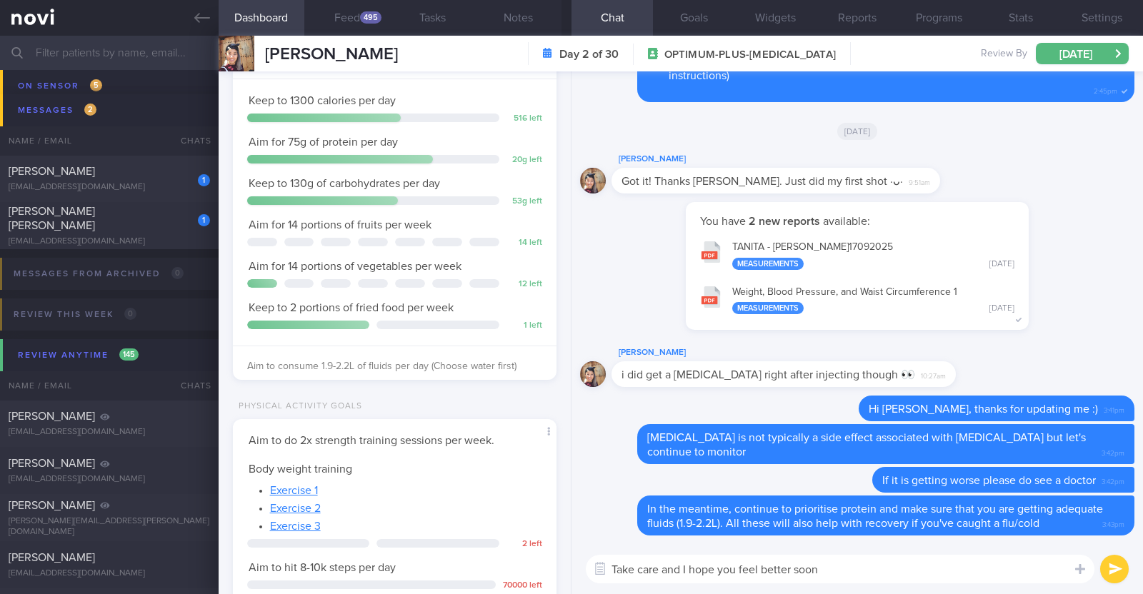
type textarea "Take care and I hope you feel better soon!"
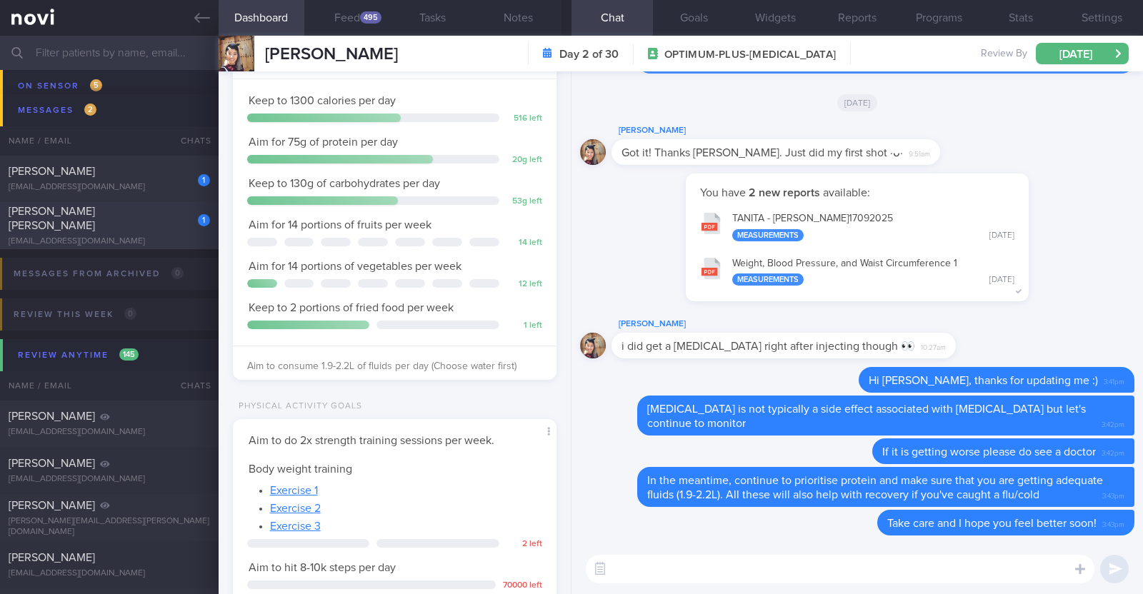
click at [95, 216] on span "[PERSON_NAME] [PERSON_NAME]" at bounding box center [52, 219] width 86 height 26
type textarea "44F Comorbidities: [MEDICAL_DATA] [MEDICAL_DATA] - H pylori eGD on [DATE]: stom…"
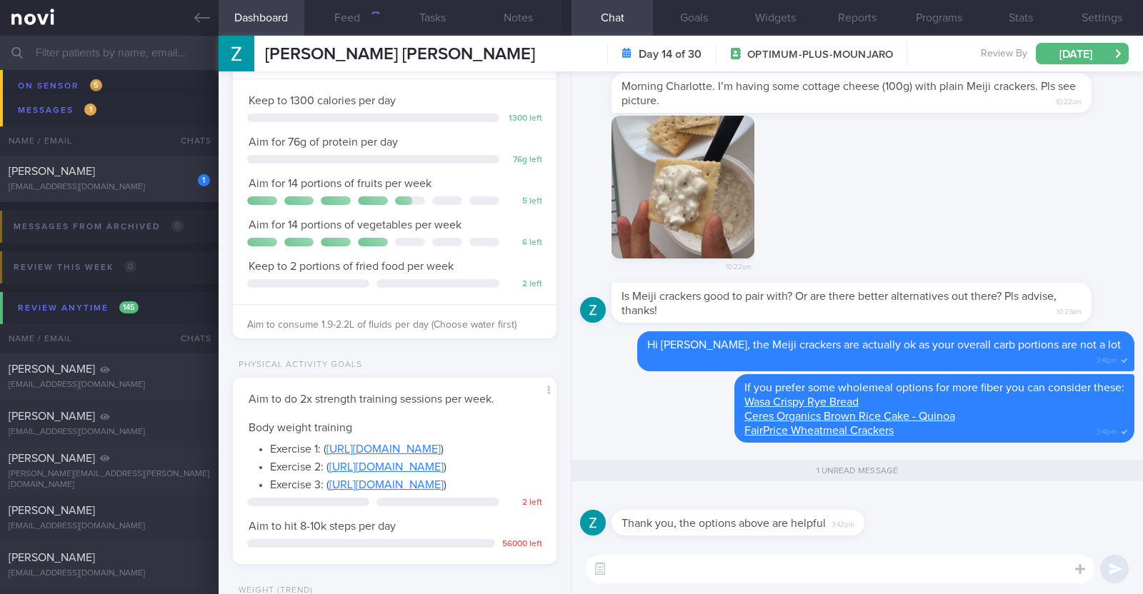
scroll to position [162, 284]
click at [732, 569] on textarea at bounding box center [840, 569] width 508 height 29
type textarea "Most welcome!"
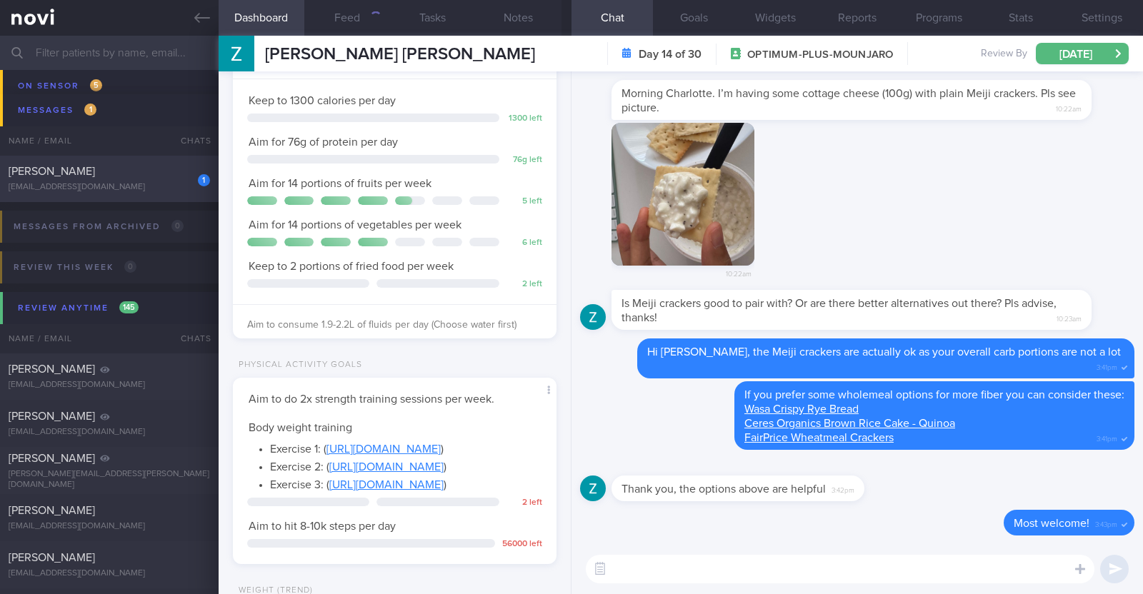
click at [156, 176] on div "[PERSON_NAME]" at bounding box center [108, 171] width 198 height 14
type textarea "48M (Husband of [PERSON_NAME]) Ovo lacto vegetarian Co-morbidities: HTN HLD Hyp…"
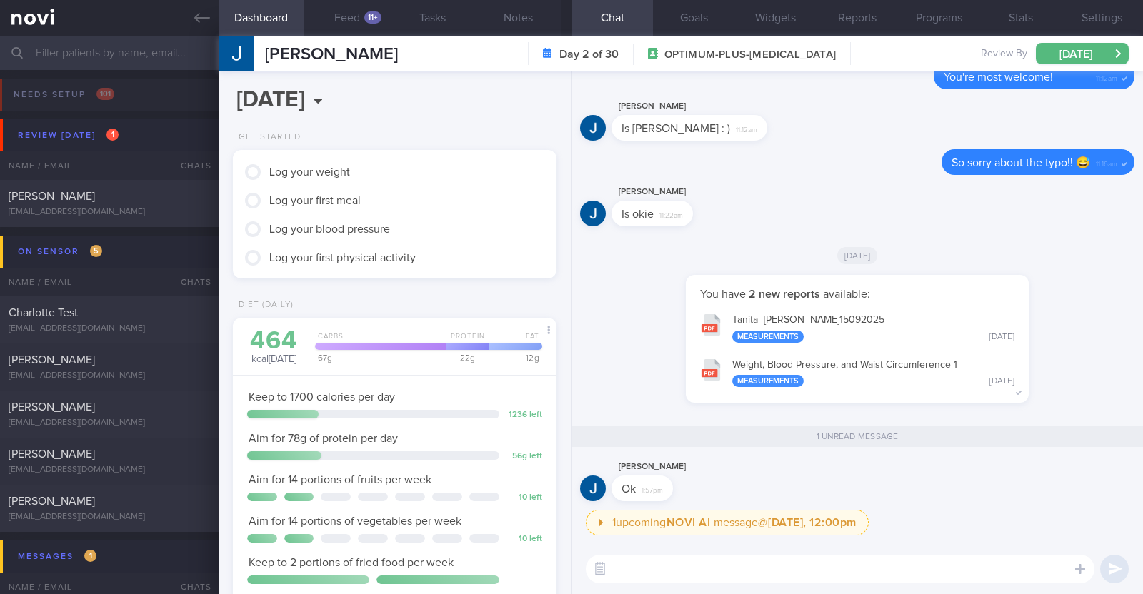
scroll to position [162, 284]
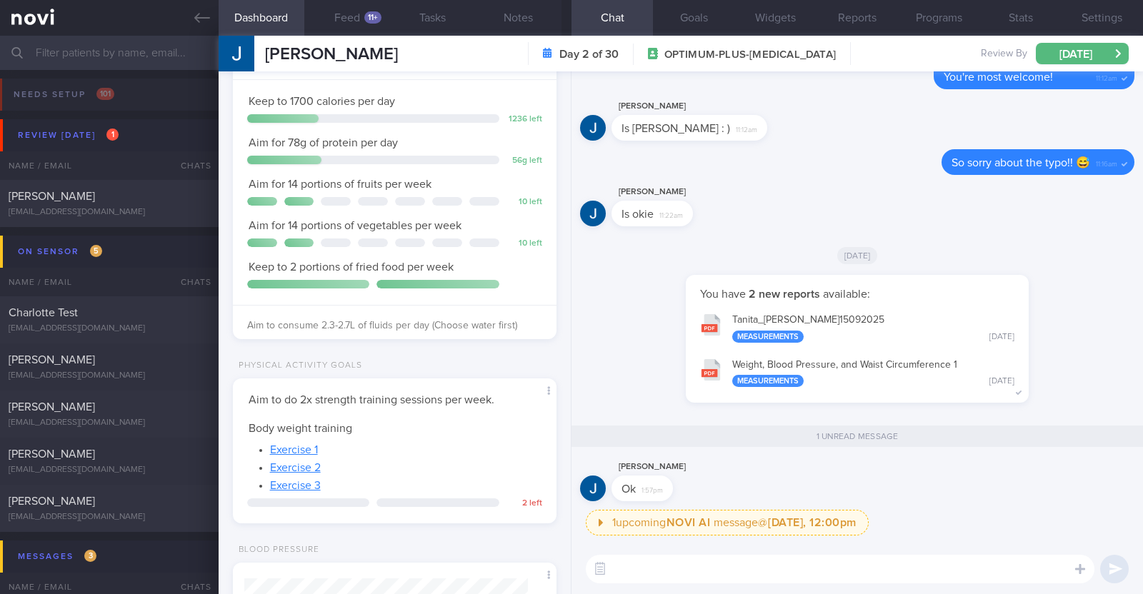
scroll to position [162, 284]
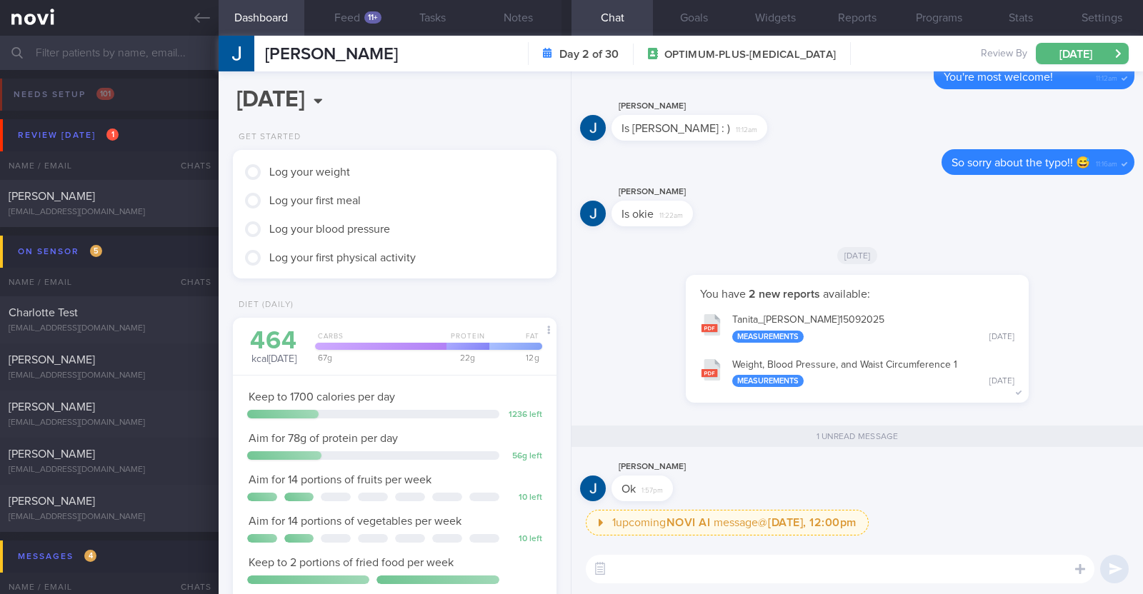
scroll to position [162, 284]
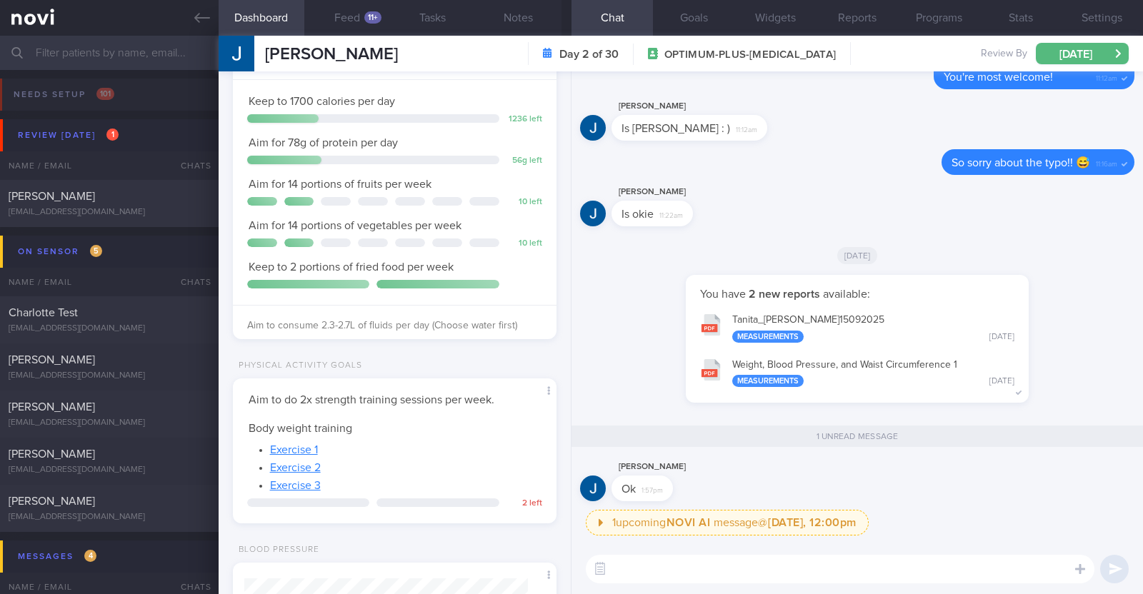
scroll to position [162, 284]
click at [207, 22] on icon at bounding box center [202, 18] width 16 height 16
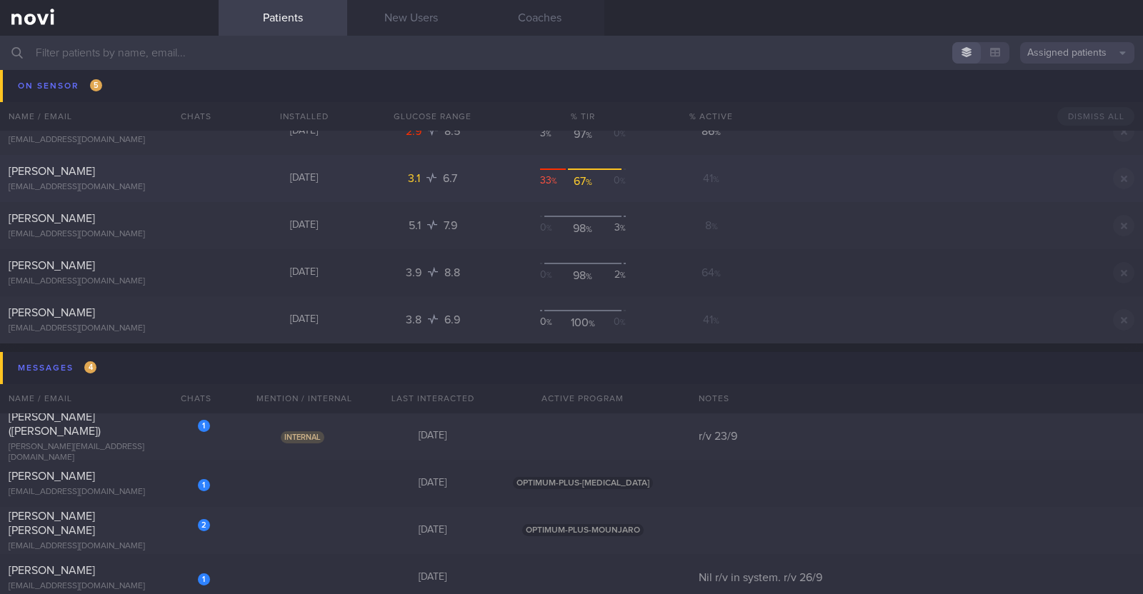
scroll to position [446, 0]
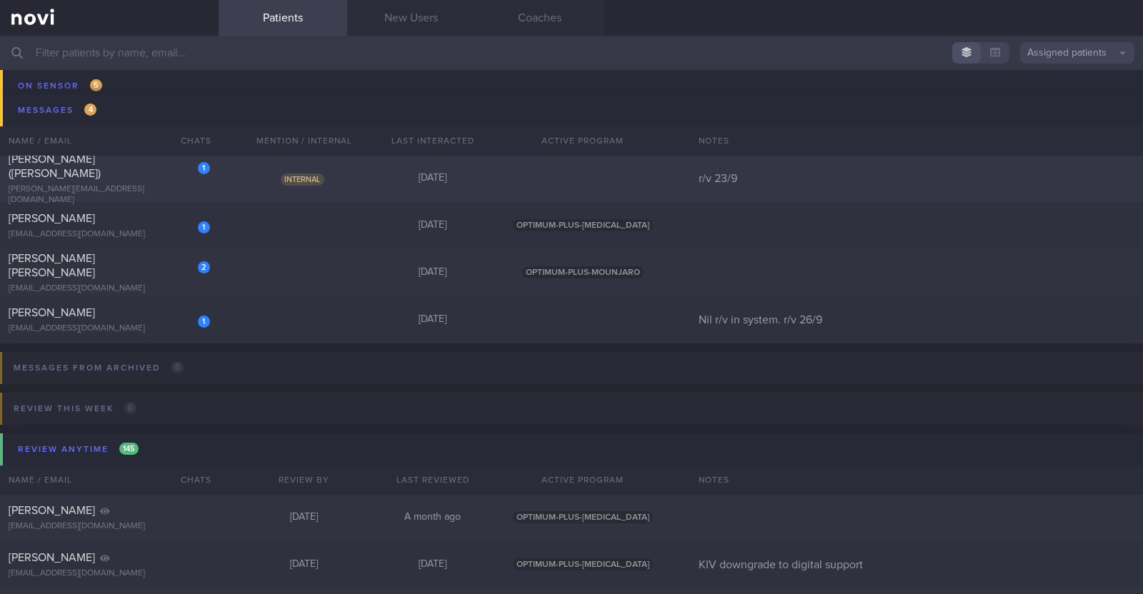
click at [220, 173] on div "1 [PERSON_NAME] ([PERSON_NAME]) [PERSON_NAME][EMAIL_ADDRESS][DOMAIN_NAME] Inter…" at bounding box center [571, 178] width 1143 height 47
select select "8"
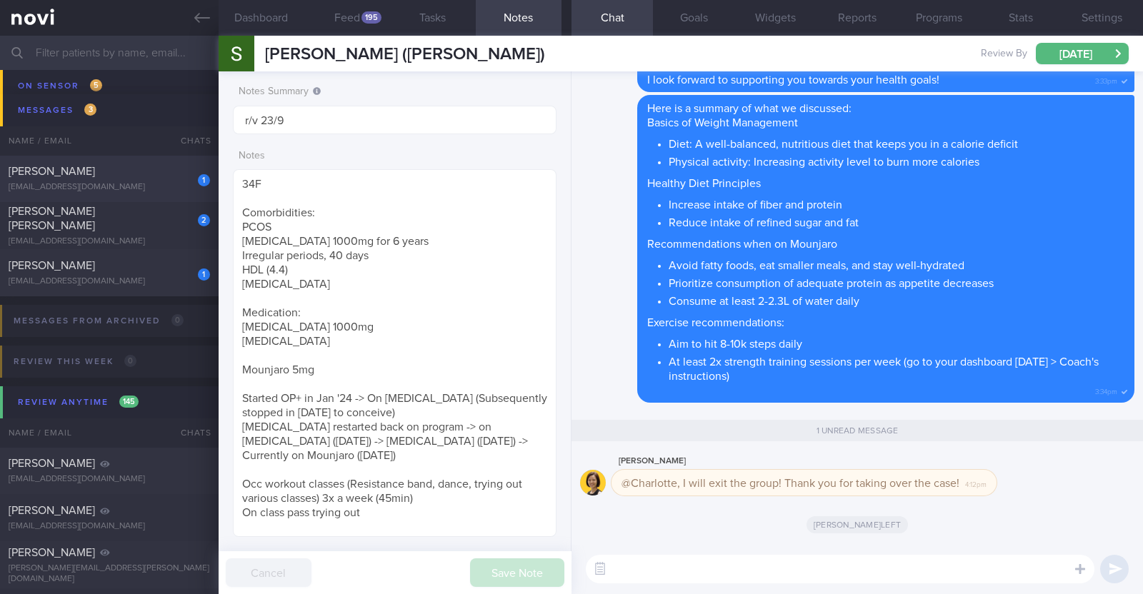
click at [140, 184] on div "[EMAIL_ADDRESS][DOMAIN_NAME]" at bounding box center [109, 187] width 201 height 11
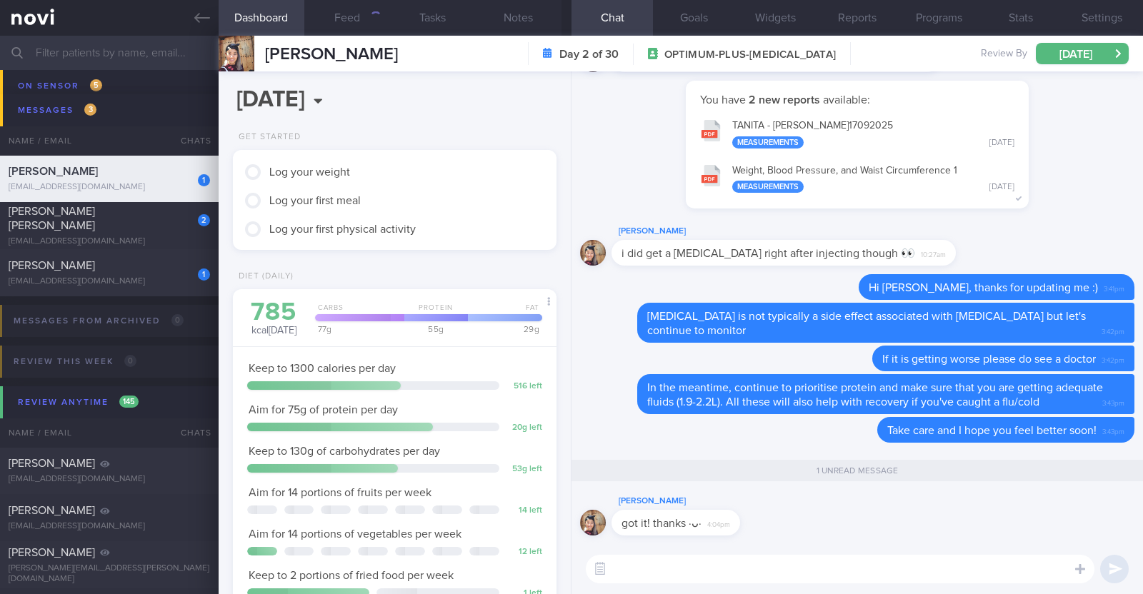
scroll to position [162, 284]
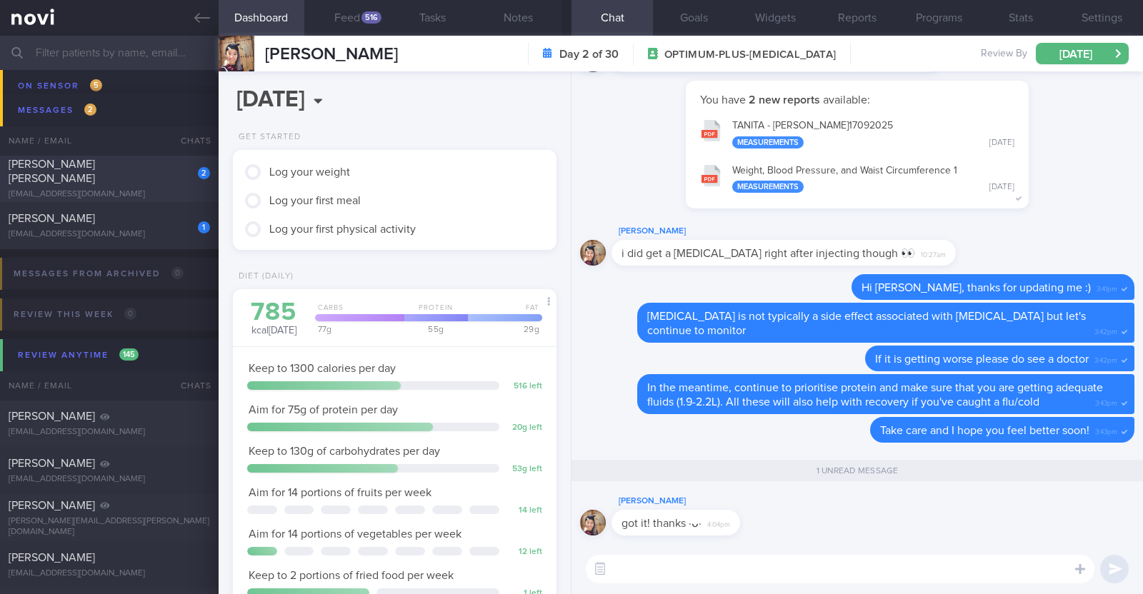
click at [140, 189] on div "[EMAIL_ADDRESS][DOMAIN_NAME]" at bounding box center [109, 194] width 201 height 11
type textarea "44F Comorbidities: [MEDICAL_DATA] [MEDICAL_DATA] - H pylori eGD on [DATE]: stom…"
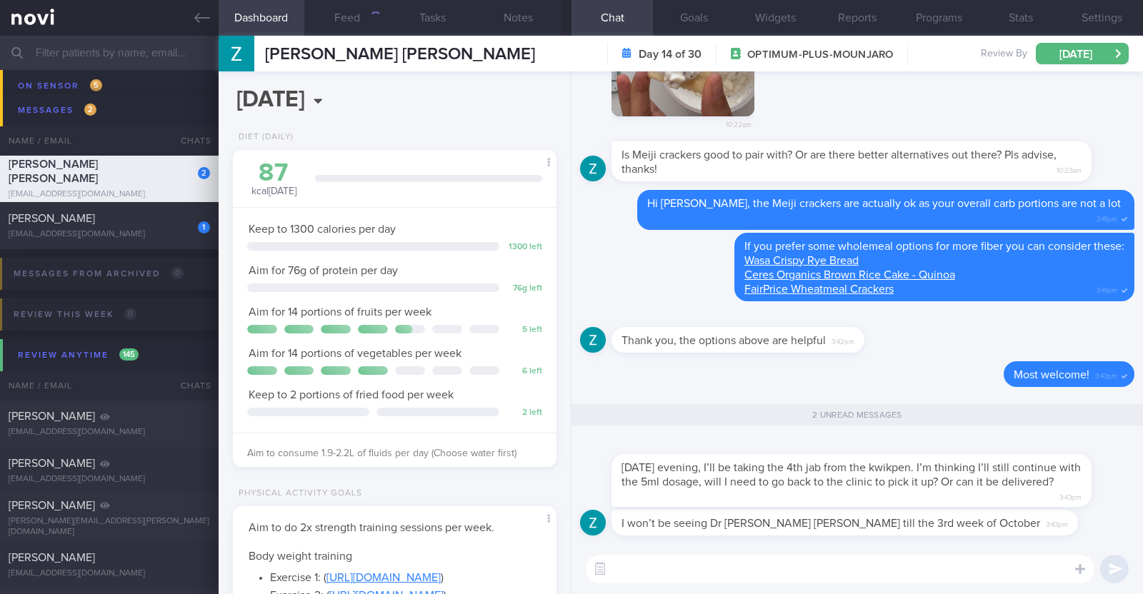
scroll to position [162, 284]
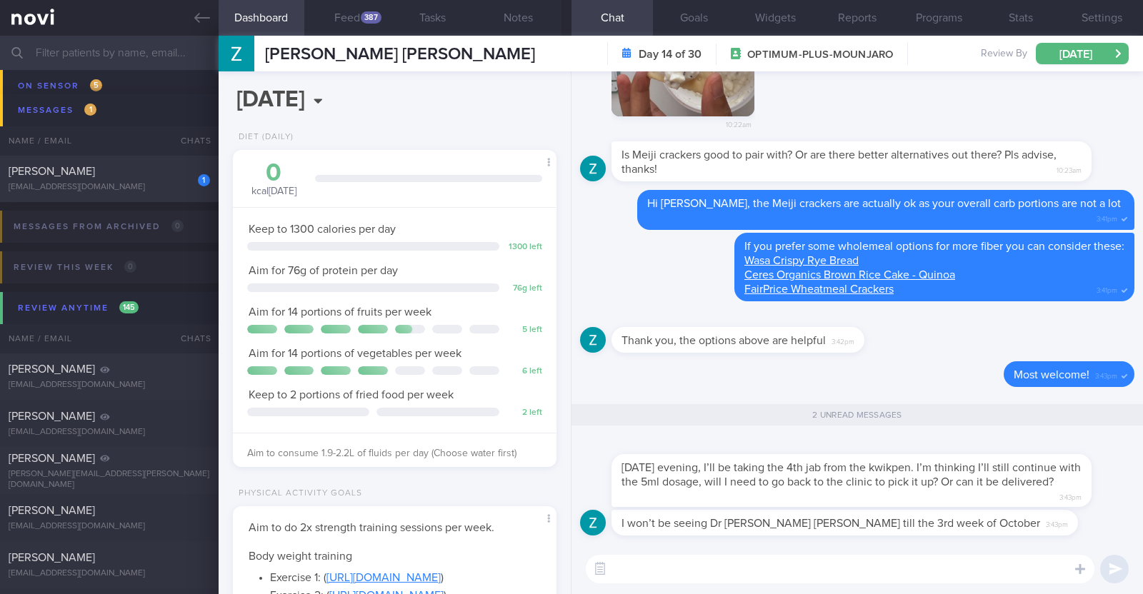
click at [939, 563] on textarea at bounding box center [840, 569] width 508 height 29
type textarea "H"
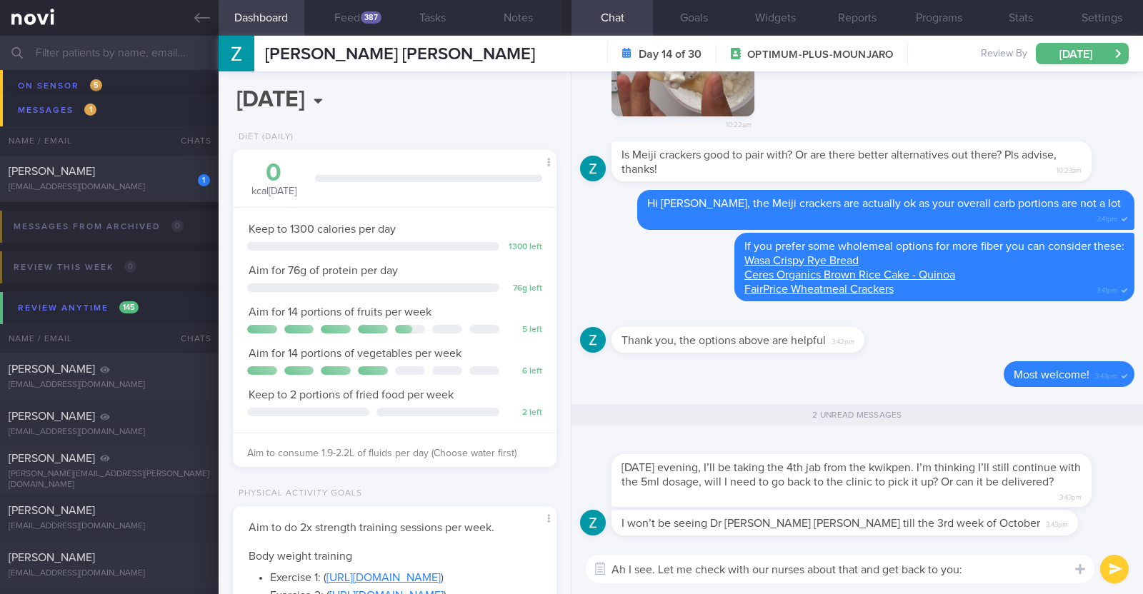
type textarea "Ah I see. Let me check with our nurses about that and get back to you:)"
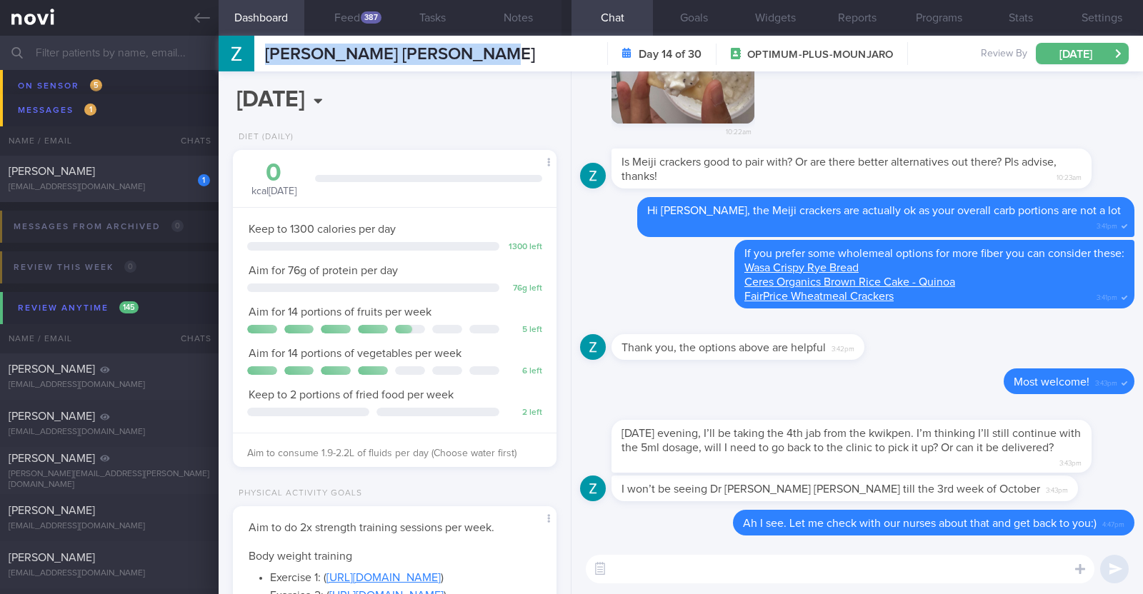
drag, startPoint x: 486, startPoint y: 53, endPoint x: 260, endPoint y: 41, distance: 226.7
click at [260, 41] on div "[PERSON_NAME] [PERSON_NAME] Roberson [EMAIL_ADDRESS][DOMAIN_NAME] Day 14 of 30 …" at bounding box center [681, 54] width 924 height 36
copy span "[PERSON_NAME] [PERSON_NAME]"
click at [151, 180] on div "1 [PERSON_NAME] [EMAIL_ADDRESS][DOMAIN_NAME]" at bounding box center [109, 178] width 219 height 29
type input "Nil r/v in system. r/v 26/9"
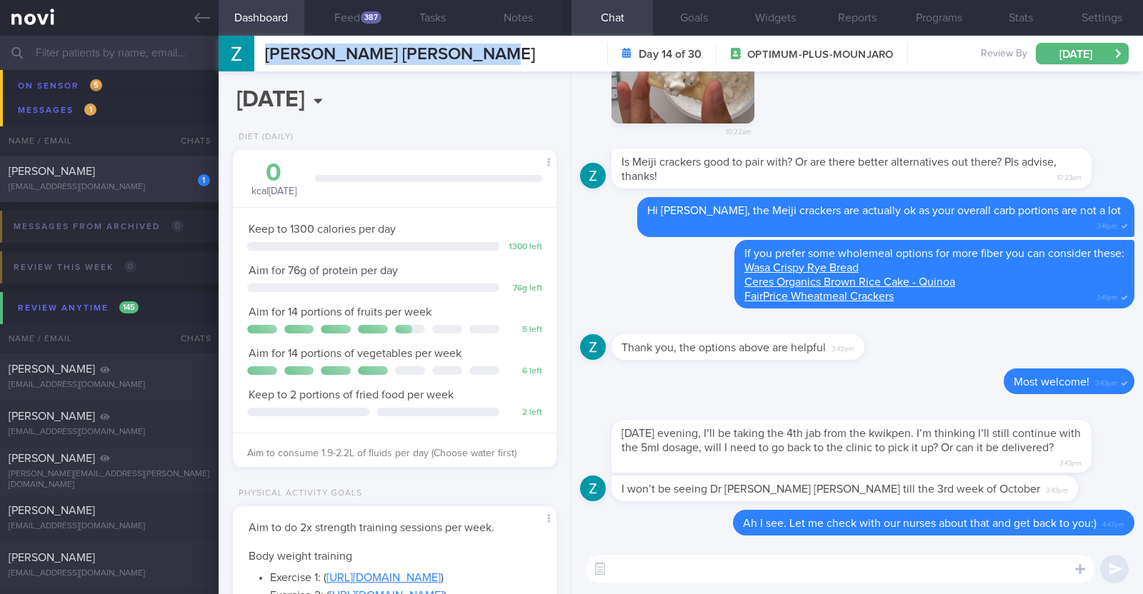
type input "Nil r/v in system. r/v 26/9"
type textarea "52F Nil PMHx/ Meds [MEDICAL_DATA] 0.25mg for 4 weeks, then 0.5mg for 4 weeks, a…"
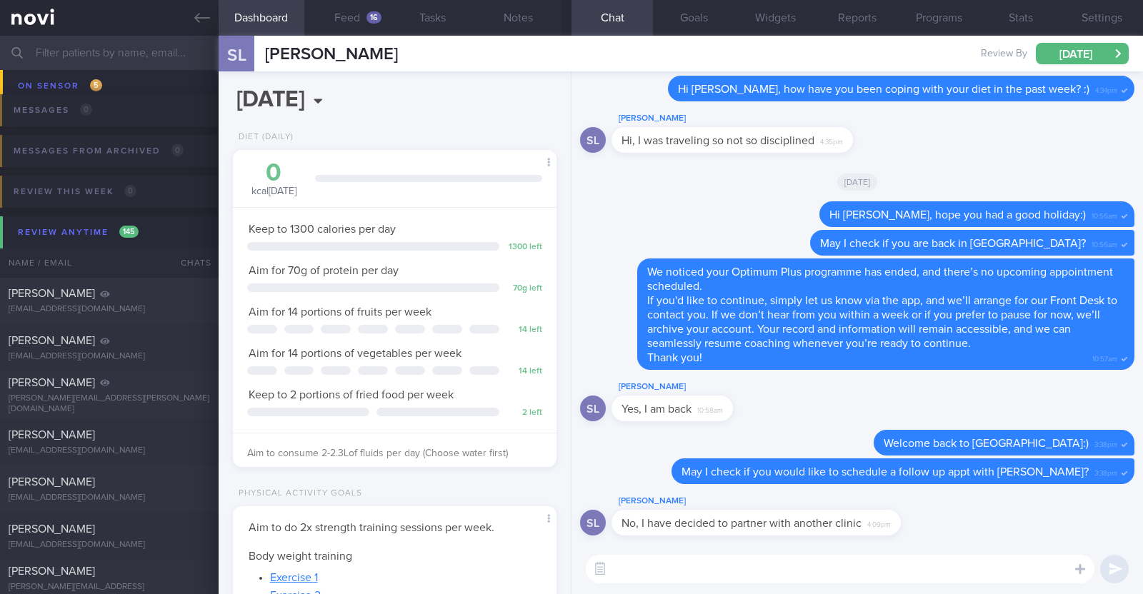
scroll to position [162, 284]
click at [732, 578] on textarea at bounding box center [840, 569] width 508 height 29
type textarea "Thank you for letting us know [PERSON_NAME]"
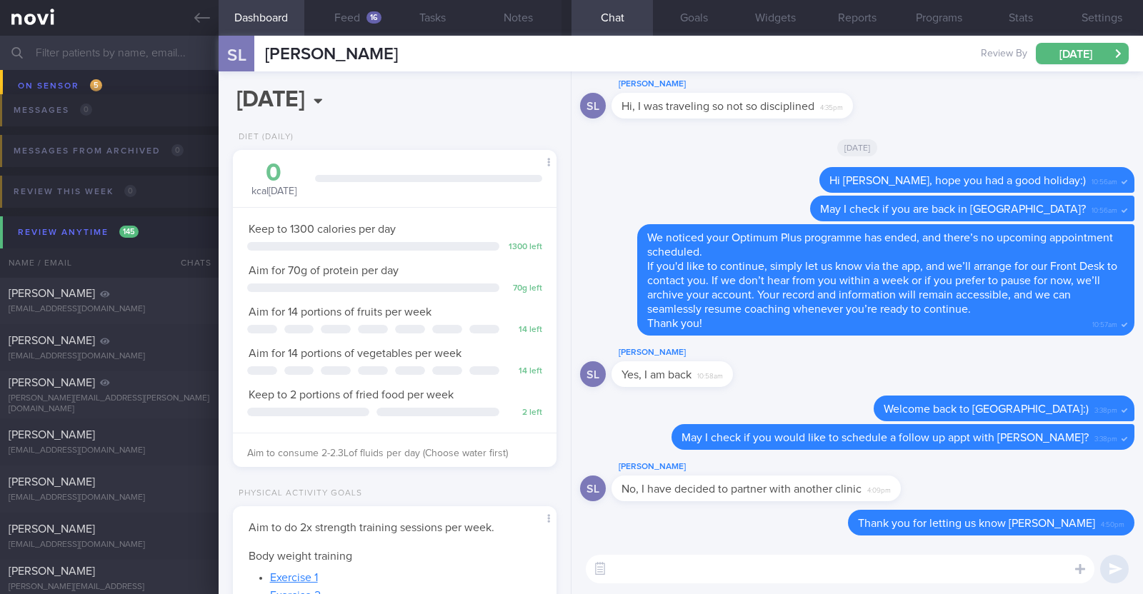
click at [686, 564] on textarea at bounding box center [840, 569] width 508 height 29
paste textarea "your NOVI Health account will be archived shortly as you're no longer on active…"
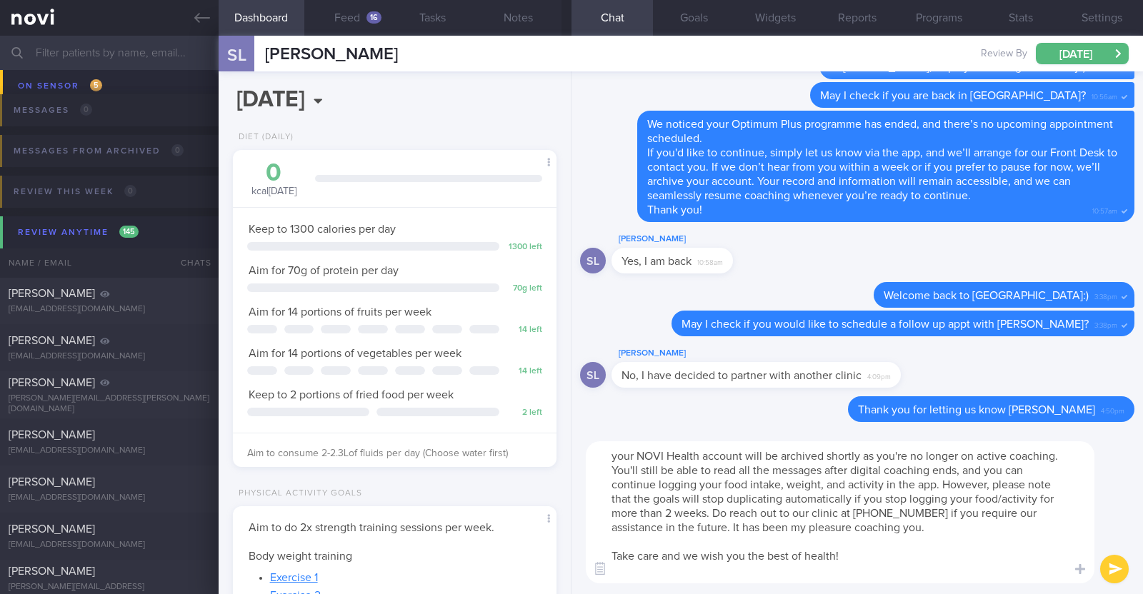
scroll to position [0, 0]
click at [619, 458] on textarea "your NOVI Health account will be archived shortly as you're no longer on active…" at bounding box center [840, 512] width 508 height 142
click at [830, 568] on textarea "Your NOVI Health account will be archived shortly as you're no longer on active…" at bounding box center [840, 512] width 508 height 142
type textarea "Your NOVI Health account will be archived shortly as you're no longer on active…"
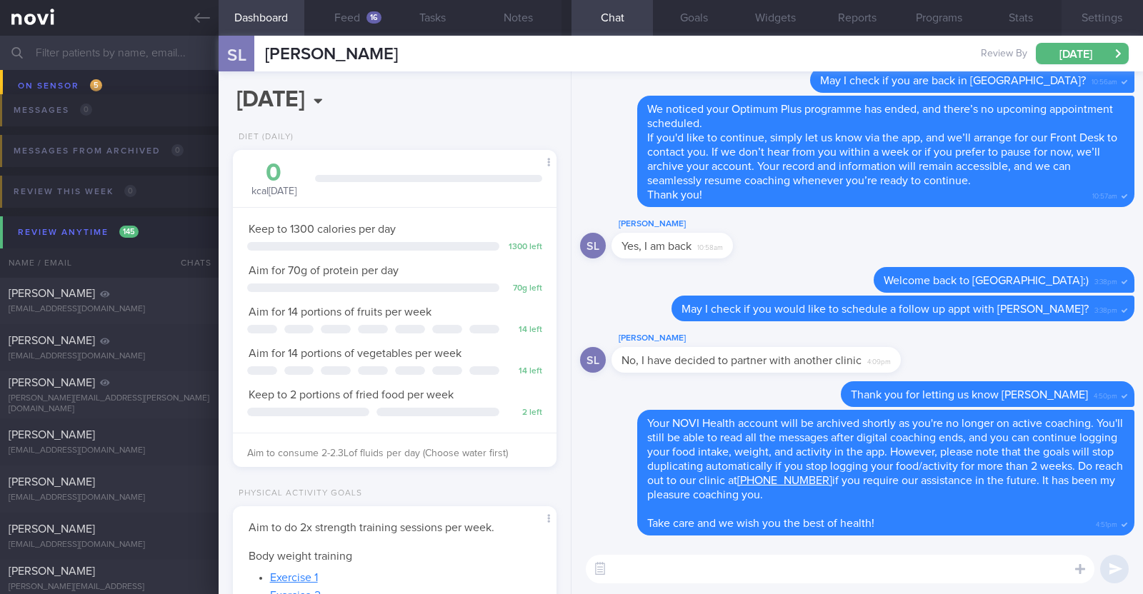
click at [1125, 19] on button "Settings" at bounding box center [1101, 18] width 81 height 36
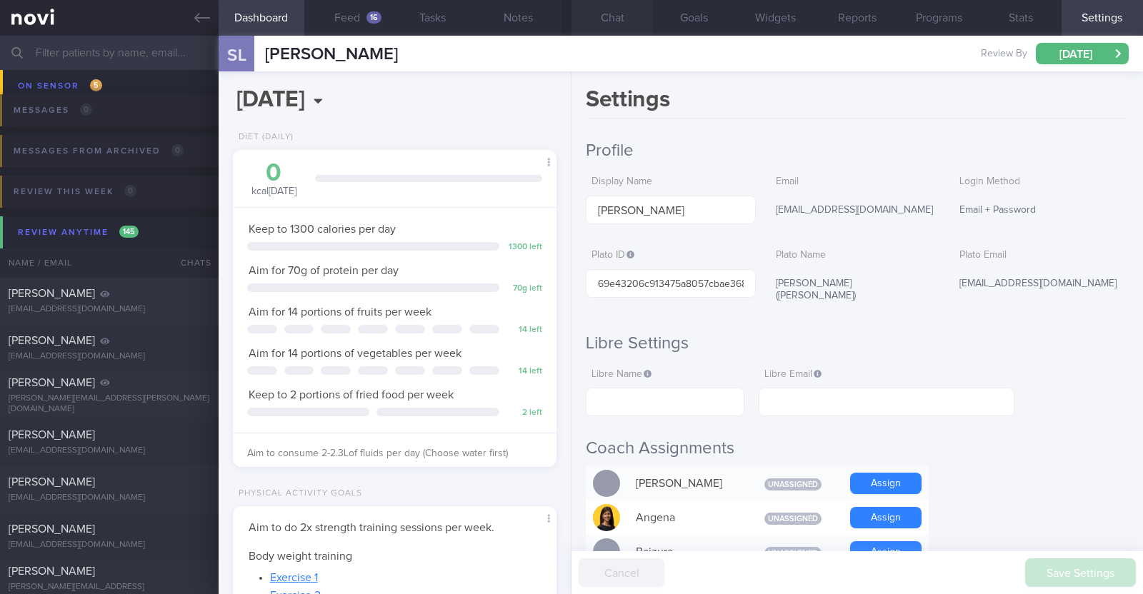
click at [625, 16] on button "Chat" at bounding box center [611, 18] width 81 height 36
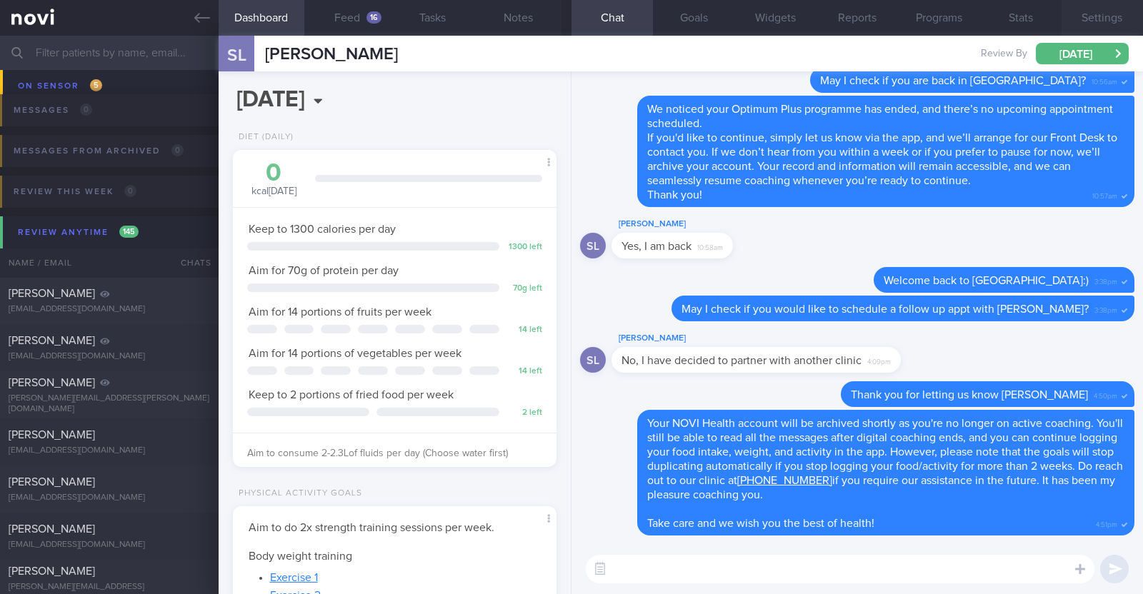
click at [1095, 19] on button "Settings" at bounding box center [1101, 18] width 81 height 36
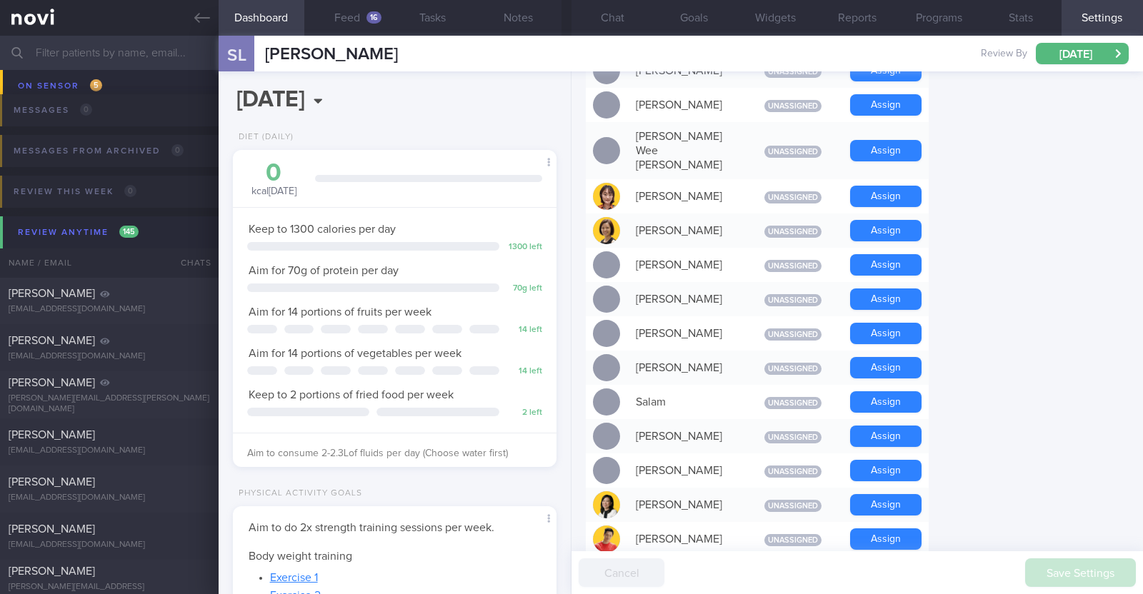
scroll to position [1285, 0]
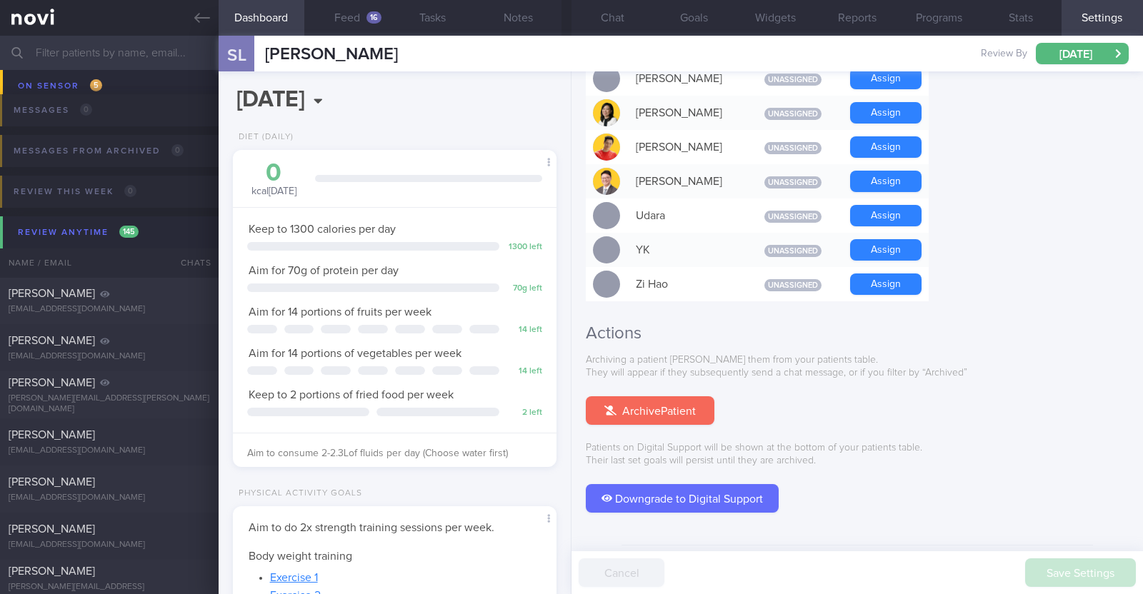
click at [691, 396] on button "Archive Patient" at bounding box center [650, 410] width 129 height 29
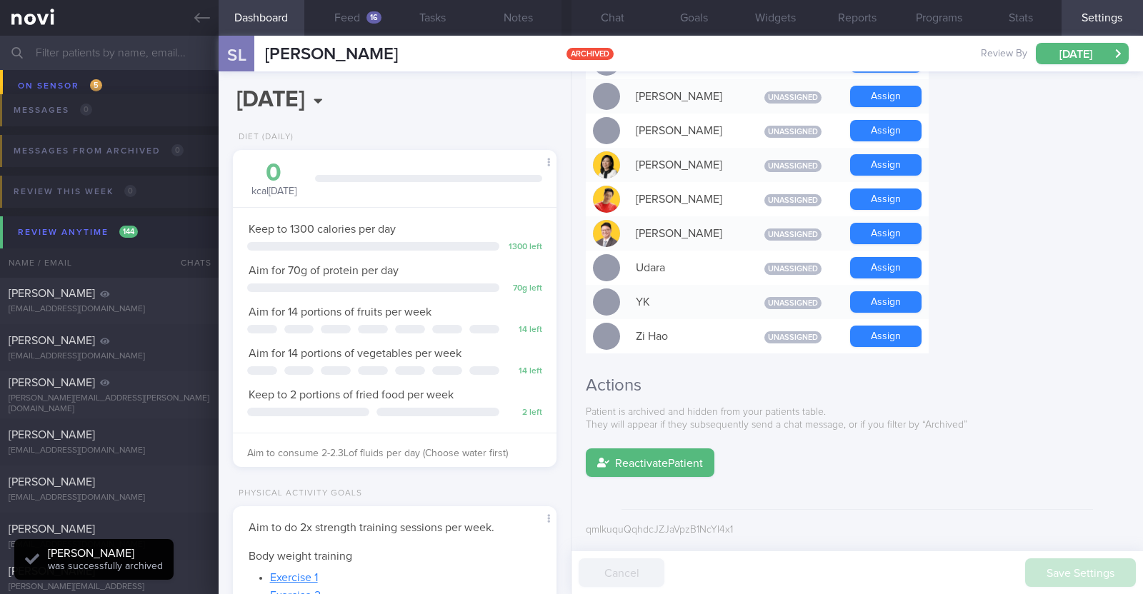
scroll to position [1197, 0]
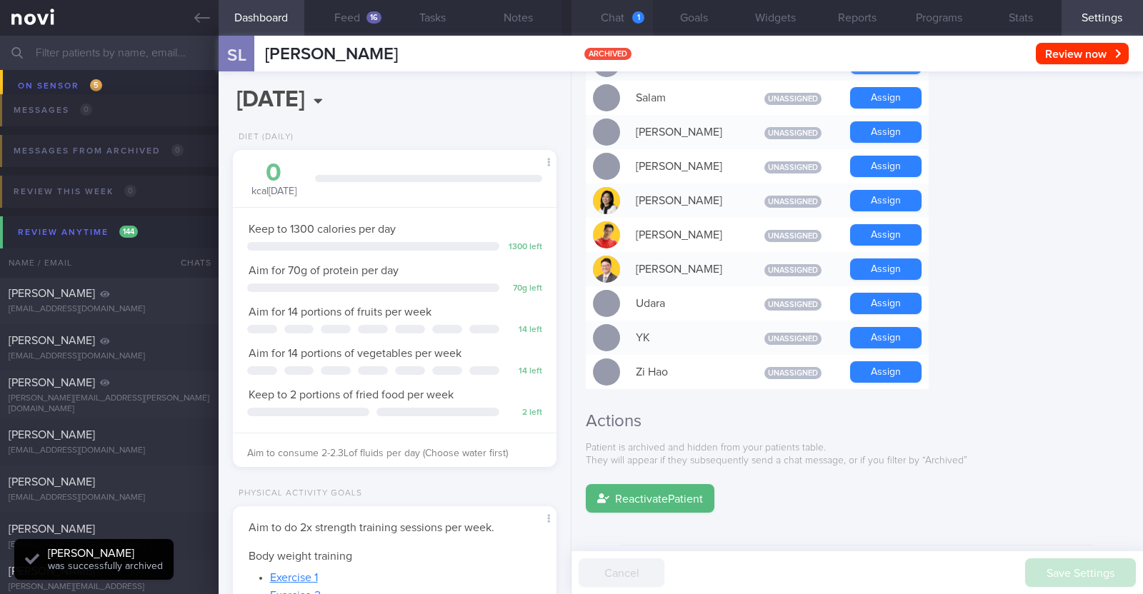
click at [607, 25] on button "Chat 1" at bounding box center [611, 18] width 81 height 36
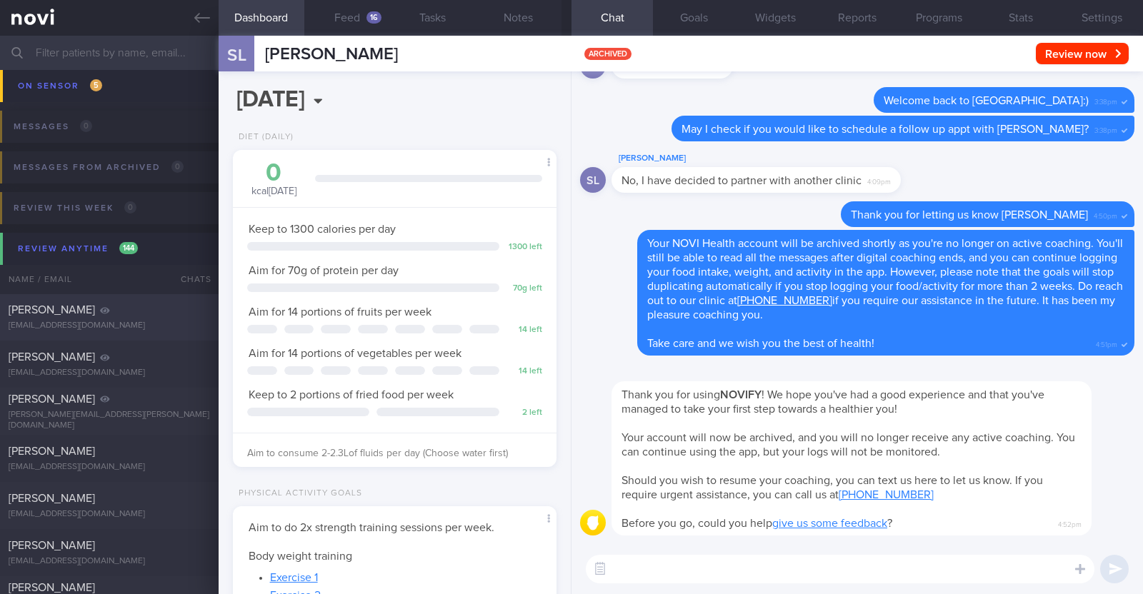
scroll to position [268, 0]
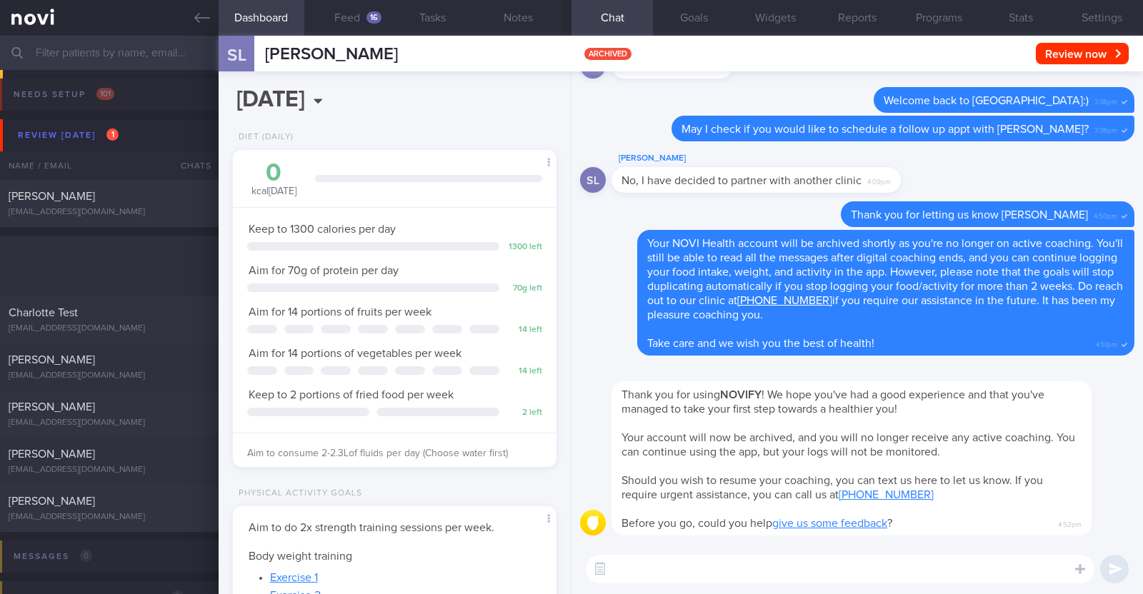
select select "8"
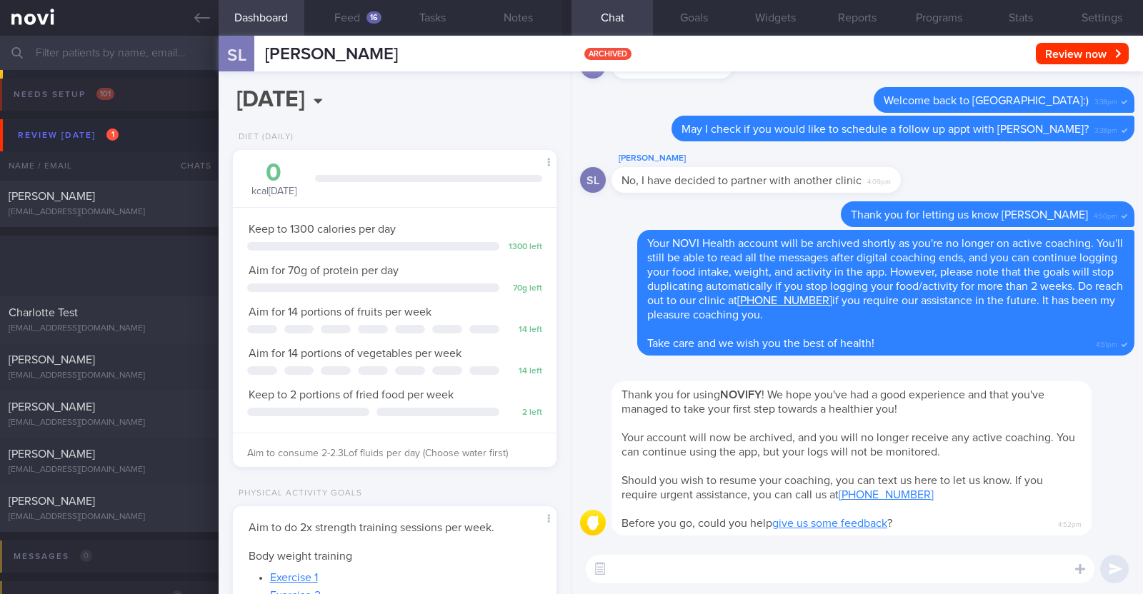
scroll to position [1197, 0]
select select "8"
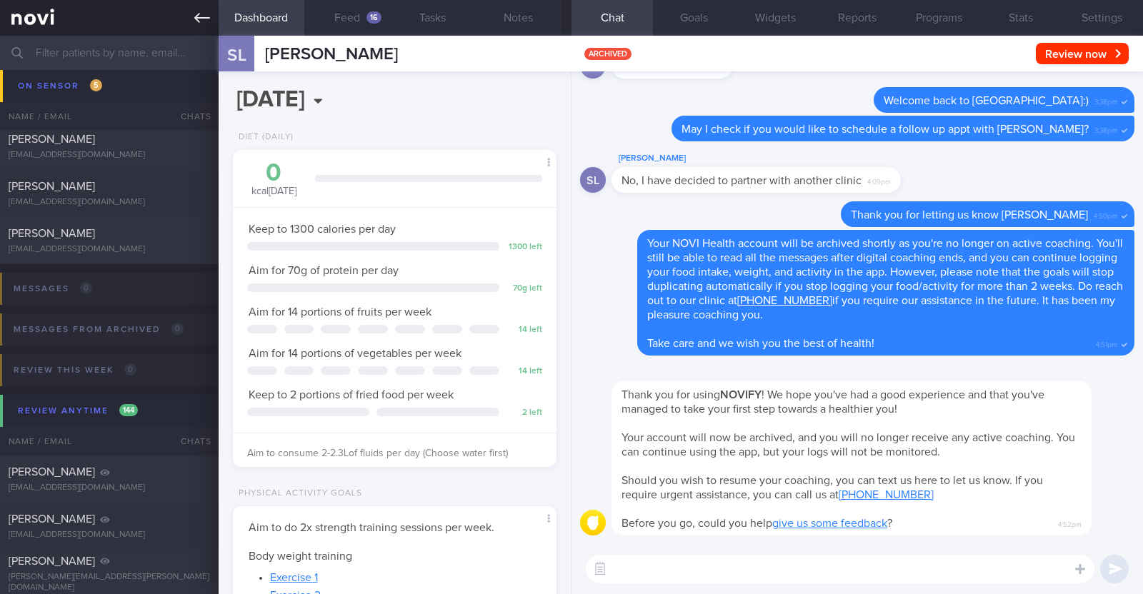
click at [194, 12] on icon at bounding box center [202, 18] width 16 height 16
